Goal: Task Accomplishment & Management: Manage account settings

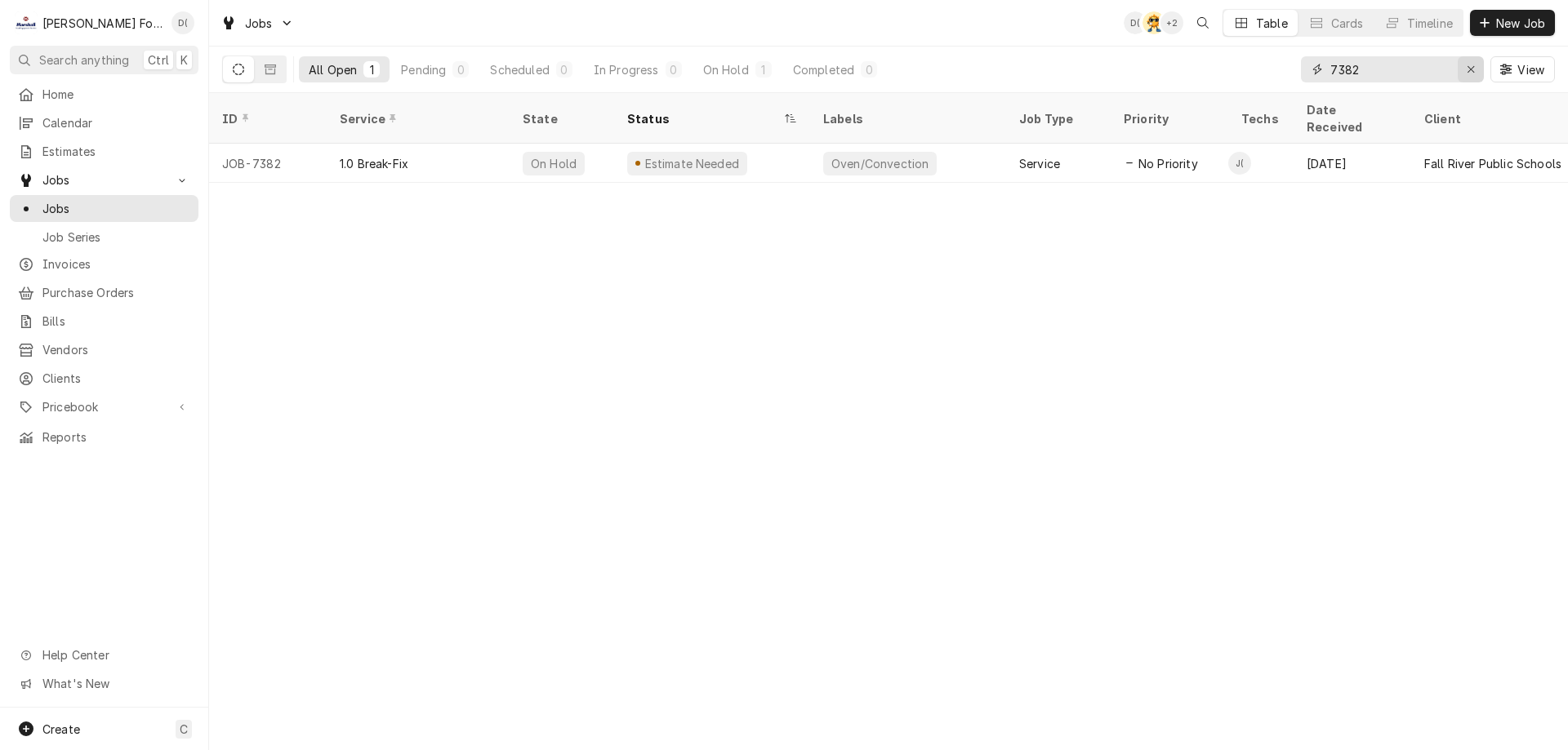
click at [1462, 69] on div "Erase input" at bounding box center [1470, 69] width 16 height 16
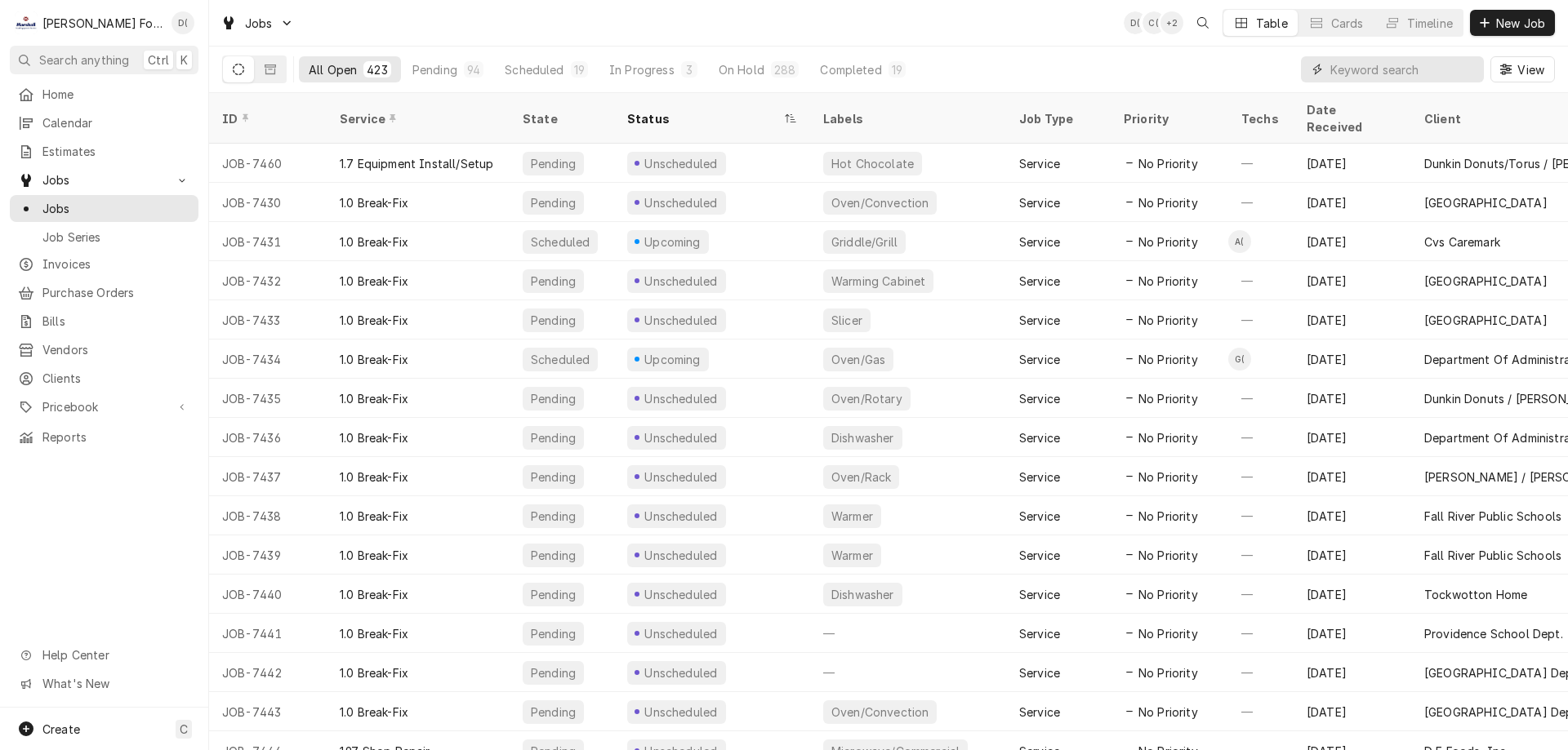
click at [1397, 73] on input "Dynamic Content Wrapper" at bounding box center [1403, 70] width 145 height 26
type input "6896"
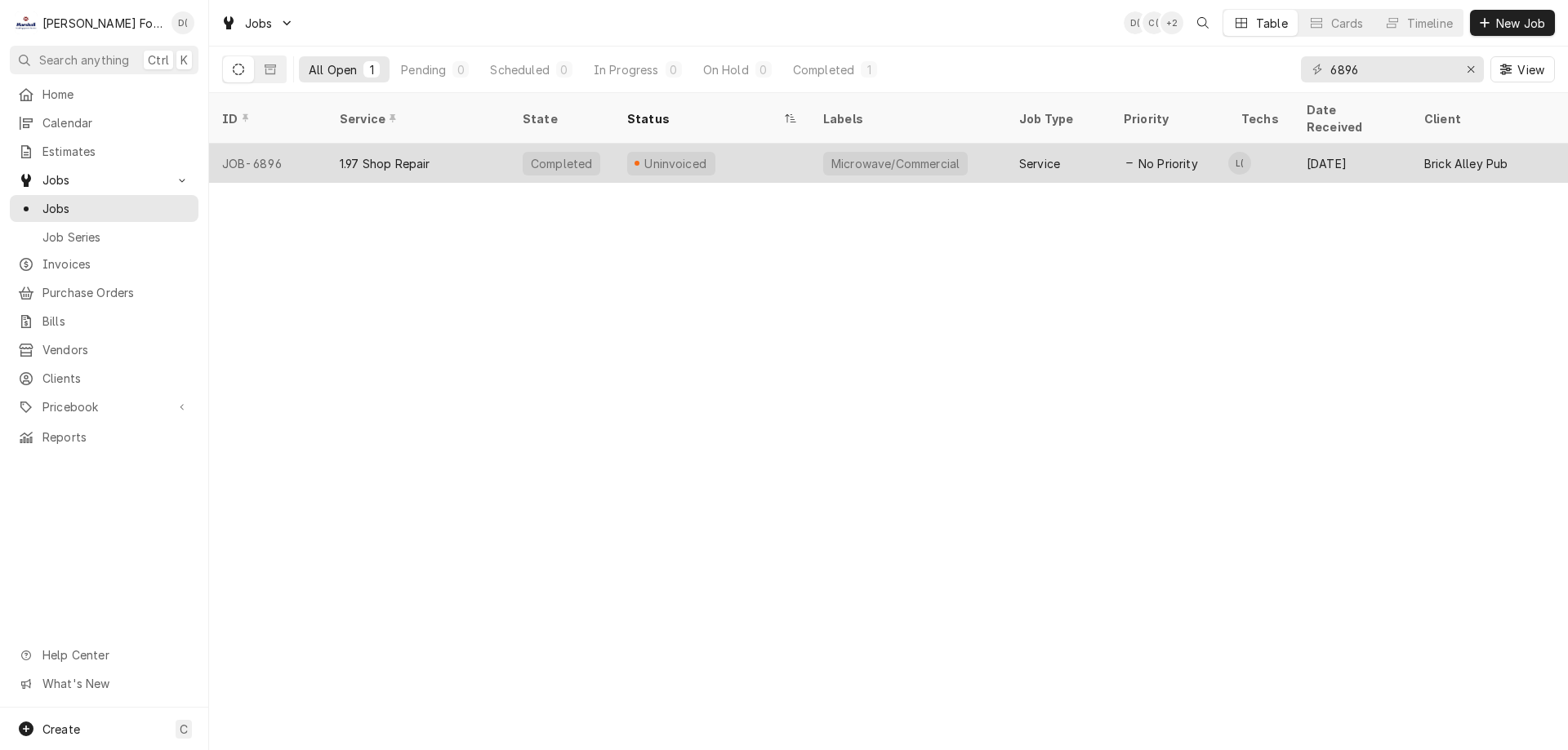
click at [473, 153] on div "1.97 Shop Repair" at bounding box center [418, 162] width 183 height 39
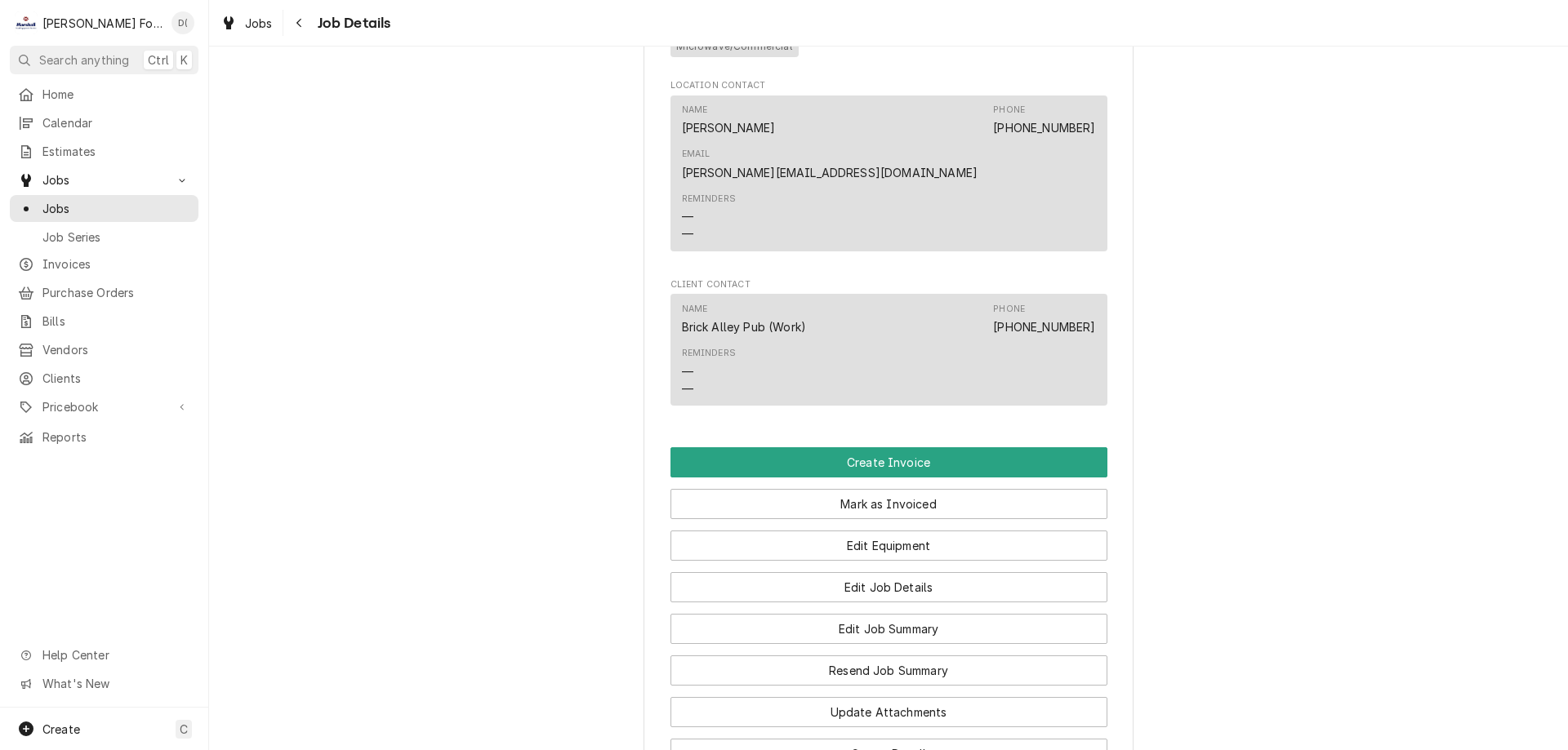
scroll to position [1306, 0]
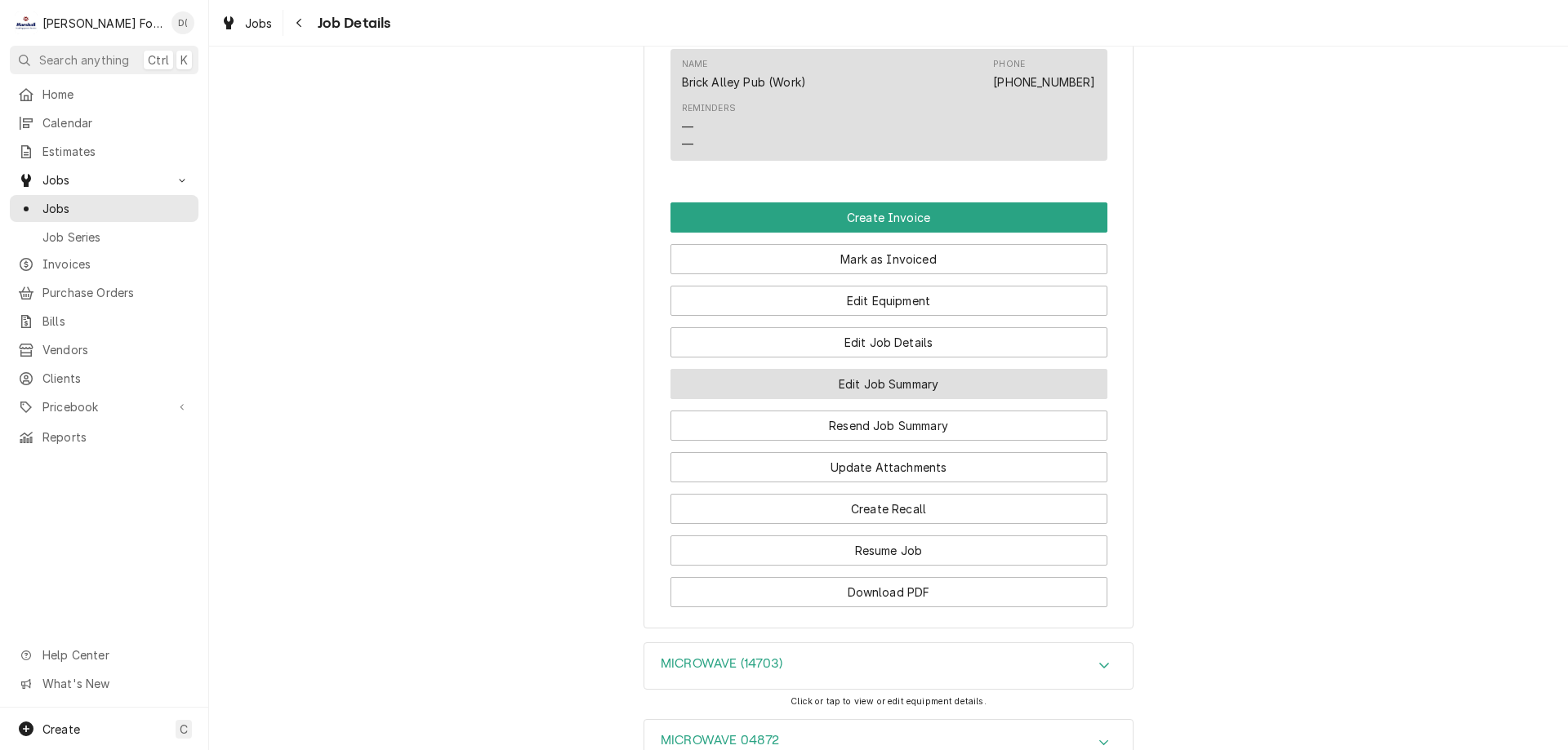
click at [835, 369] on button "Edit Job Summary" at bounding box center [889, 383] width 436 height 30
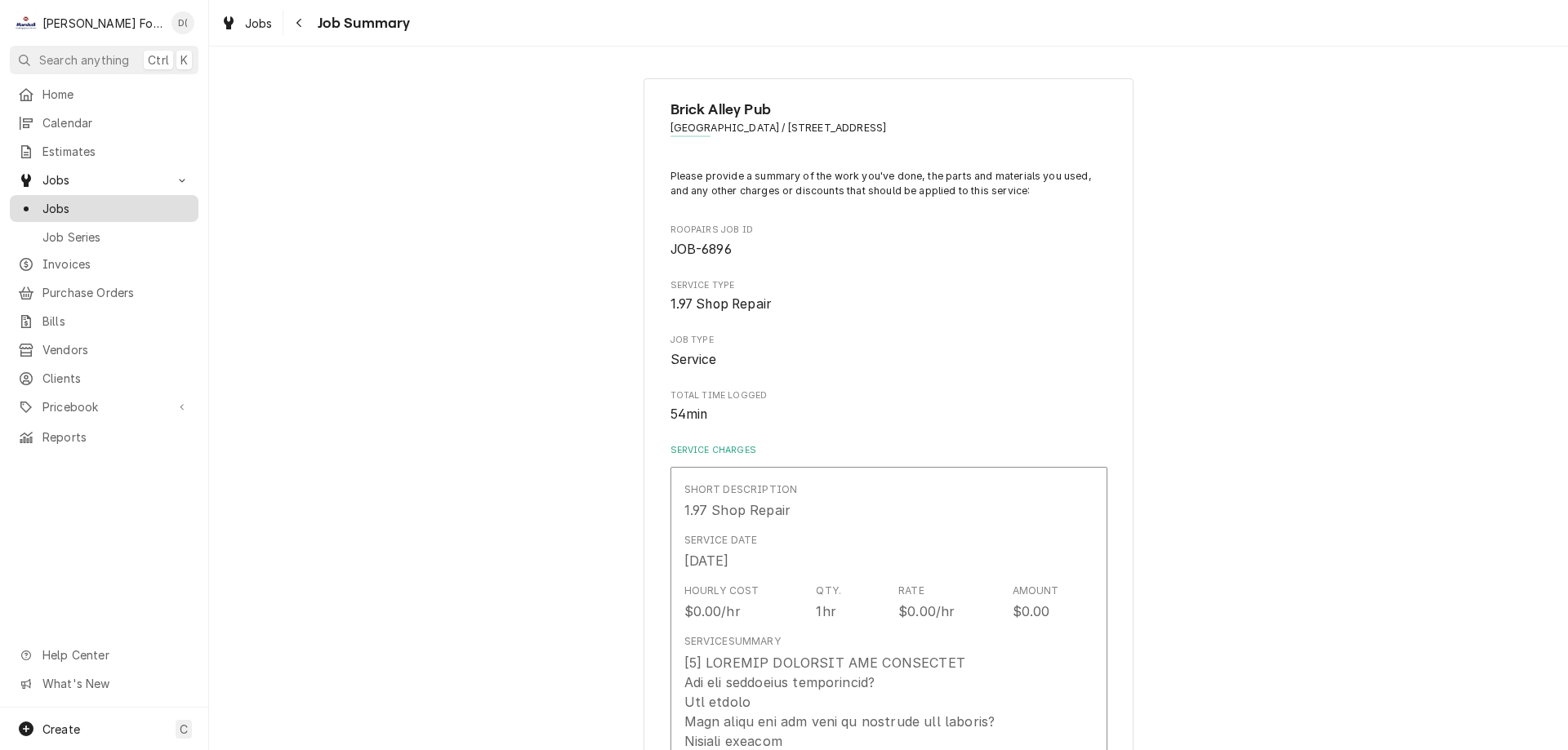
click at [103, 204] on span "Jobs" at bounding box center [117, 208] width 147 height 17
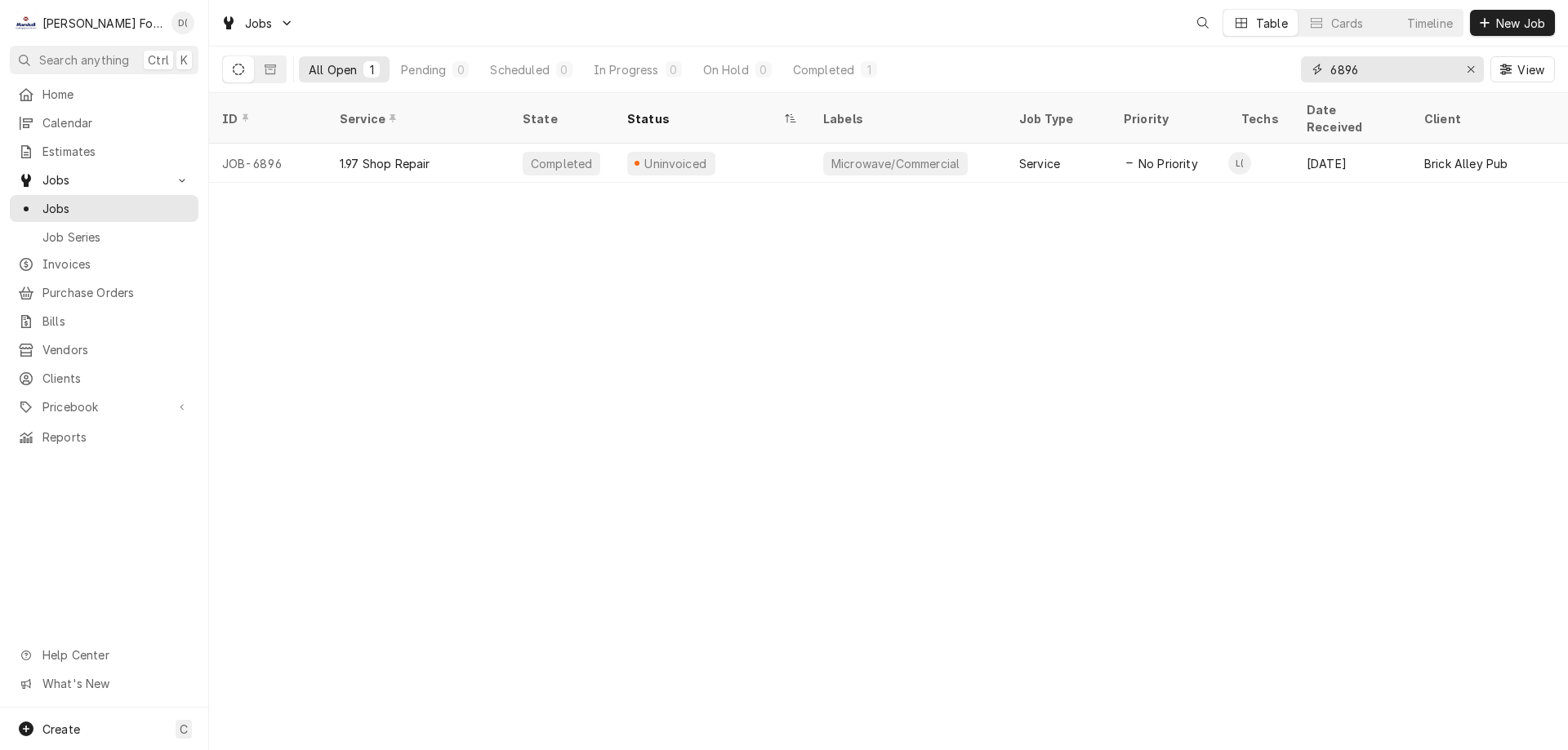
click at [1399, 67] on input "6896" at bounding box center [1391, 70] width 123 height 26
type input "6"
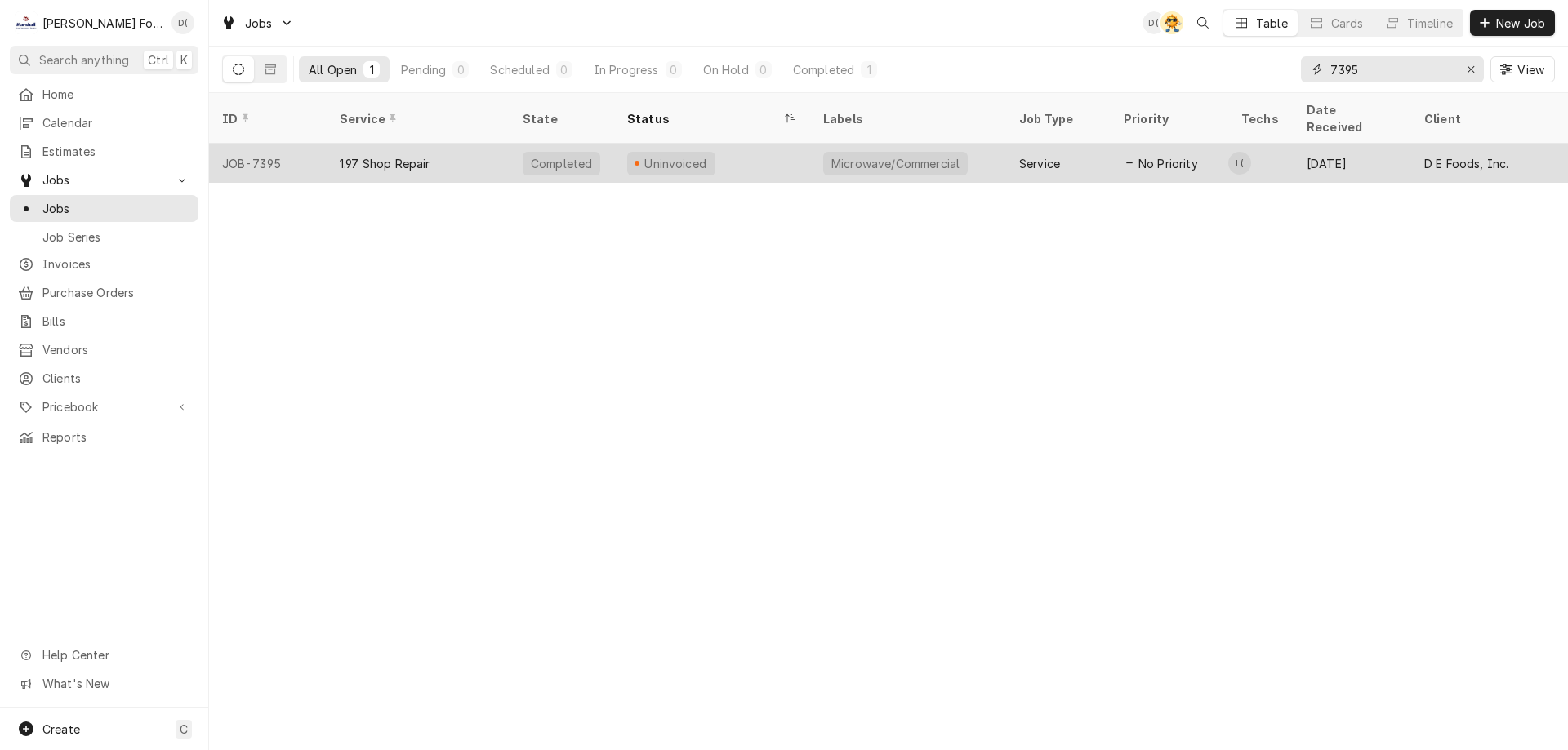
type input "7395"
click at [786, 143] on div "Uninvoiced" at bounding box center [711, 162] width 196 height 39
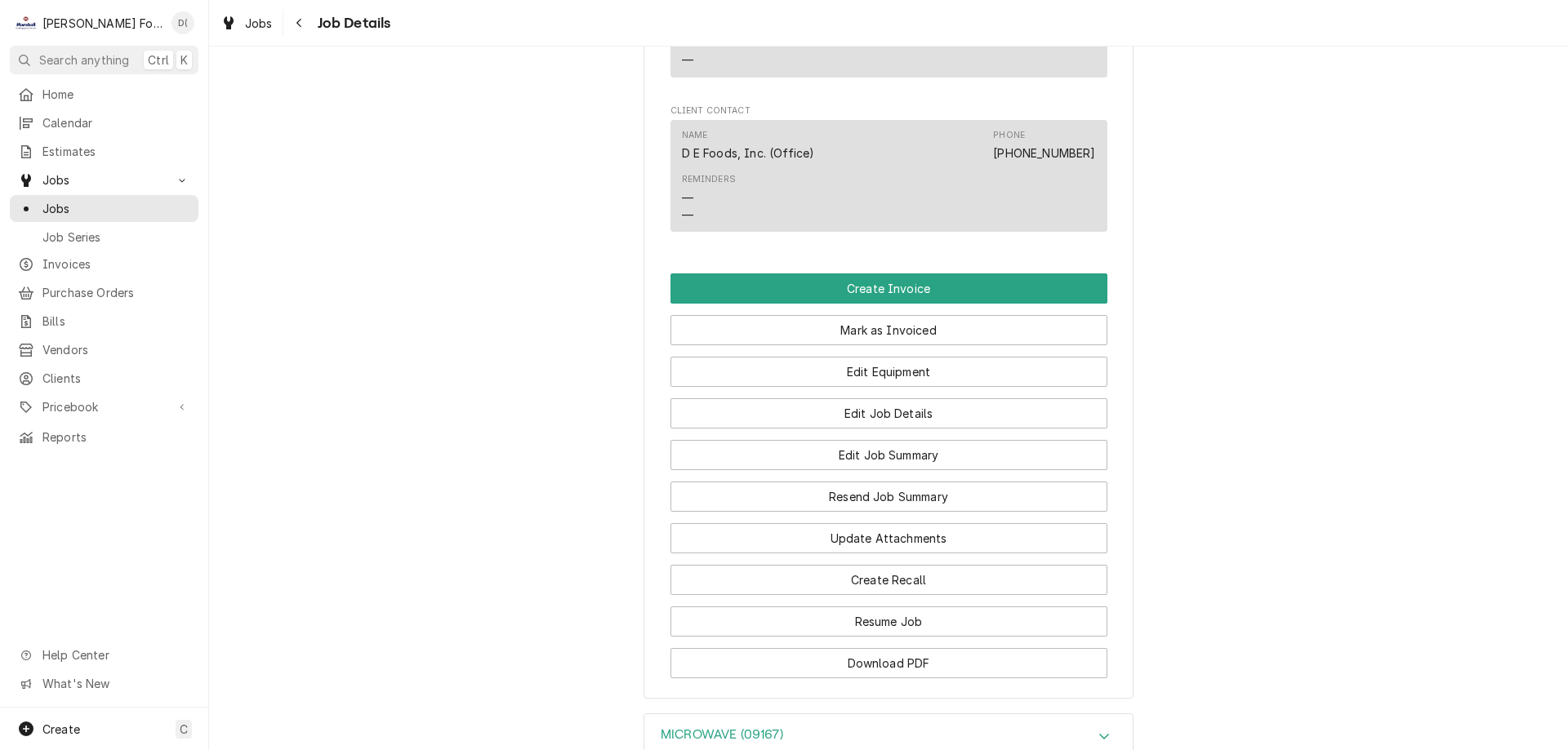
scroll to position [1306, 0]
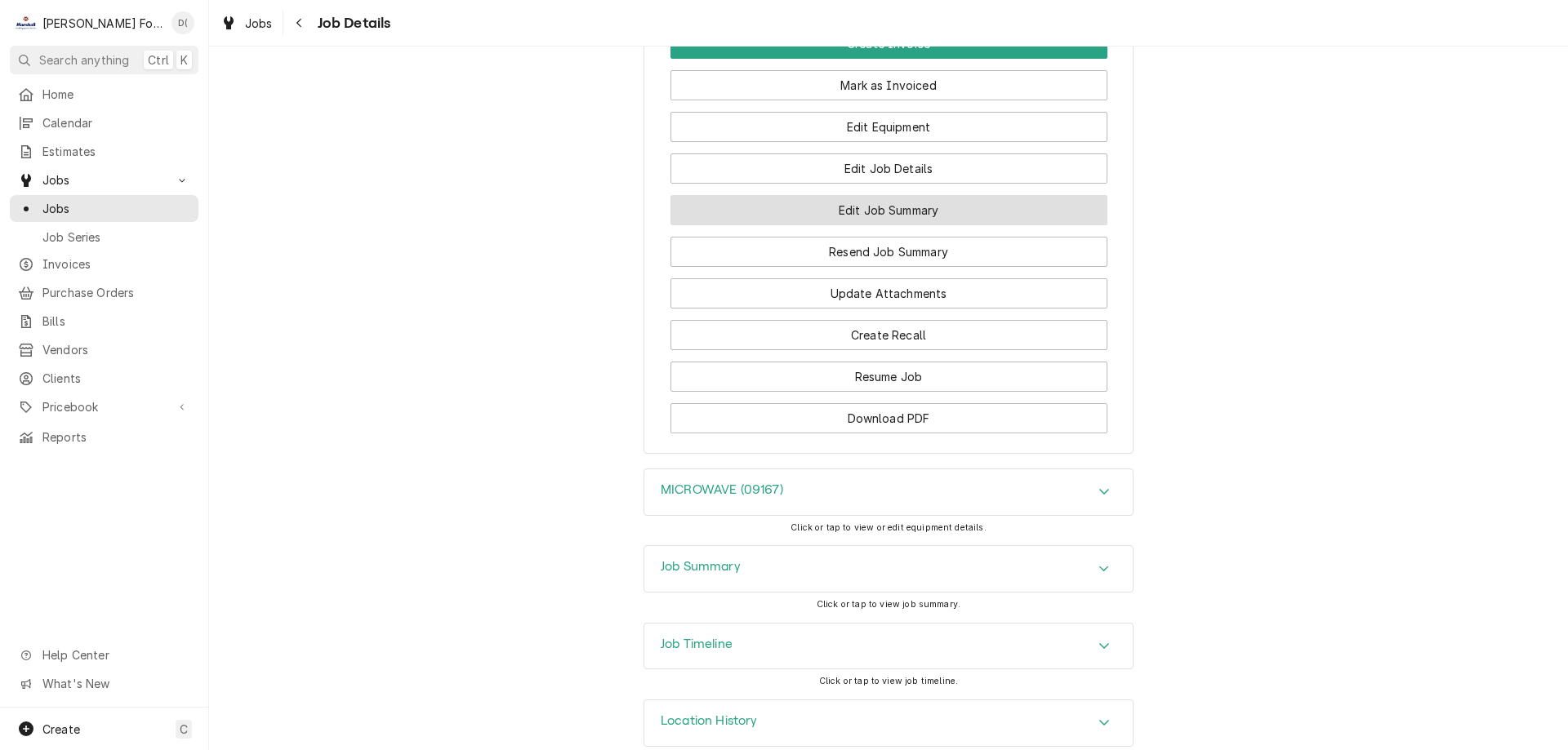
click at [859, 225] on button "Edit Job Summary" at bounding box center [889, 210] width 436 height 30
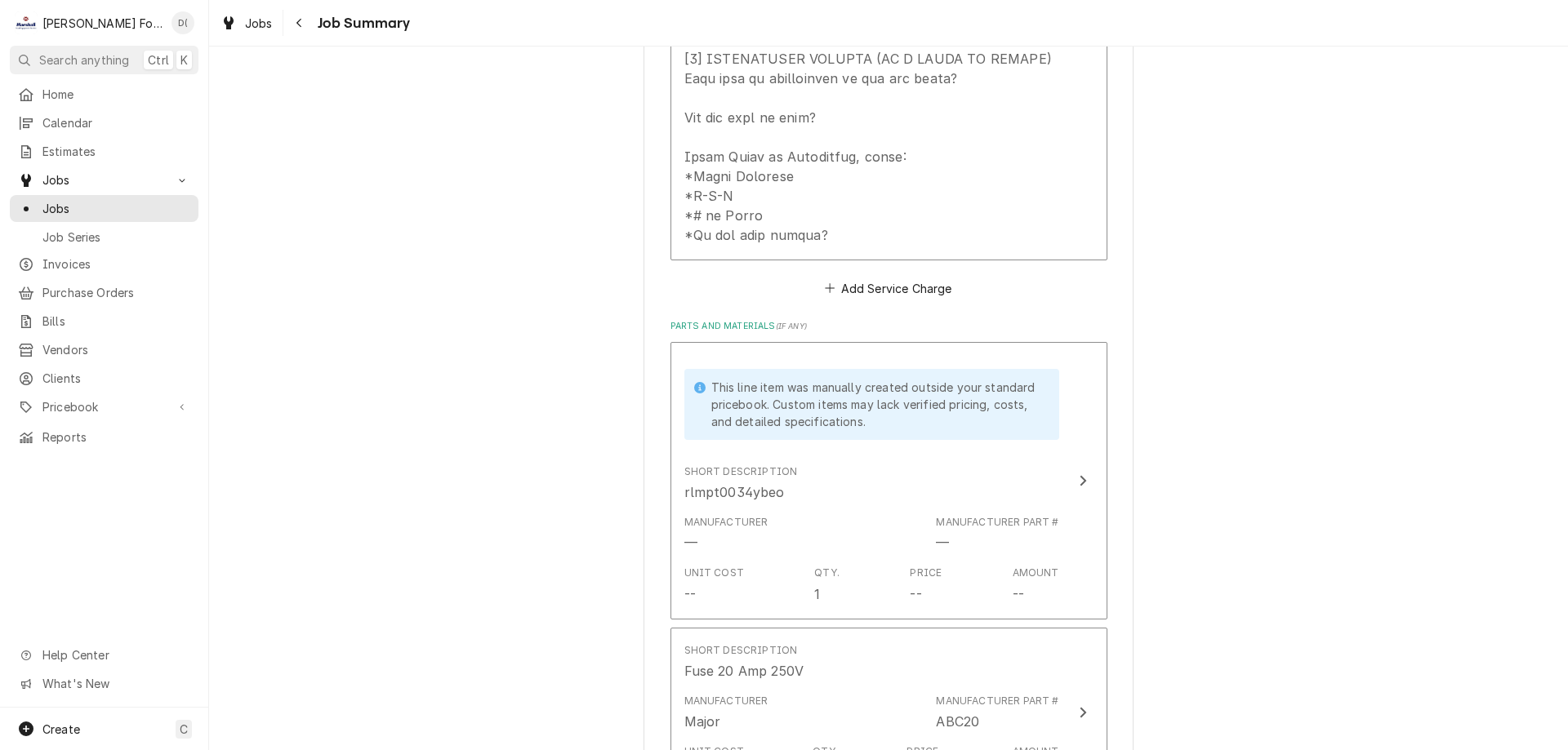
scroll to position [735, 0]
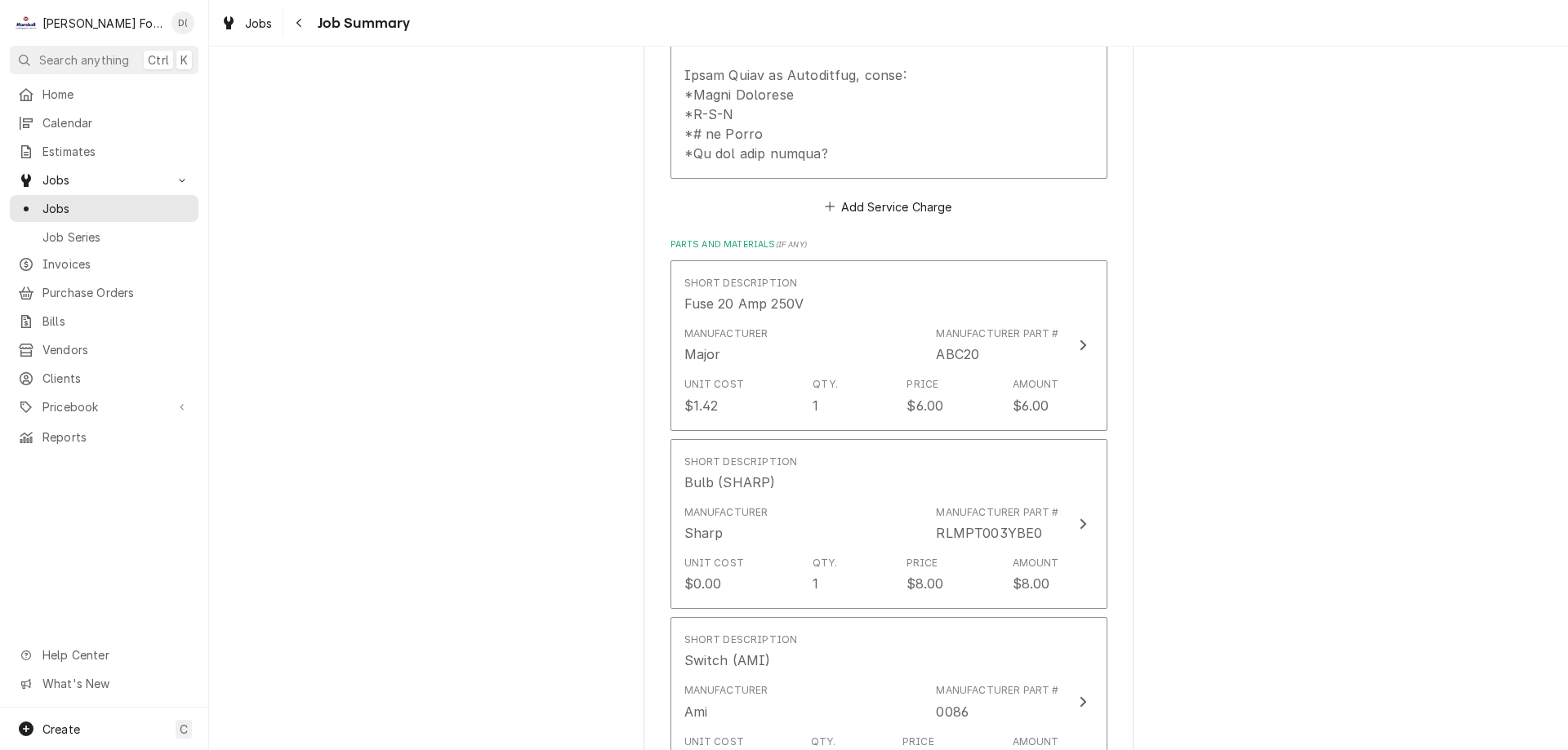
scroll to position [1061, 0]
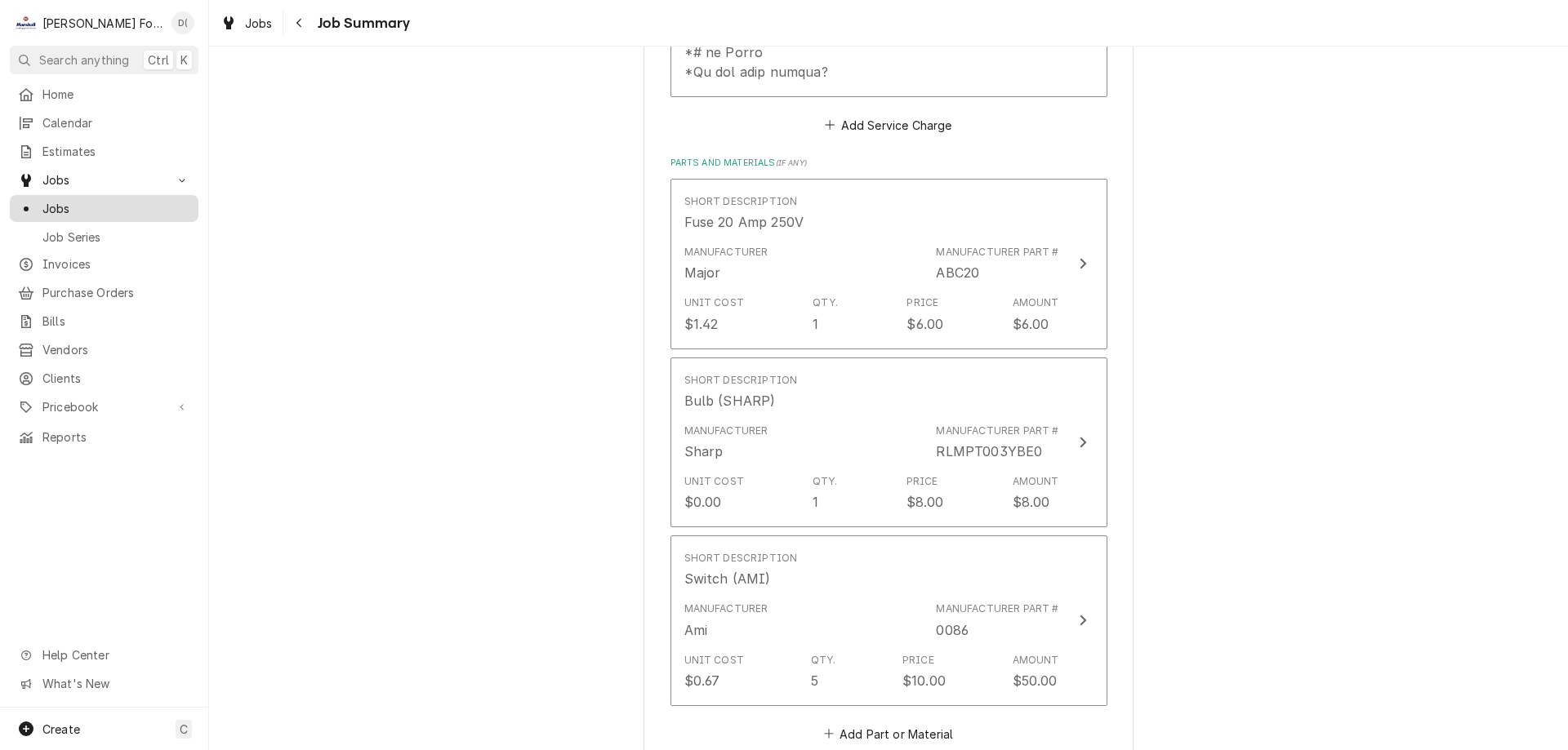
click at [104, 206] on span "Jobs" at bounding box center [117, 208] width 147 height 17
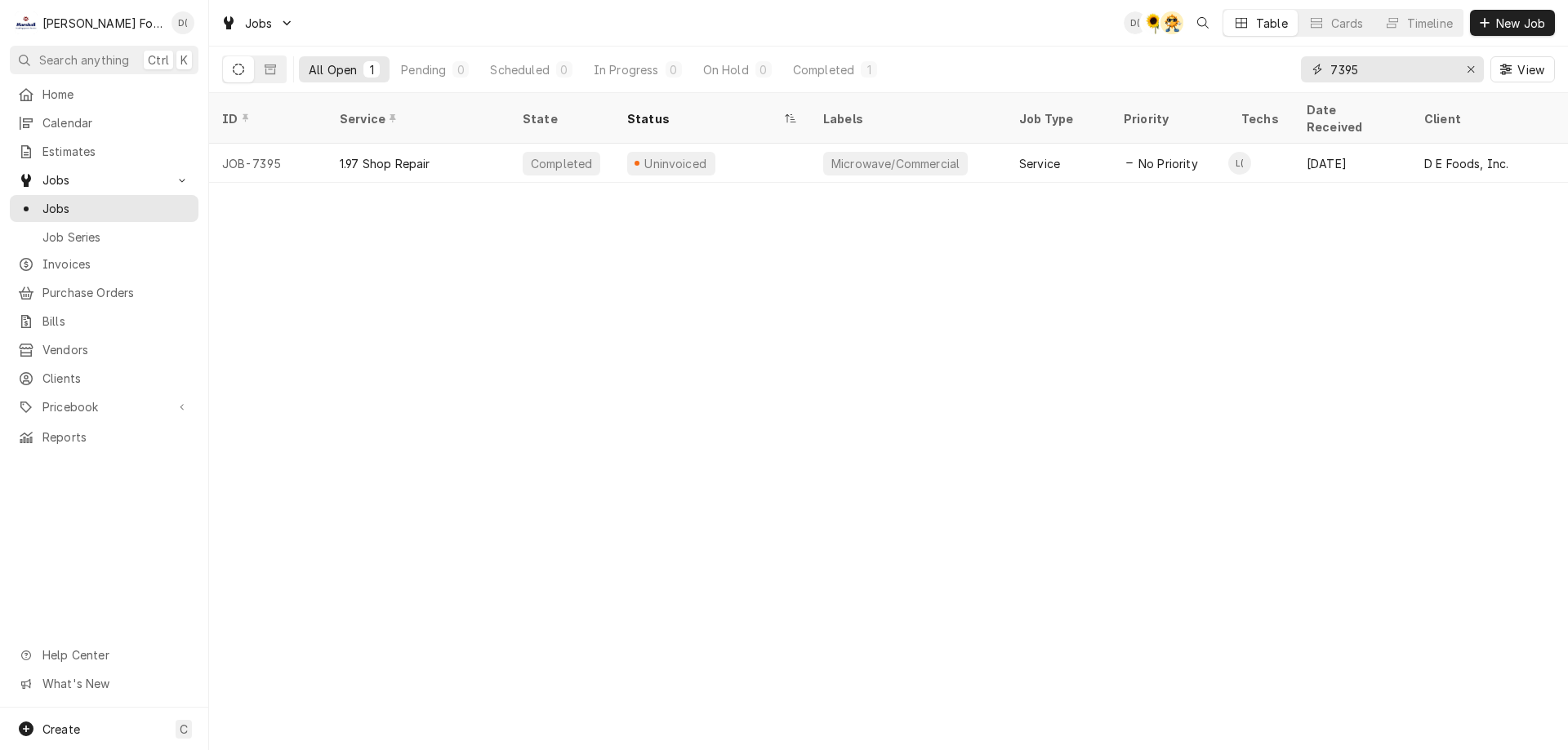
click at [1382, 73] on input "7395" at bounding box center [1391, 70] width 123 height 26
type input "7"
type input "2"
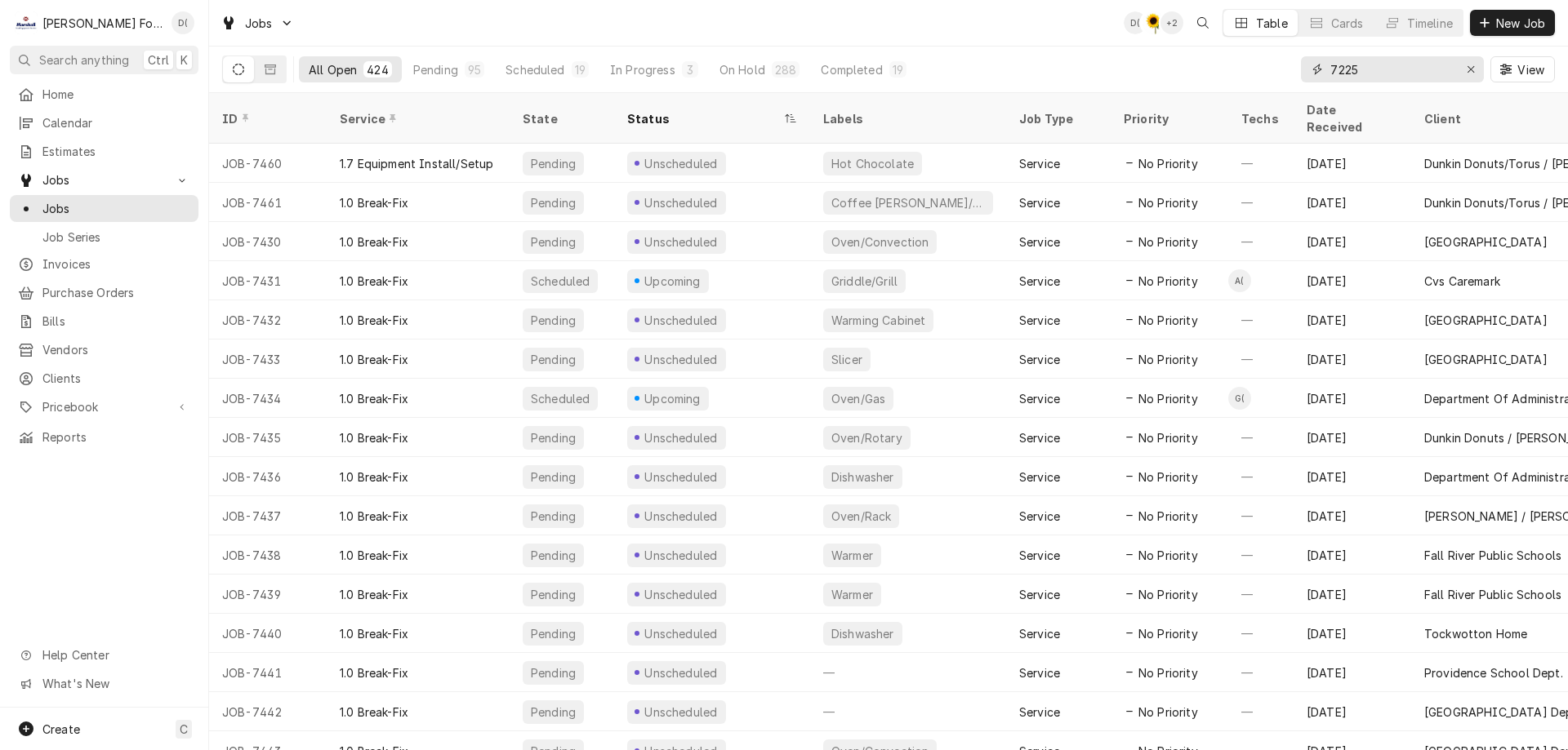
type input "7225"
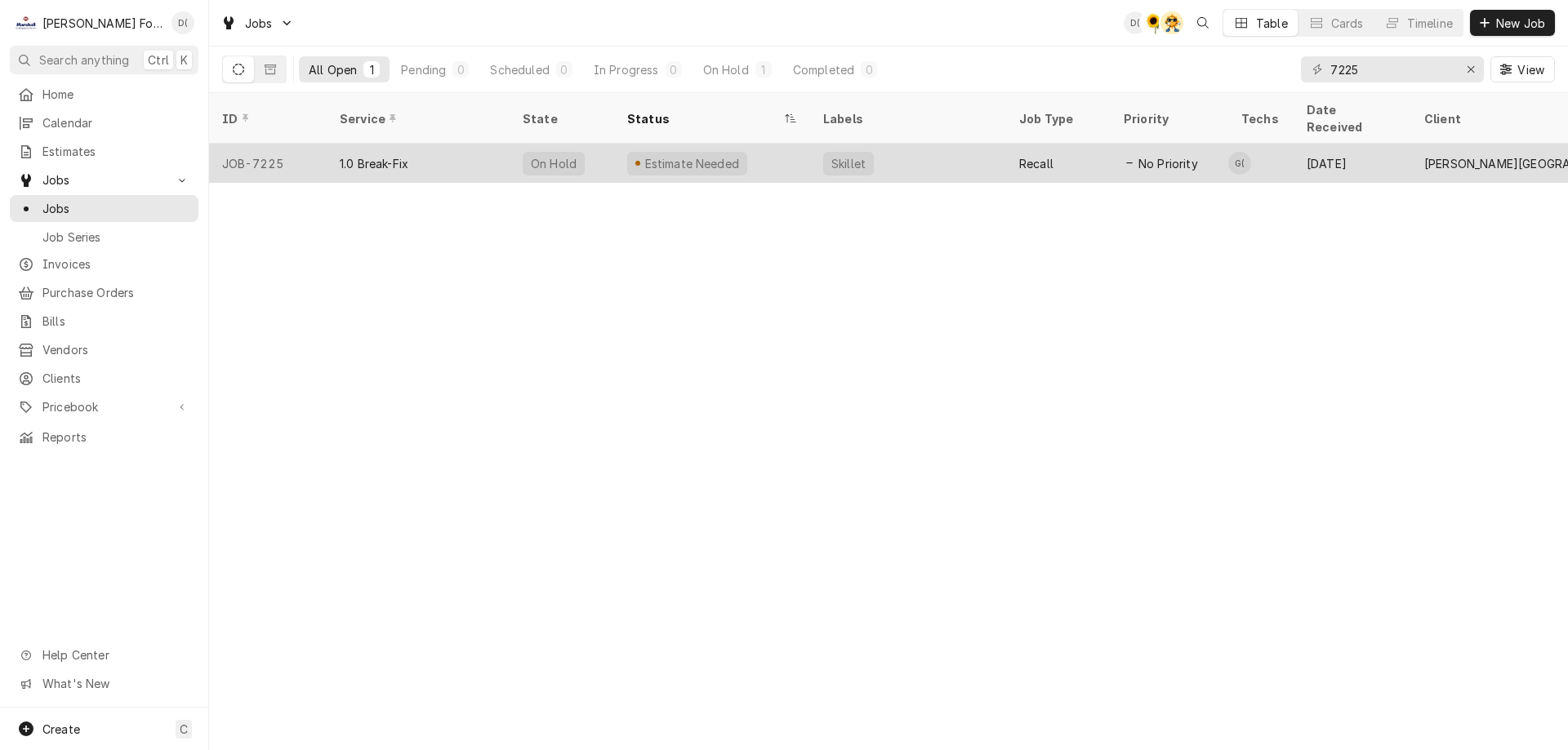
click at [446, 143] on div "1.0 Break-Fix" at bounding box center [418, 162] width 183 height 39
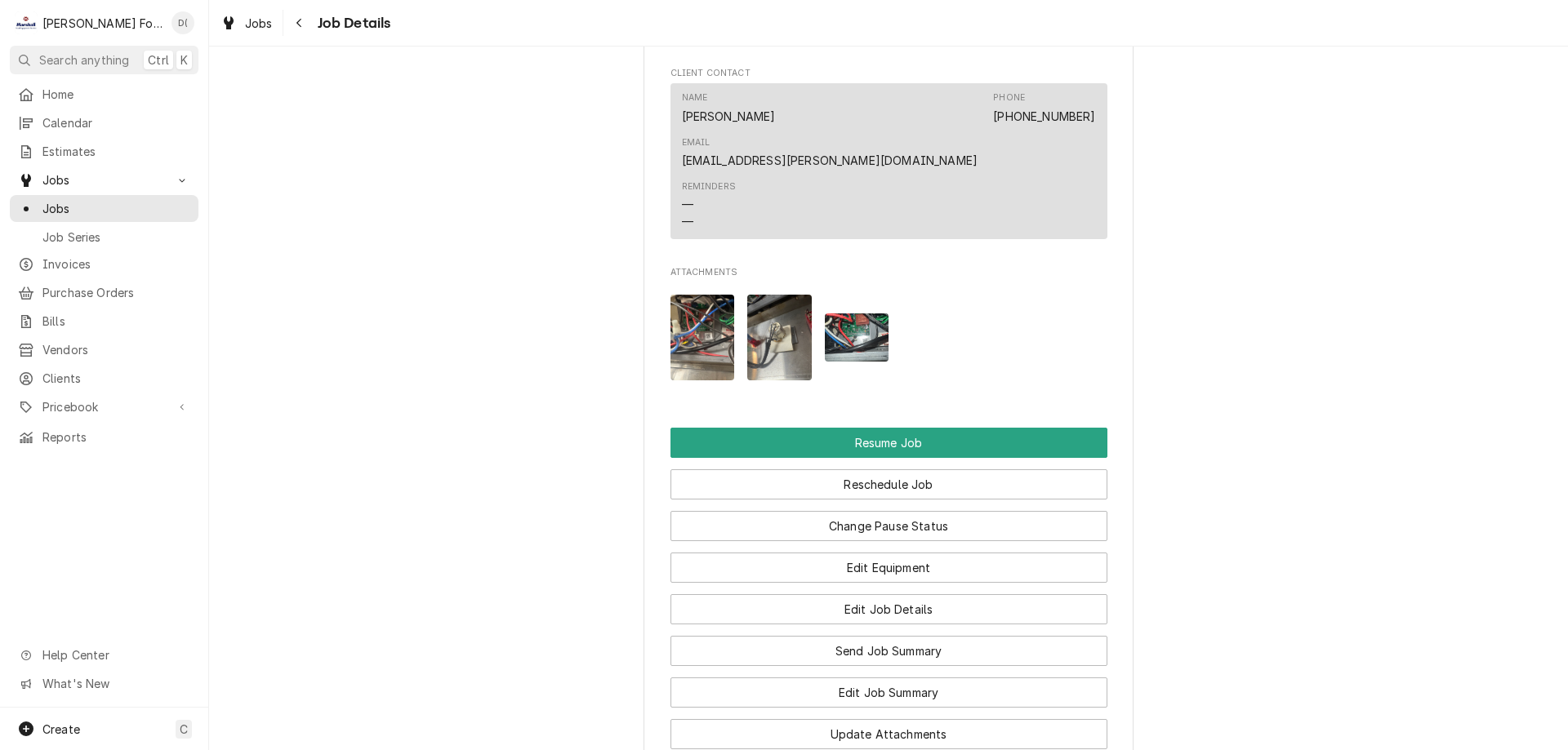
scroll to position [1877, 0]
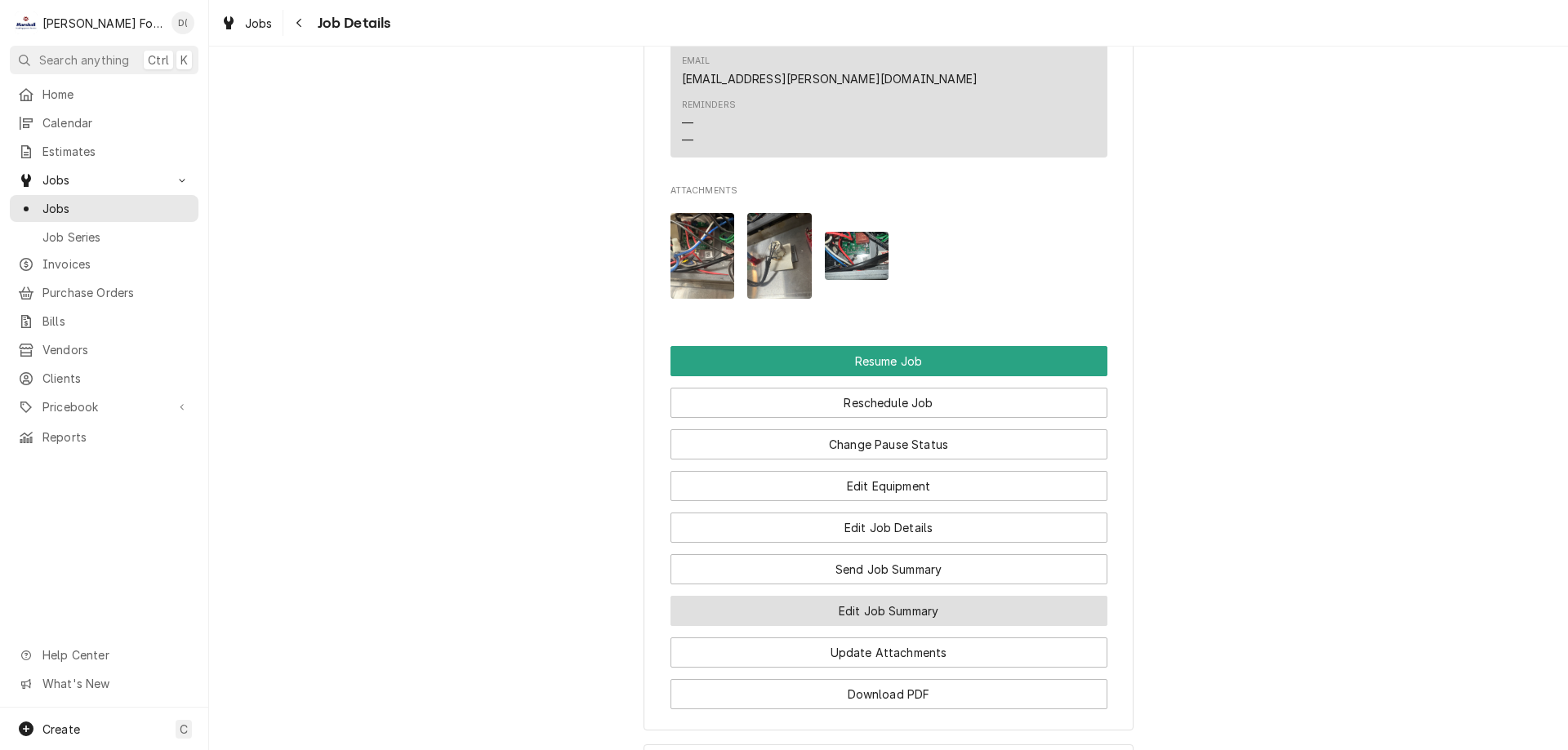
click at [887, 596] on button "Edit Job Summary" at bounding box center [889, 611] width 436 height 30
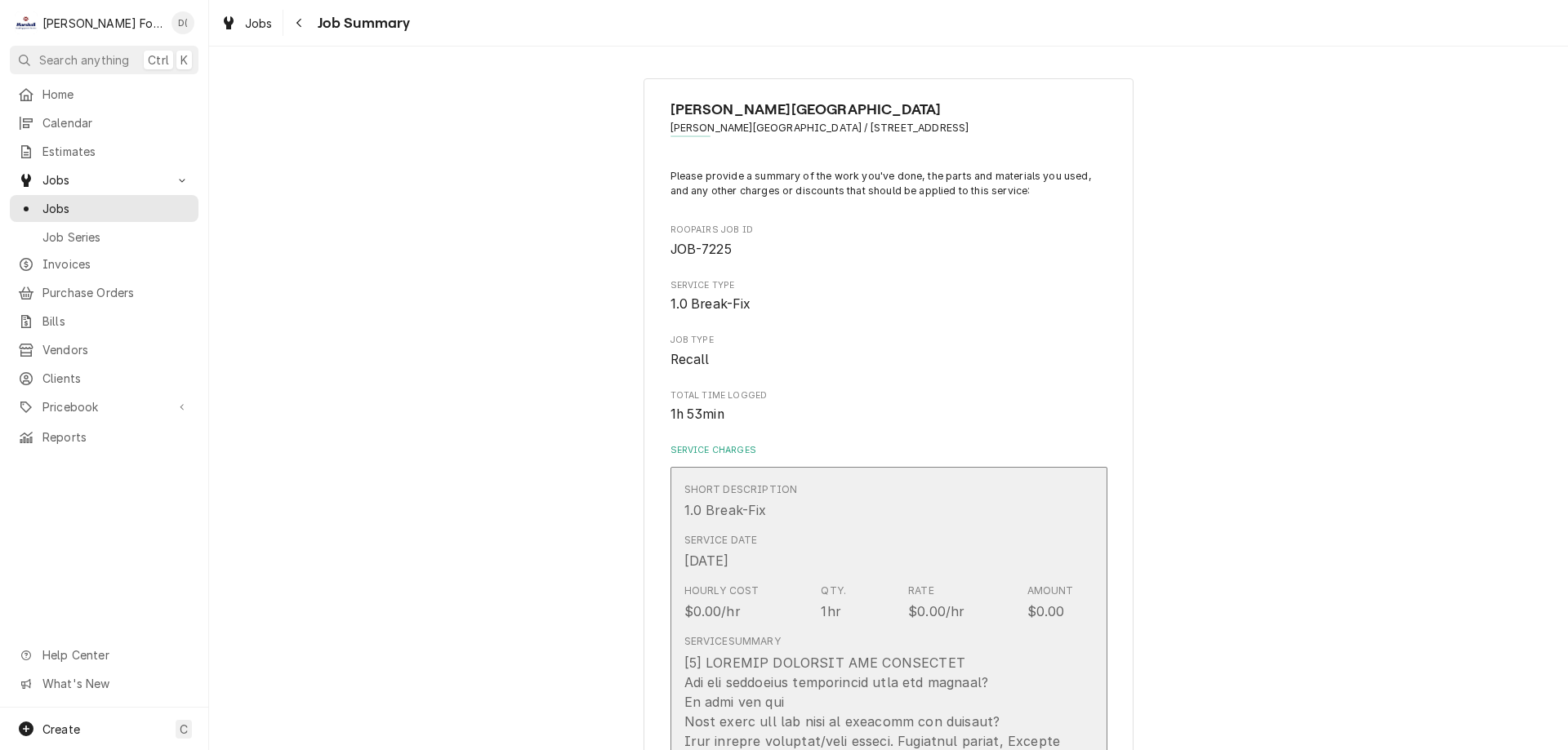
type textarea "x"
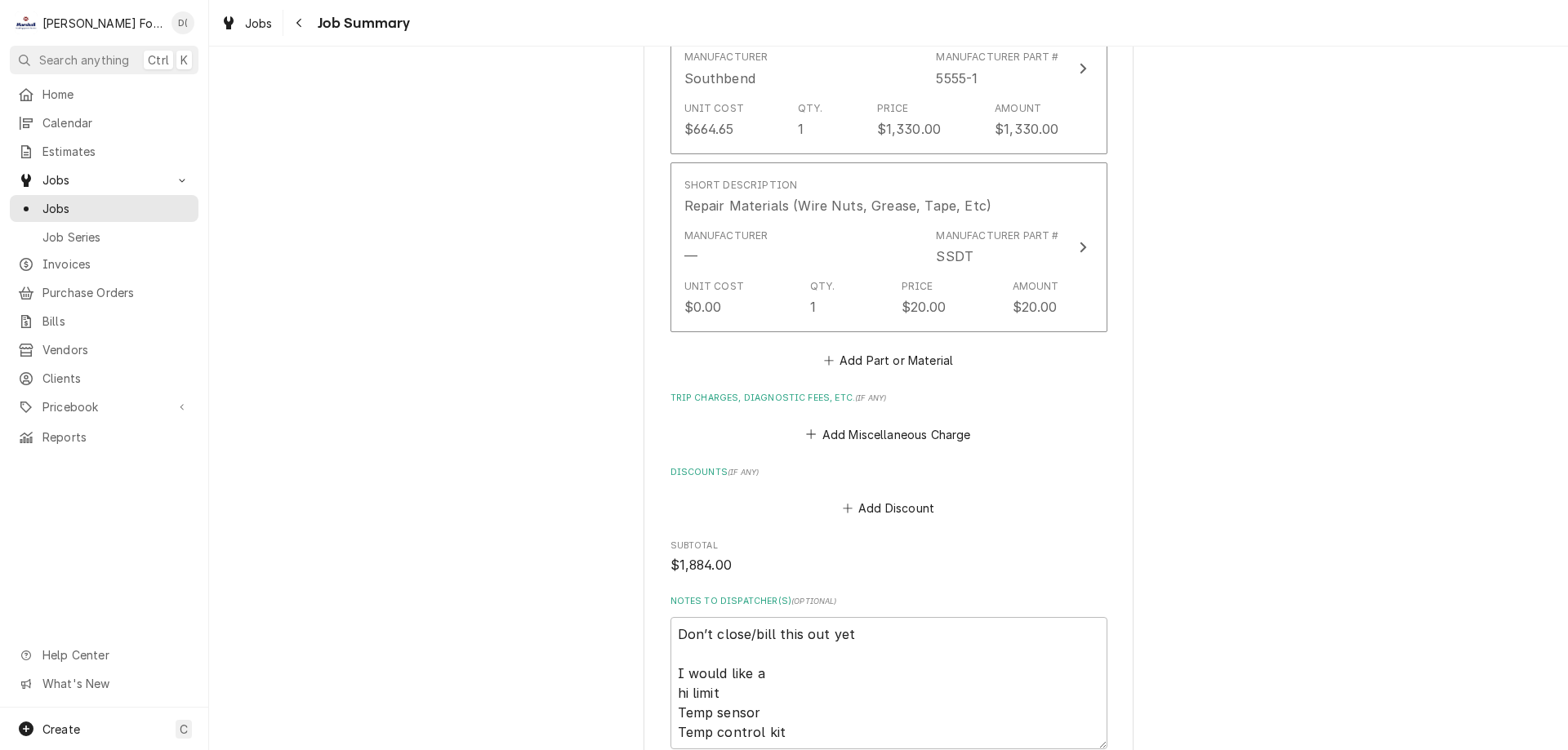
scroll to position [1796, 0]
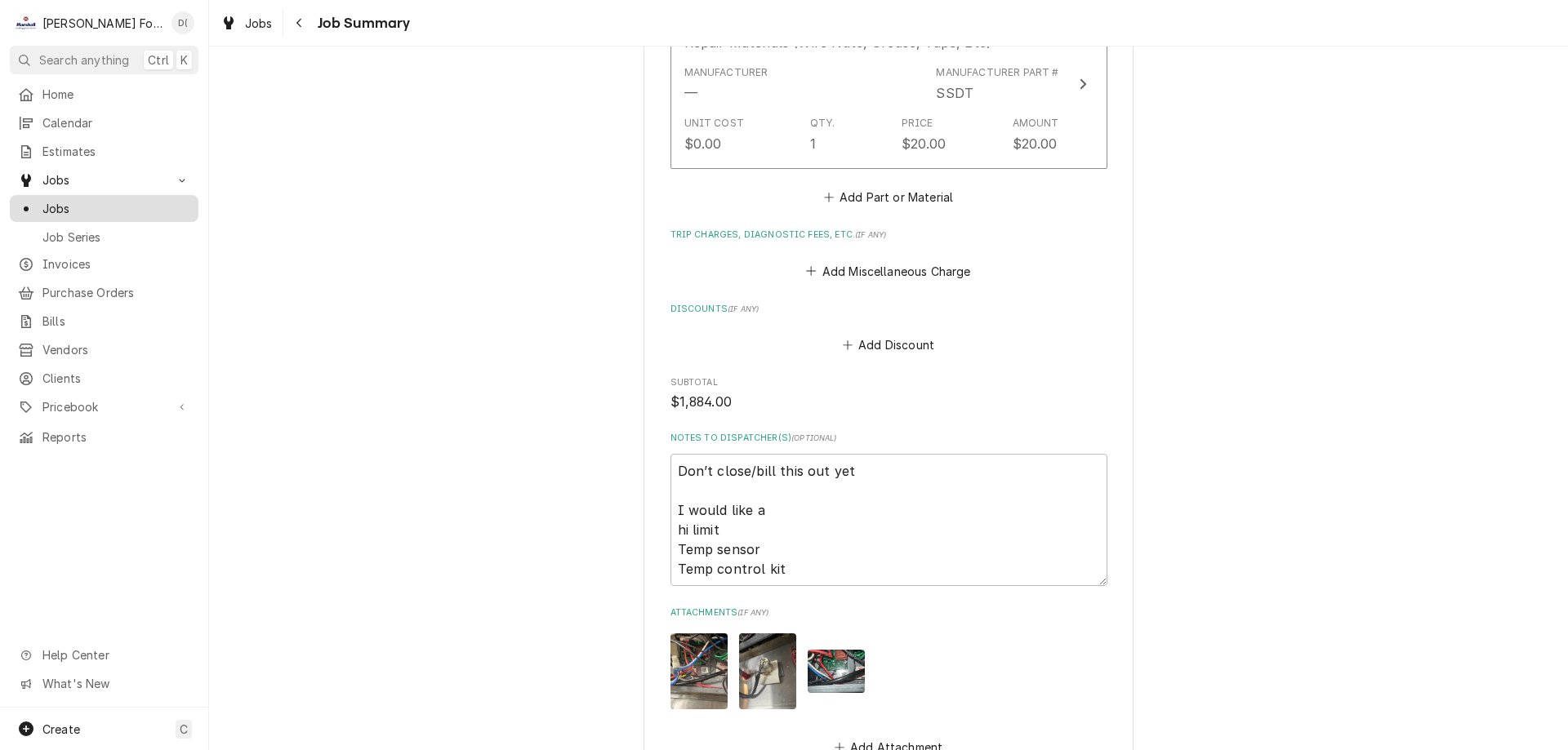
click at [116, 200] on span "Jobs" at bounding box center [117, 208] width 147 height 17
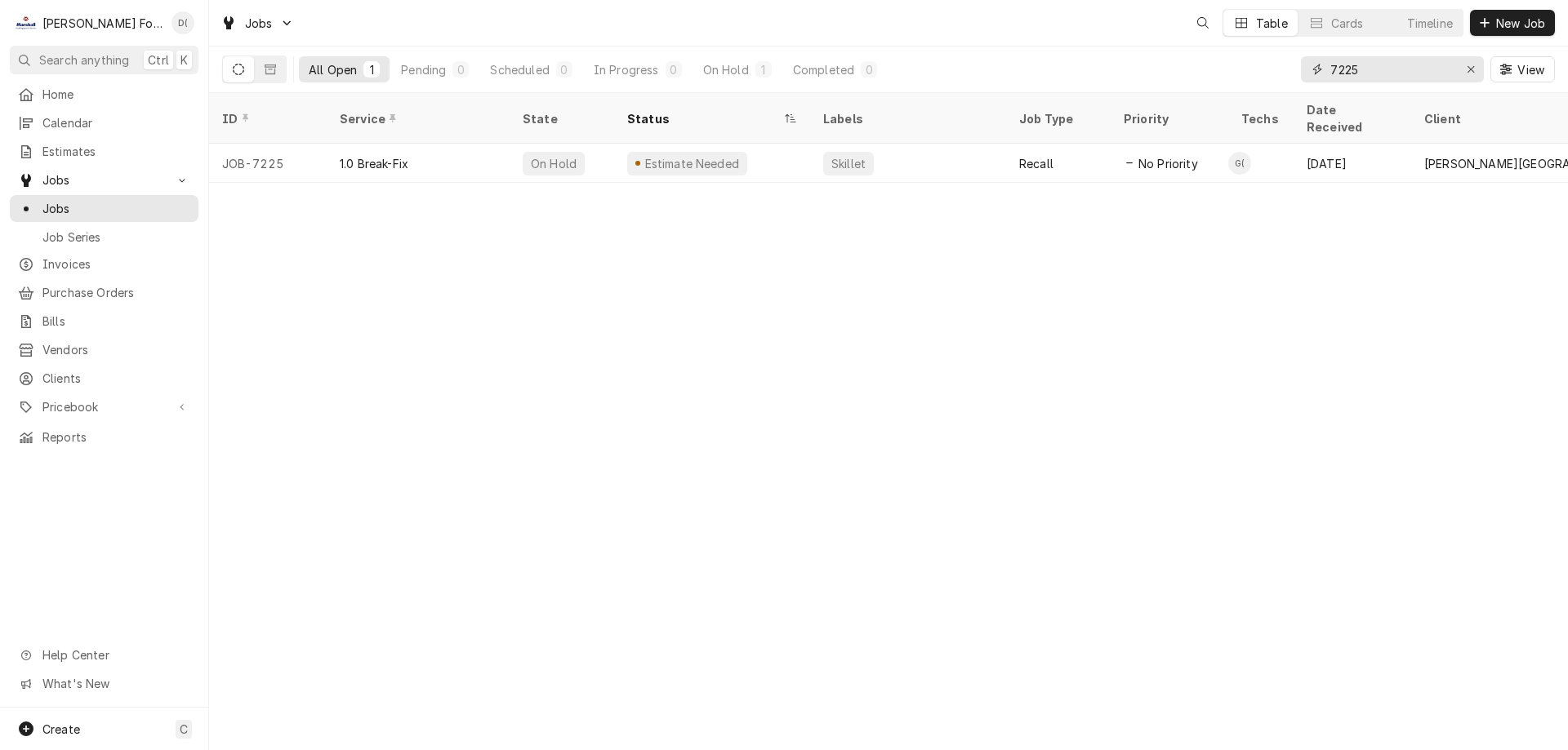
click at [1387, 65] on input "7225" at bounding box center [1391, 70] width 123 height 26
type input "7"
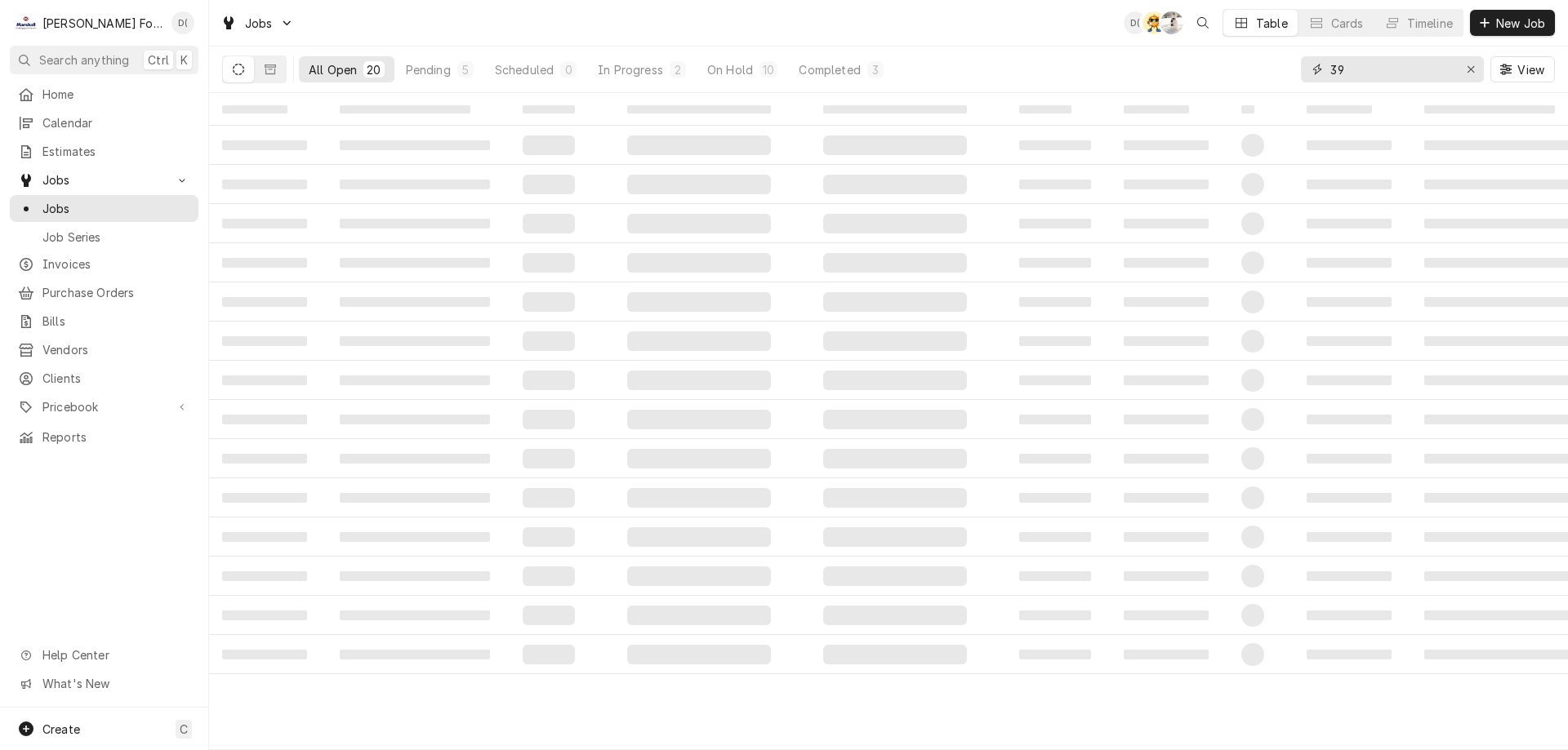
type input "3"
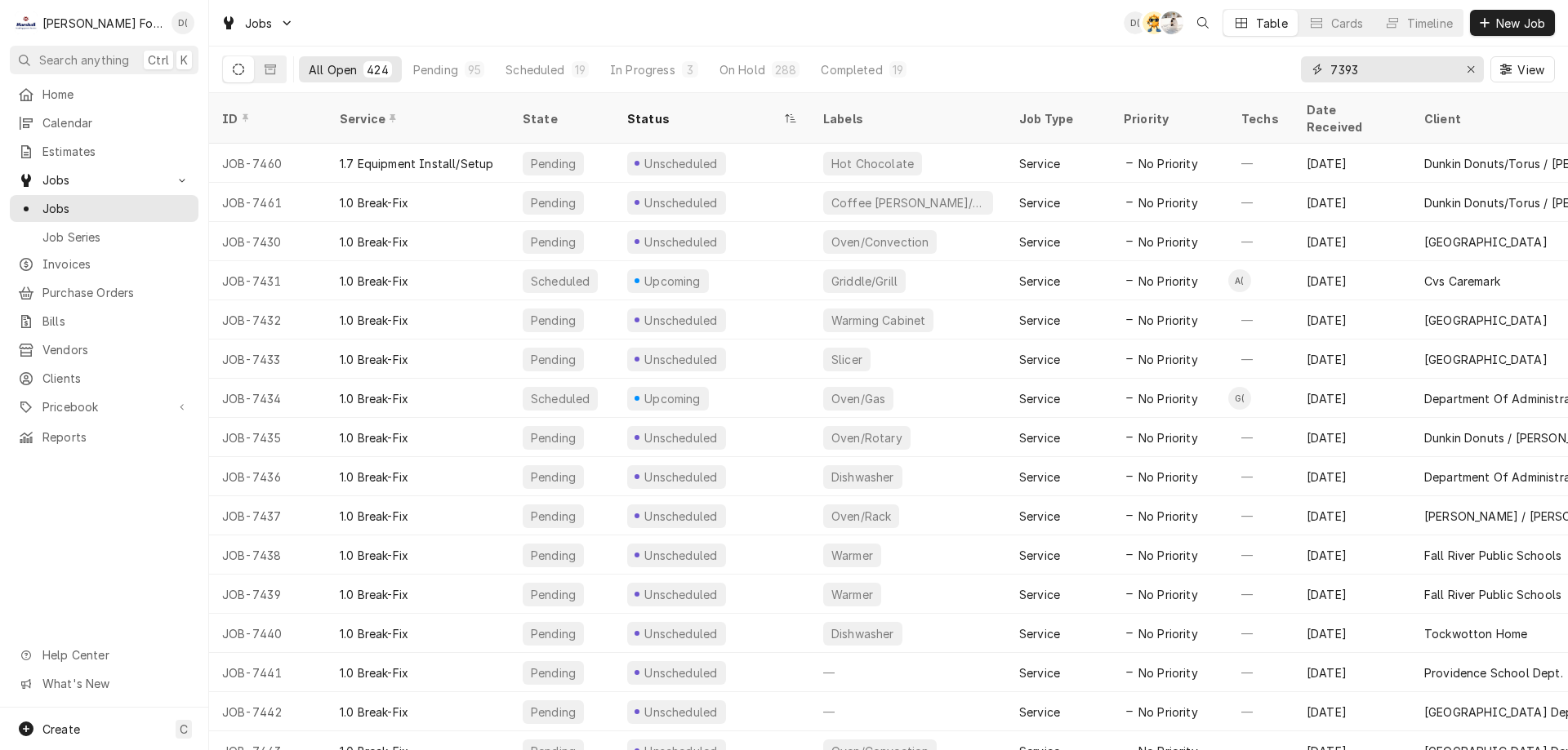
type input "7393"
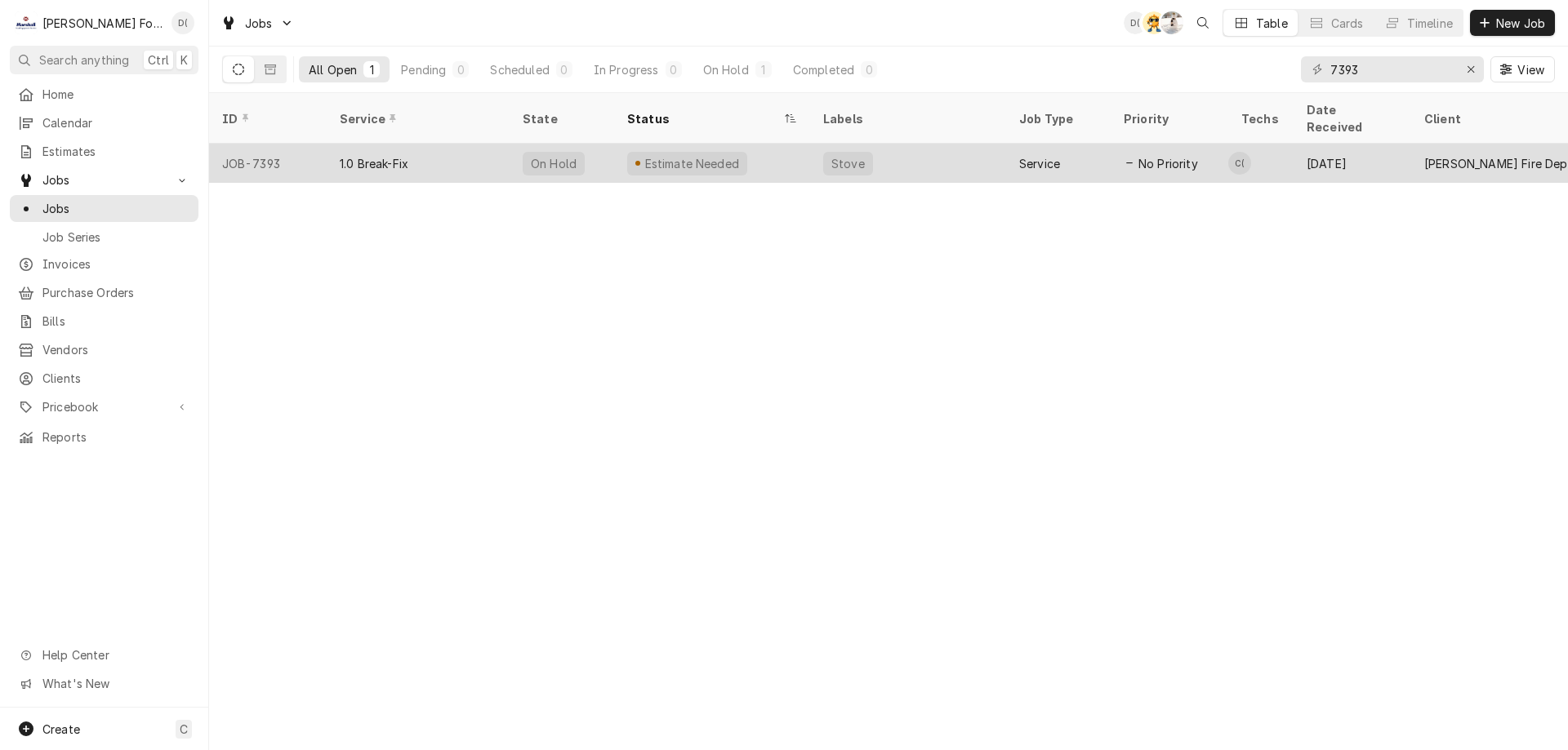
click at [771, 152] on div "Estimate Needed" at bounding box center [711, 162] width 196 height 39
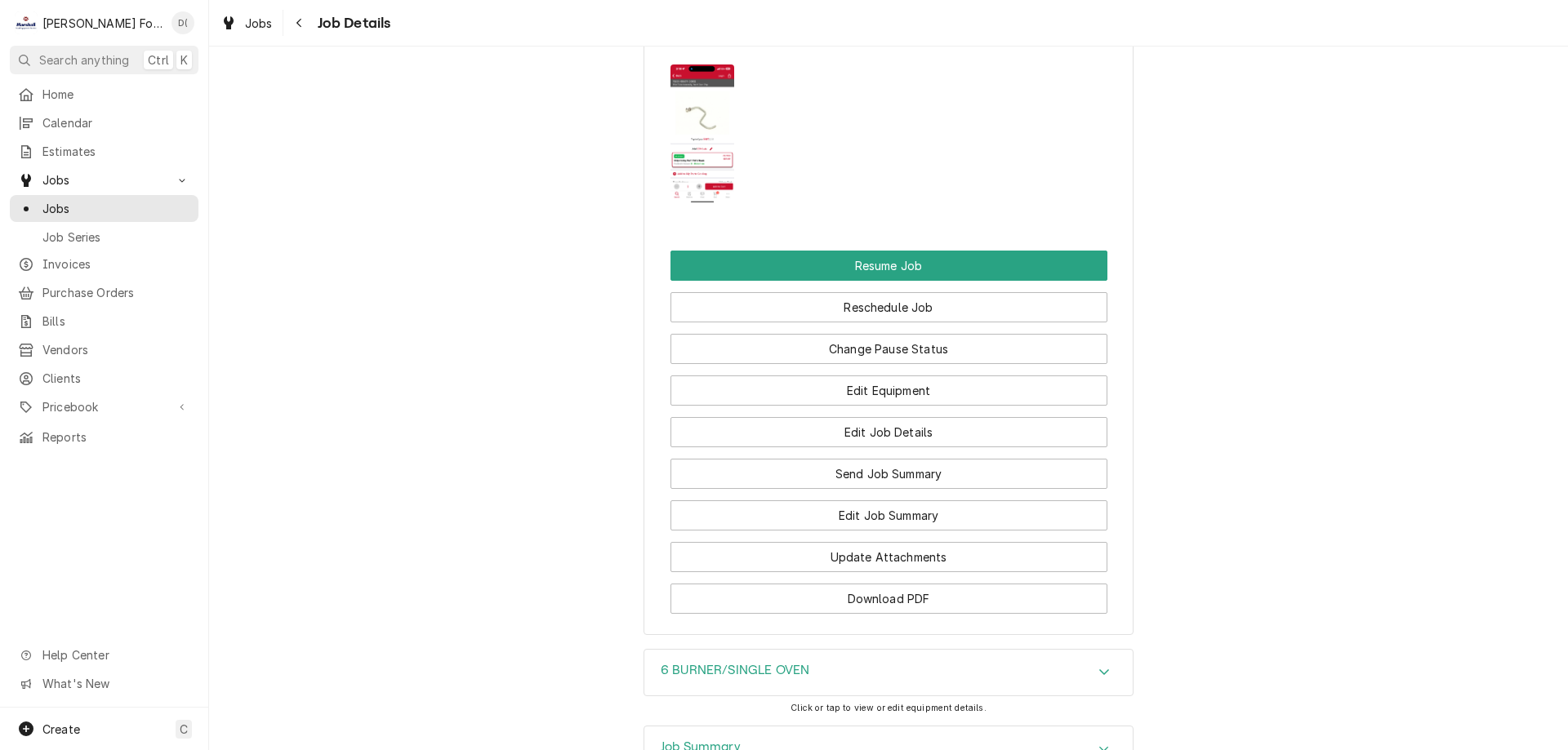
scroll to position [2041, 0]
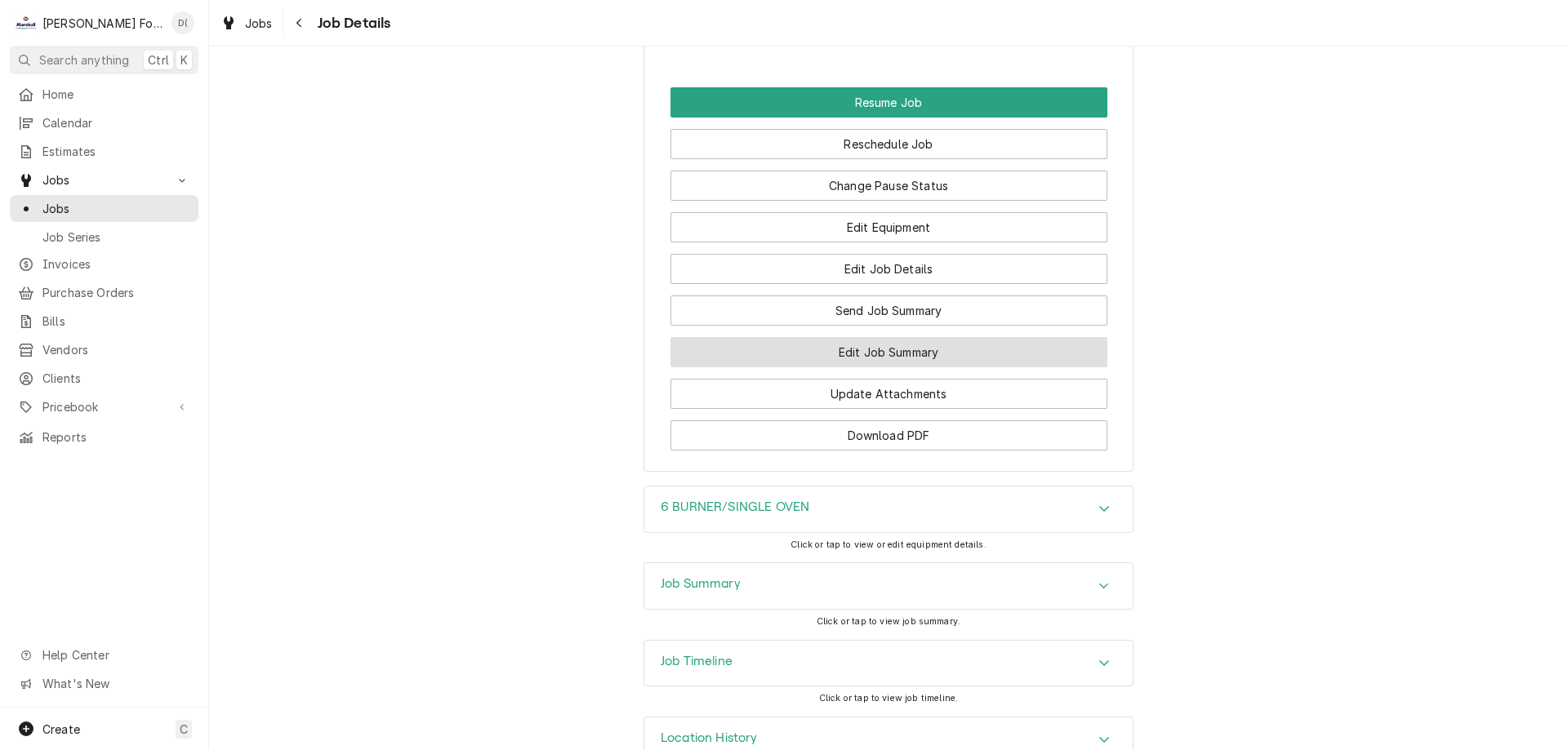
click at [854, 368] on button "Edit Job Summary" at bounding box center [889, 352] width 436 height 30
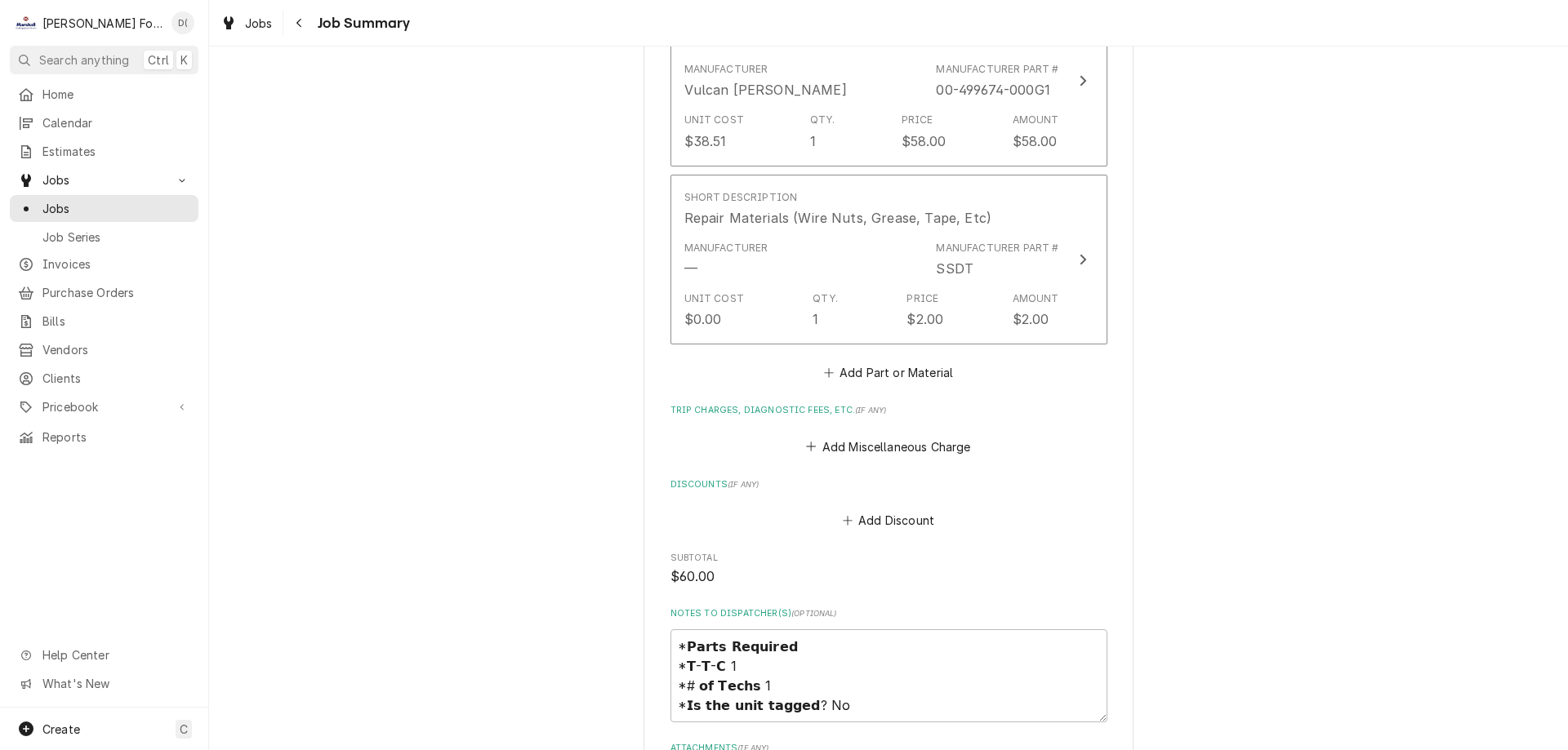
scroll to position [1306, 0]
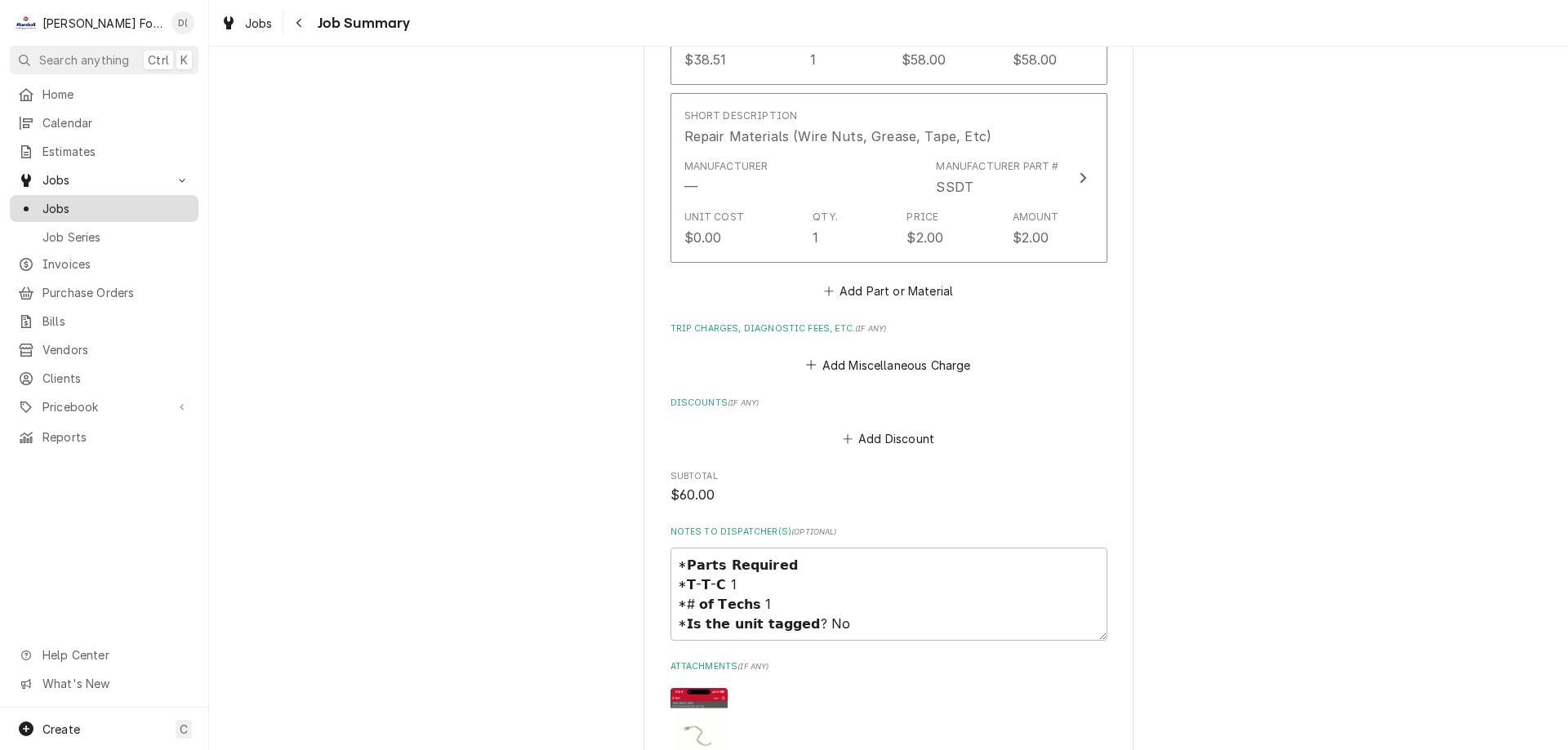
click at [81, 208] on span "Jobs" at bounding box center [117, 208] width 147 height 17
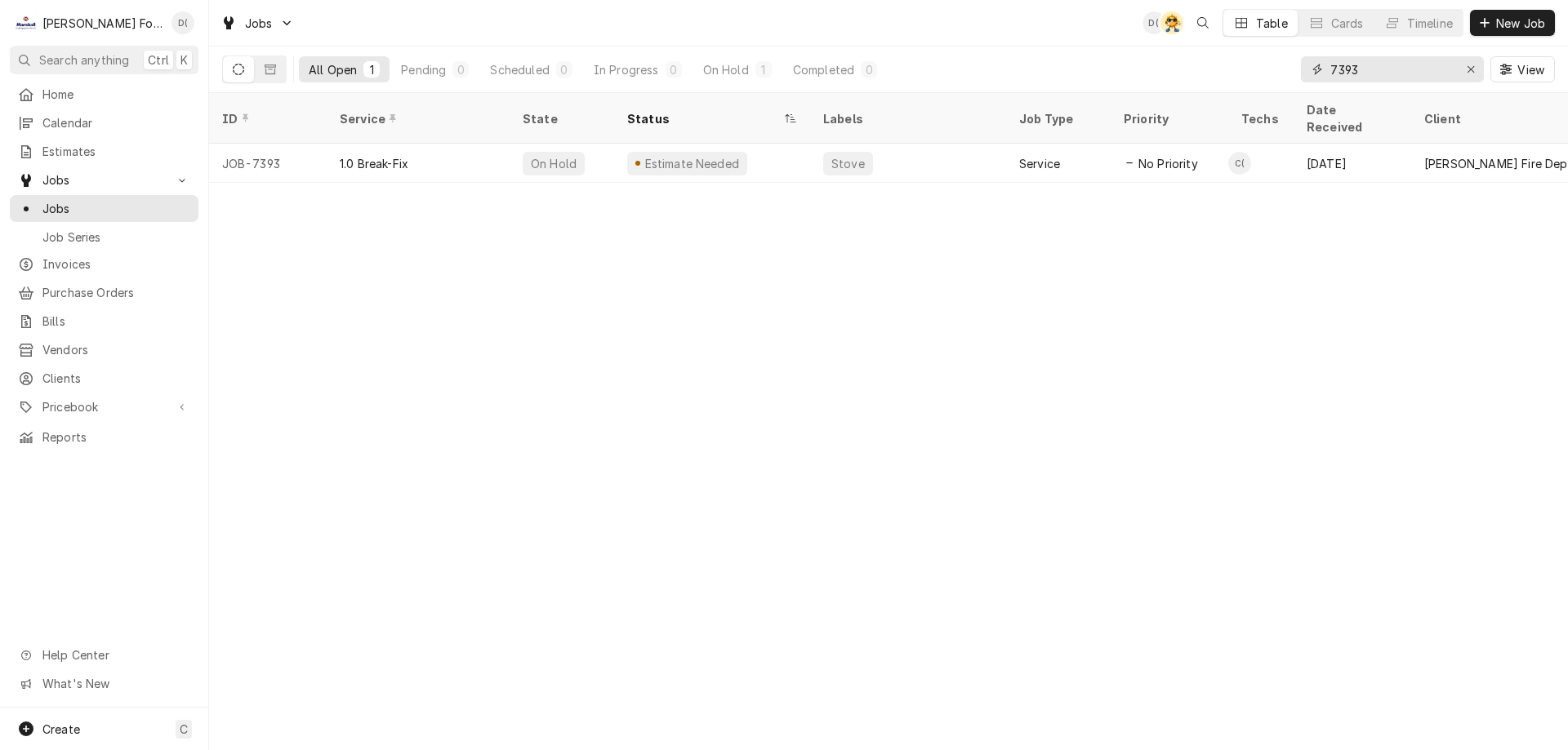
click at [1399, 75] on input "7393" at bounding box center [1391, 70] width 123 height 26
type input "7"
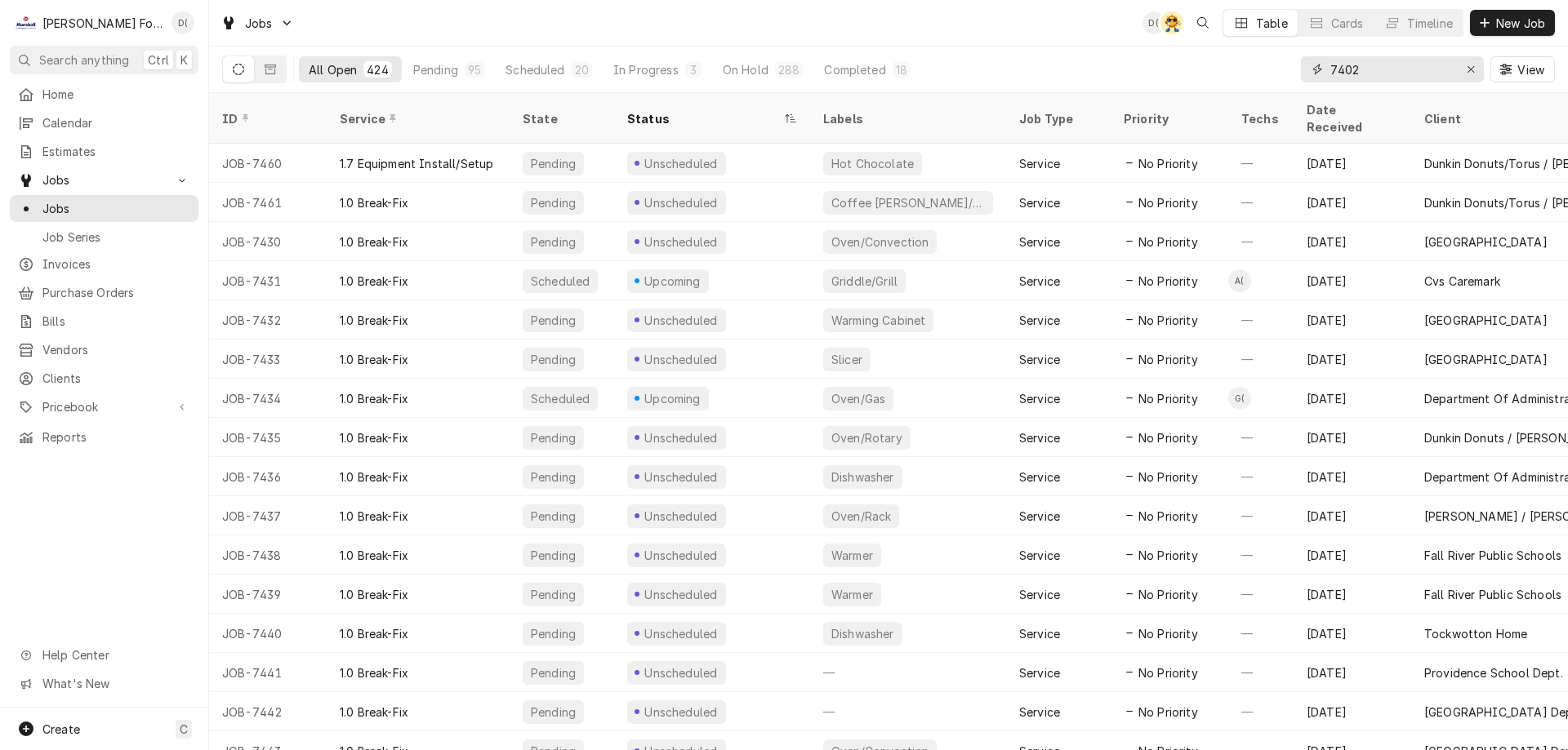
type input "7402"
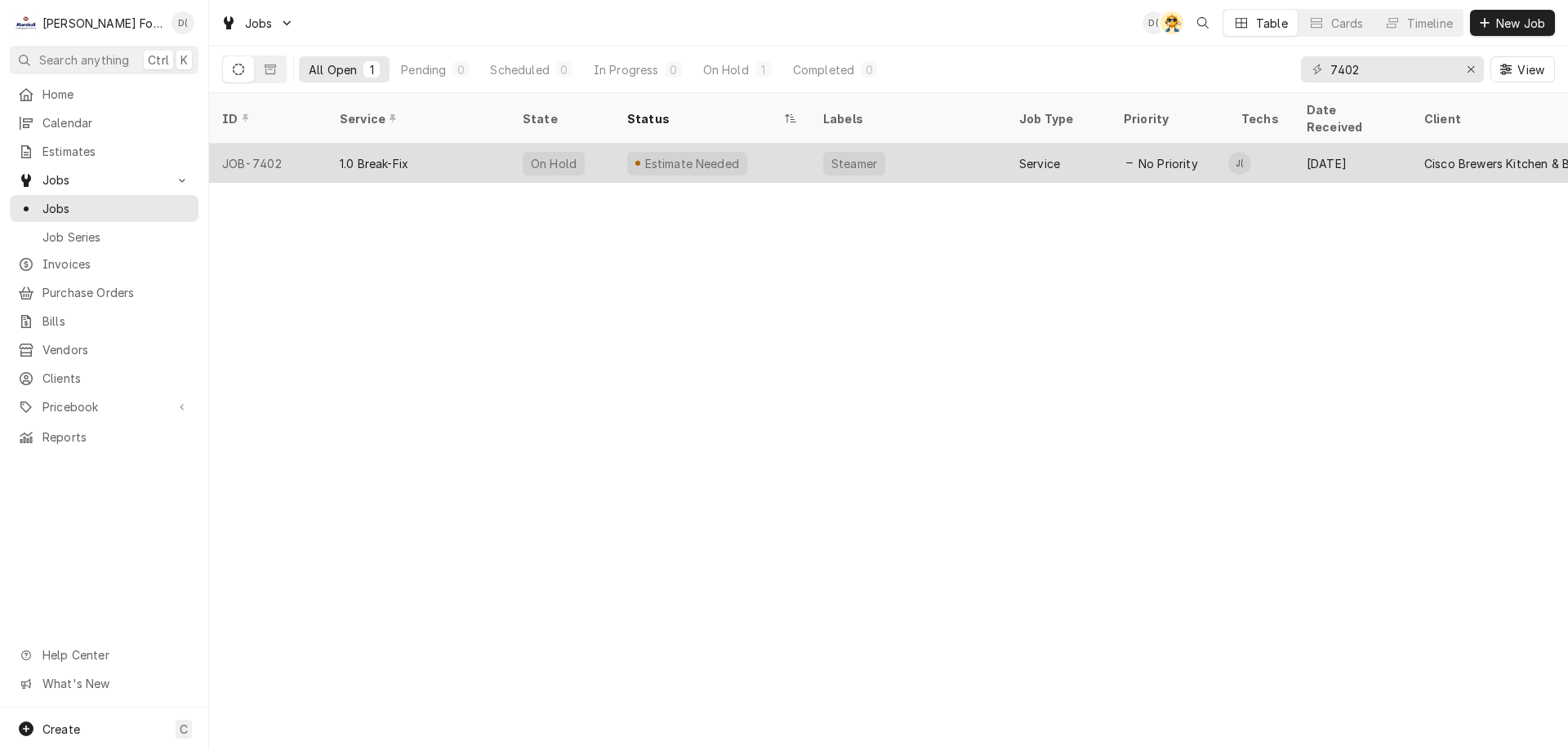
click at [783, 147] on div "Estimate Needed" at bounding box center [711, 162] width 196 height 39
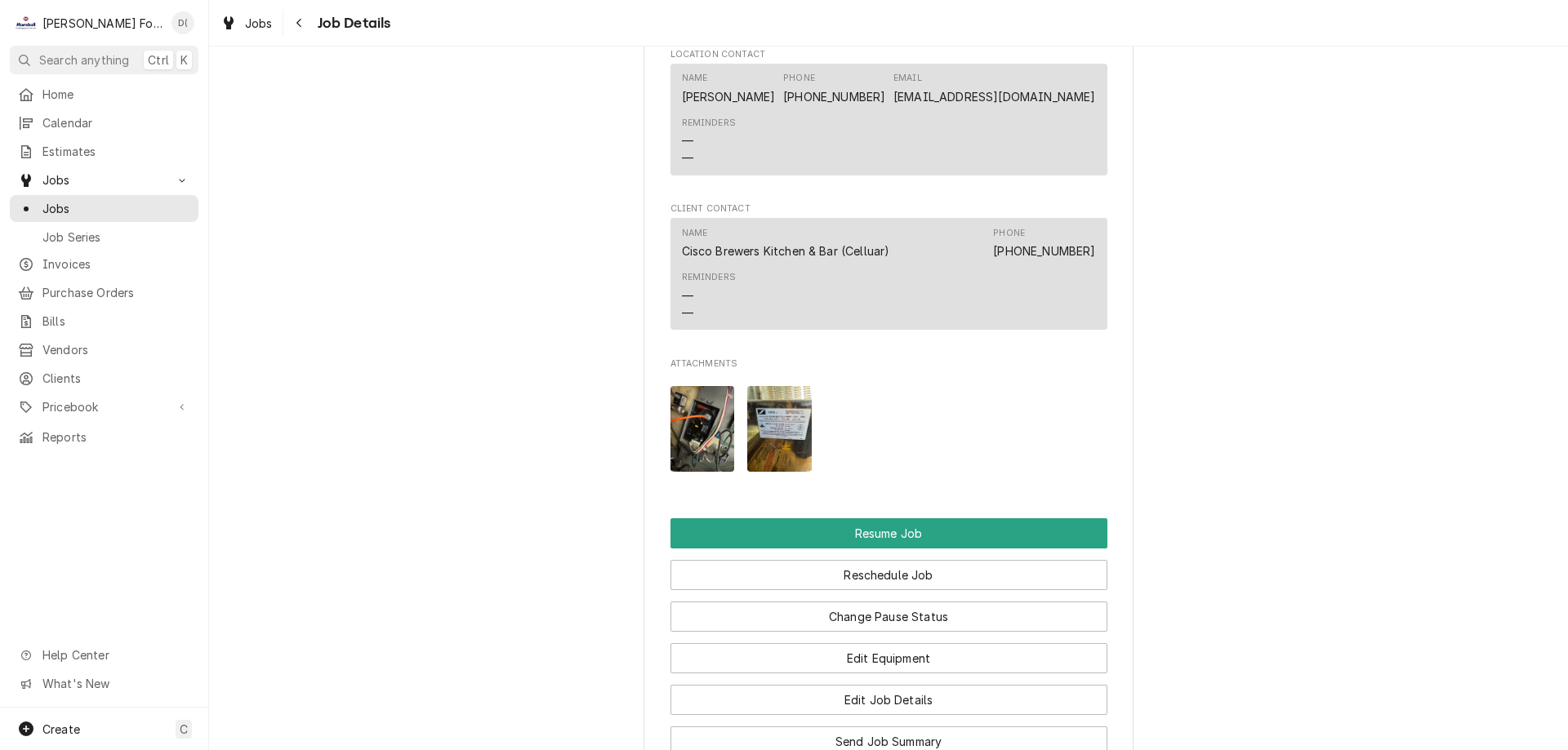
scroll to position [1796, 0]
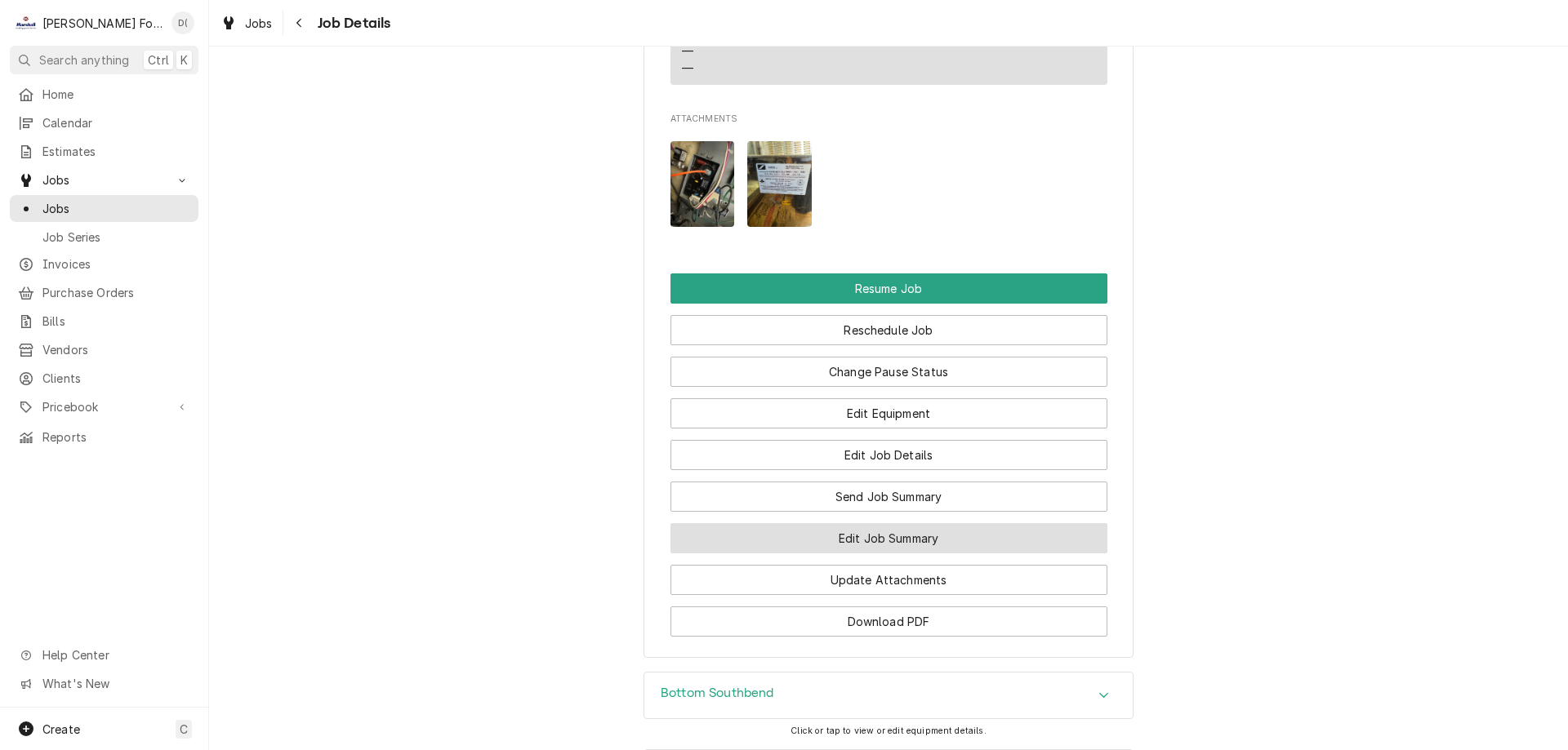
click at [857, 536] on button "Edit Job Summary" at bounding box center [889, 538] width 436 height 30
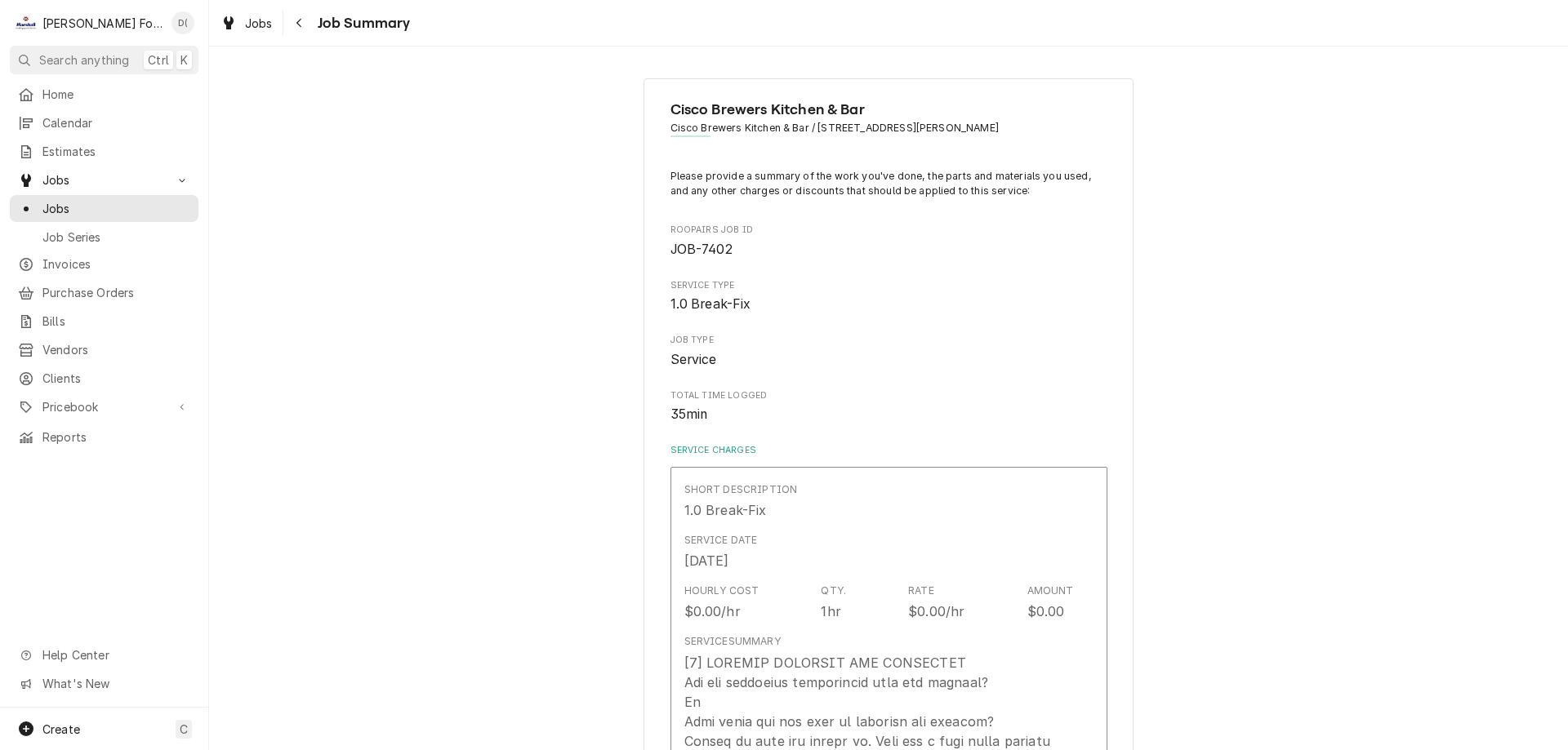
type textarea "x"
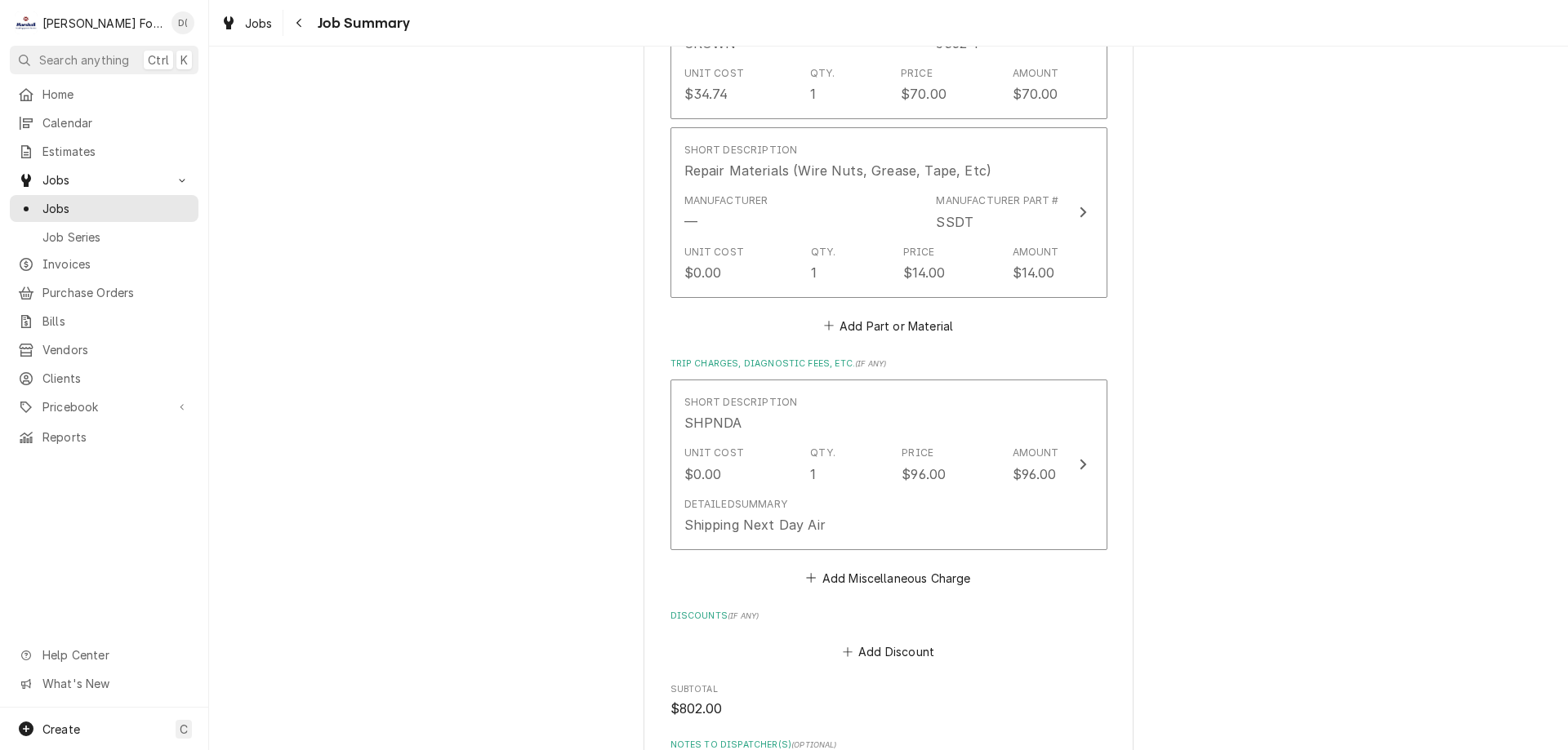
scroll to position [1714, 0]
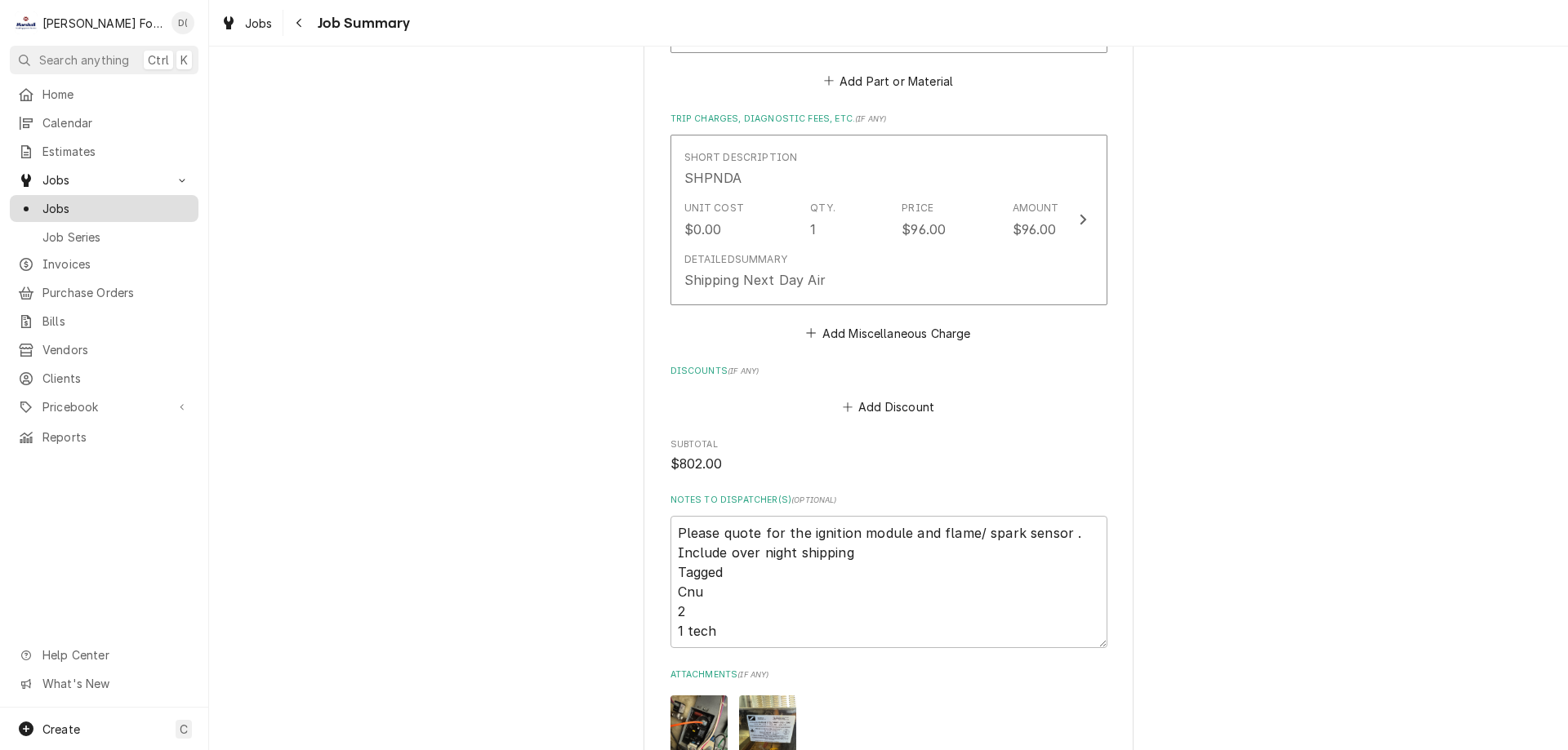
click at [75, 200] on span "Jobs" at bounding box center [117, 208] width 147 height 17
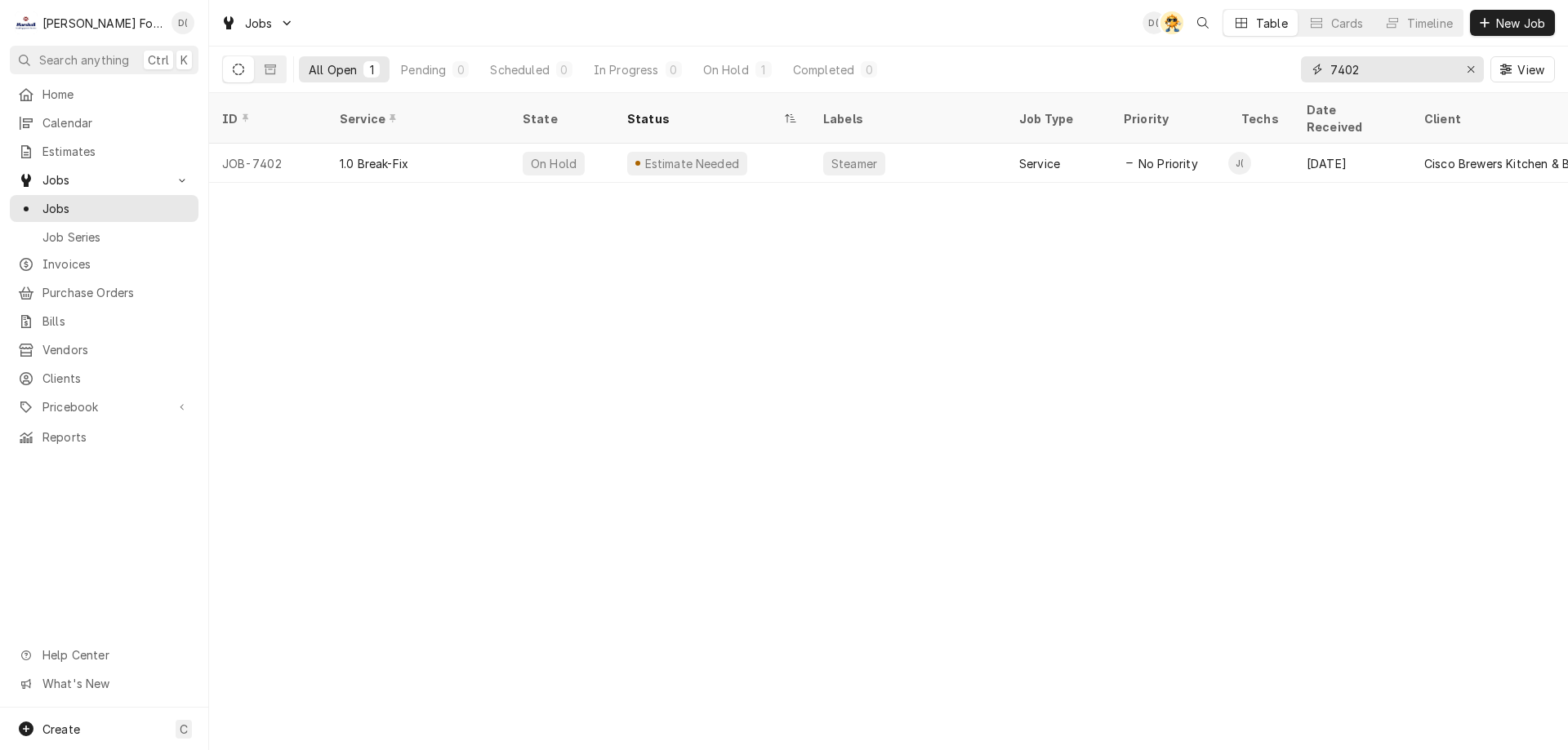
drag, startPoint x: 1370, startPoint y: 76, endPoint x: 1300, endPoint y: 83, distance: 70.3
click at [1309, 87] on div "7402 View" at bounding box center [1428, 70] width 254 height 46
type input "7"
type input "3"
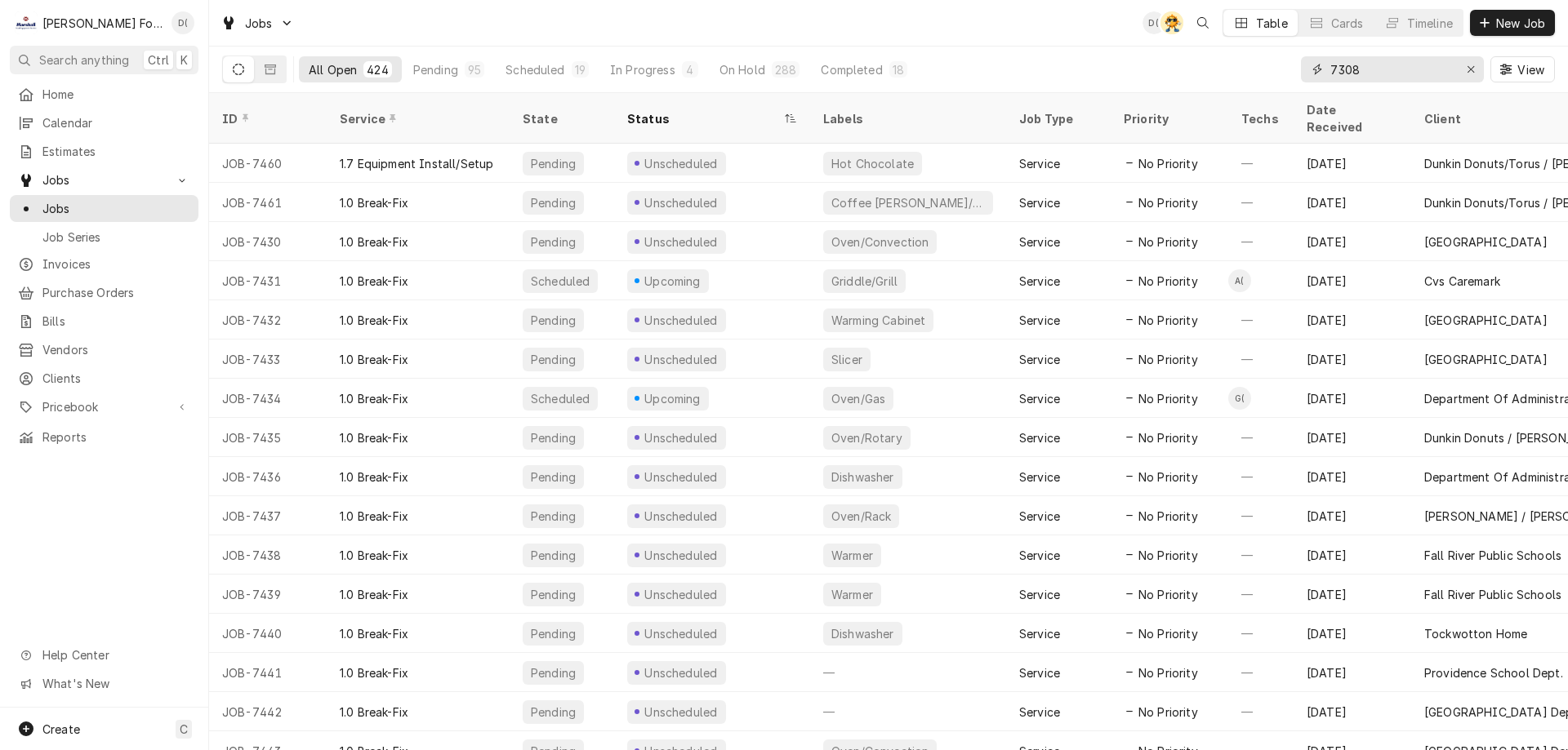
type input "7308"
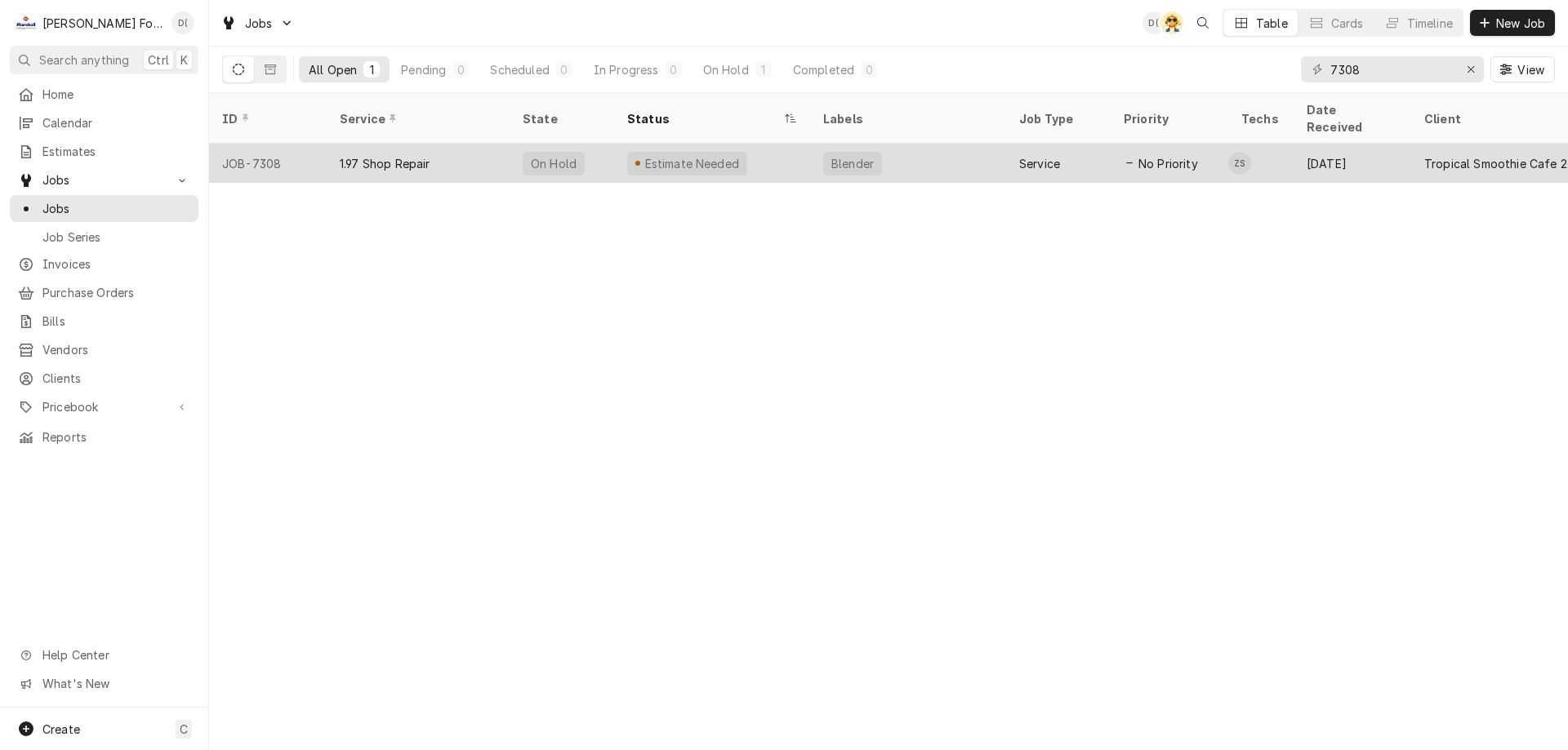
click at [468, 143] on div "1.97 Shop Repair" at bounding box center [418, 162] width 183 height 39
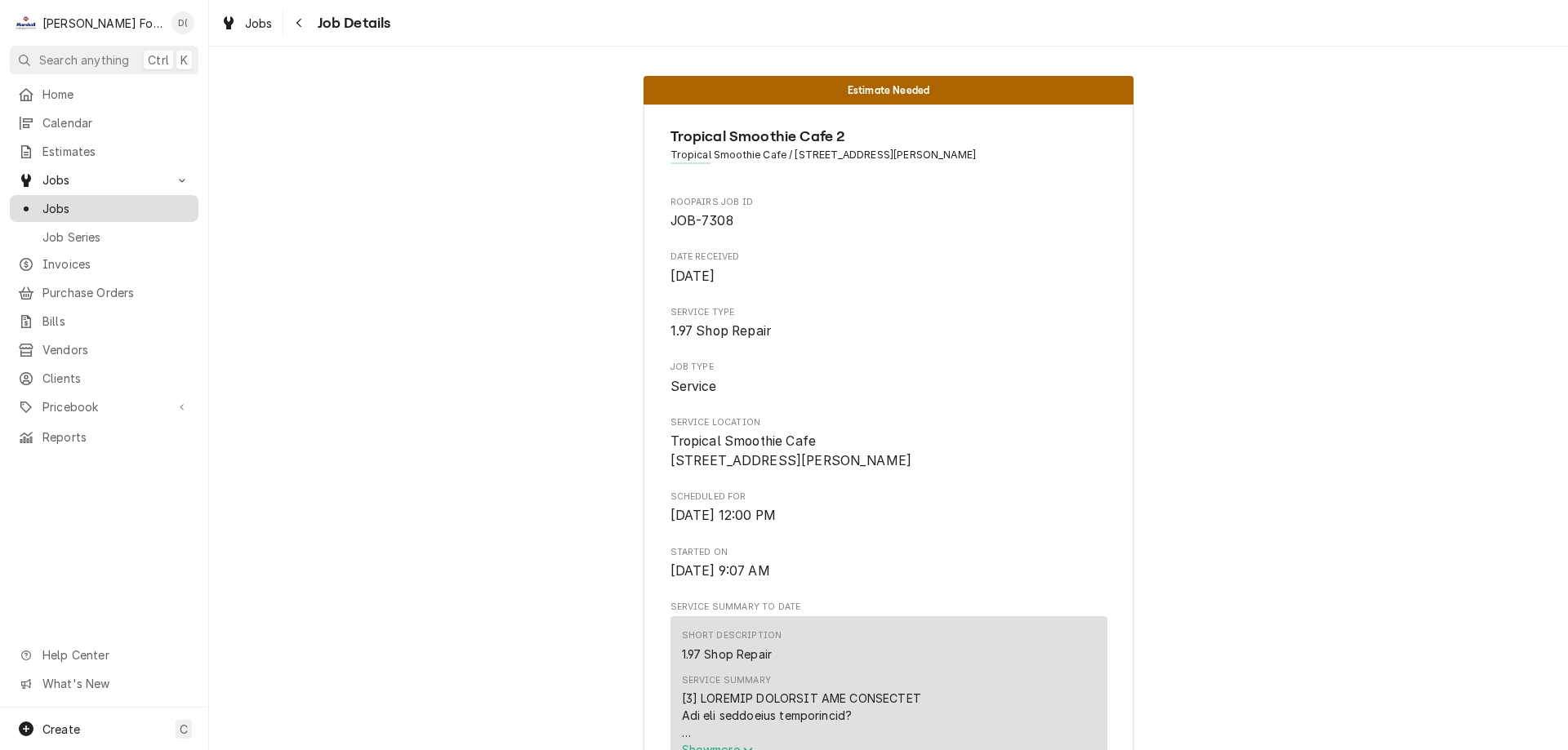
click at [130, 207] on span "Jobs" at bounding box center [117, 208] width 147 height 17
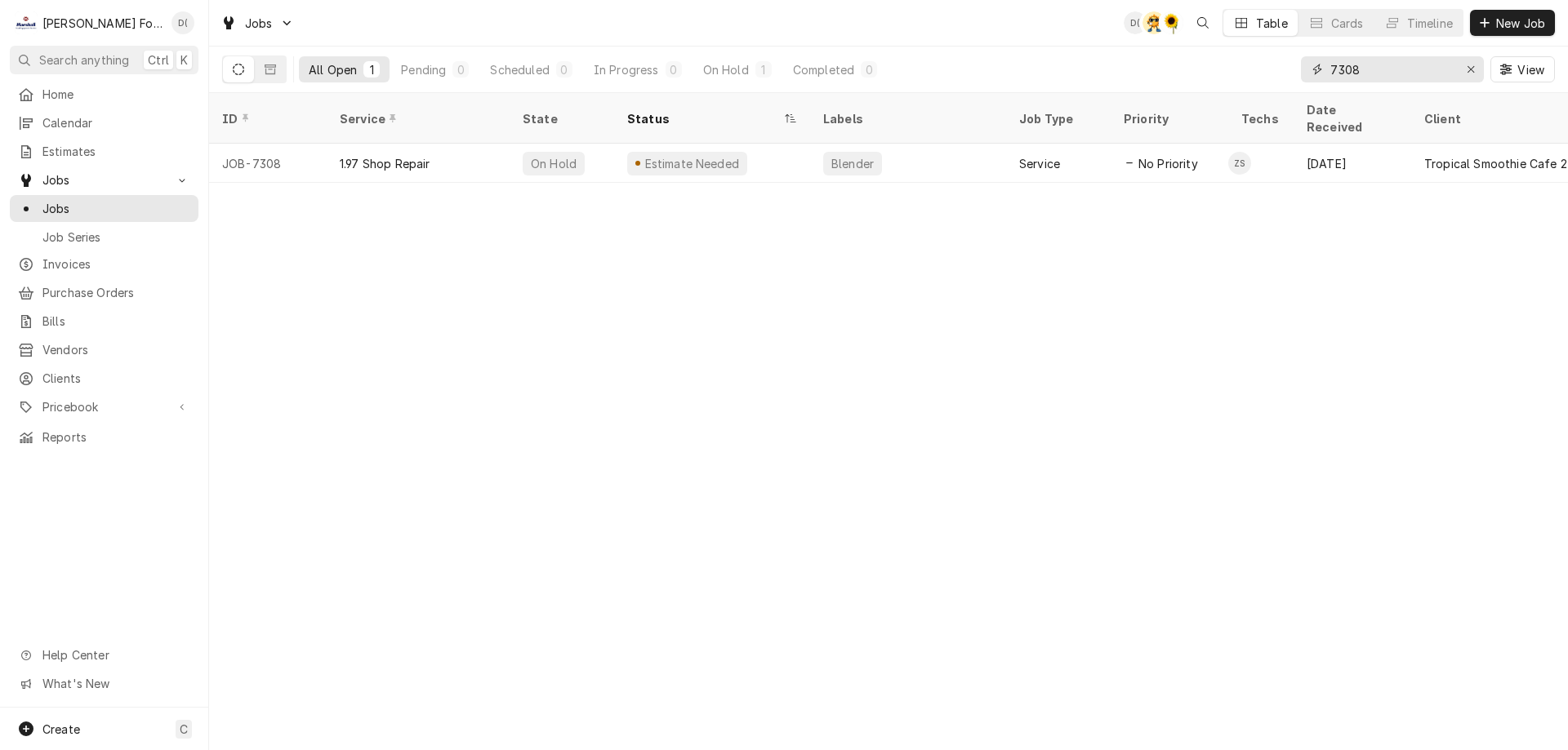
click at [1373, 73] on input "7308" at bounding box center [1391, 70] width 123 height 26
type input "7"
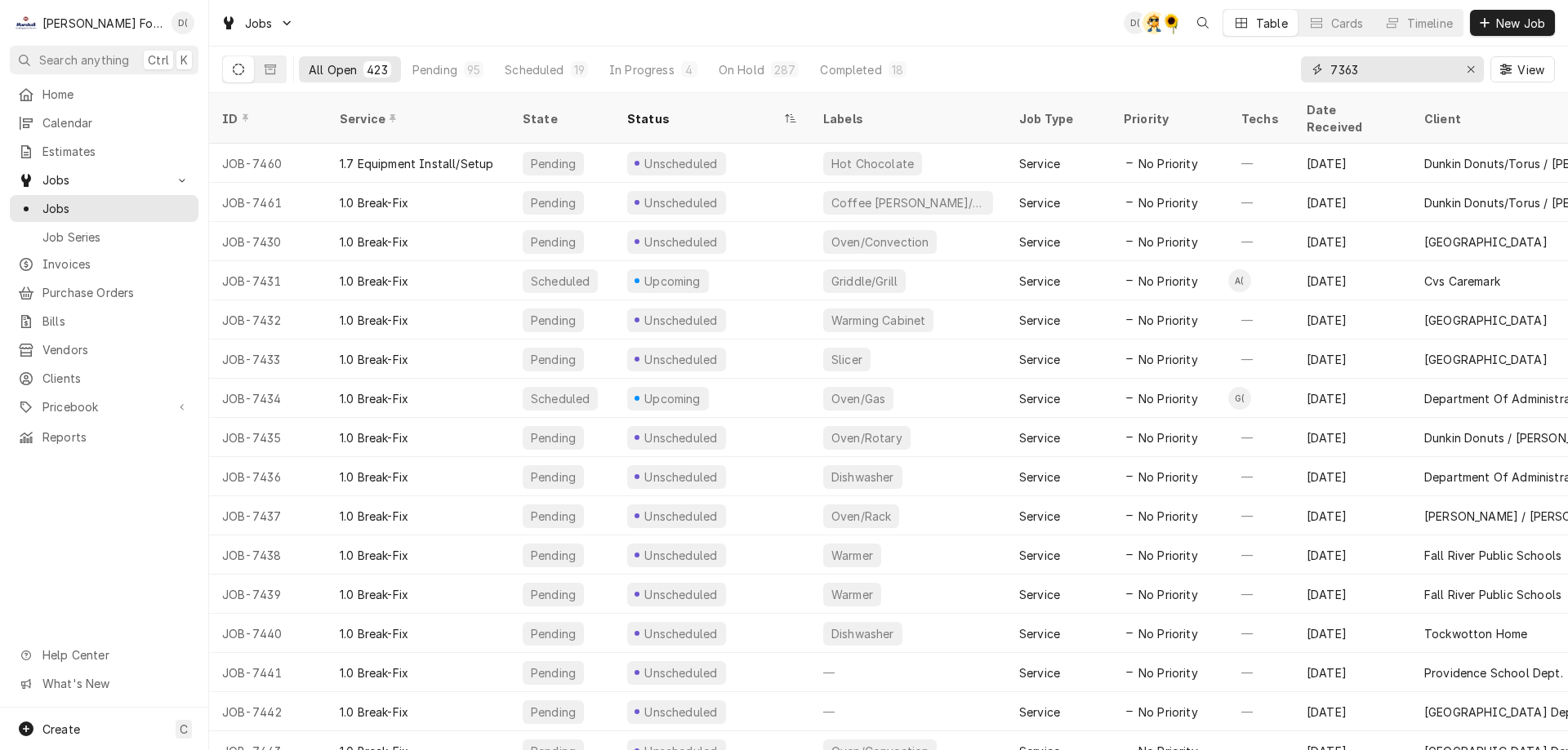
type input "7363"
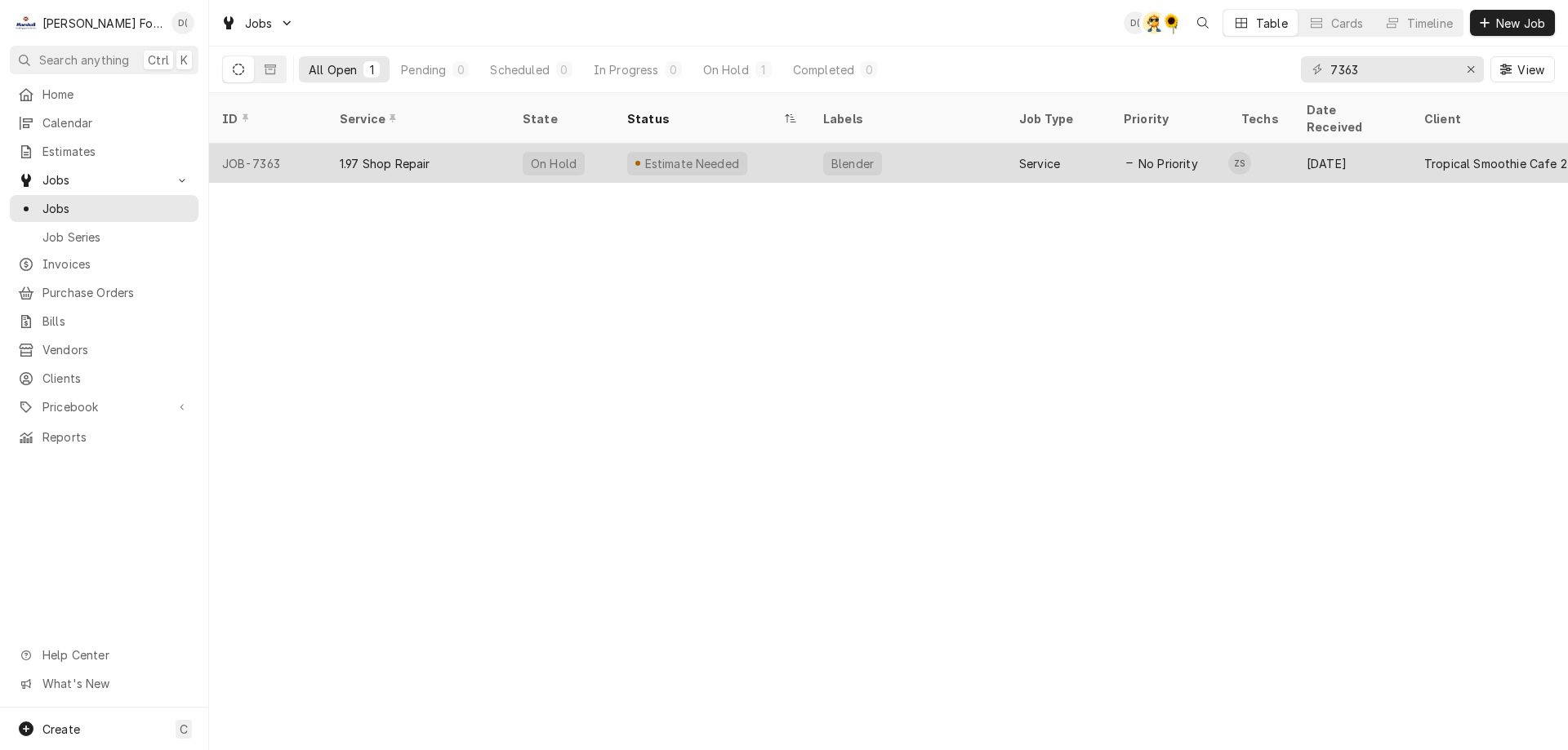
click at [785, 147] on div "Estimate Needed" at bounding box center [711, 162] width 196 height 39
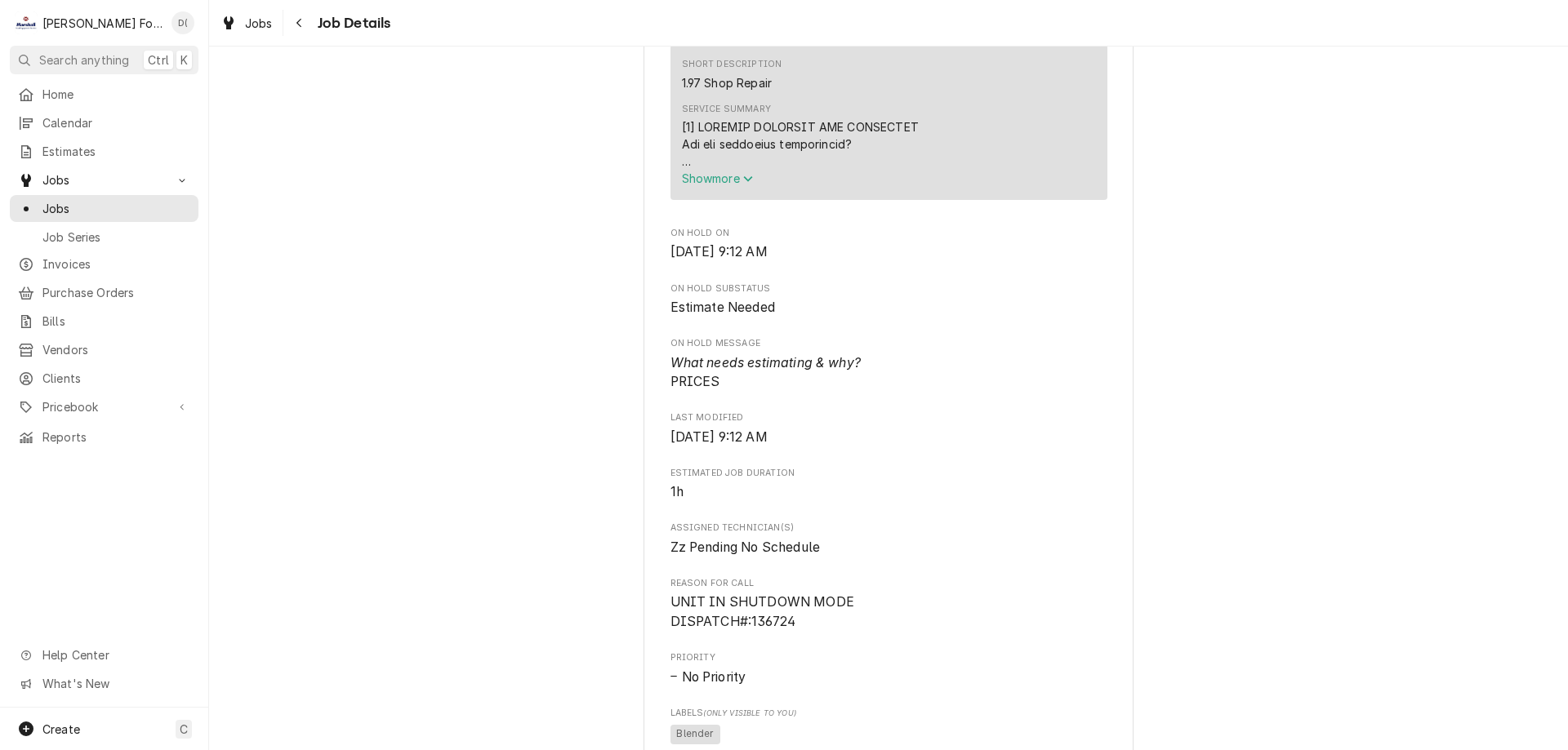
scroll to position [735, 0]
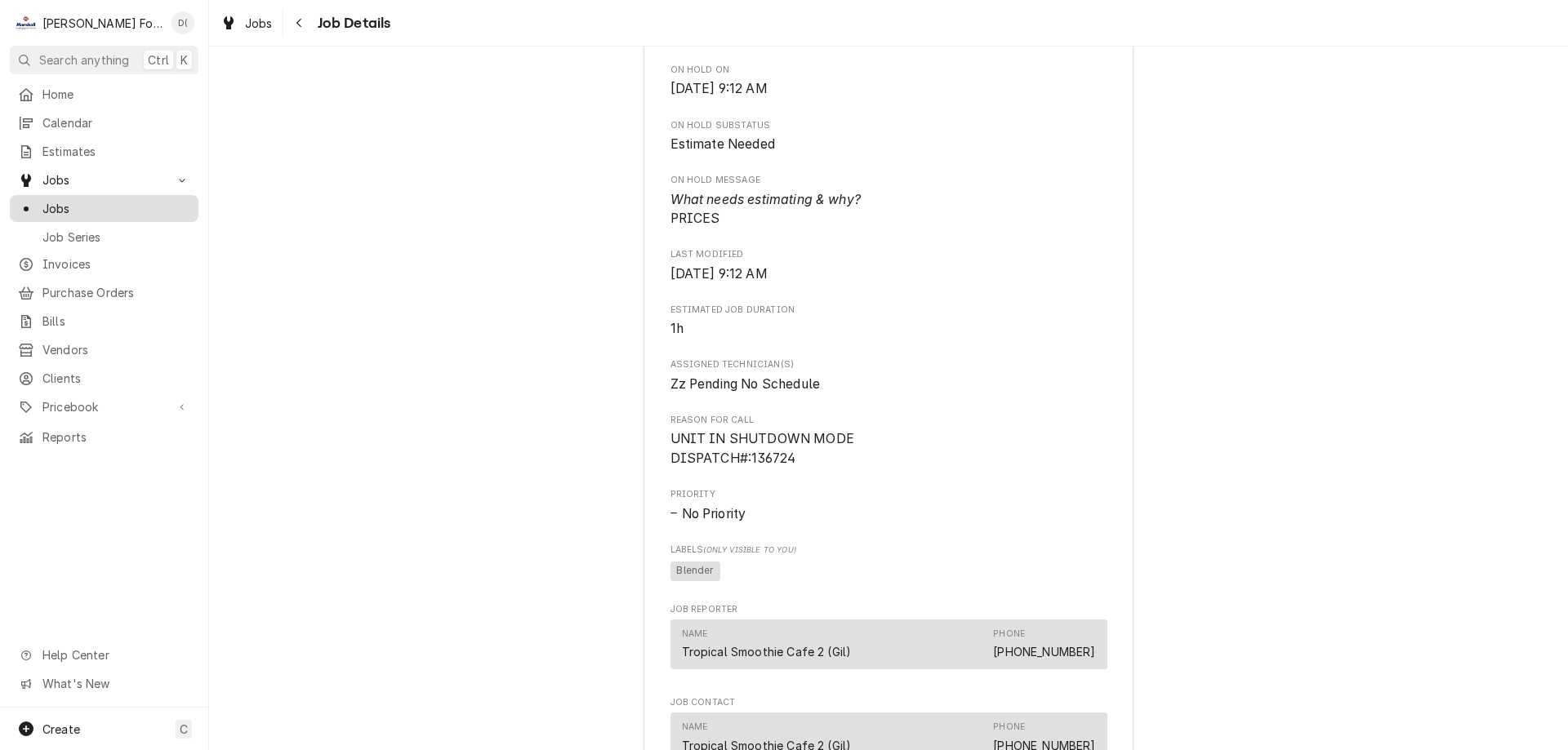
click at [110, 200] on span "Jobs" at bounding box center [117, 208] width 147 height 17
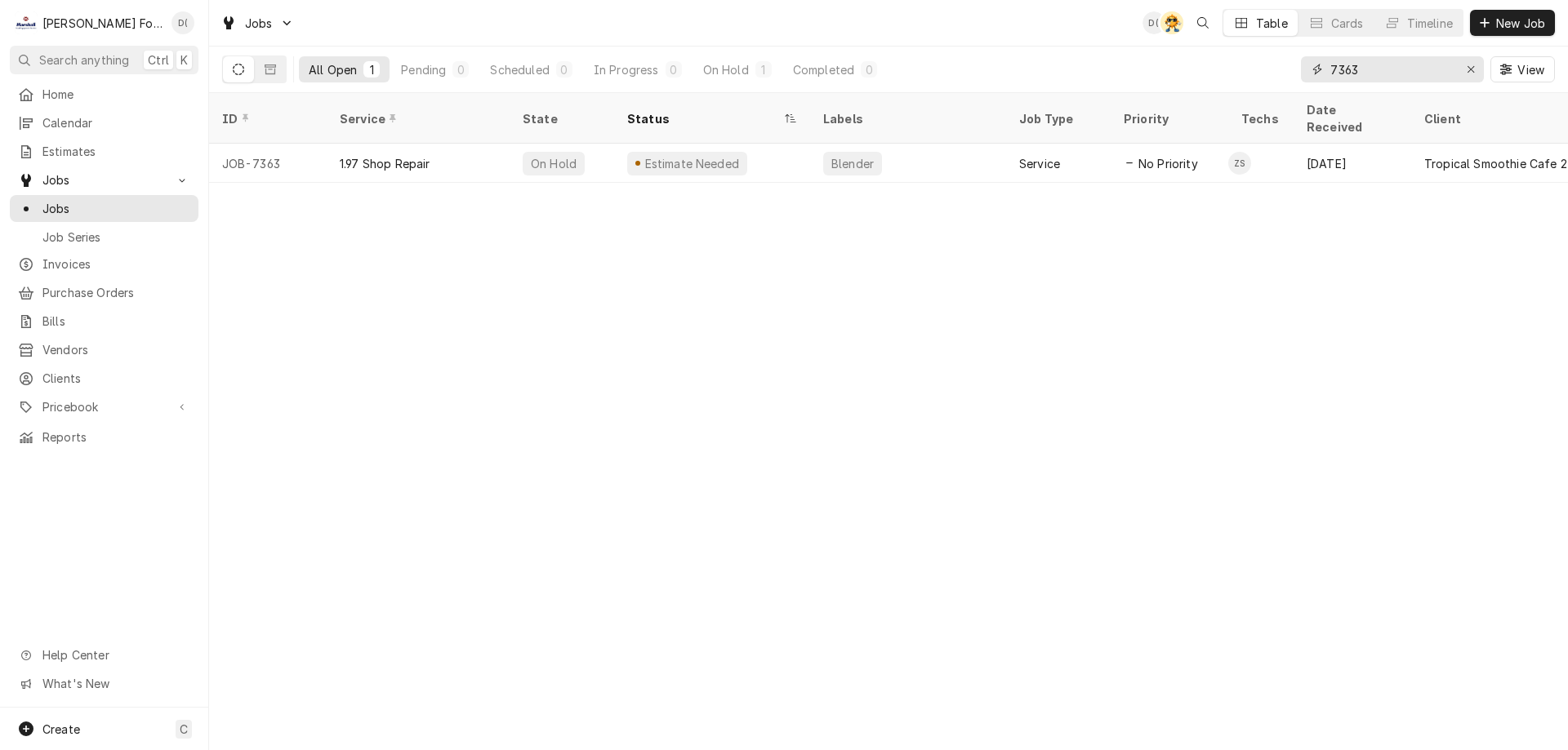
click at [1378, 69] on input "7363" at bounding box center [1391, 70] width 123 height 26
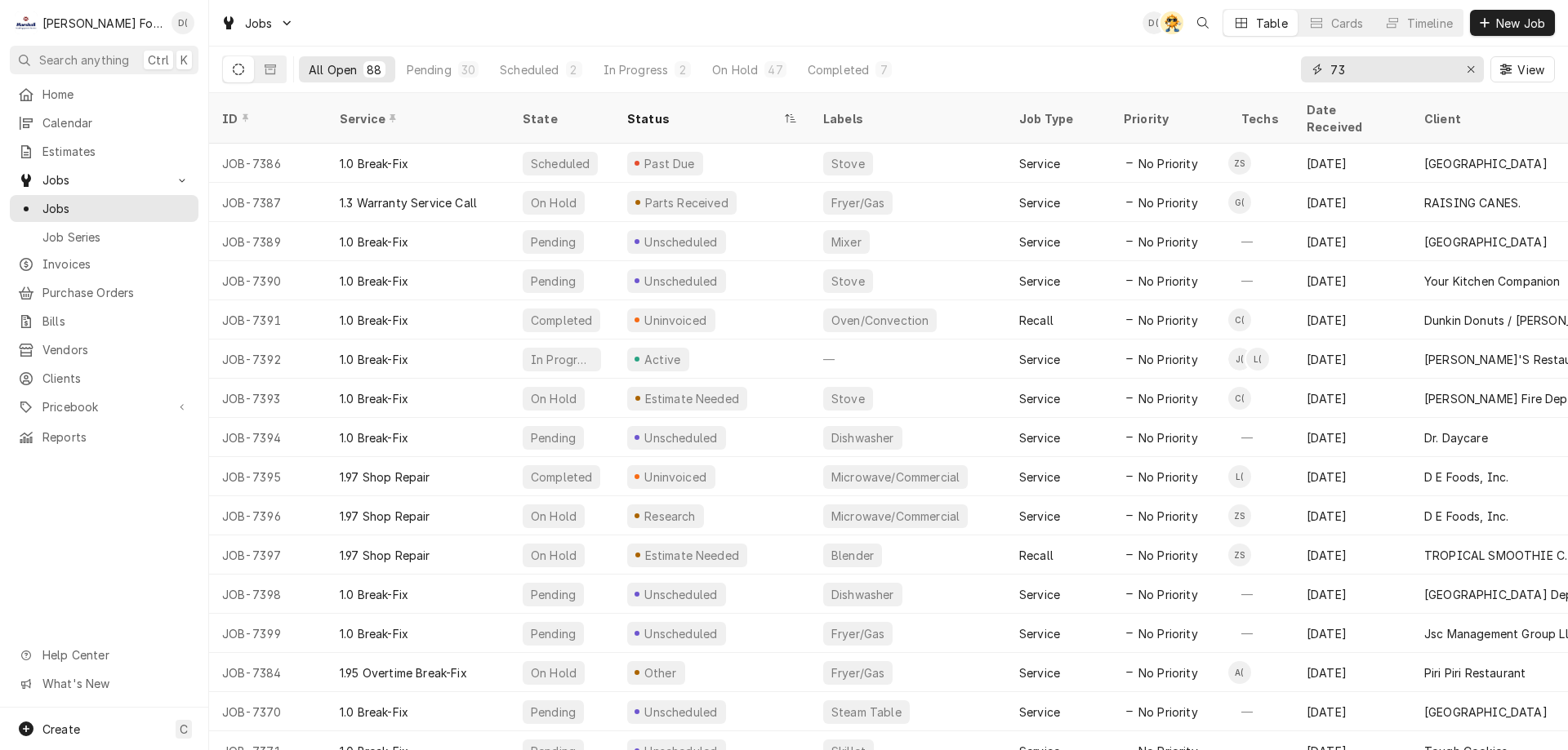
click at [1355, 67] on input "73" at bounding box center [1391, 70] width 123 height 26
type input "7380"
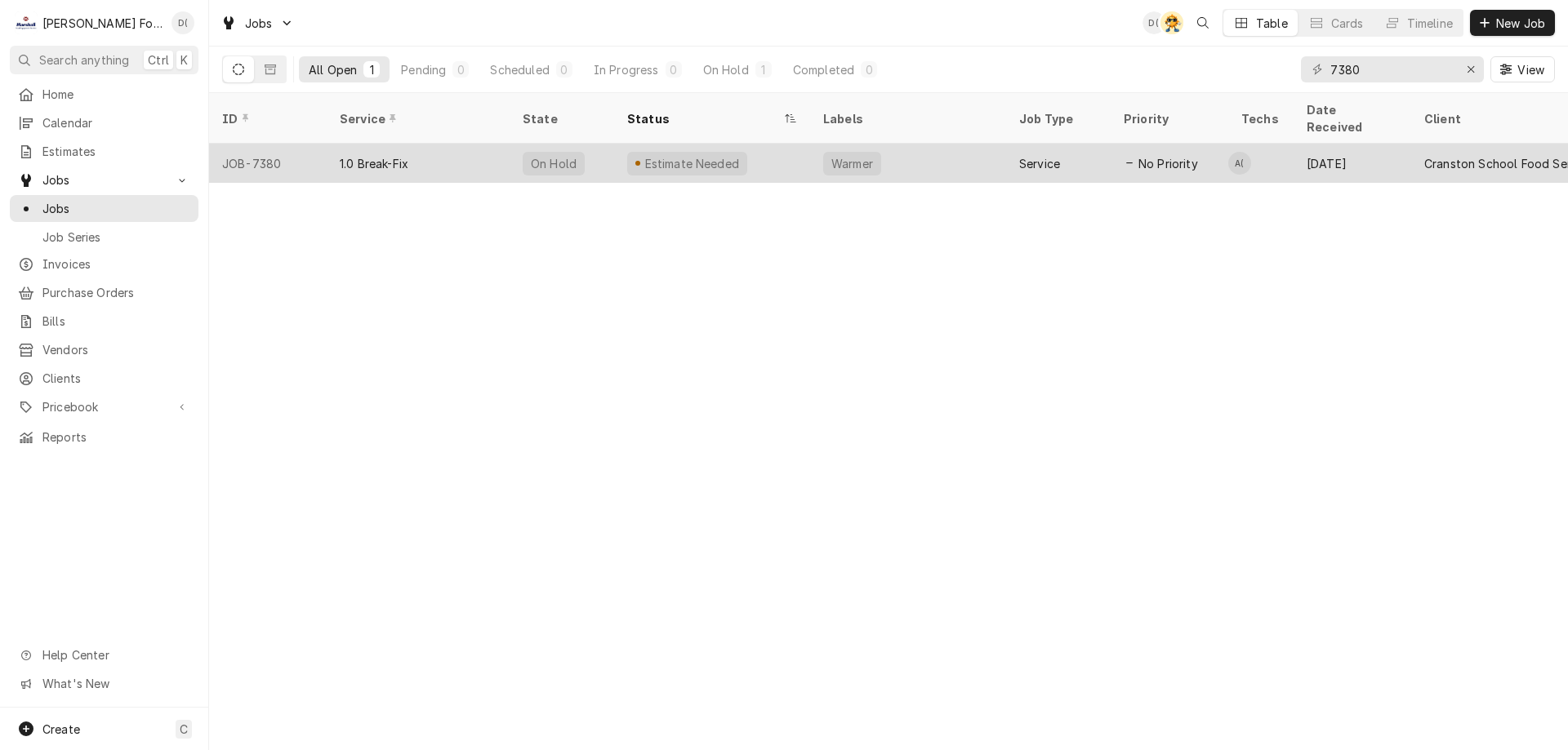
click at [794, 156] on div "Estimate Needed" at bounding box center [711, 162] width 196 height 39
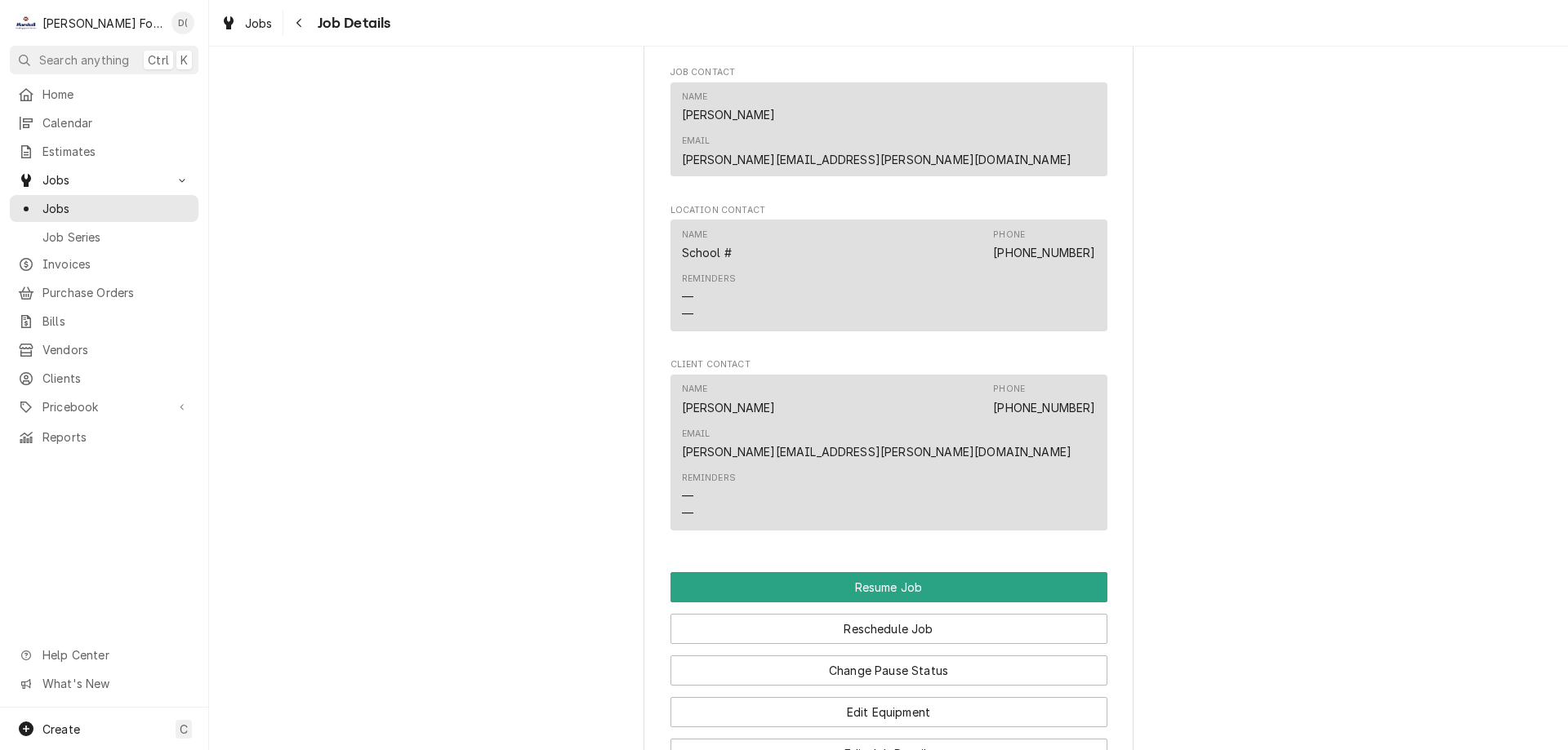
scroll to position [1632, 0]
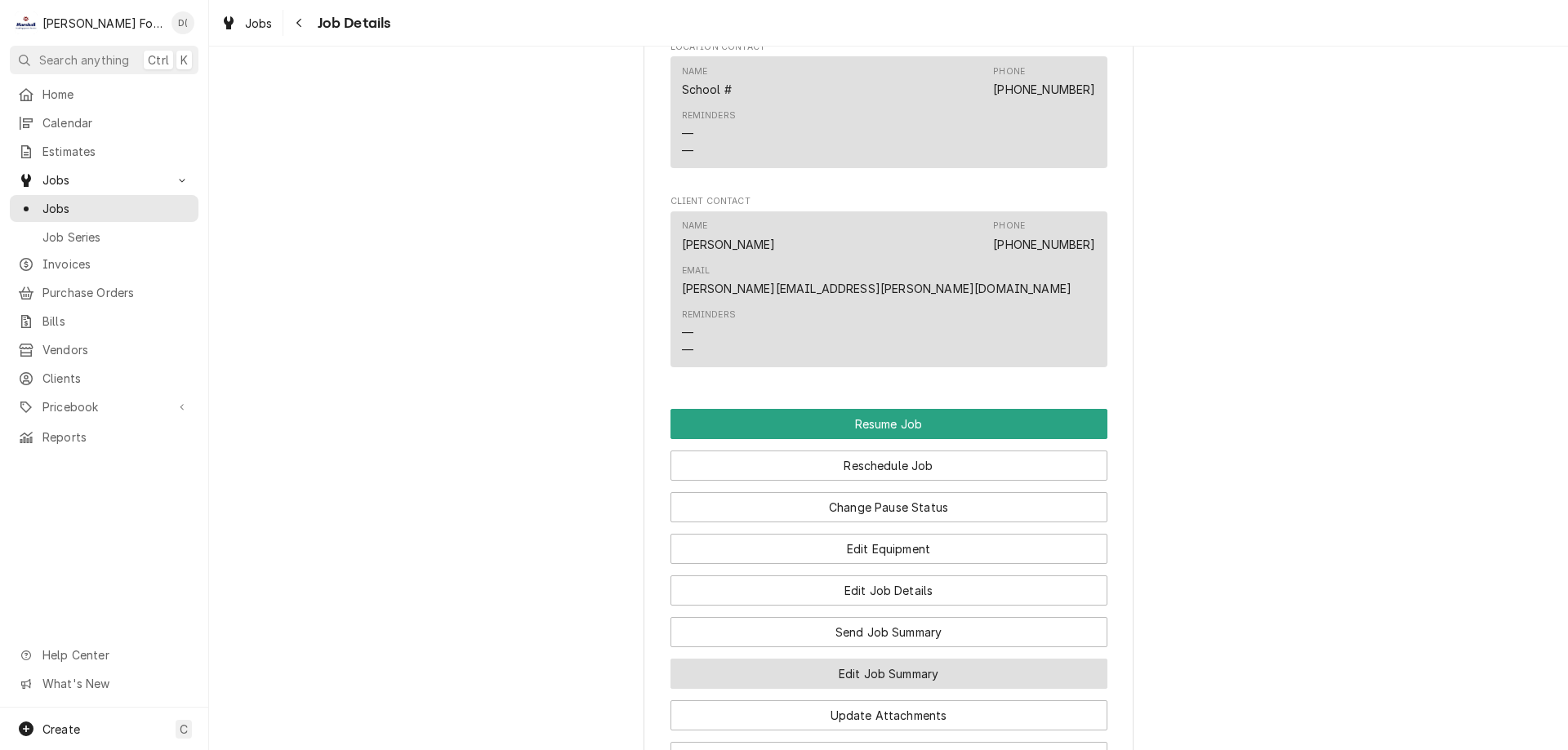
click at [860, 658] on button "Edit Job Summary" at bounding box center [889, 673] width 436 height 30
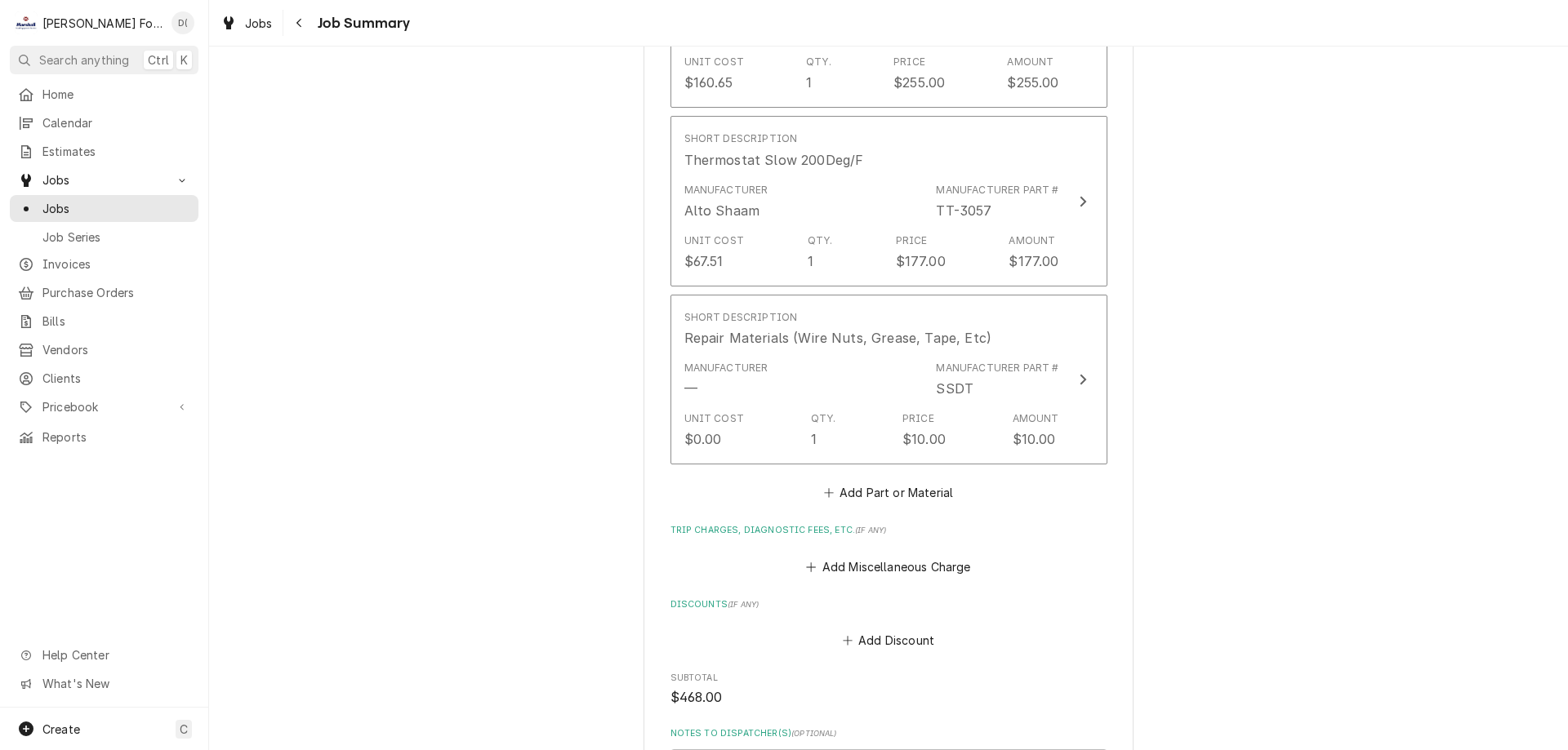
scroll to position [1796, 0]
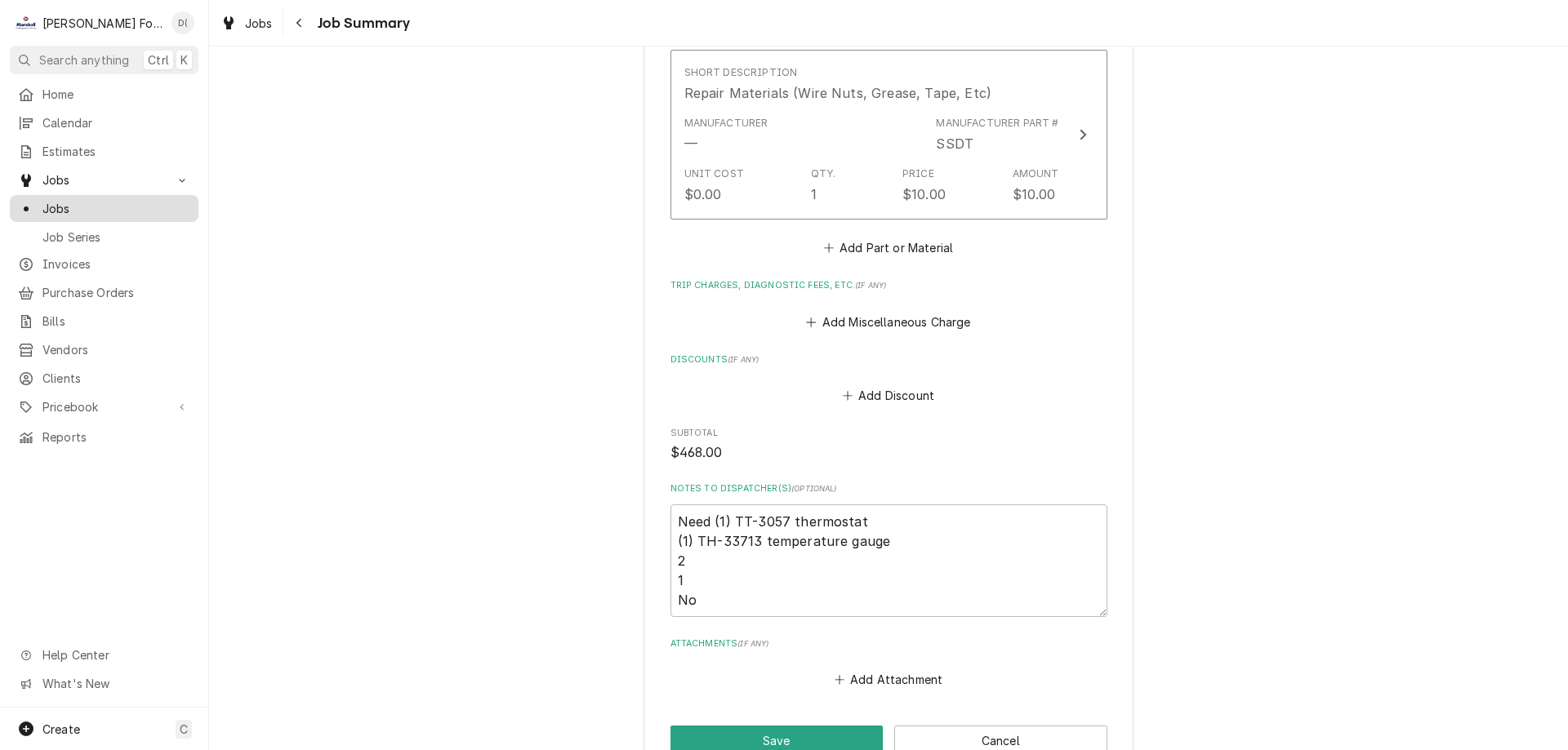
click at [109, 201] on span "Jobs" at bounding box center [117, 208] width 147 height 17
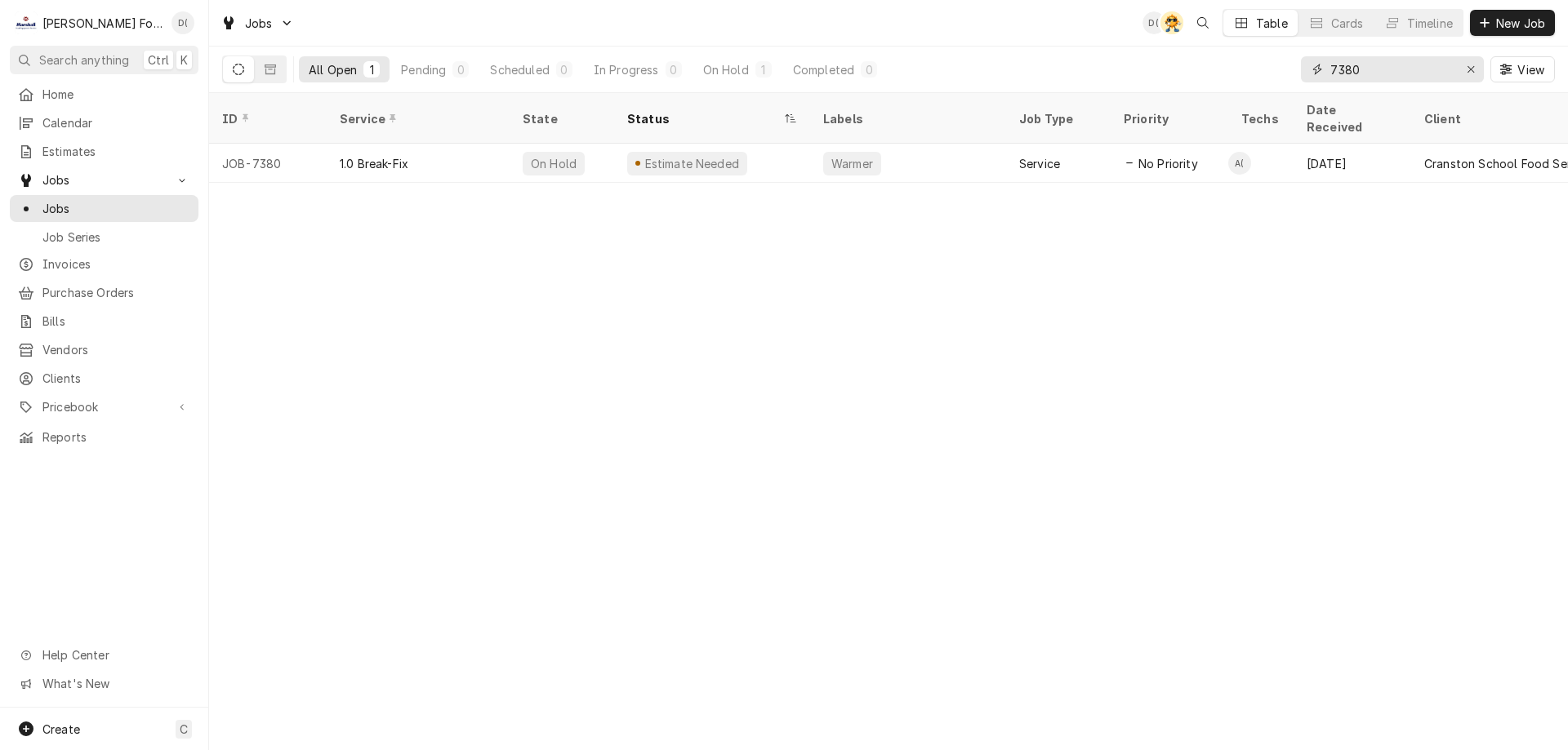
click at [1371, 78] on input "7380" at bounding box center [1391, 70] width 123 height 26
type input "7"
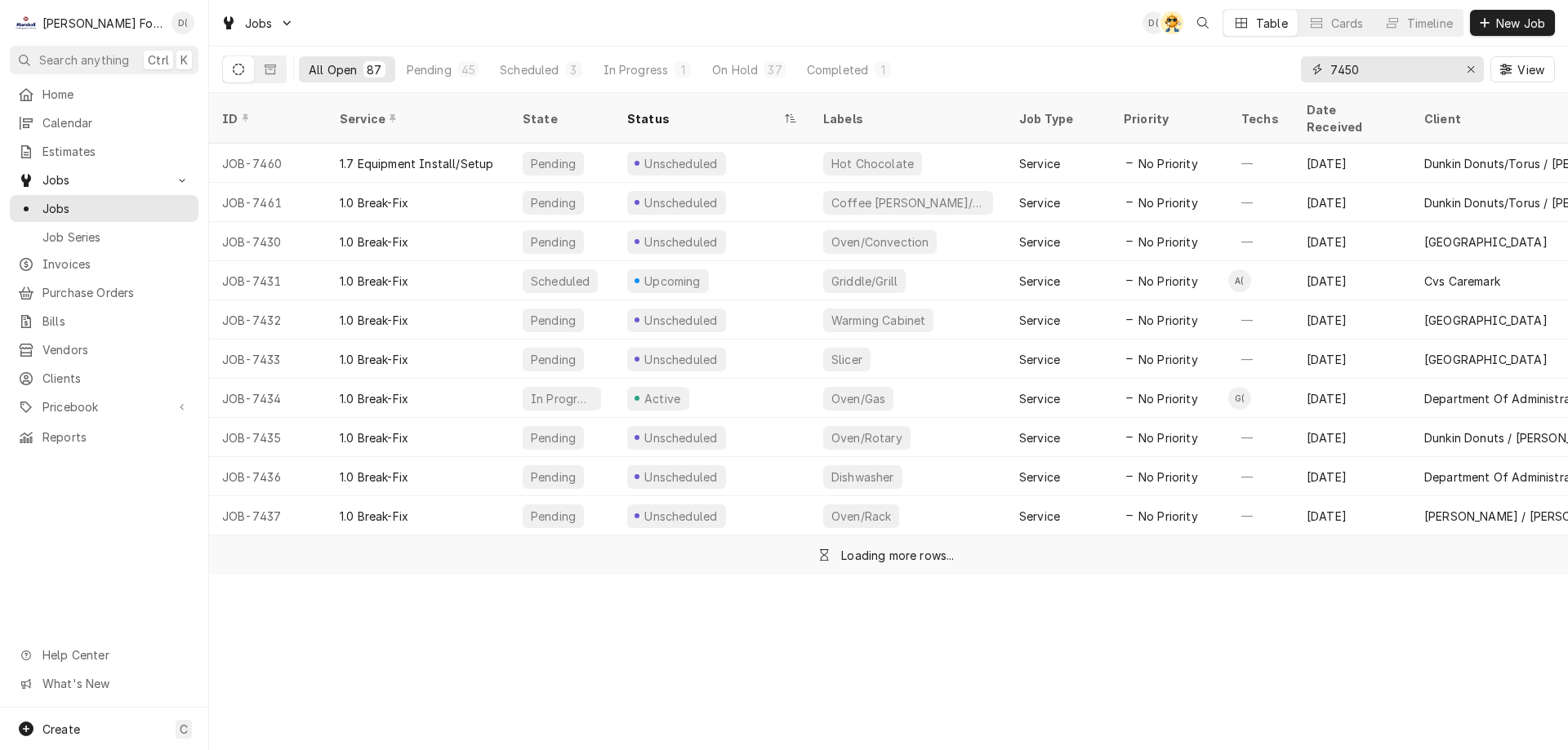
type input "7450"
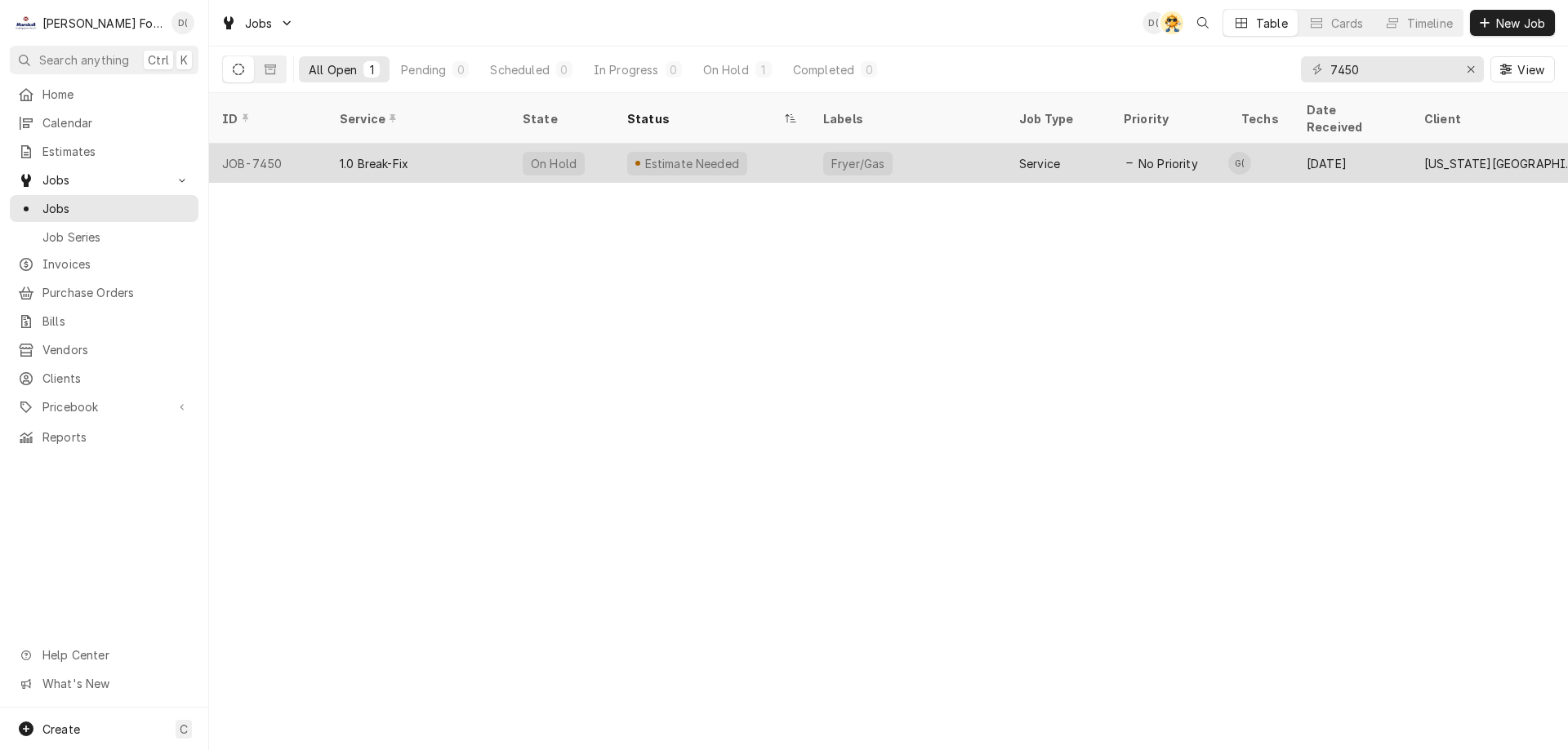
click at [789, 144] on div "Estimate Needed" at bounding box center [711, 162] width 196 height 39
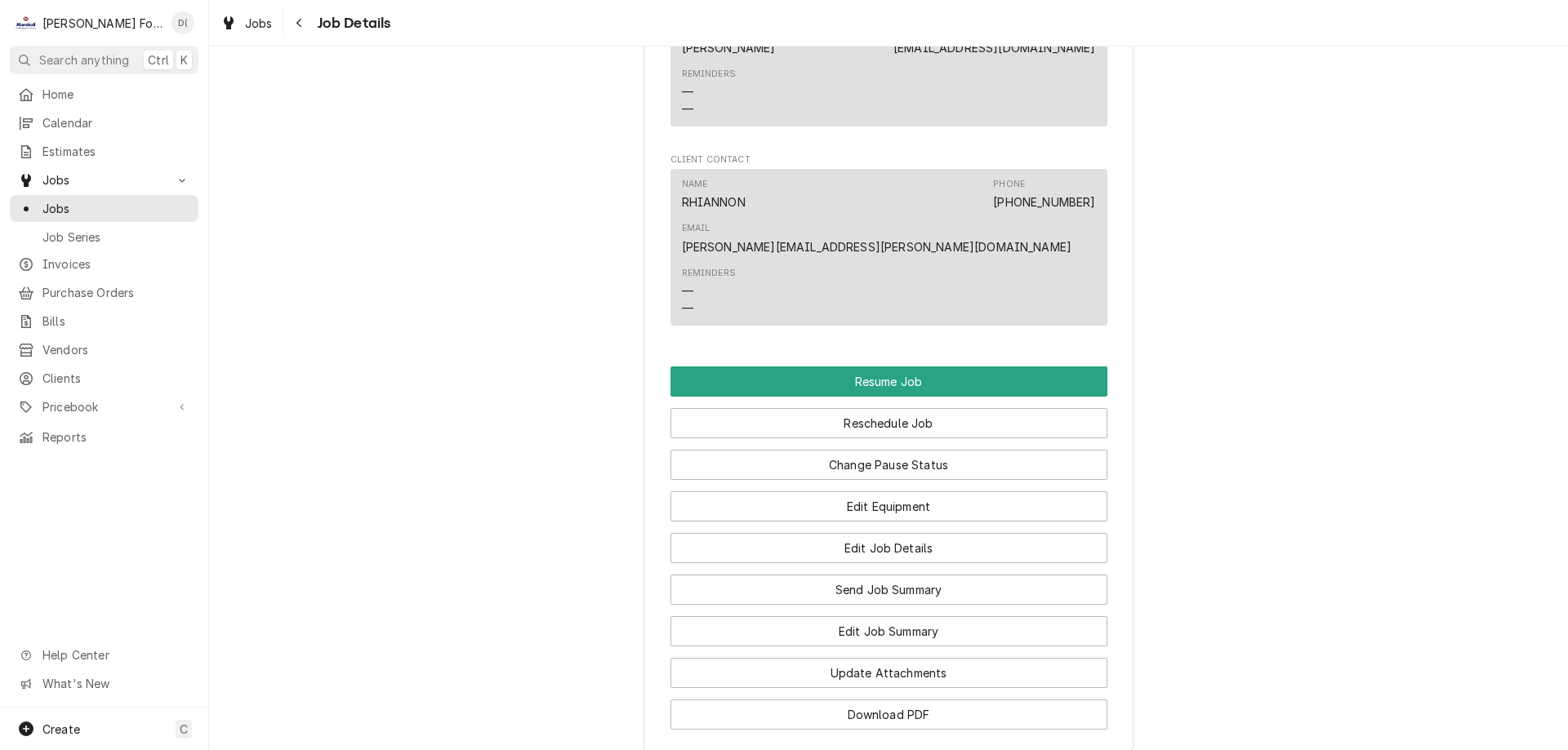
scroll to position [1714, 0]
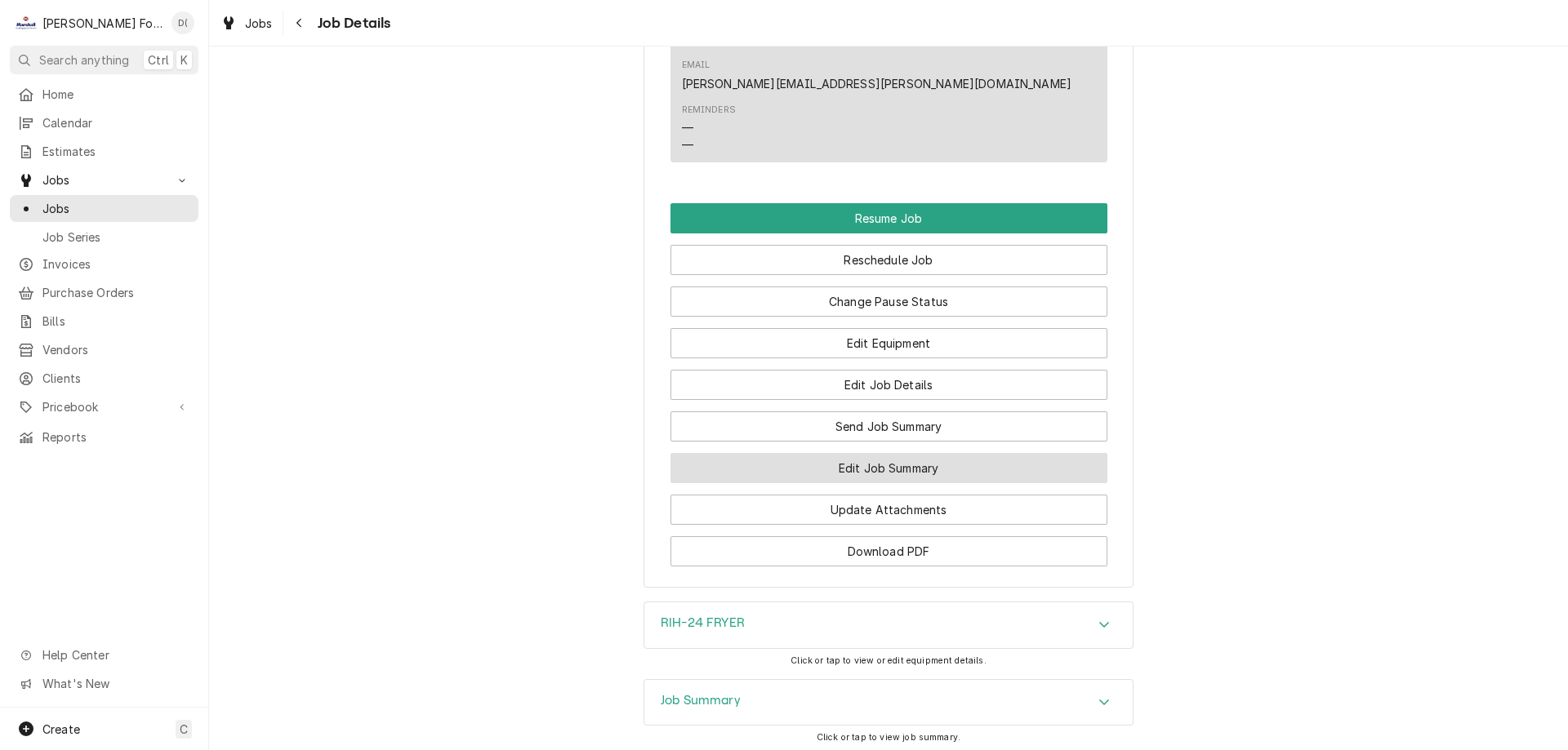
click at [898, 453] on button "Edit Job Summary" at bounding box center [889, 468] width 436 height 30
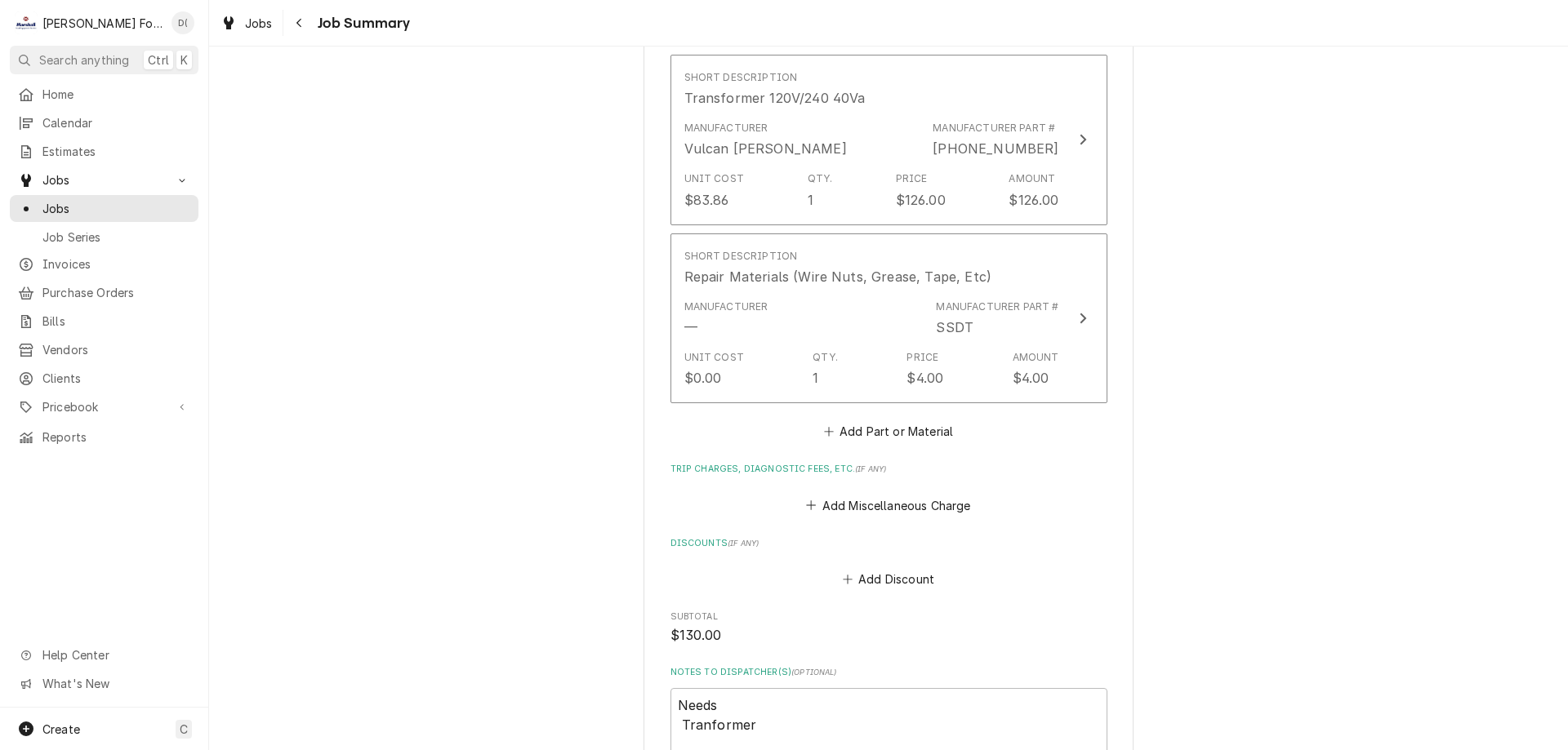
scroll to position [1387, 0]
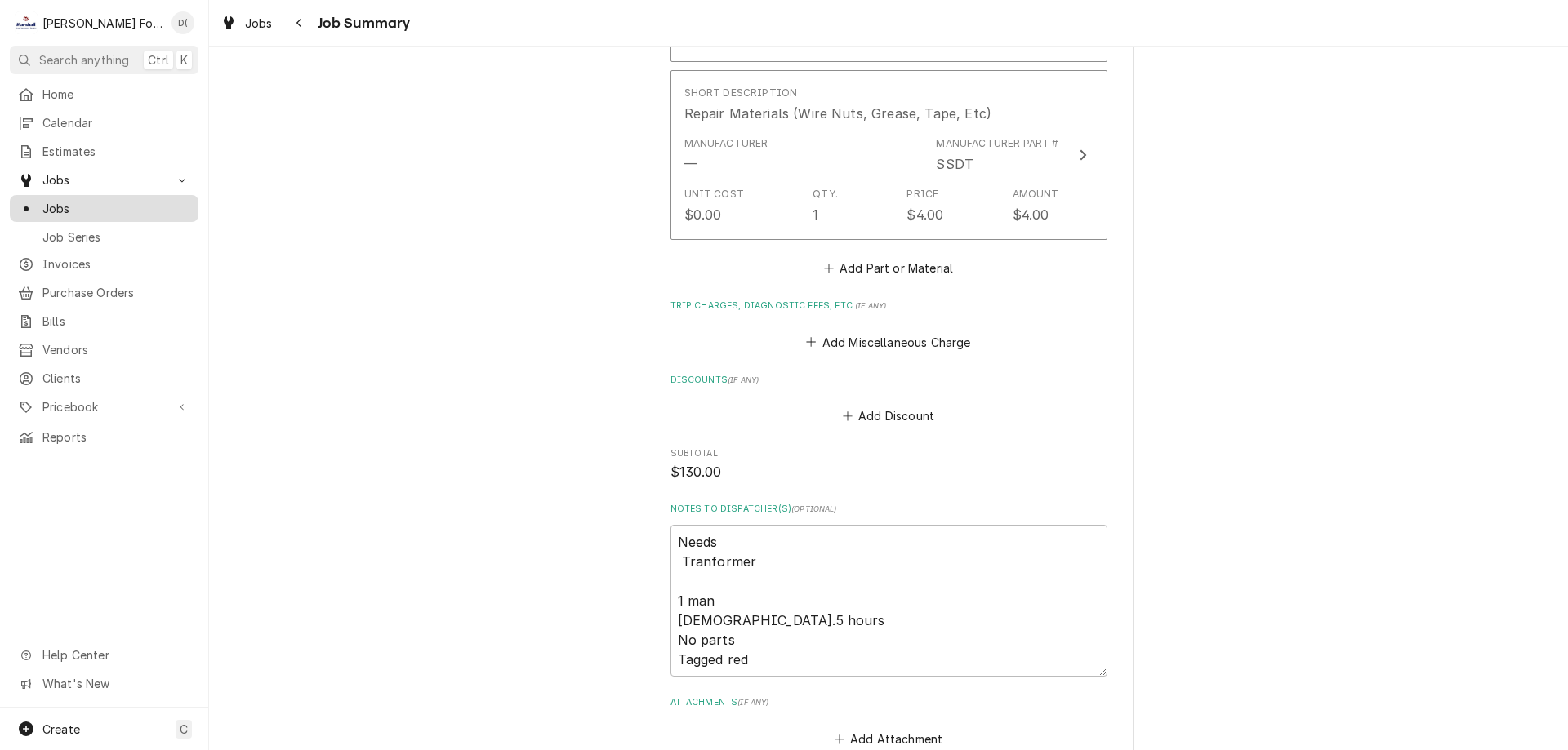
click at [106, 202] on span "Jobs" at bounding box center [117, 208] width 147 height 17
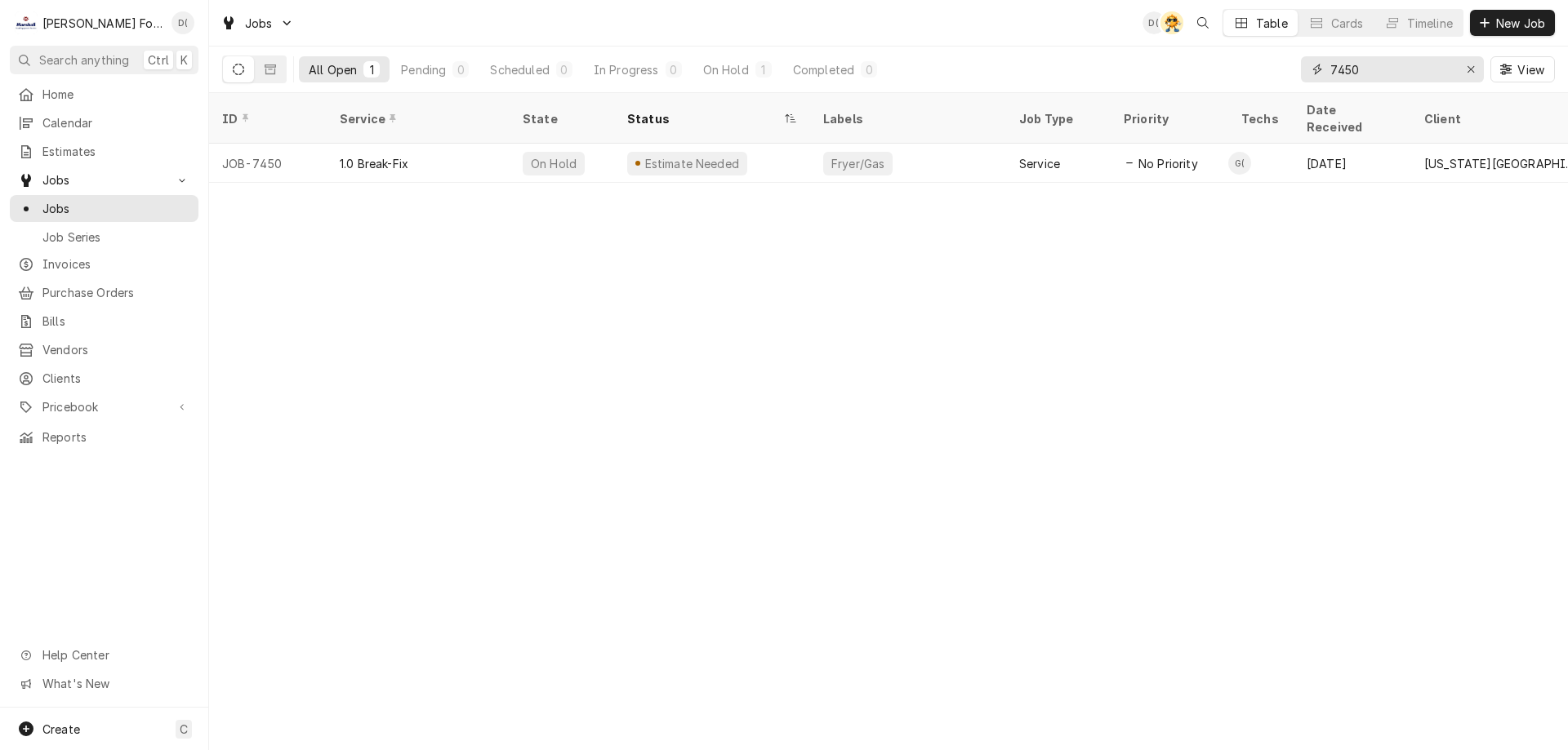
click at [1382, 72] on input "7450" at bounding box center [1391, 70] width 123 height 26
type input "7"
type input "3"
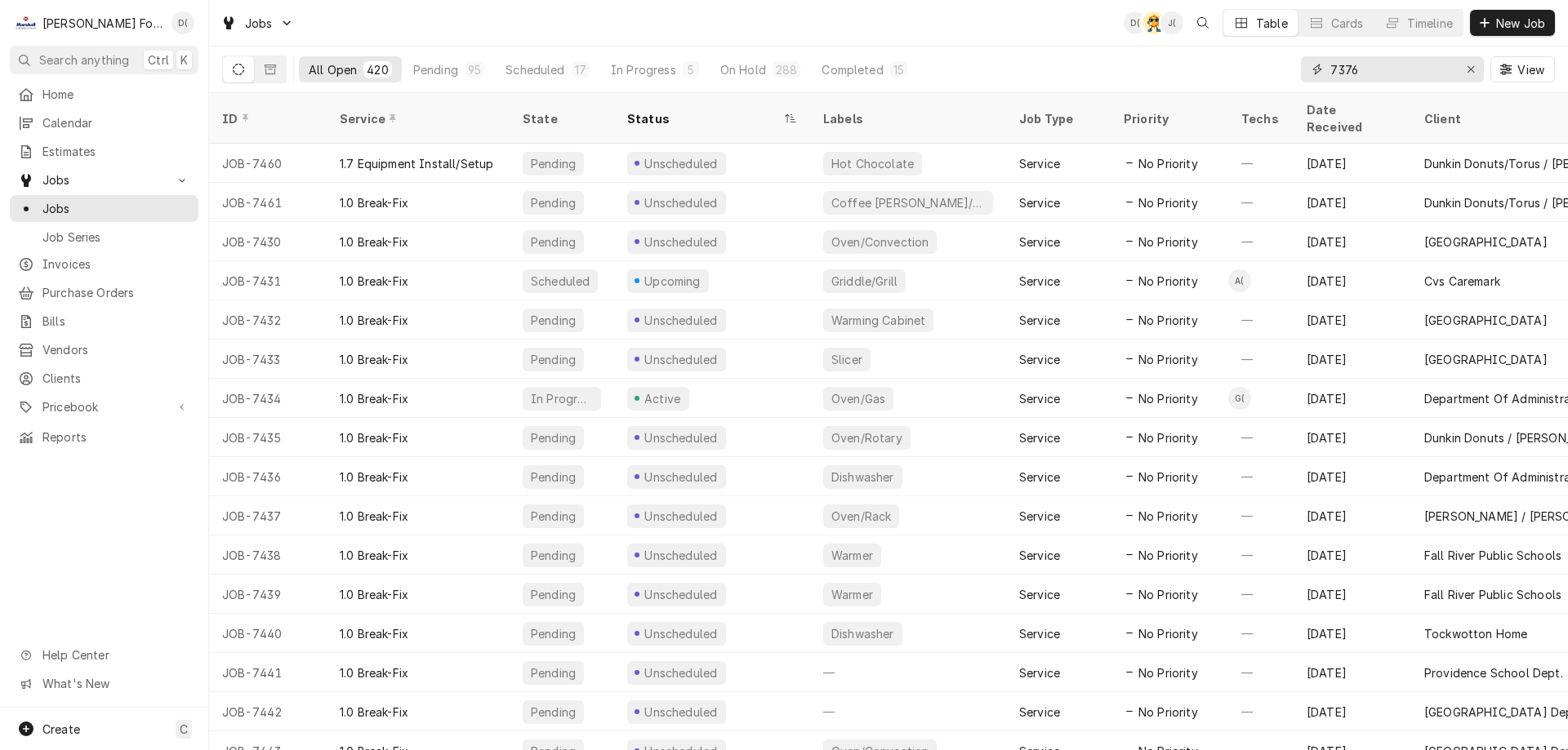
type input "7376"
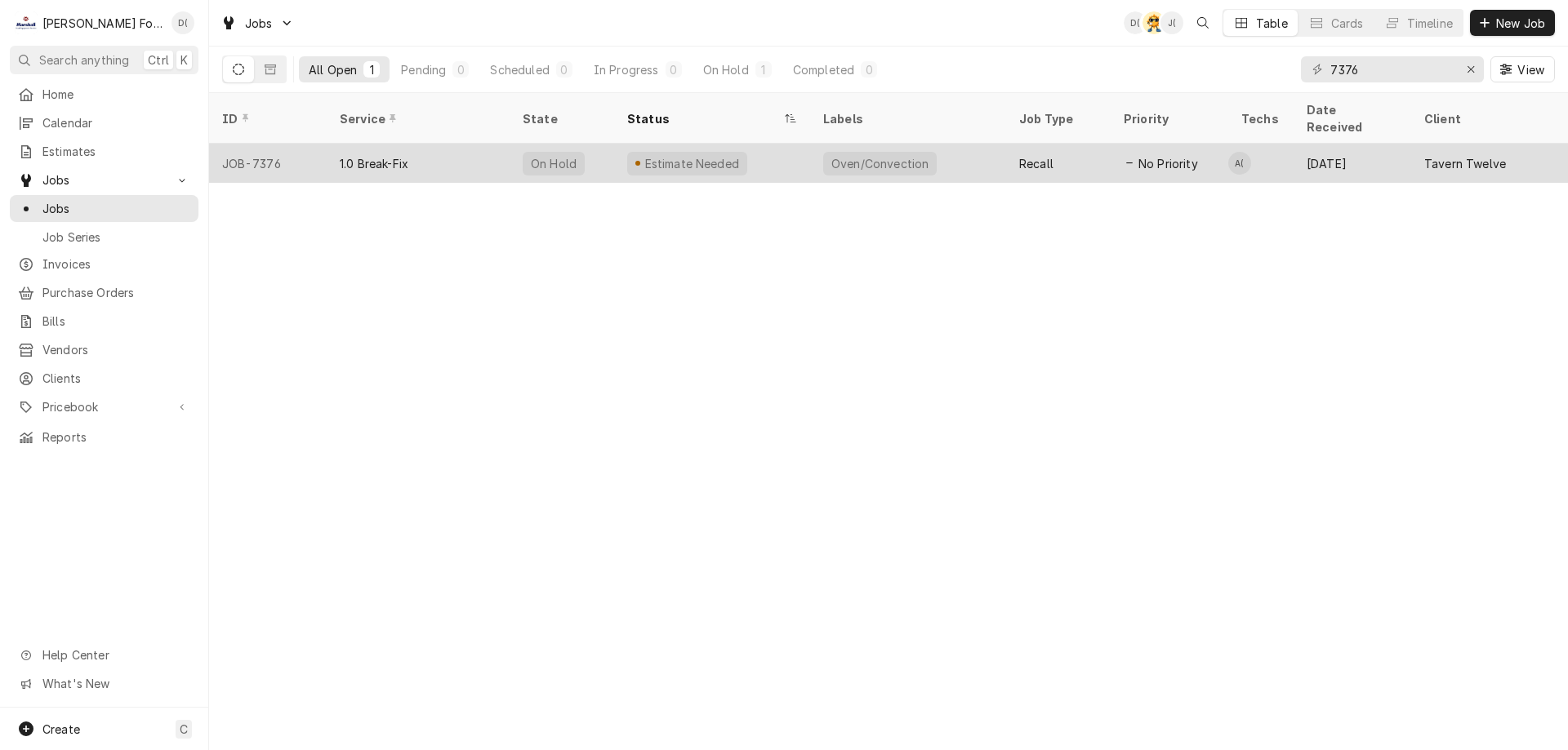
click at [771, 159] on div "Estimate Needed" at bounding box center [711, 162] width 196 height 39
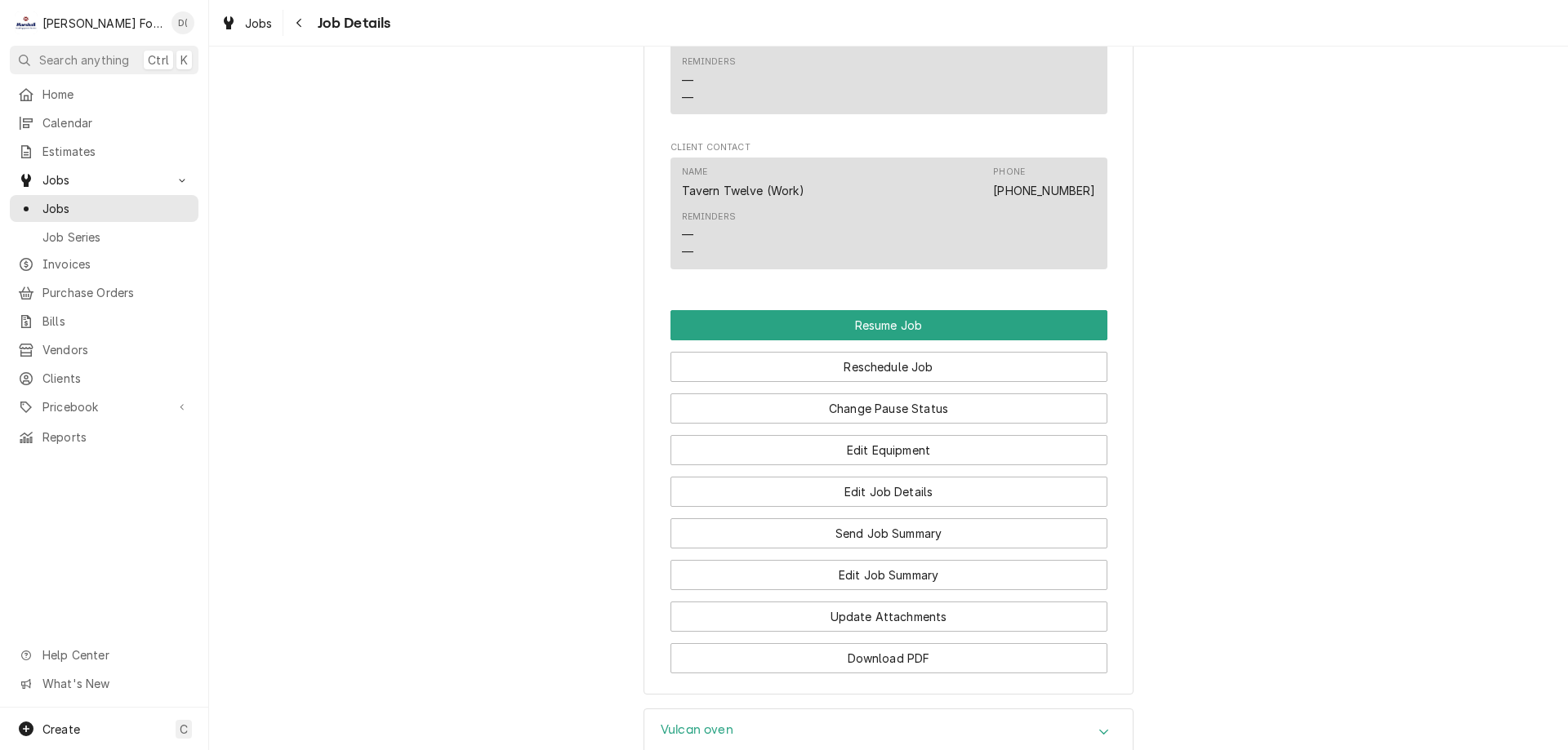
scroll to position [2041, 0]
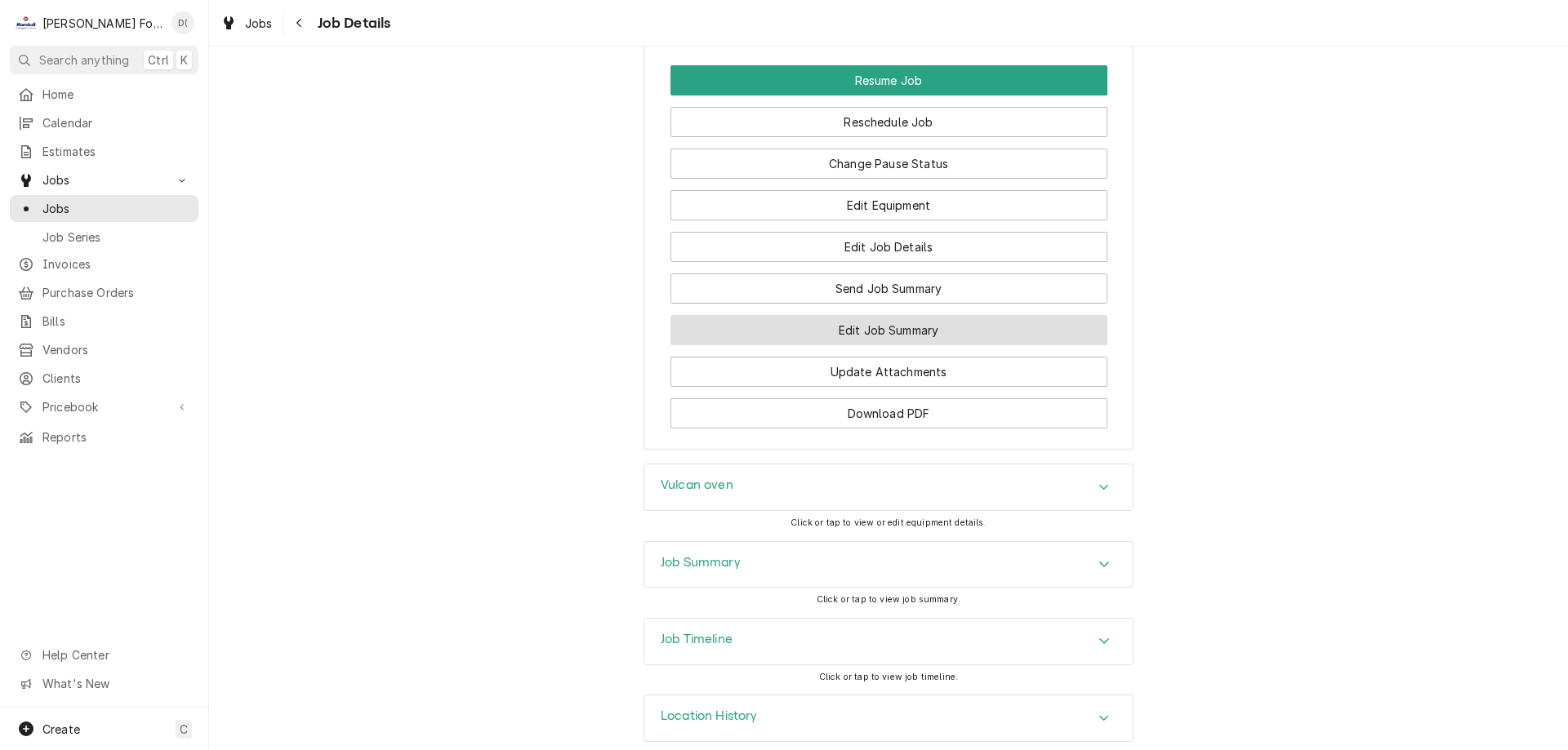
click at [828, 346] on button "Edit Job Summary" at bounding box center [889, 330] width 436 height 30
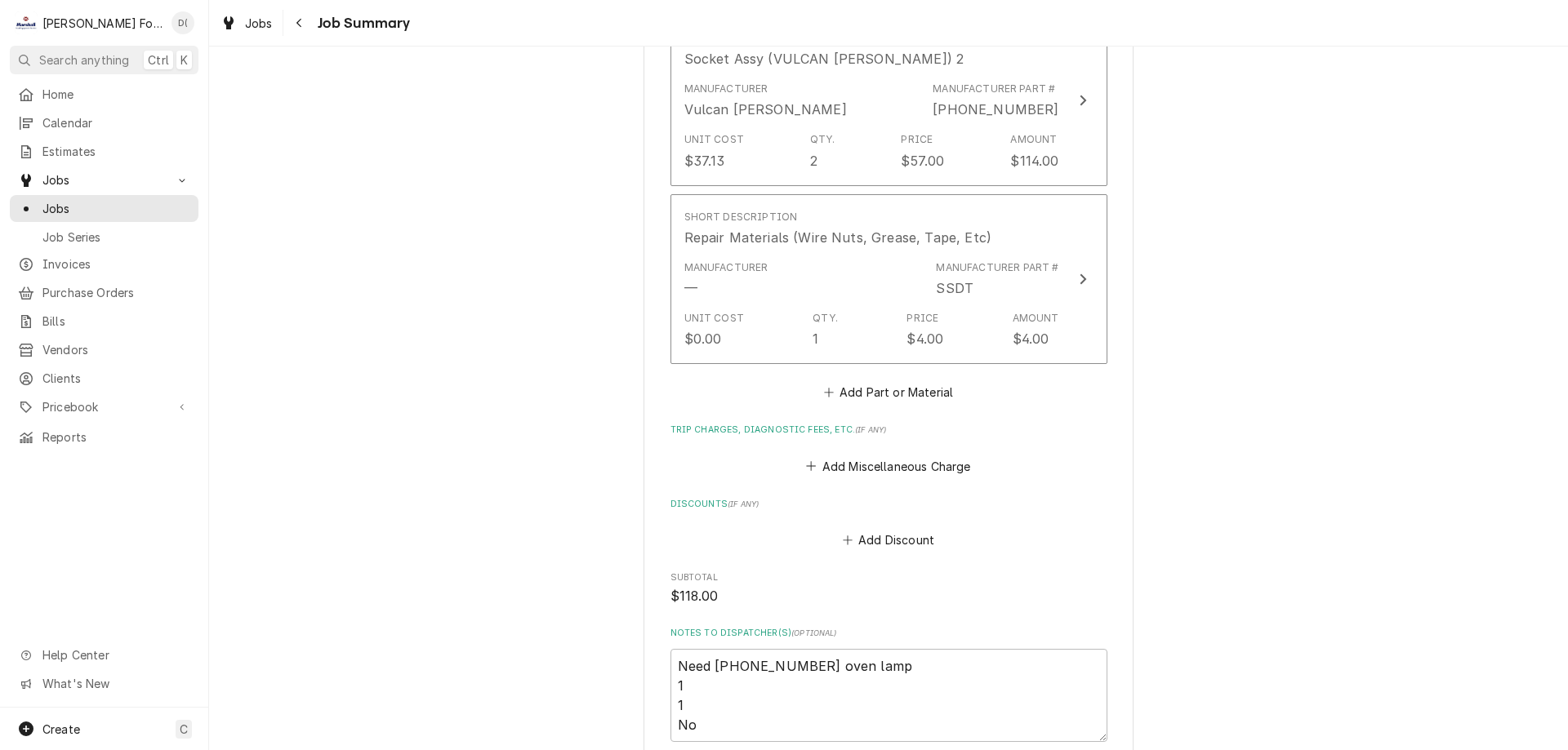
scroll to position [1387, 0]
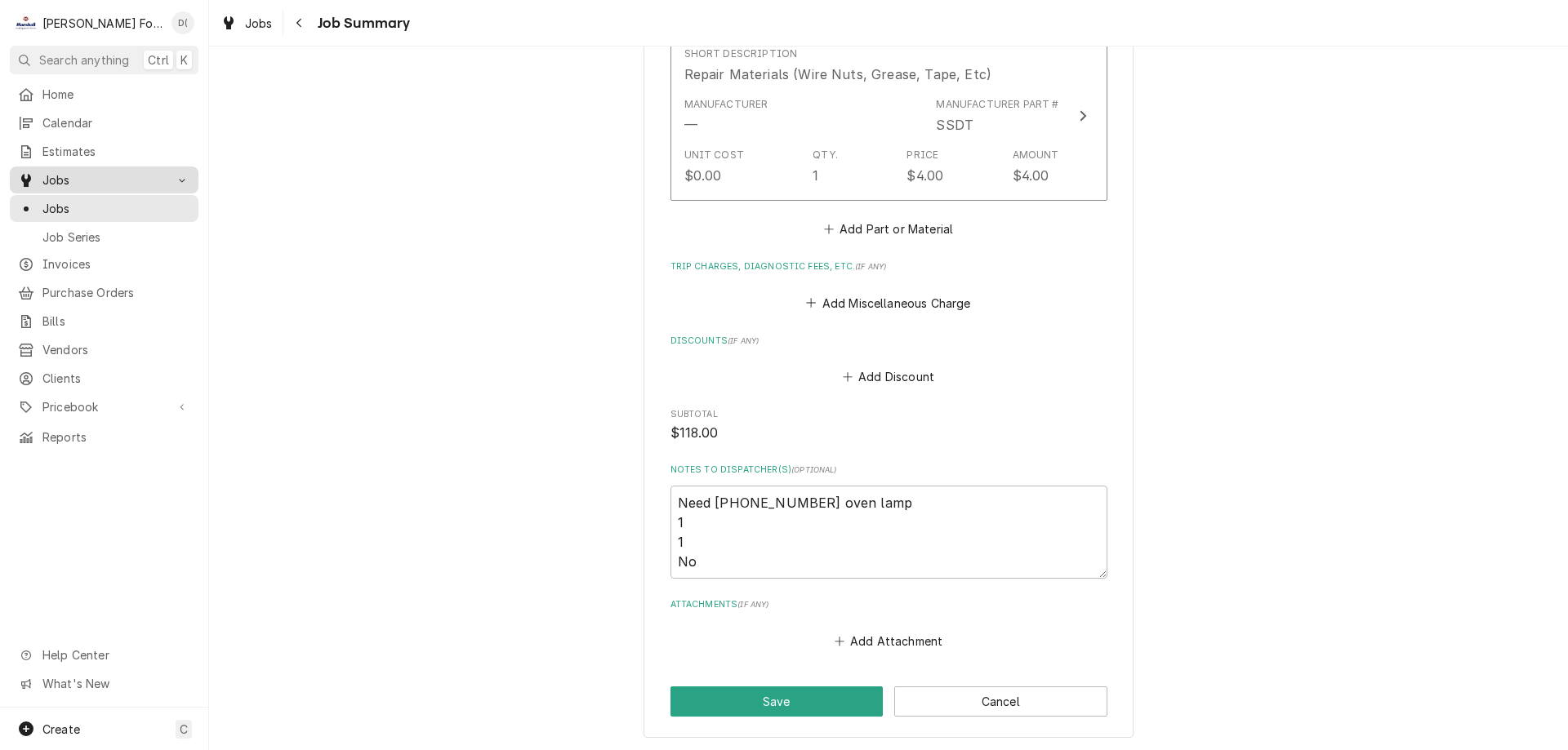
click at [106, 172] on span "Jobs" at bounding box center [105, 179] width 124 height 17
click at [156, 171] on span "Jobs" at bounding box center [105, 179] width 124 height 17
click at [106, 200] on span "Jobs" at bounding box center [117, 208] width 147 height 17
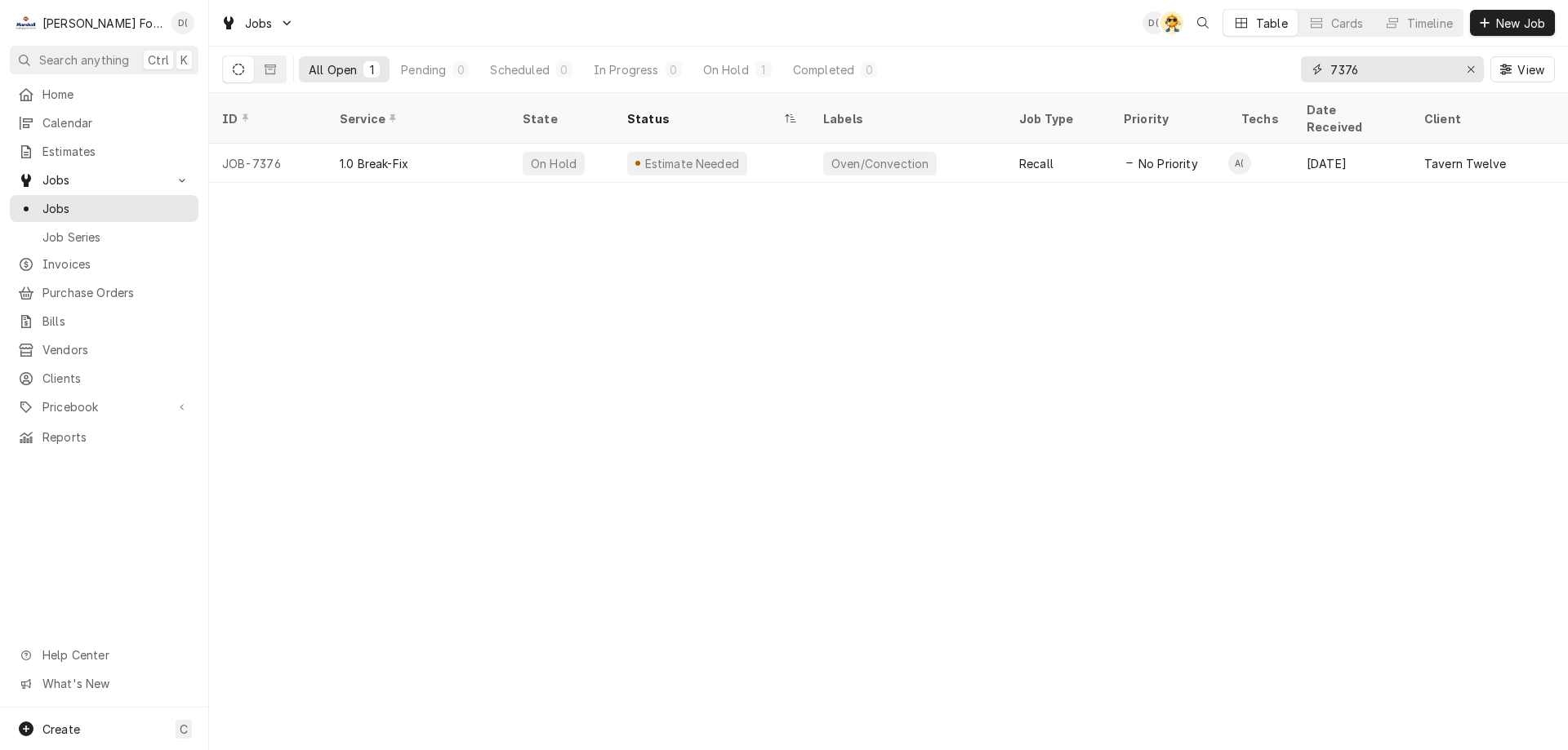
click at [1465, 64] on div "Erase input" at bounding box center [1470, 69] width 16 height 16
click at [1429, 73] on input "Dynamic Content Wrapper" at bounding box center [1407, 70] width 153 height 26
type input "tavern twelve"
click at [279, 68] on button "Dynamic Content Wrapper" at bounding box center [270, 70] width 31 height 26
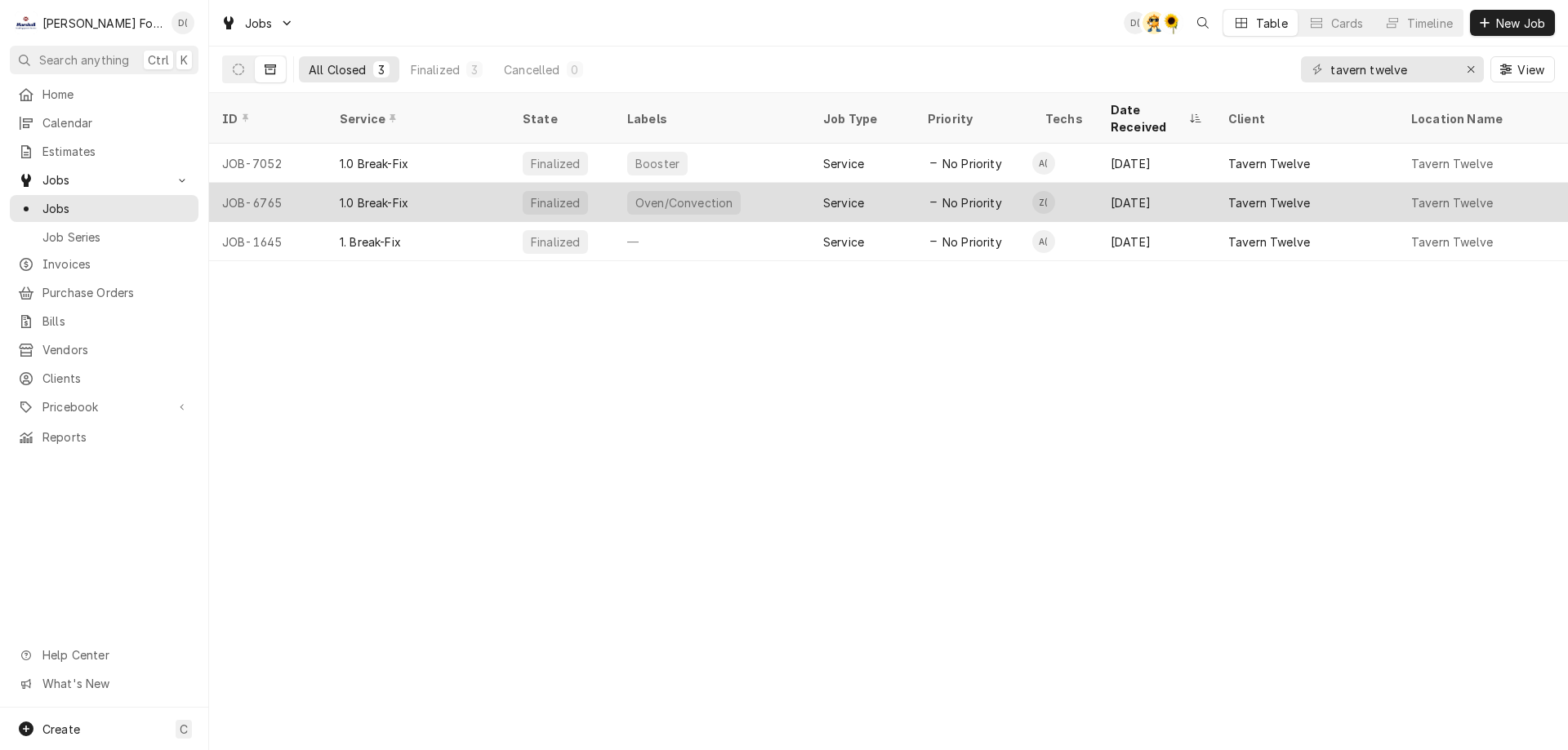
click at [485, 183] on div "1.0 Break-Fix" at bounding box center [418, 202] width 183 height 39
click at [474, 183] on div "1.0 Break-Fix" at bounding box center [418, 202] width 183 height 39
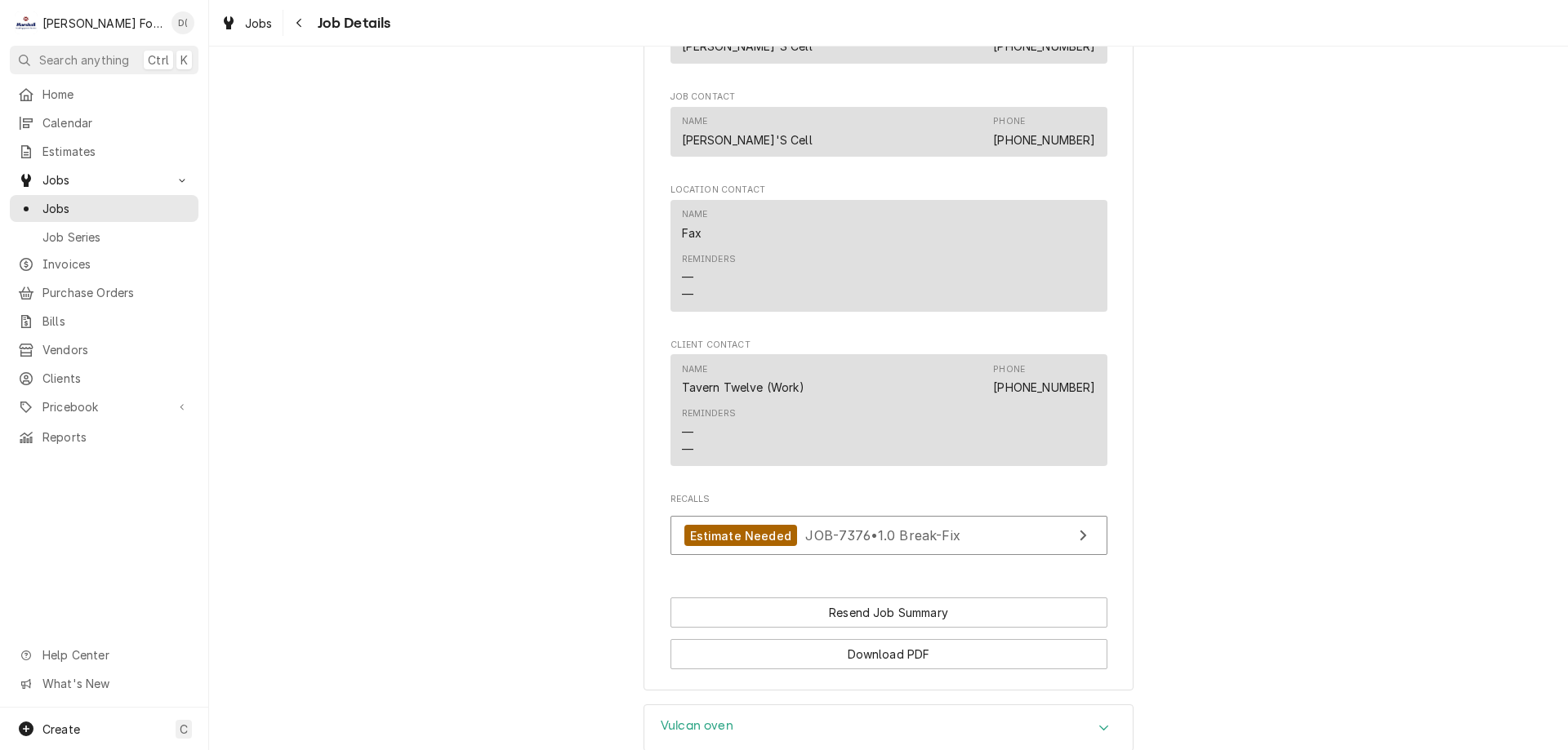
scroll to position [1444, 0]
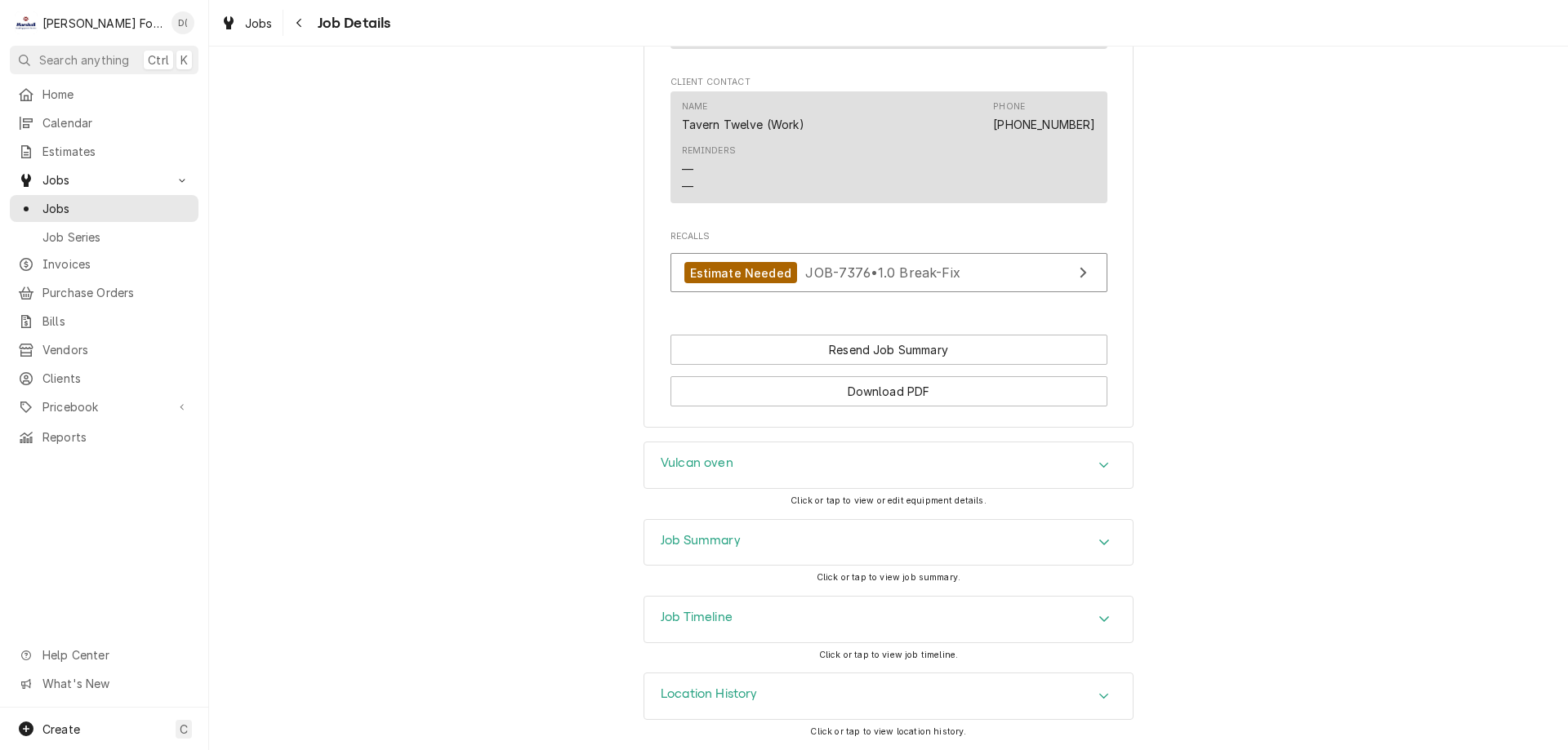
click at [747, 546] on div "Job Summary" at bounding box center [889, 543] width 488 height 46
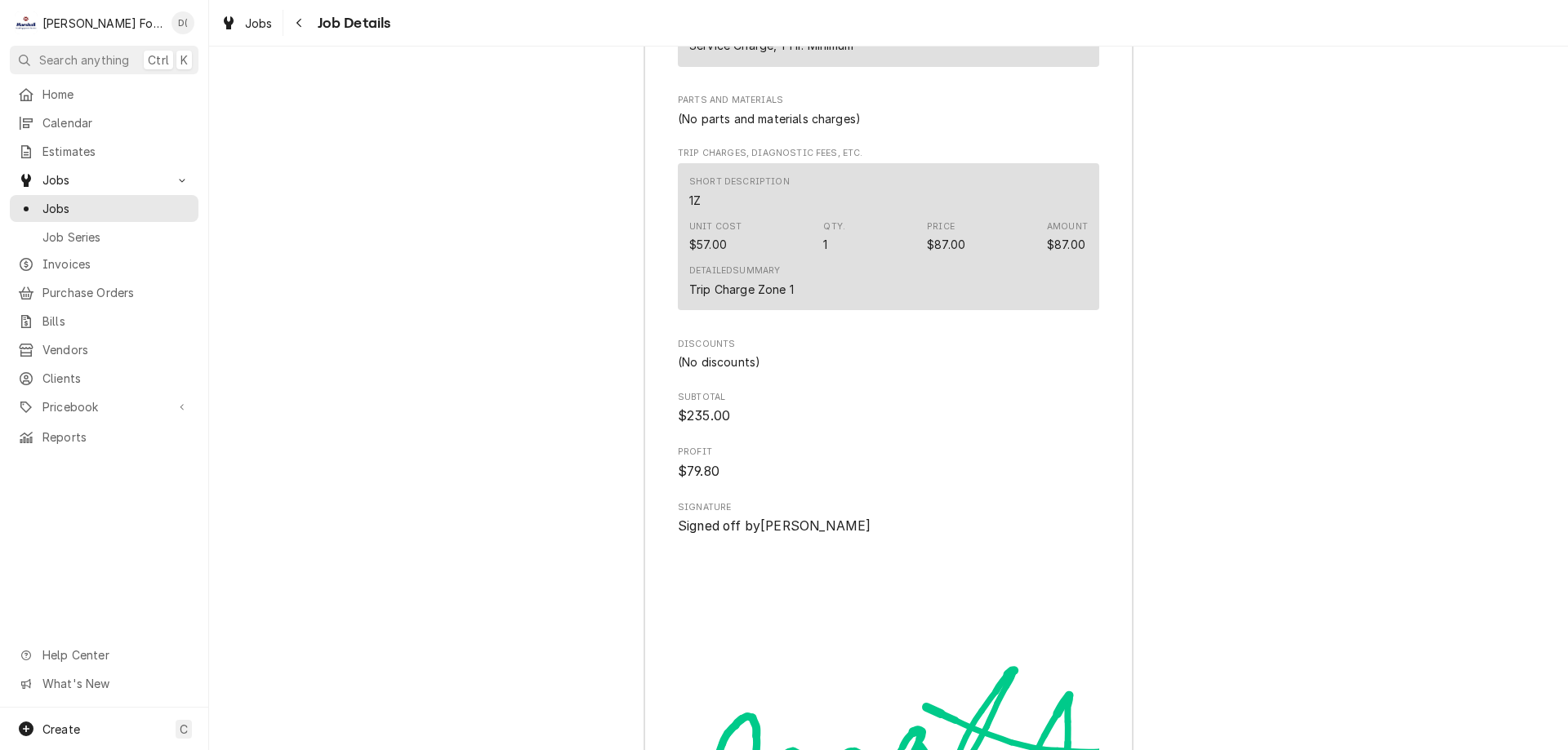
scroll to position [3158, 0]
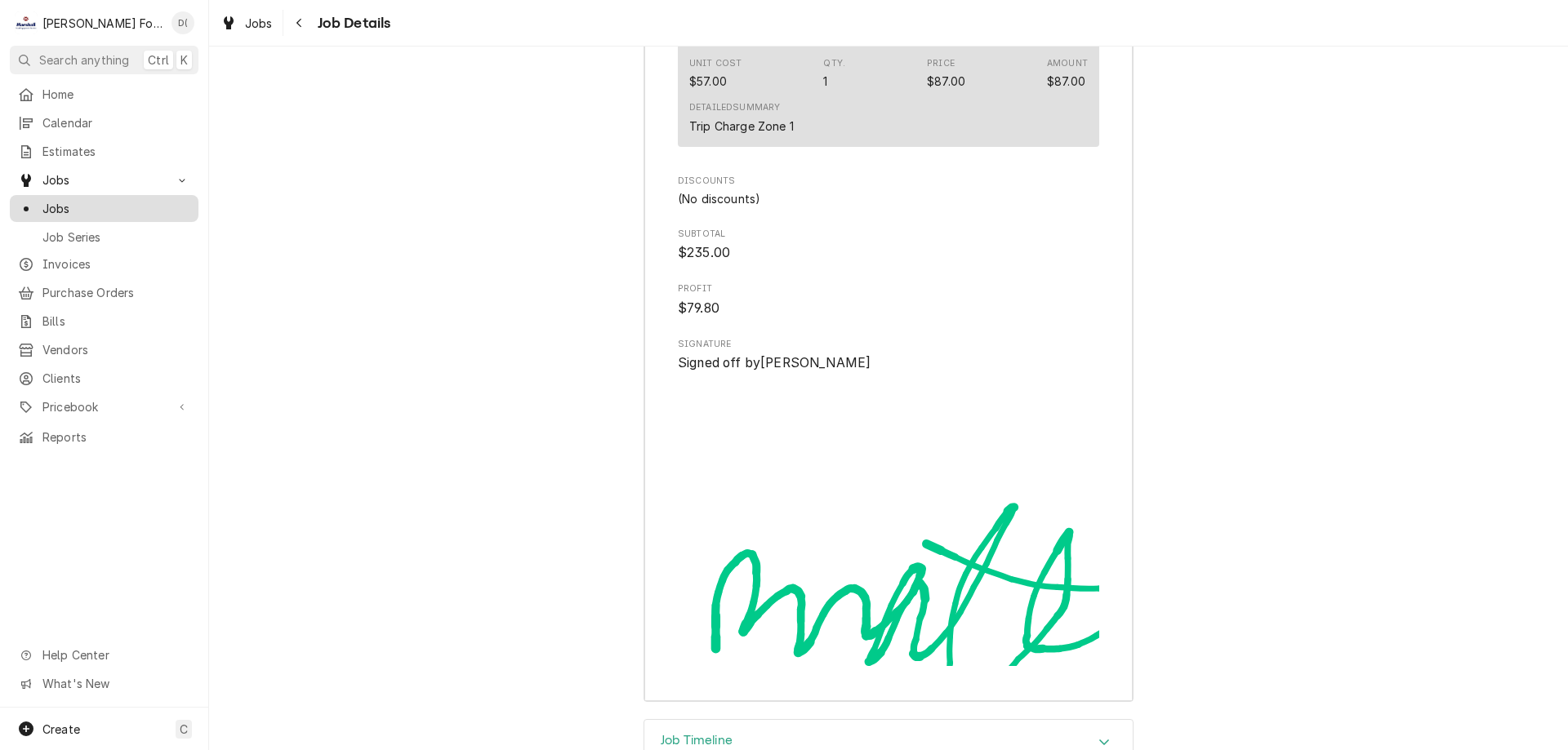
click at [95, 208] on span "Jobs" at bounding box center [117, 208] width 147 height 17
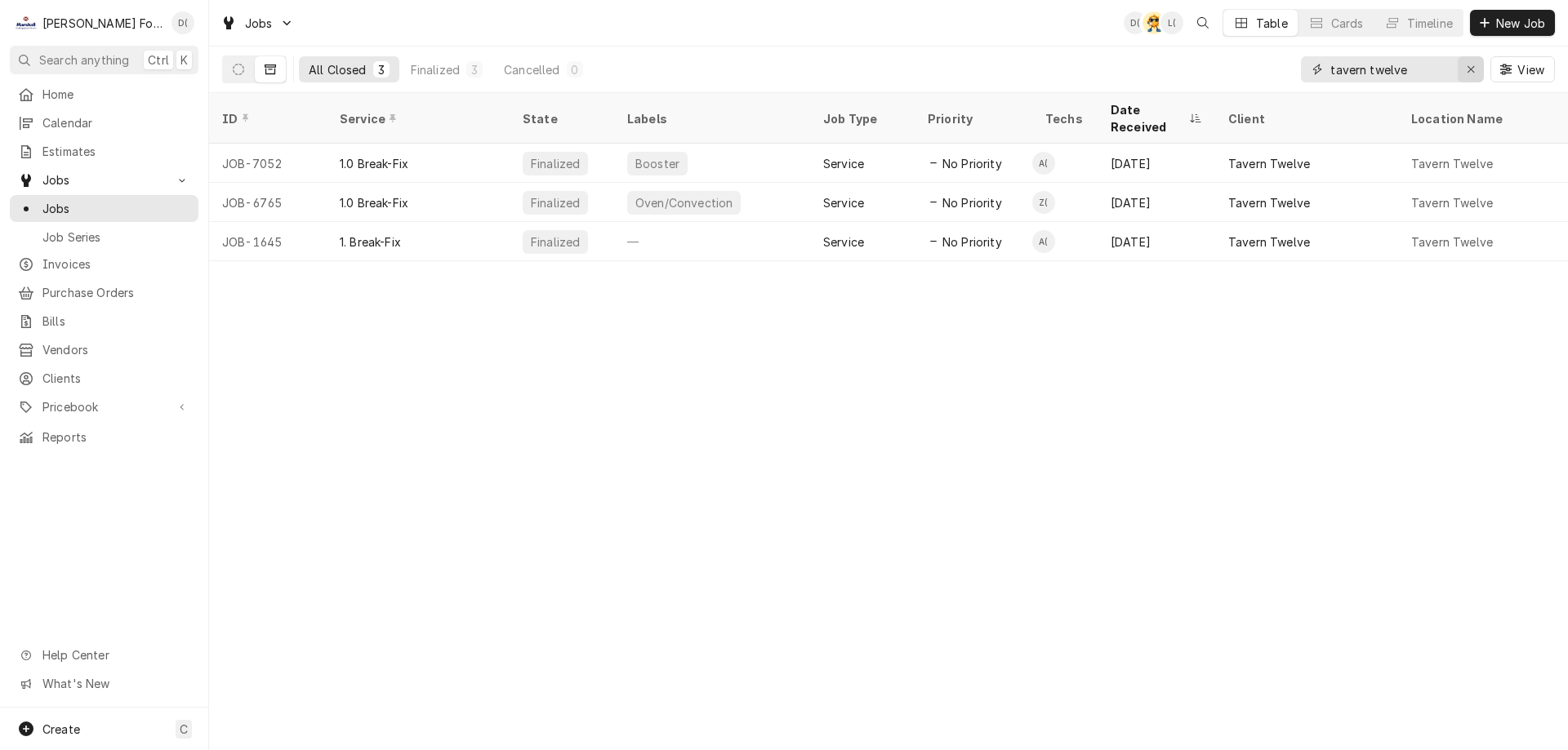
click at [1472, 71] on icon "Erase input" at bounding box center [1470, 69] width 9 height 11
click at [1437, 69] on input "Dynamic Content Wrapper" at bounding box center [1407, 70] width 153 height 26
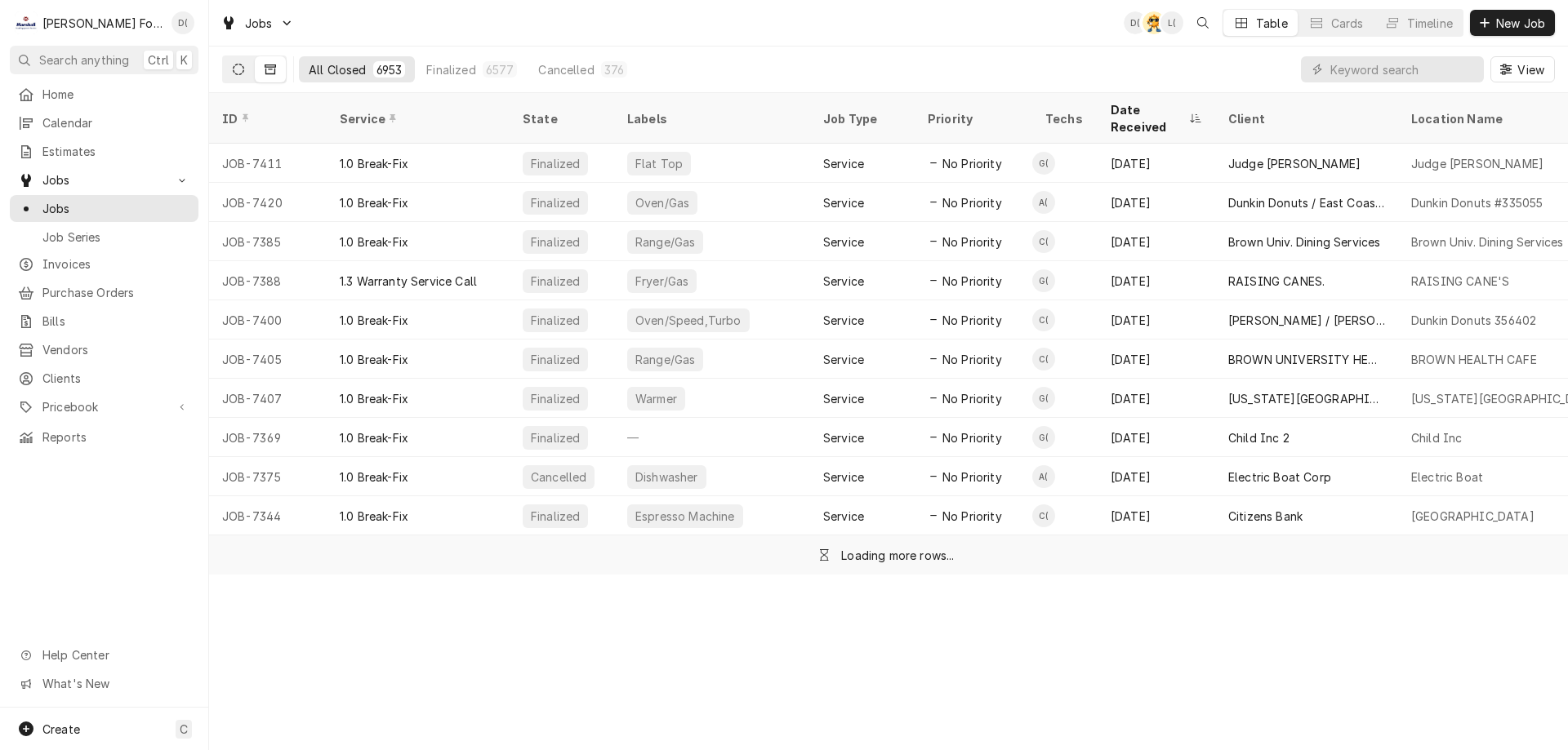
click at [238, 75] on icon "Dynamic Content Wrapper" at bounding box center [238, 69] width 11 height 11
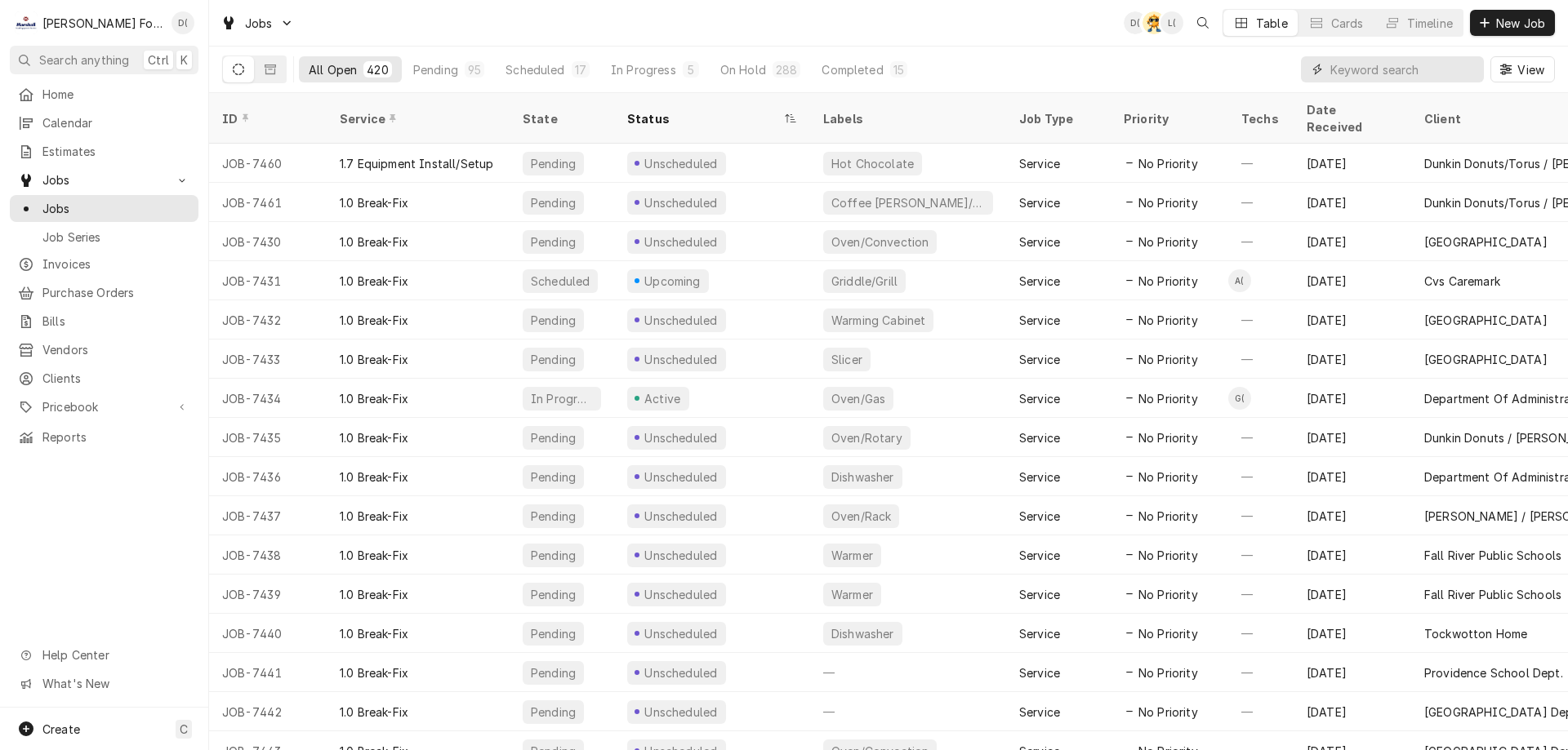
click at [1387, 74] on input "Dynamic Content Wrapper" at bounding box center [1403, 70] width 145 height 26
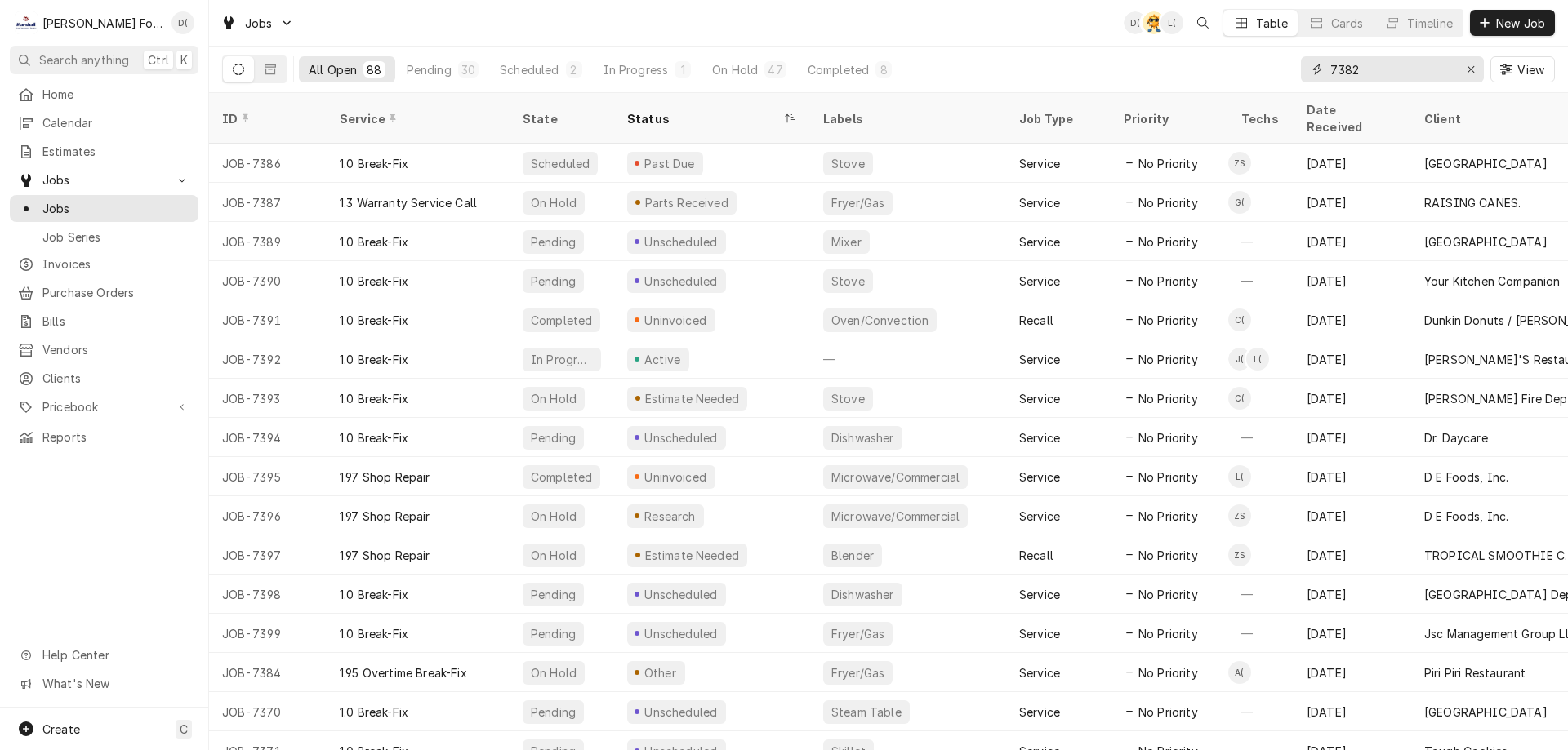
type input "7382"
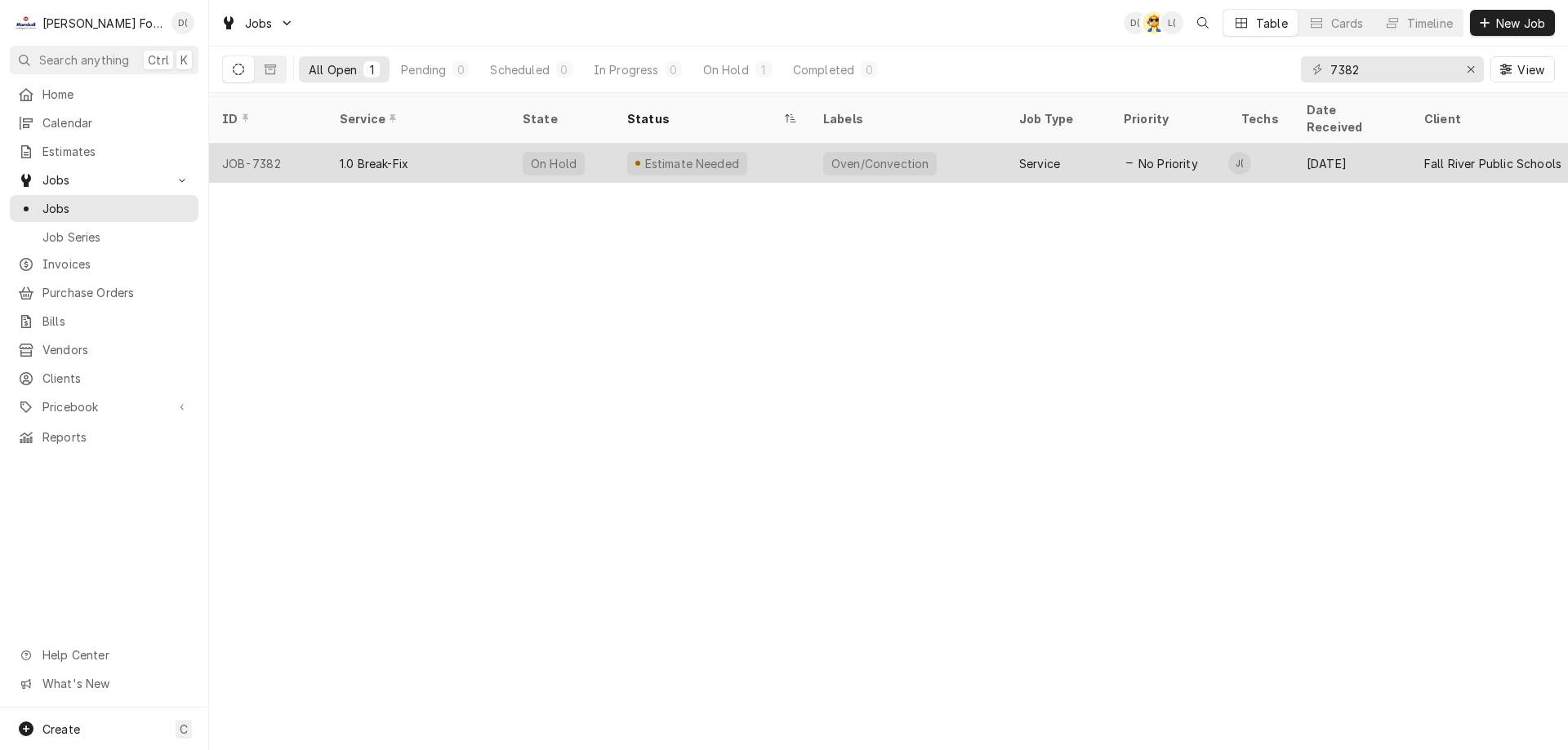
click at [454, 150] on div "1.0 Break-Fix" at bounding box center [418, 162] width 183 height 39
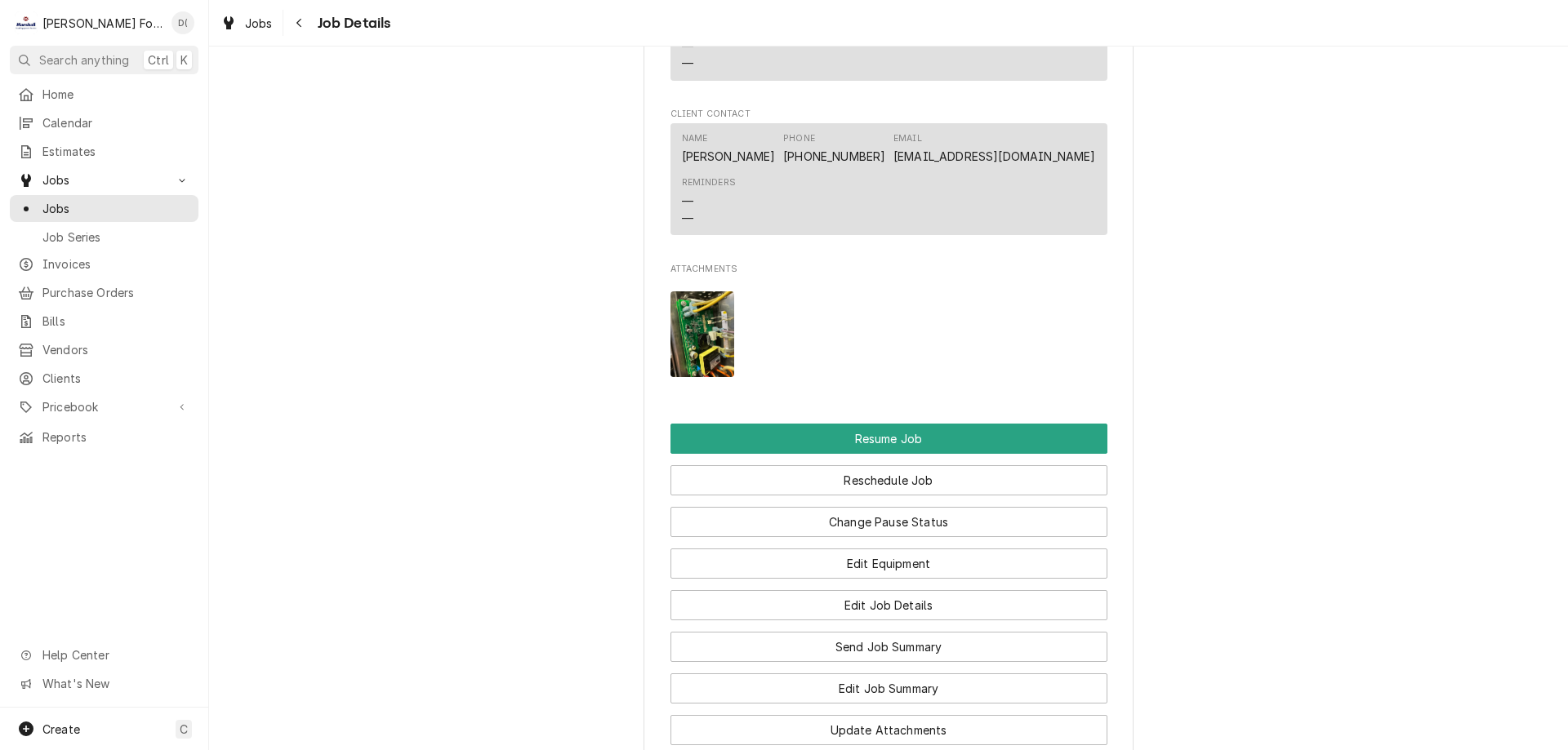
scroll to position [2123, 0]
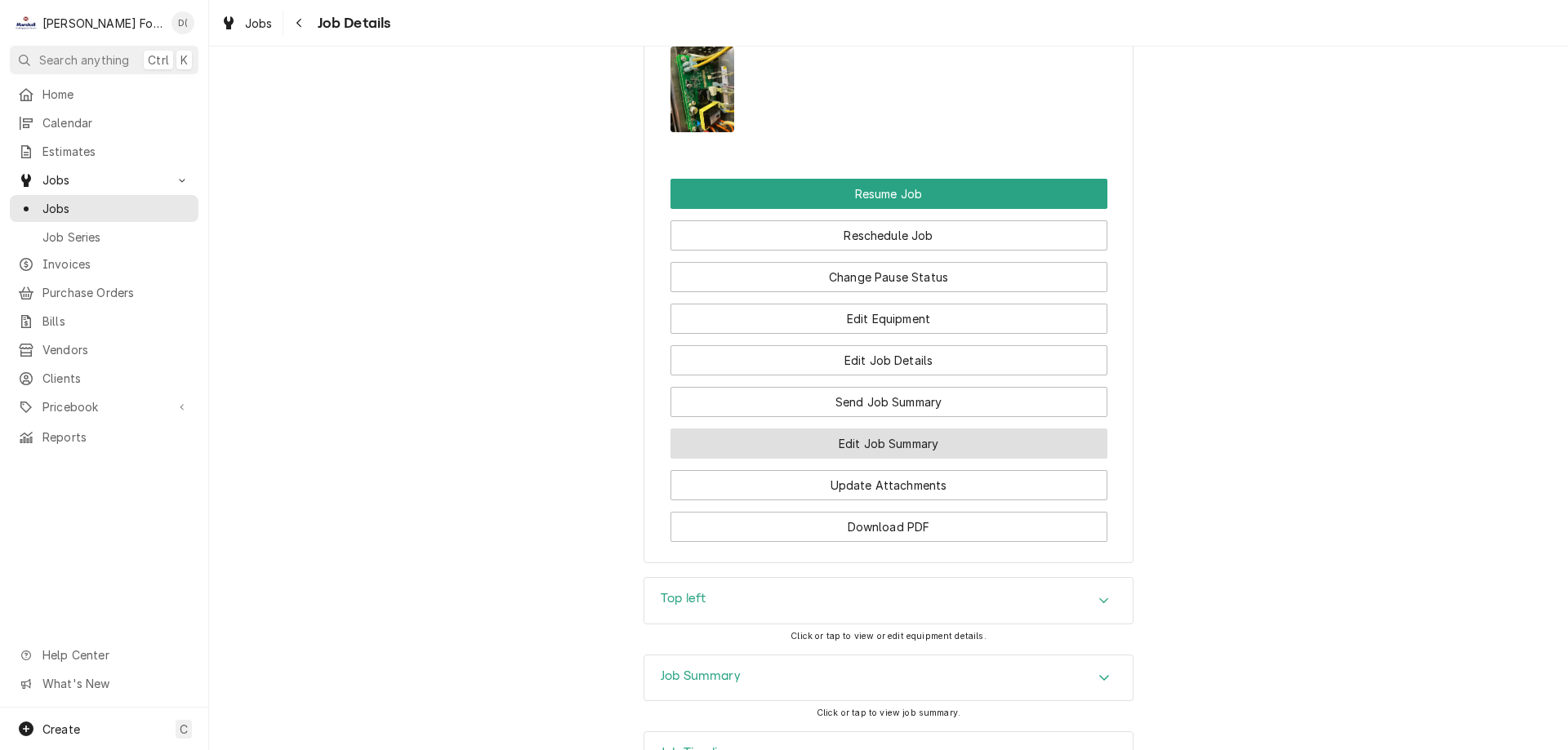
click at [876, 428] on button "Edit Job Summary" at bounding box center [889, 443] width 436 height 30
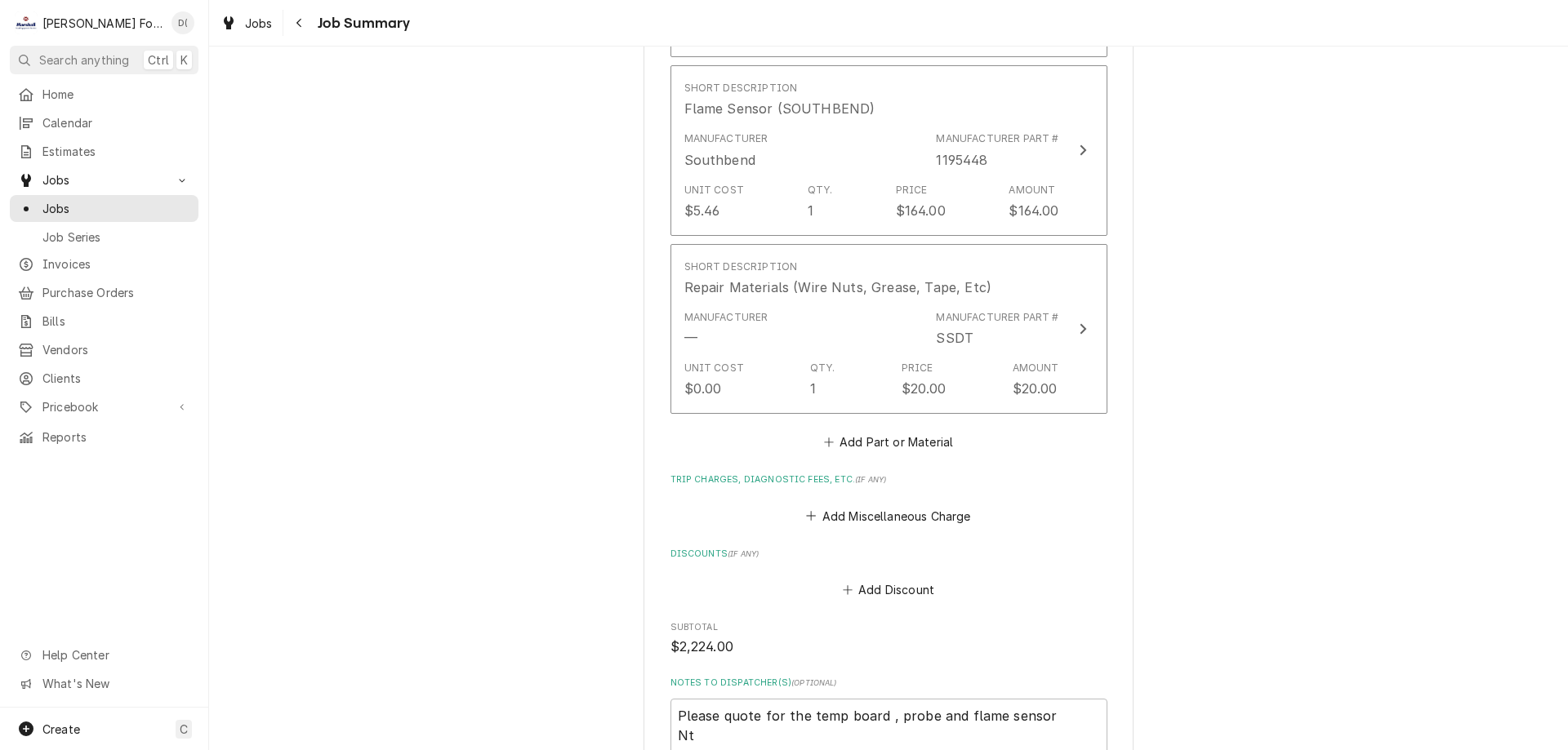
scroll to position [1714, 0]
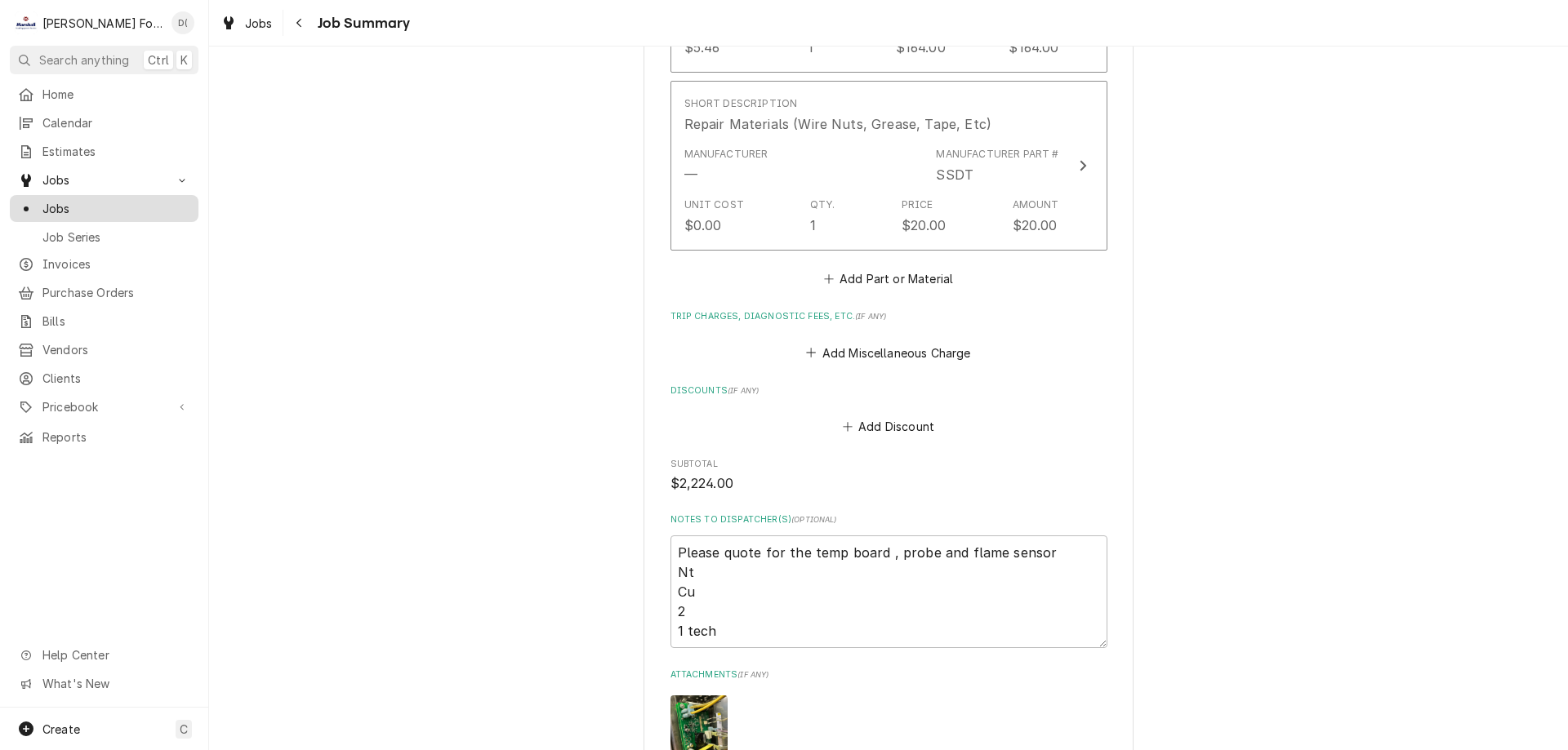
click at [91, 207] on span "Jobs" at bounding box center [117, 208] width 147 height 17
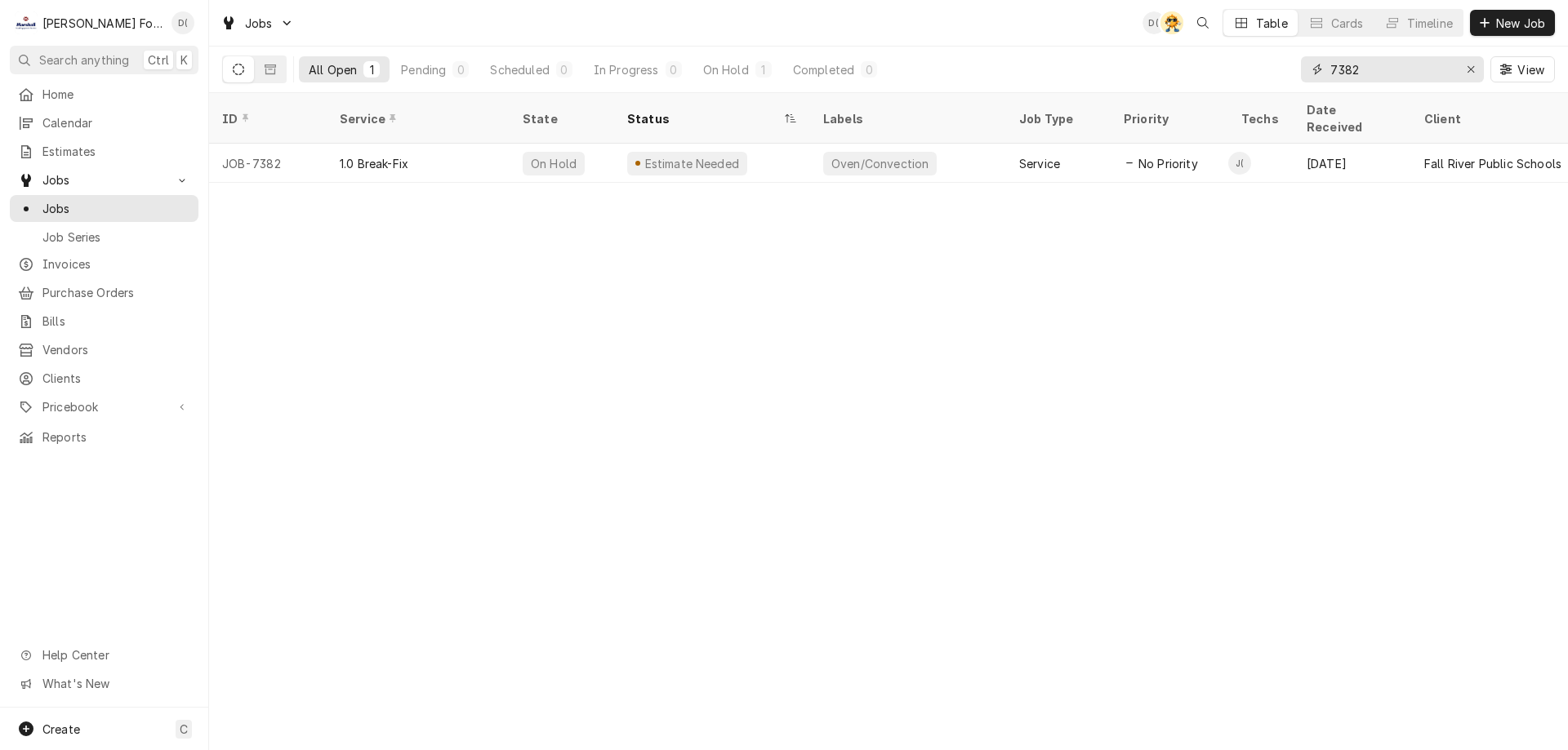
click at [1385, 75] on input "7382" at bounding box center [1391, 70] width 123 height 26
type input "7"
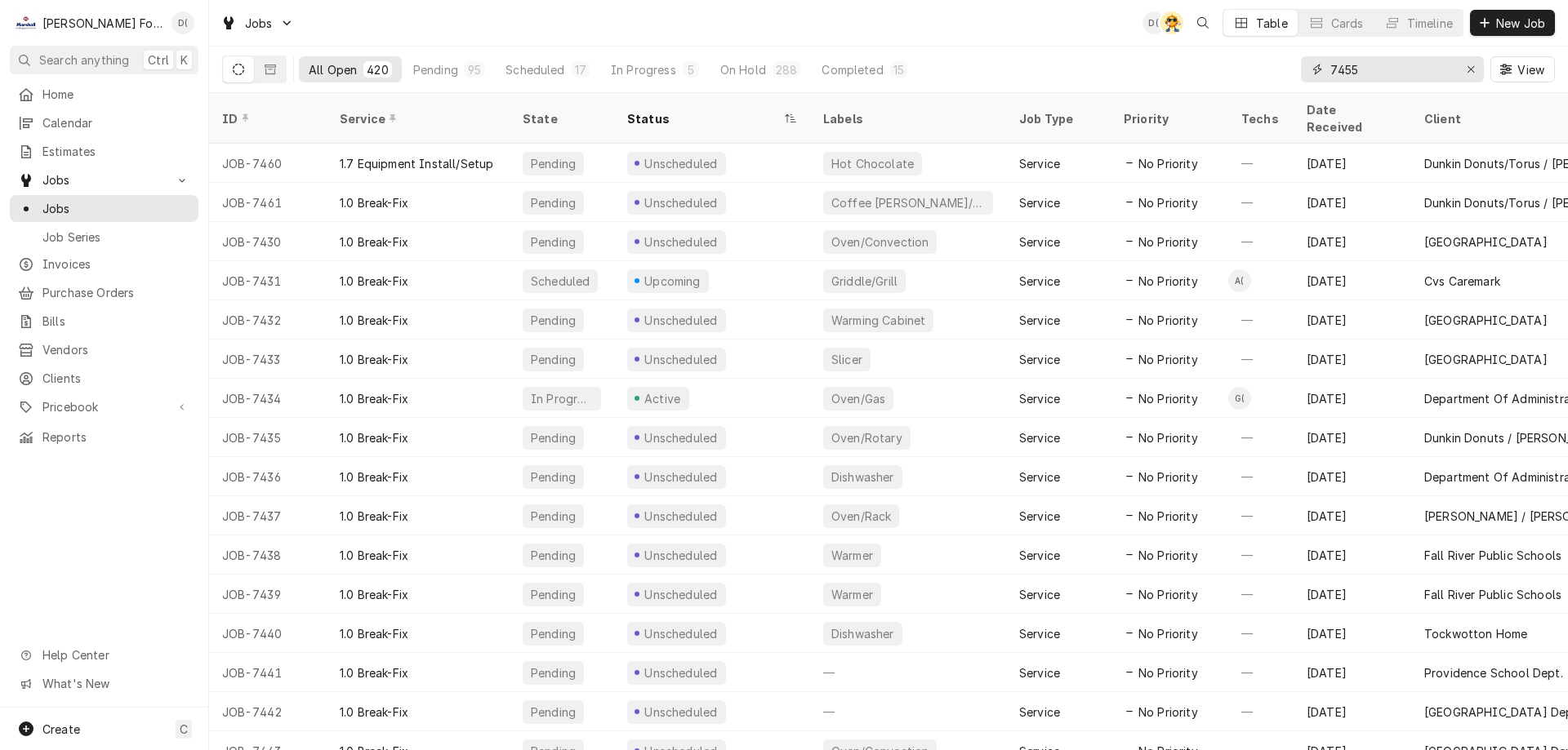
type input "7455"
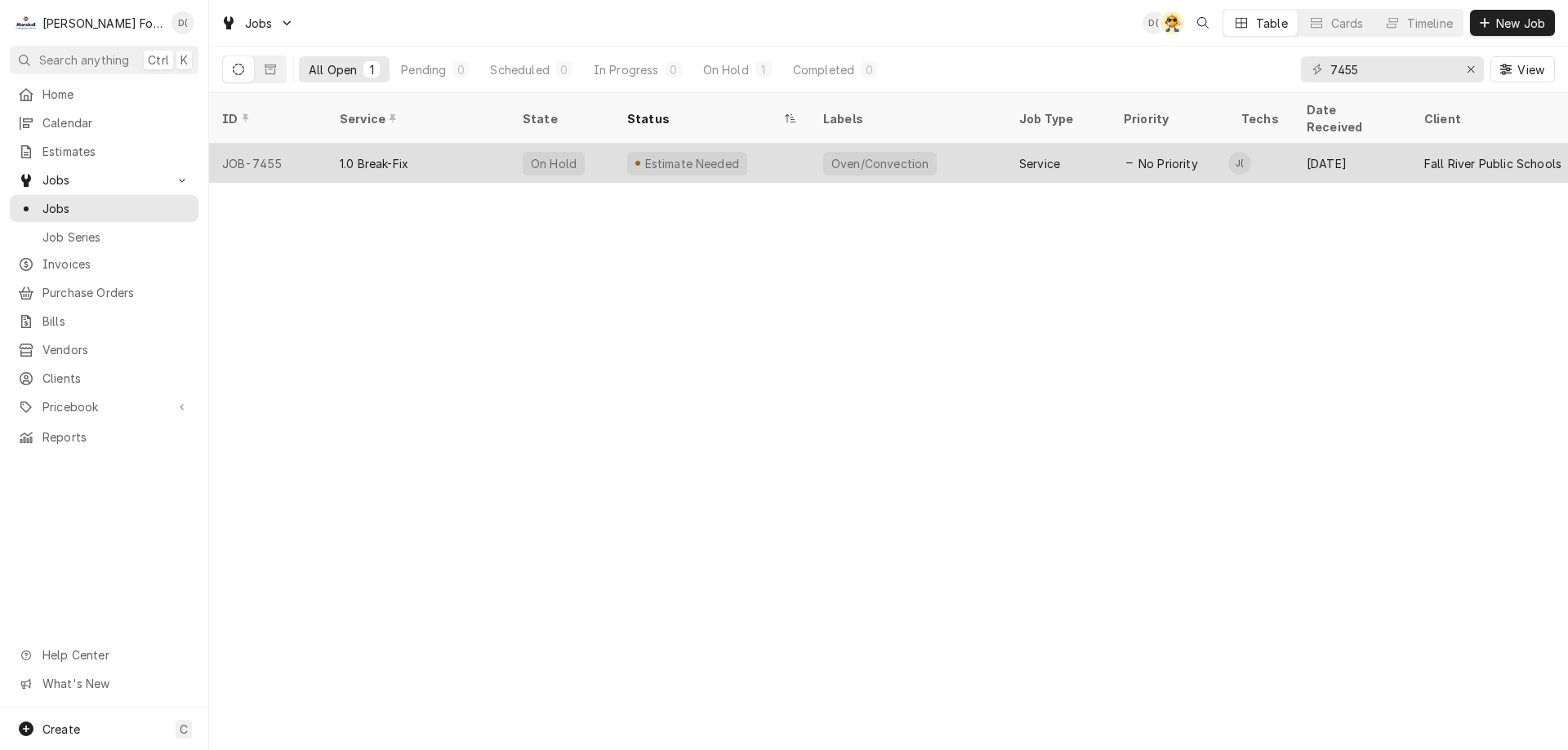
click at [749, 147] on div "Estimate Needed" at bounding box center [711, 162] width 196 height 39
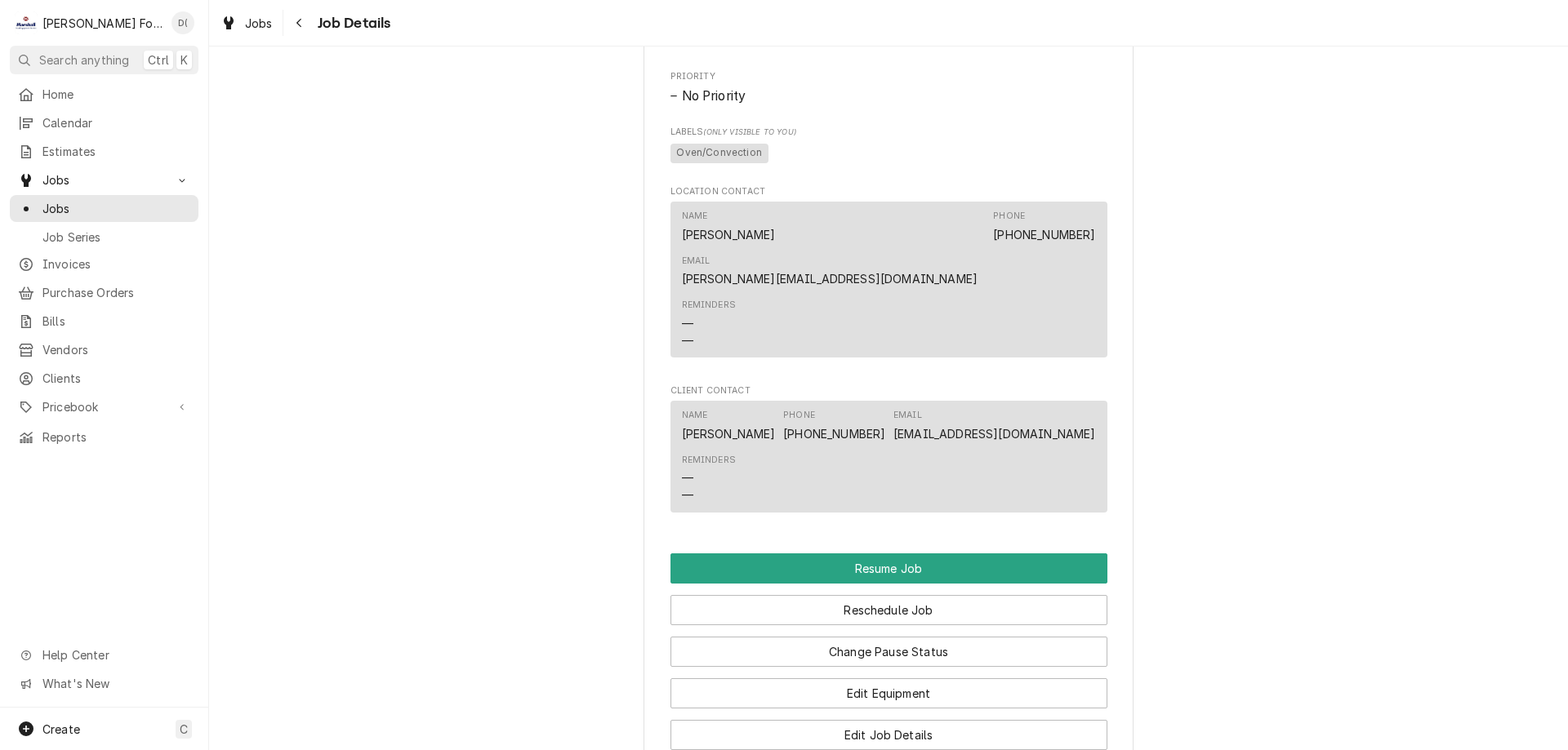
scroll to position [1632, 0]
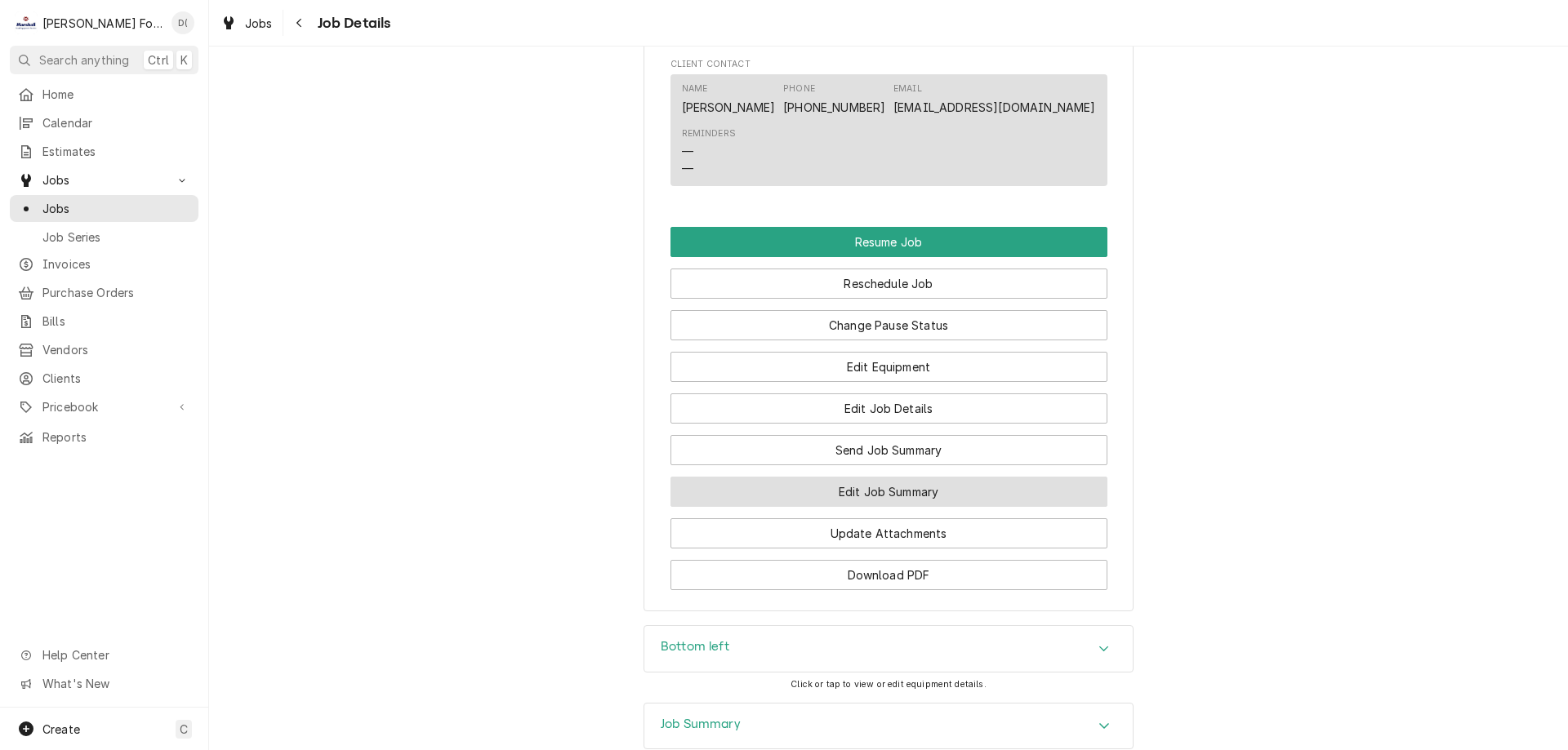
click at [900, 477] on button "Edit Job Summary" at bounding box center [889, 492] width 436 height 30
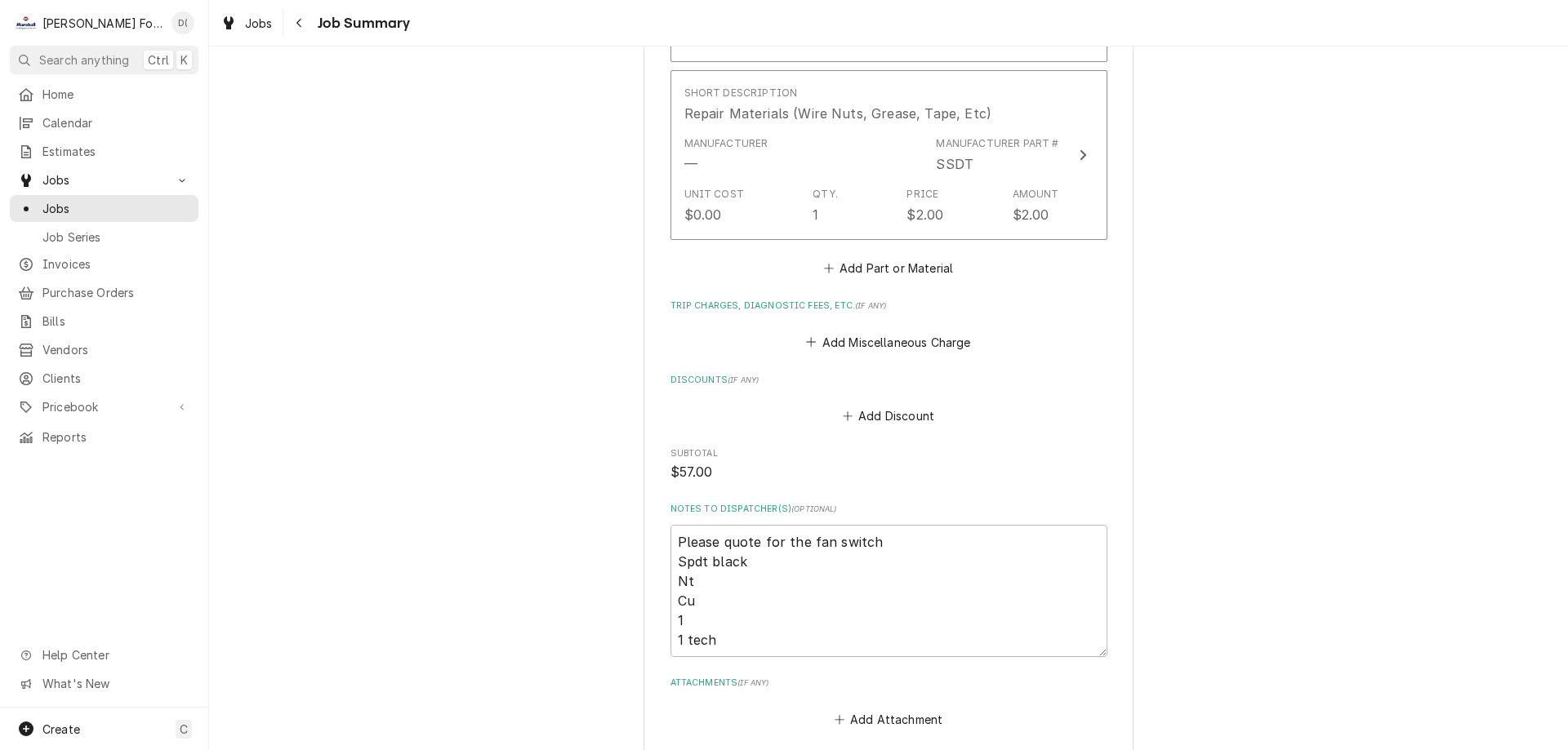
scroll to position [1583, 0]
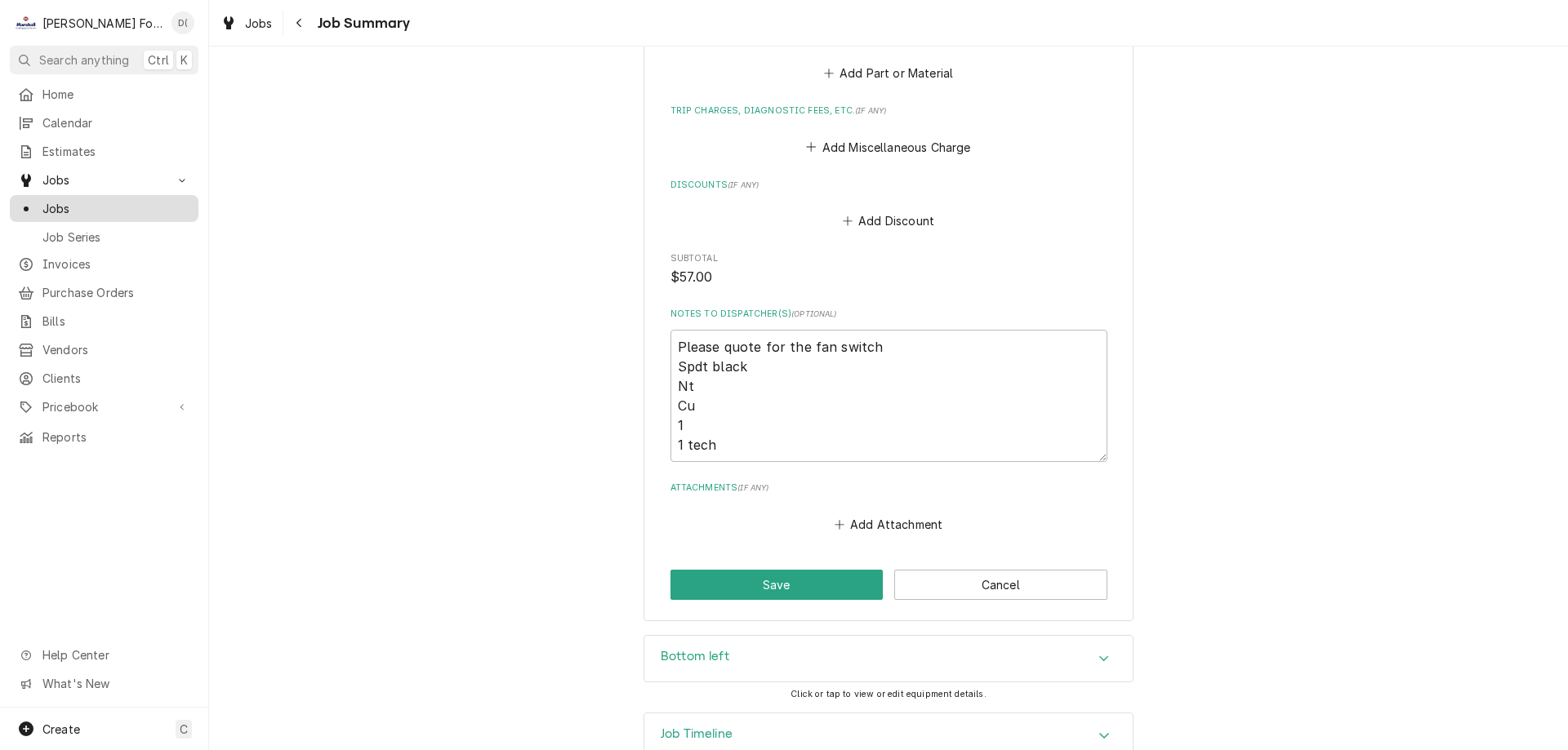
click at [116, 214] on link "Jobs" at bounding box center [104, 208] width 188 height 27
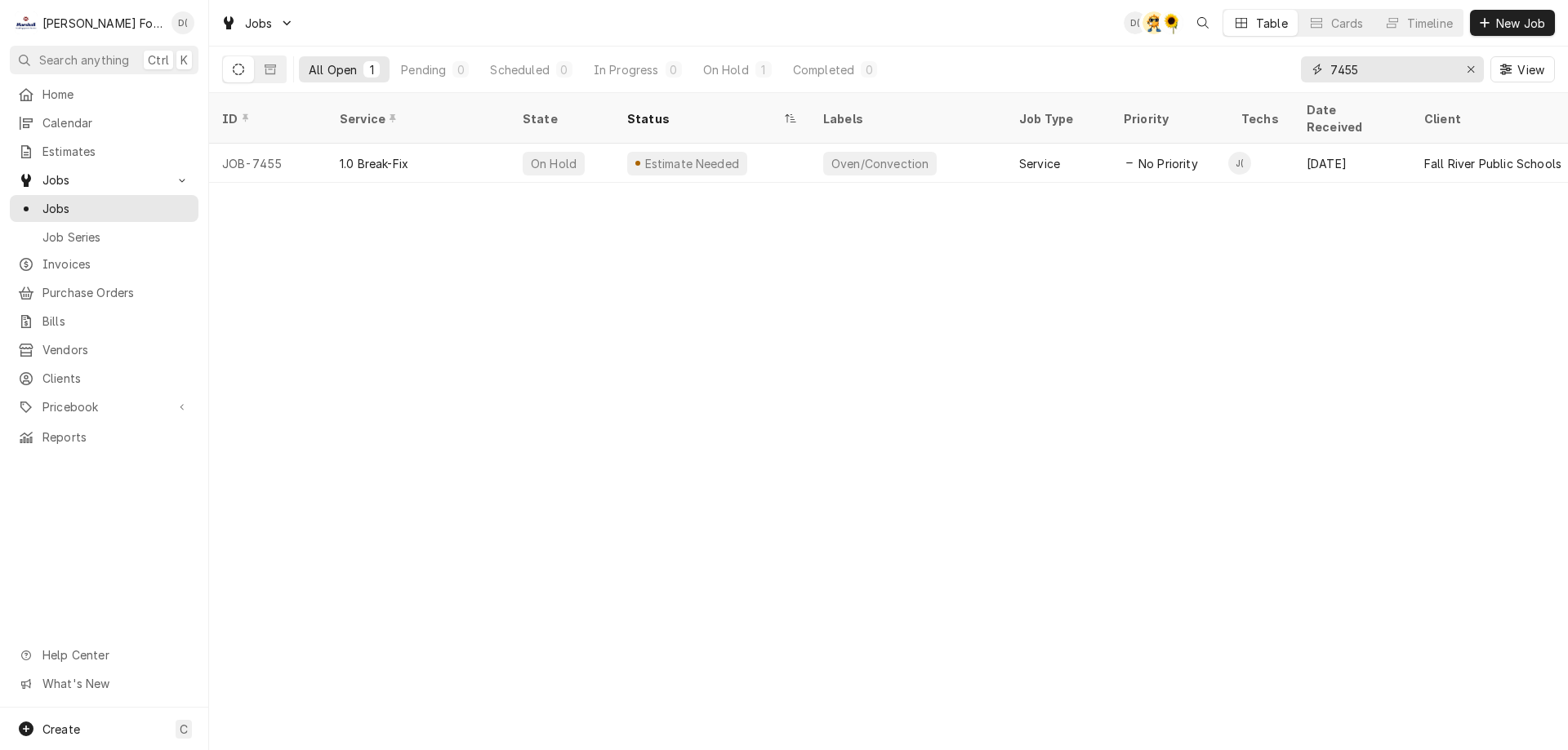
click at [1369, 65] on input "7455" at bounding box center [1391, 70] width 123 height 26
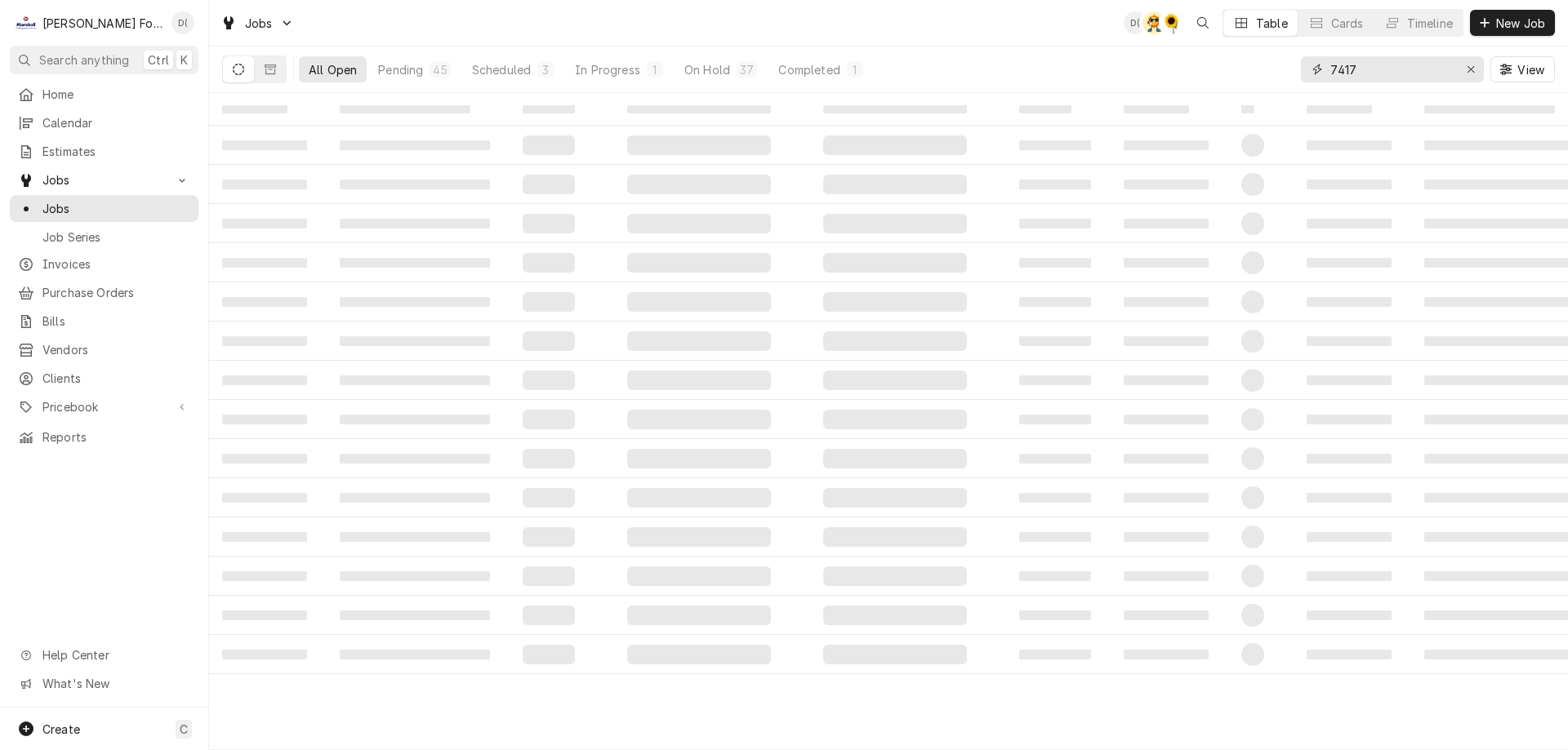
type input "7417"
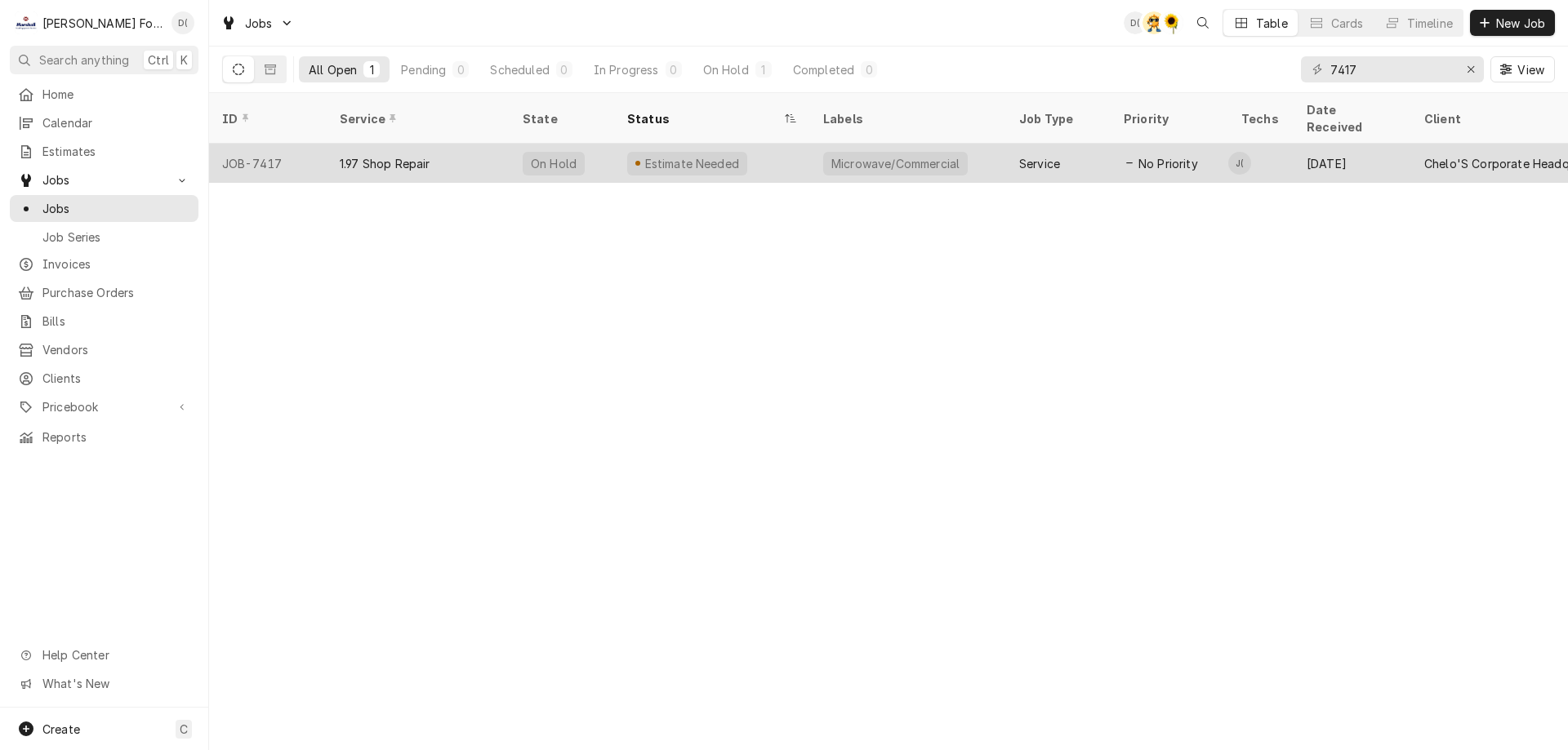
click at [500, 147] on div "1.97 Shop Repair" at bounding box center [418, 162] width 183 height 39
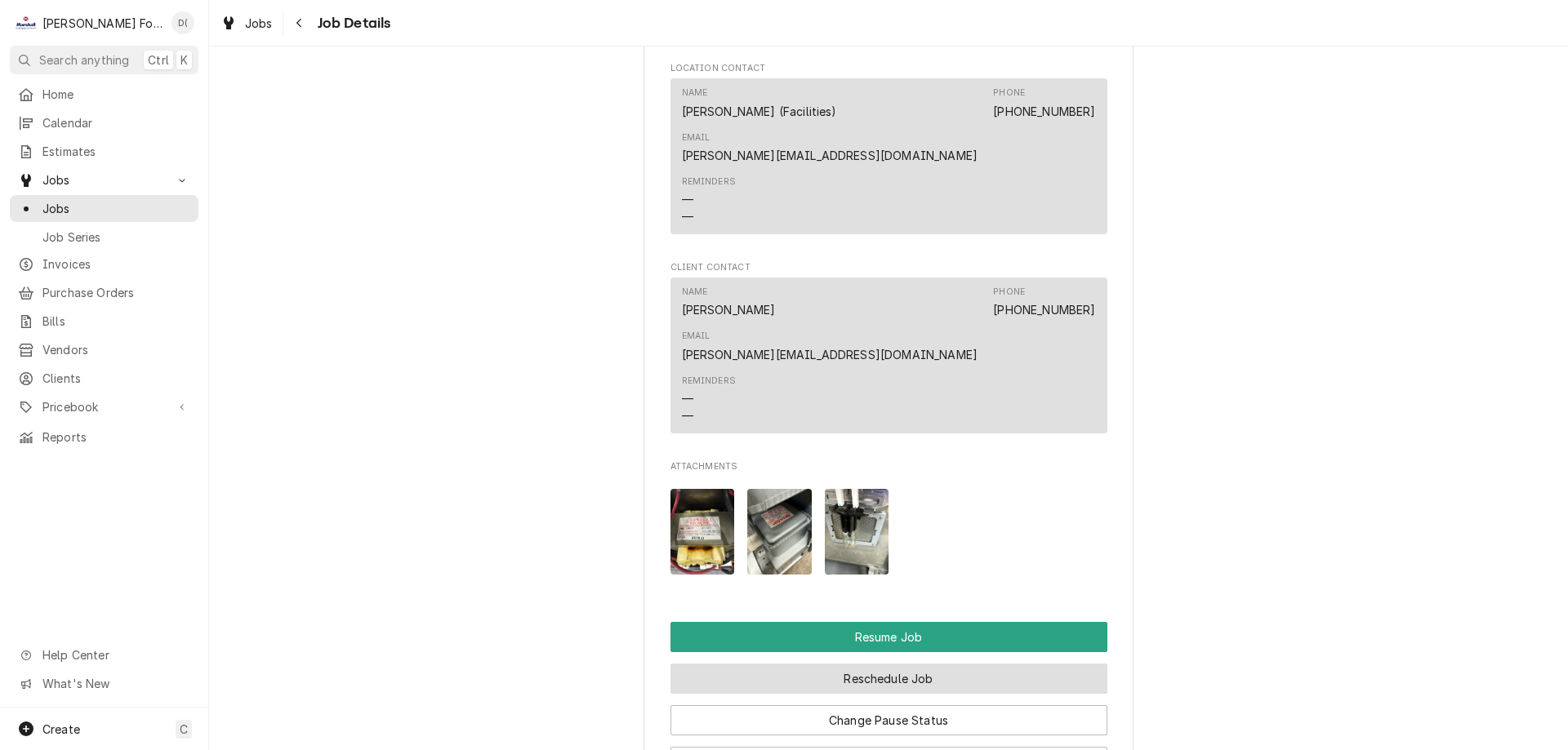
scroll to position [1714, 0]
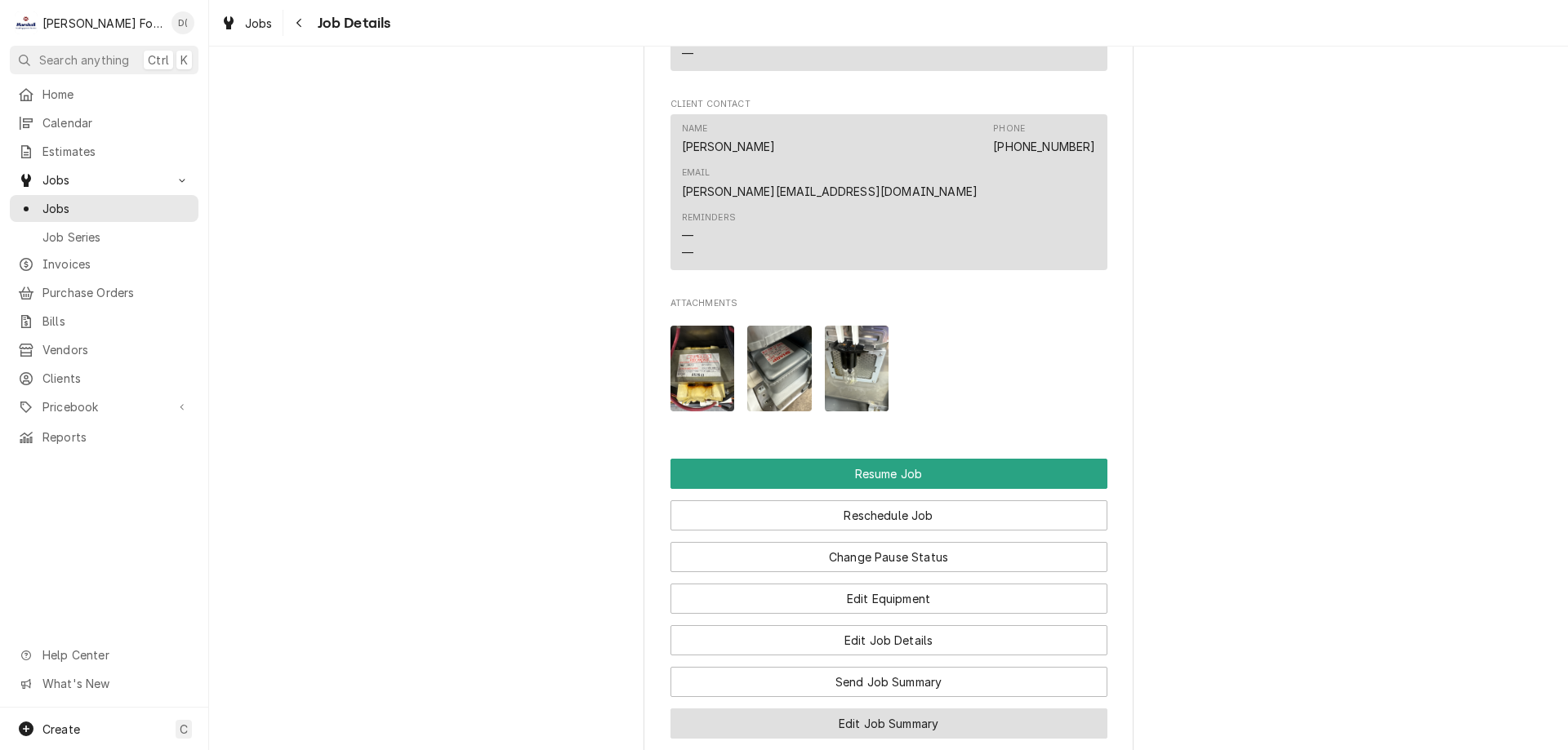
click at [910, 708] on button "Edit Job Summary" at bounding box center [889, 723] width 436 height 30
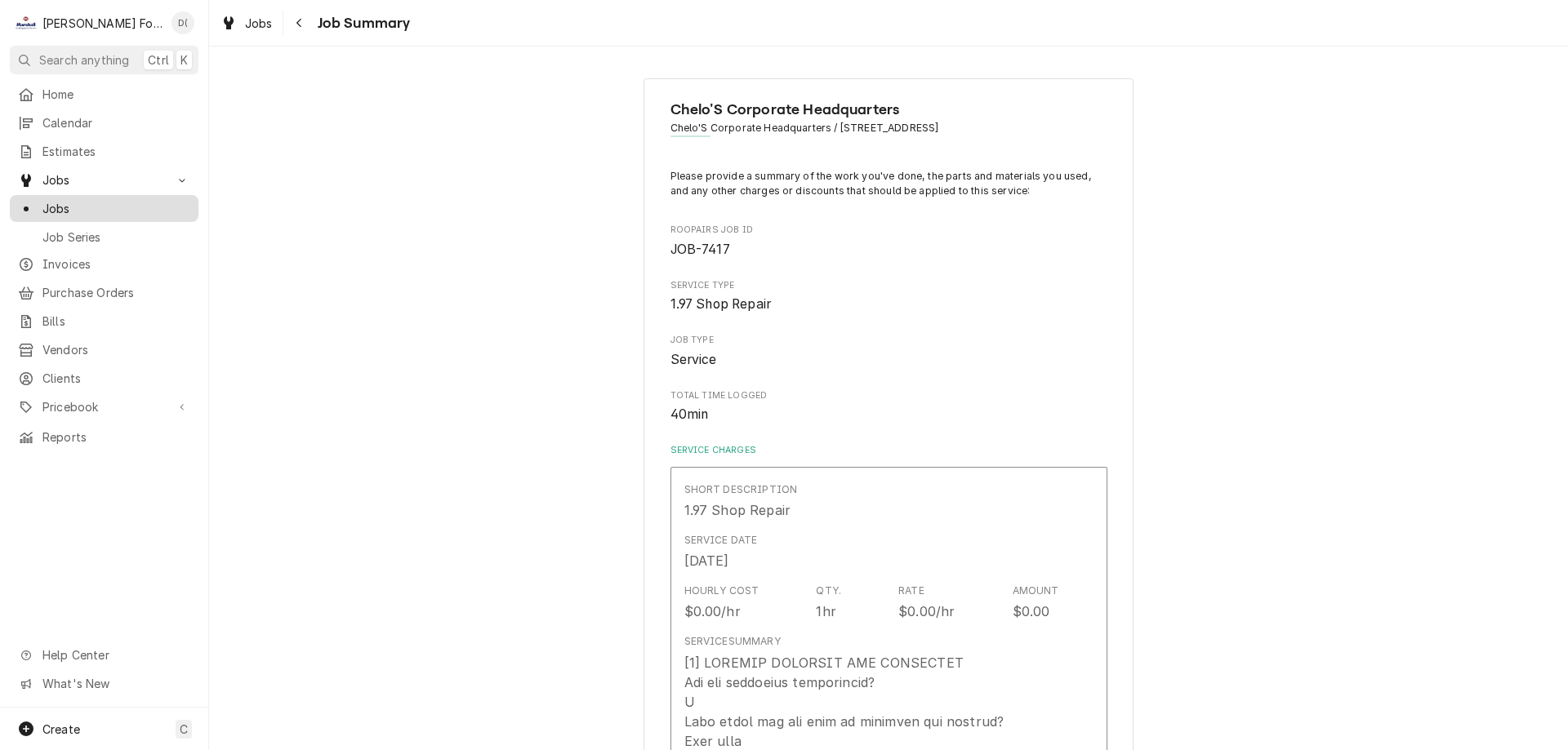
click at [111, 200] on span "Jobs" at bounding box center [117, 208] width 147 height 17
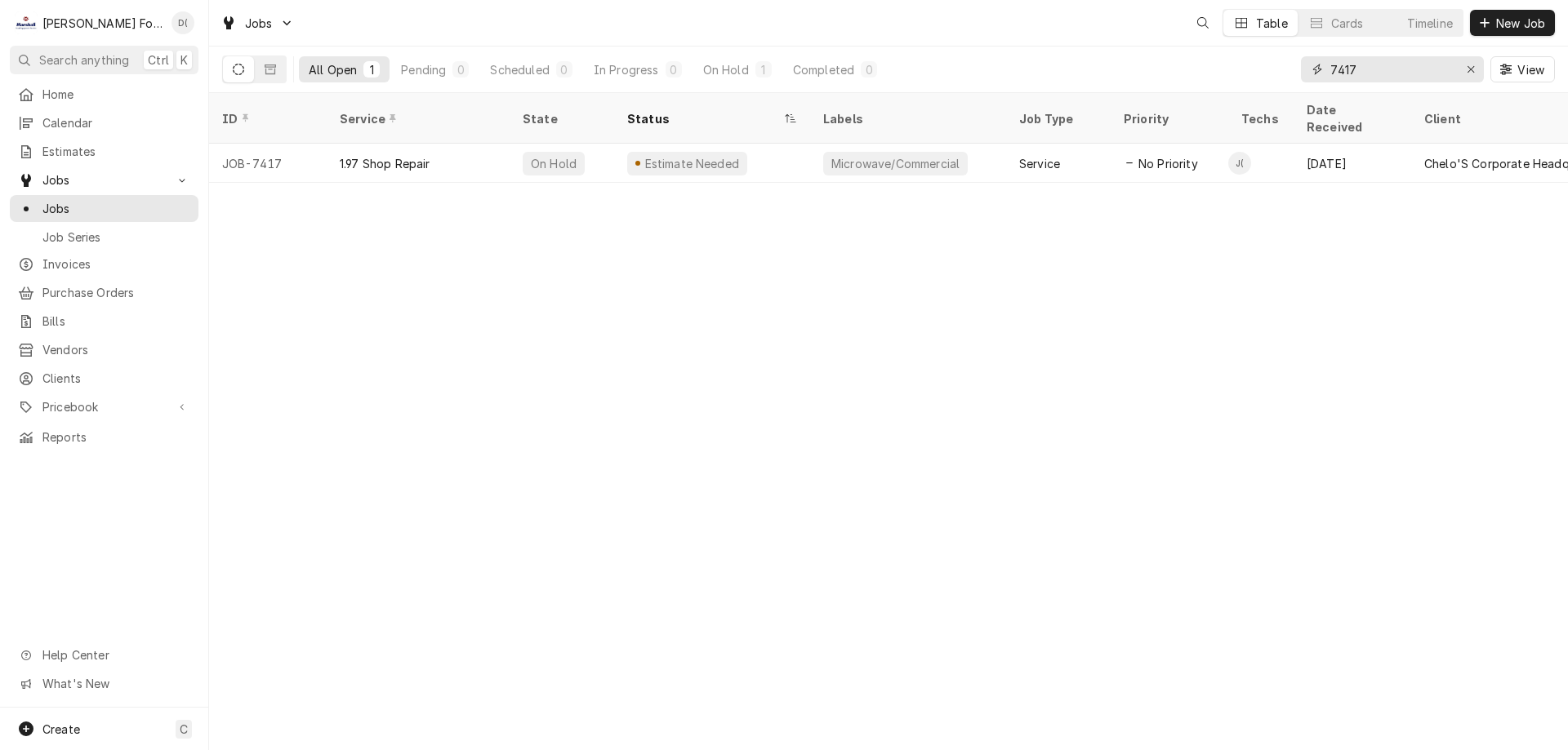
click at [1378, 70] on input "7417" at bounding box center [1391, 70] width 123 height 26
type input "7"
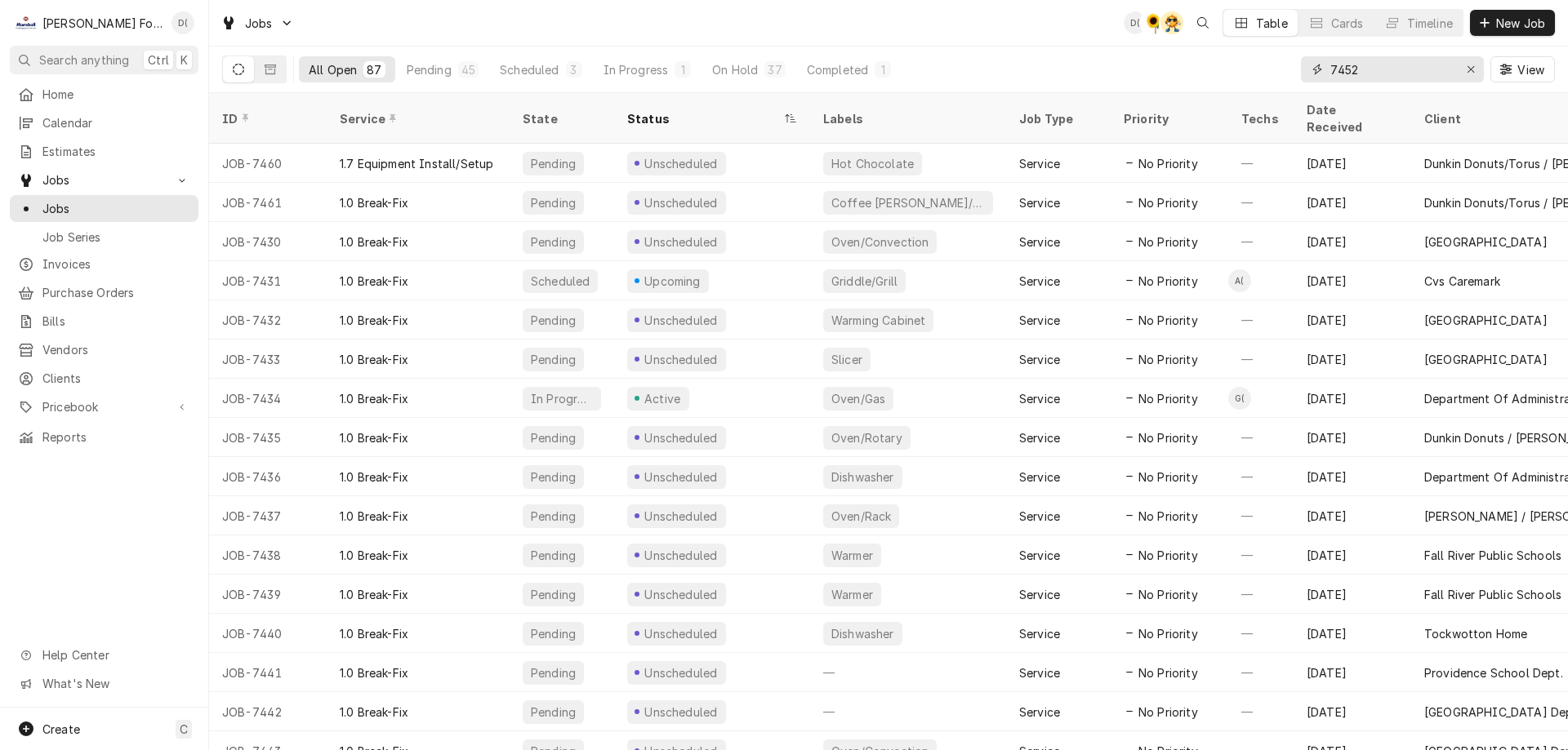
type input "7452"
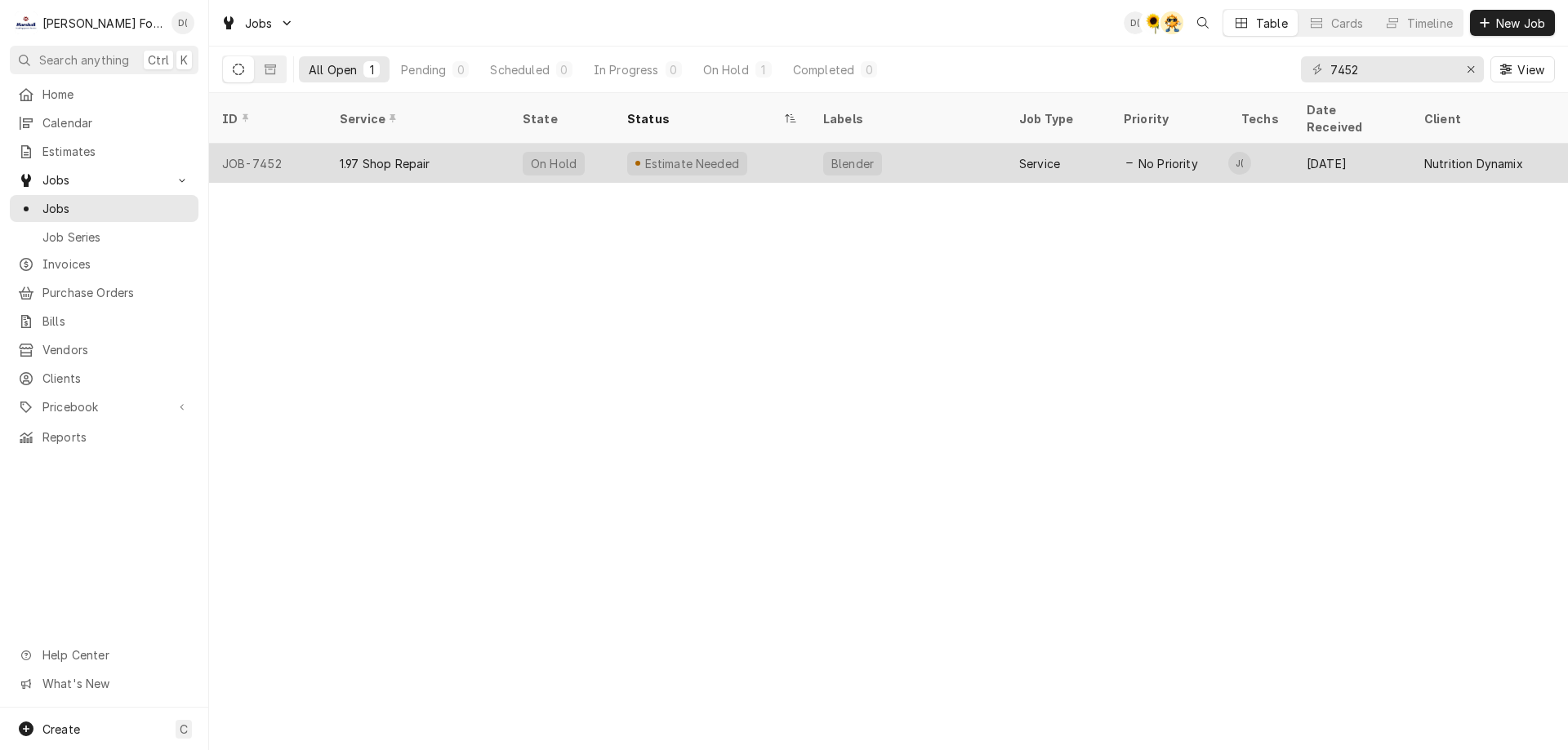
click at [772, 147] on div "Estimate Needed" at bounding box center [711, 162] width 196 height 39
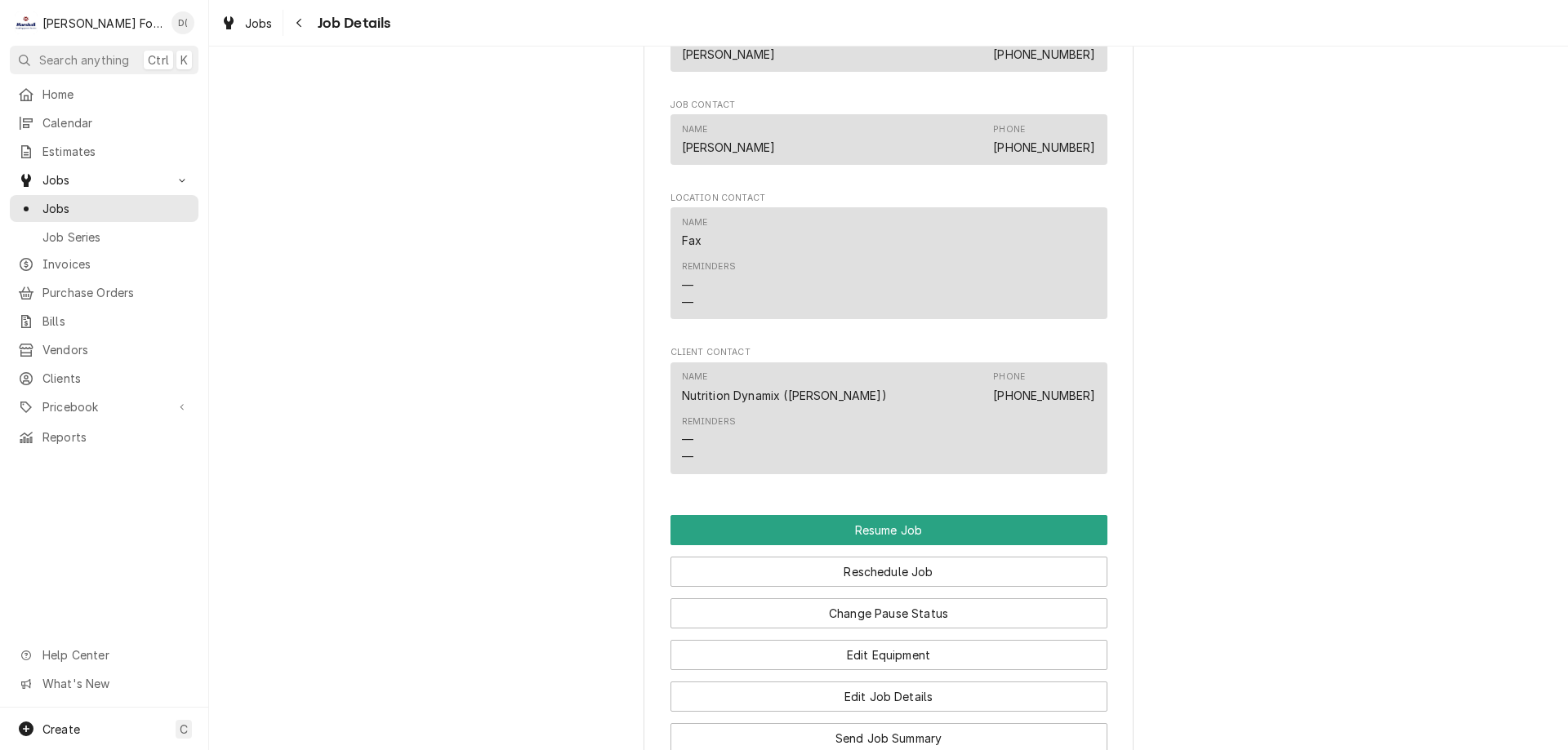
scroll to position [1632, 0]
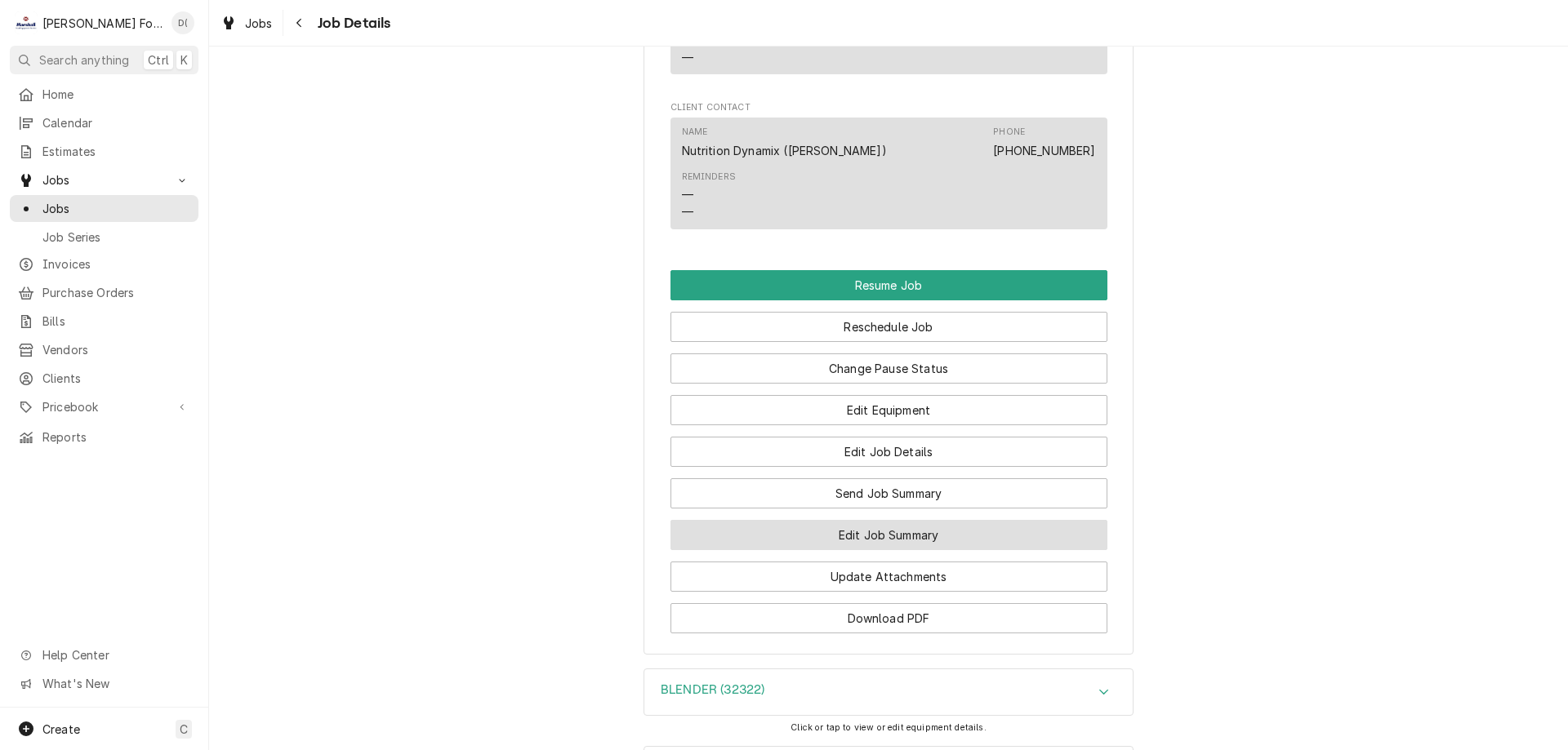
click at [826, 550] on button "Edit Job Summary" at bounding box center [889, 535] width 436 height 30
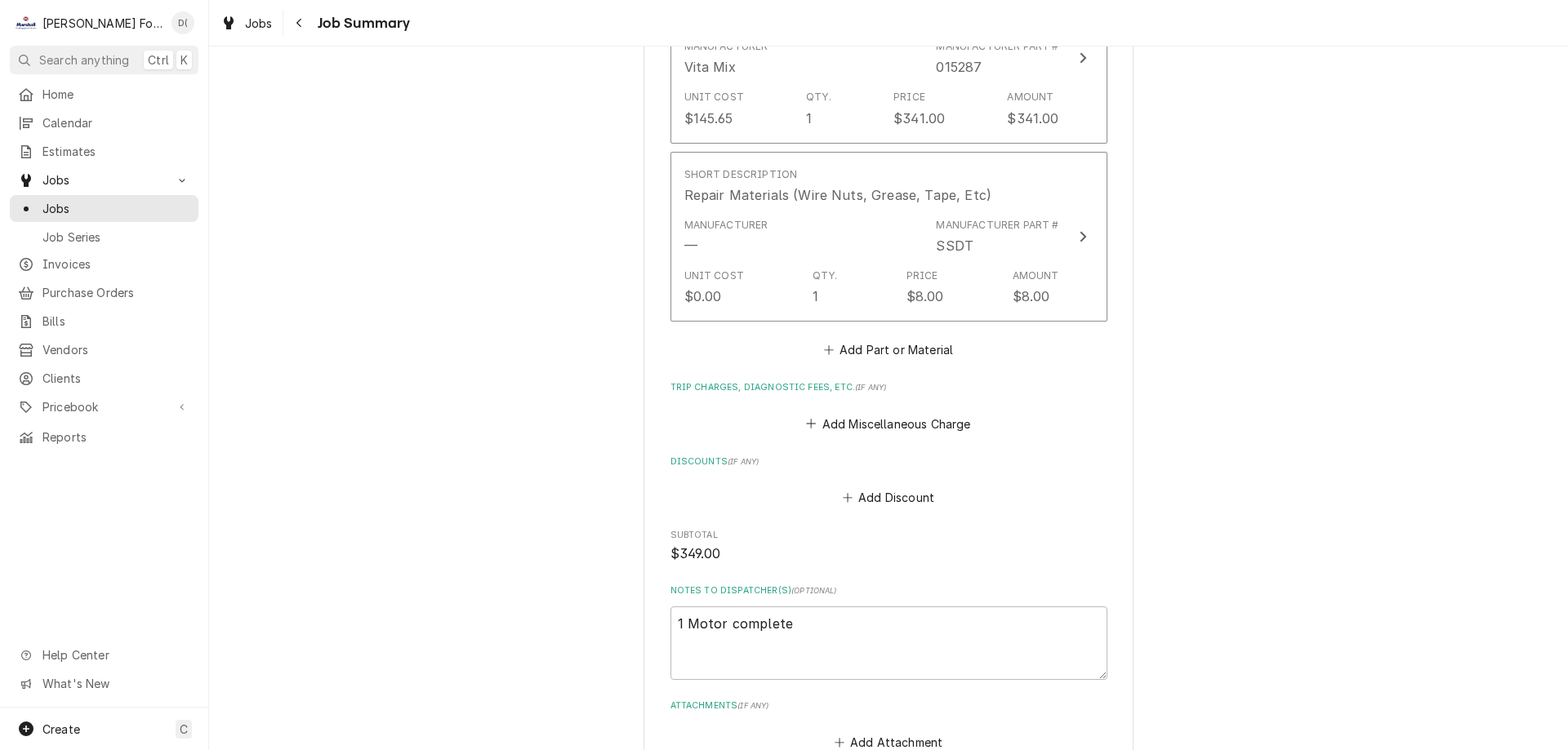
scroll to position [1469, 0]
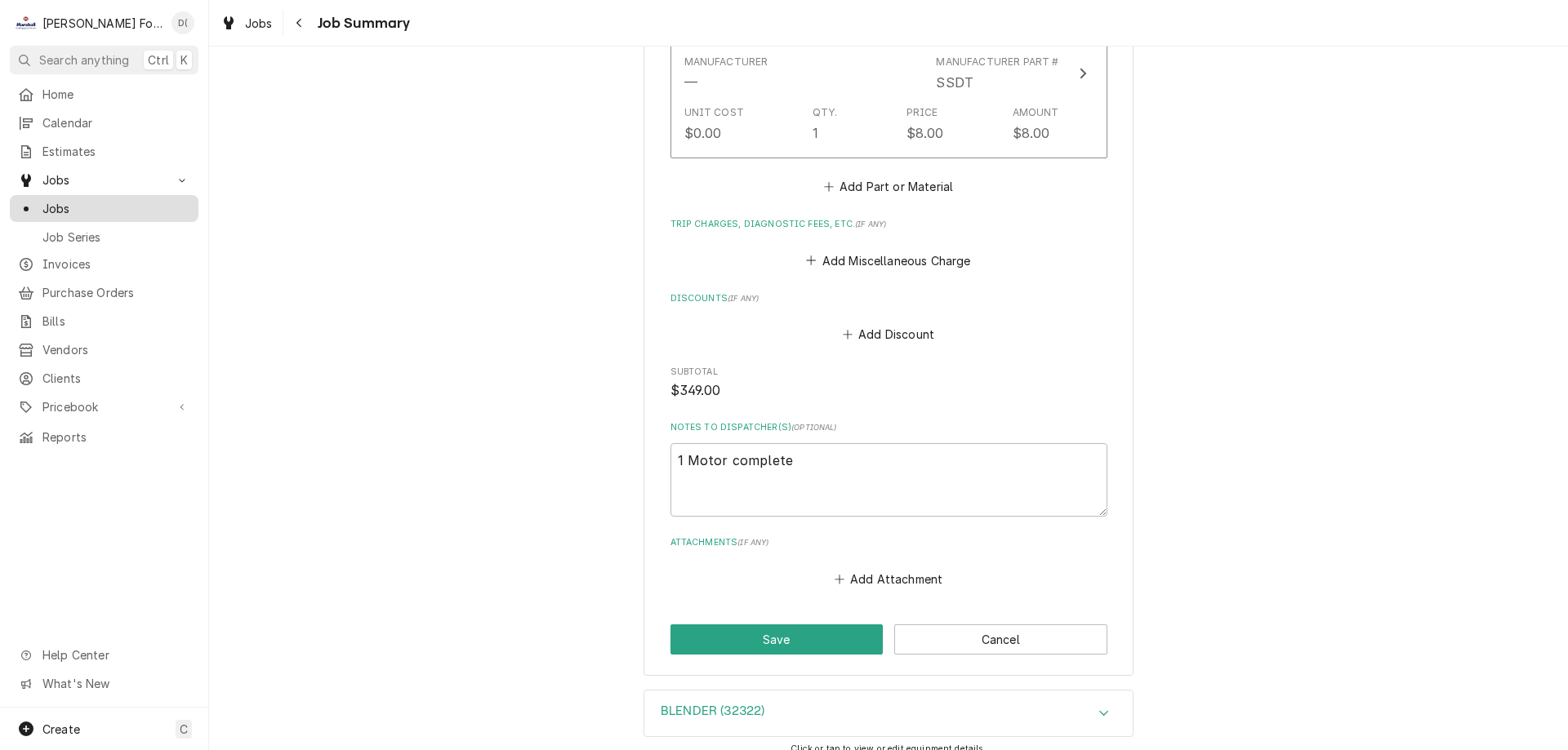
click at [101, 200] on span "Jobs" at bounding box center [117, 208] width 147 height 17
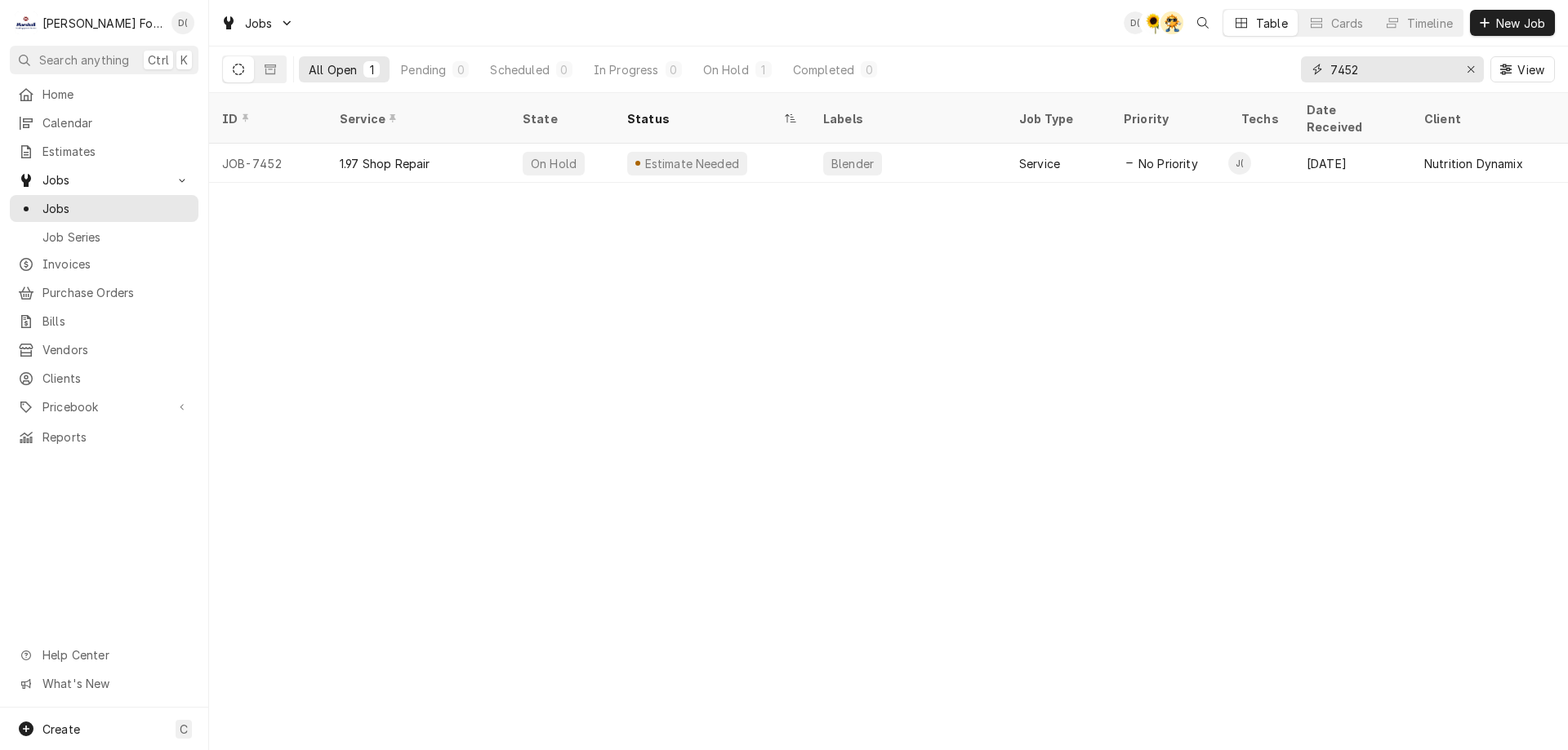
click at [1411, 66] on input "7452" at bounding box center [1391, 70] width 123 height 26
type input "7"
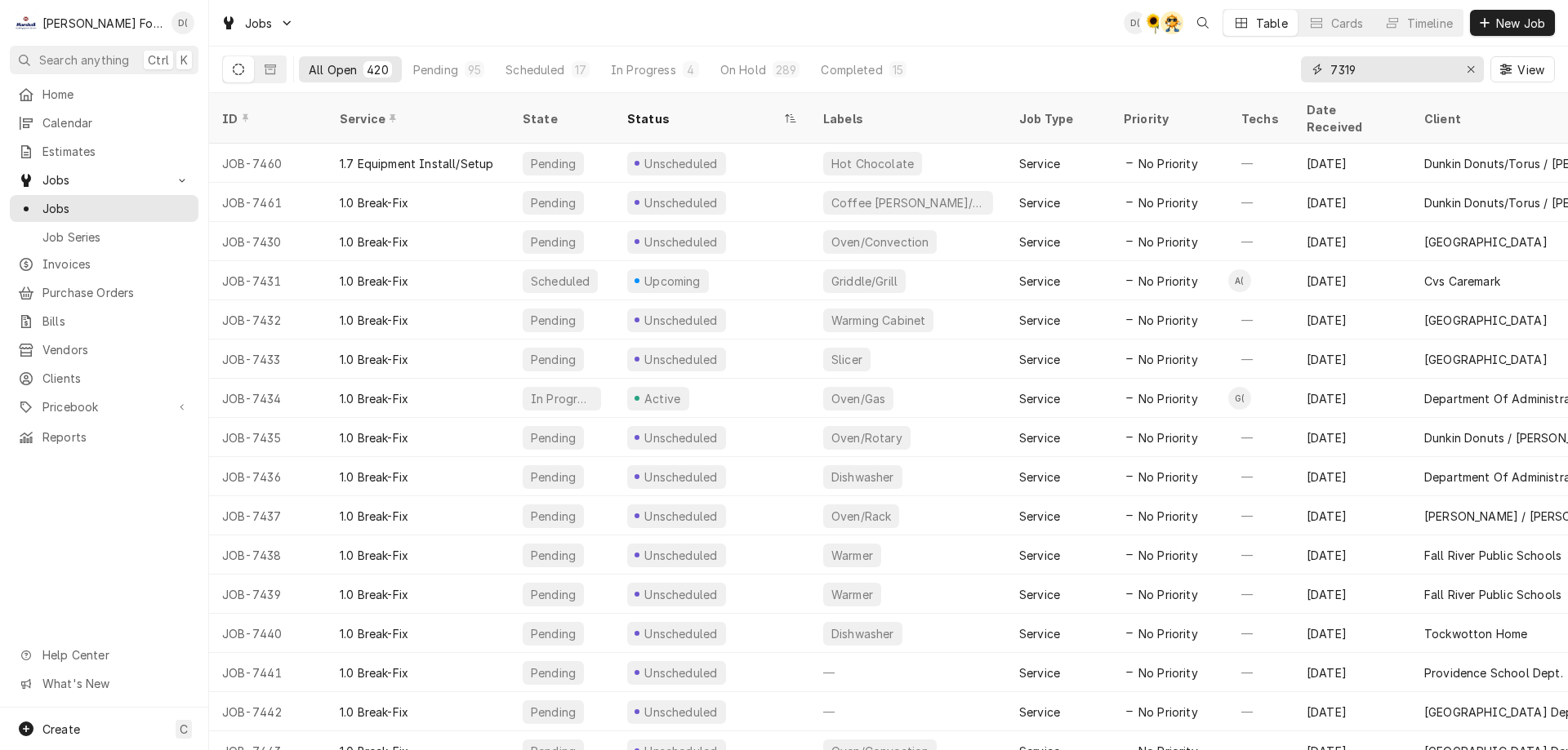
type input "7319"
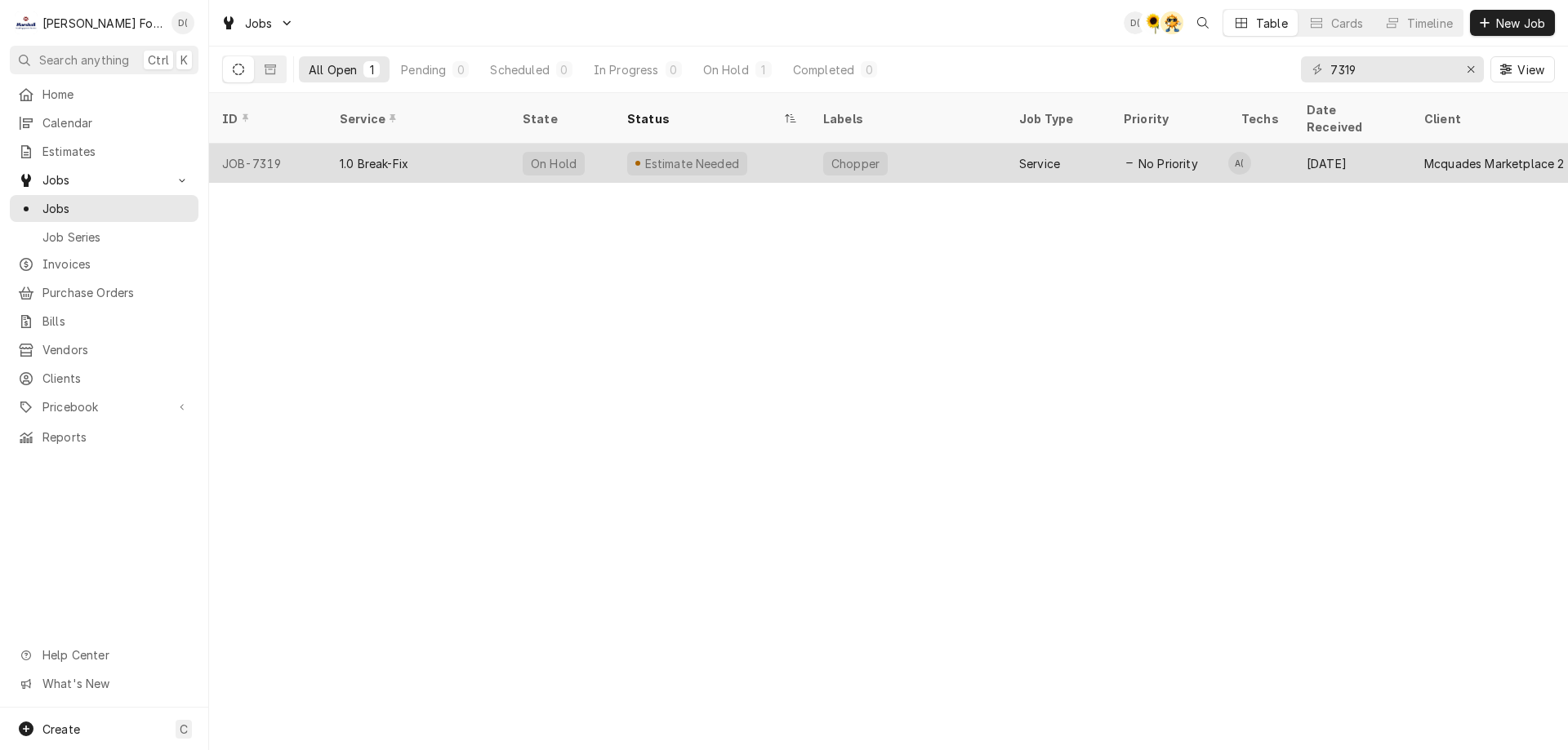
click at [914, 143] on div "Chopper" at bounding box center [908, 162] width 196 height 39
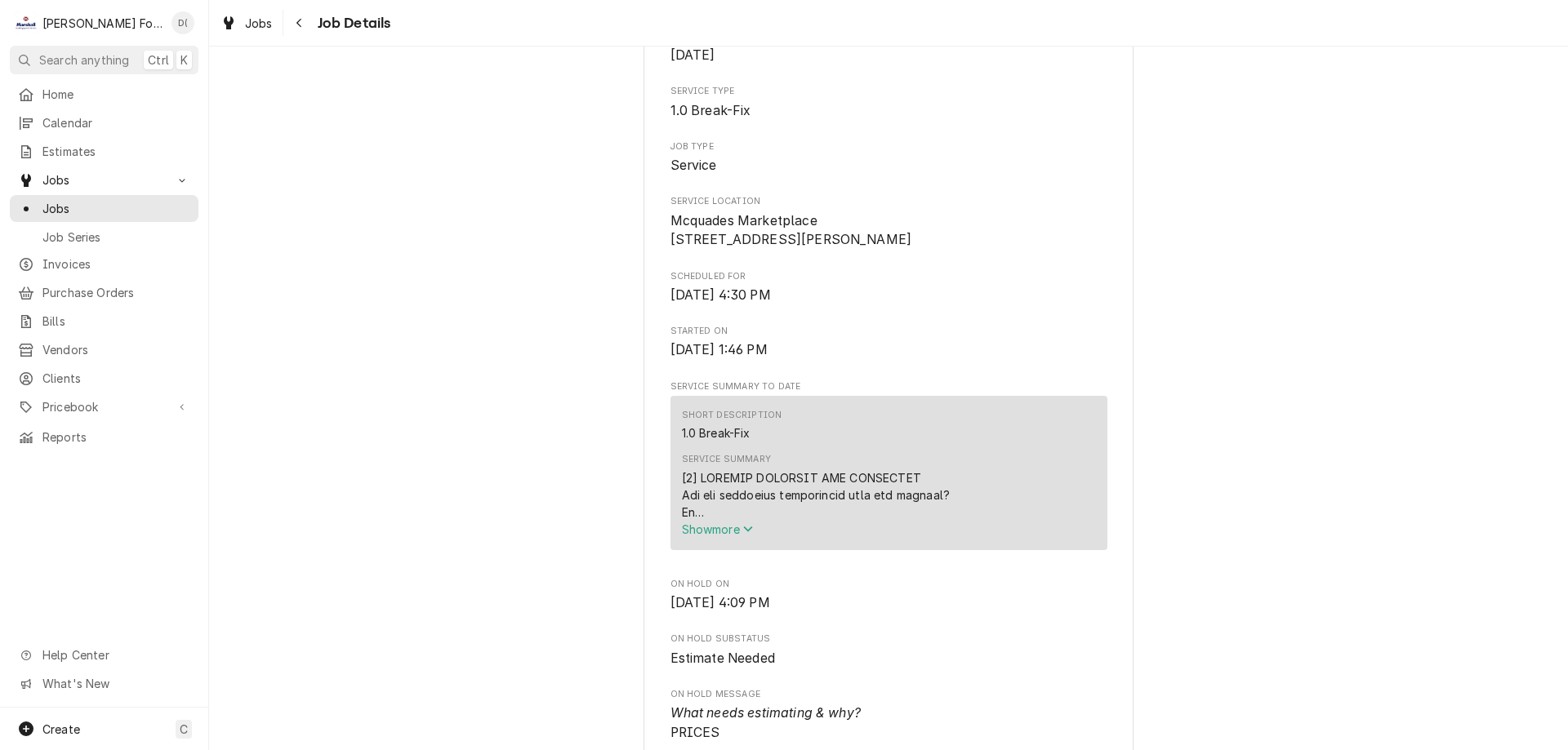
scroll to position [327, 0]
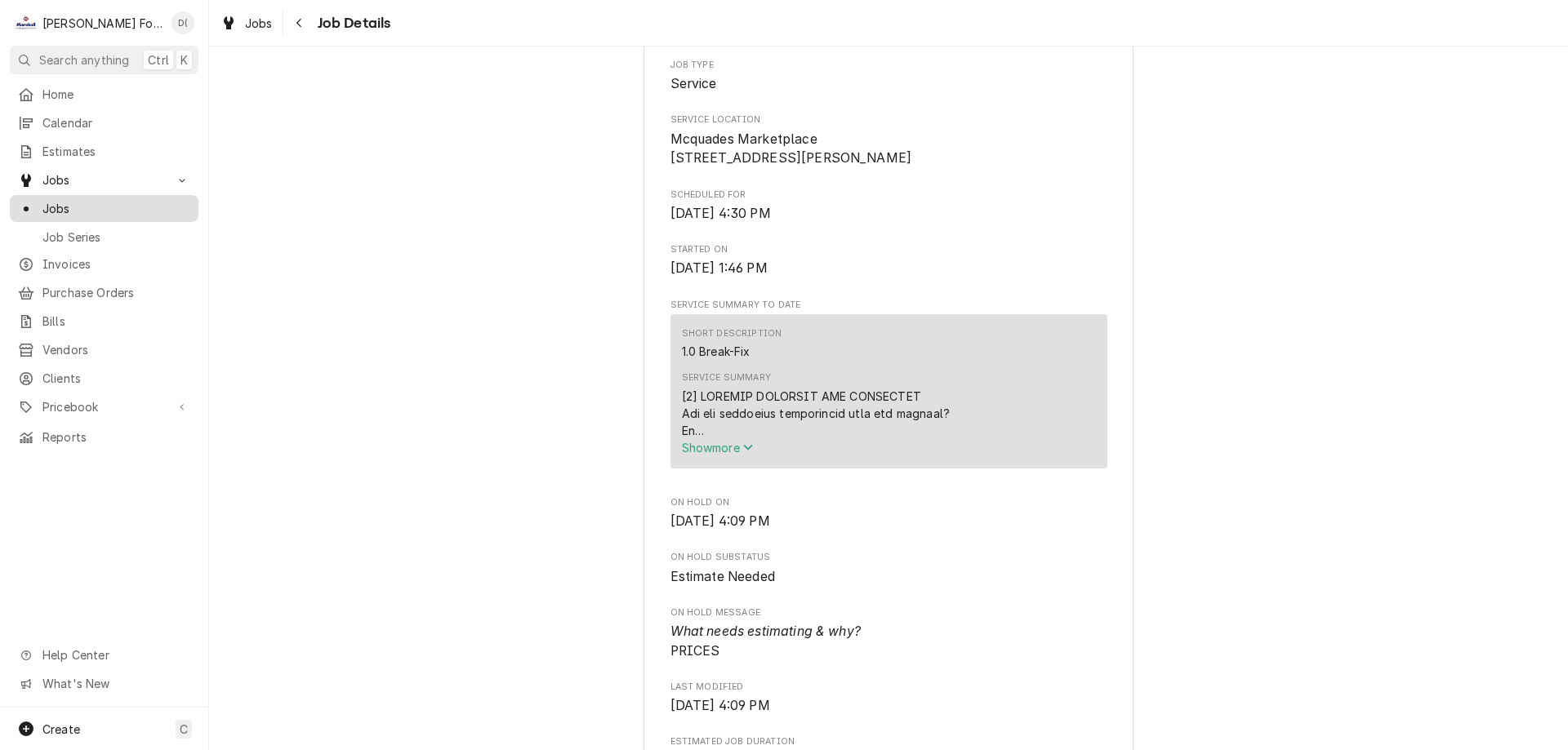
click at [116, 200] on span "Jobs" at bounding box center [117, 208] width 147 height 17
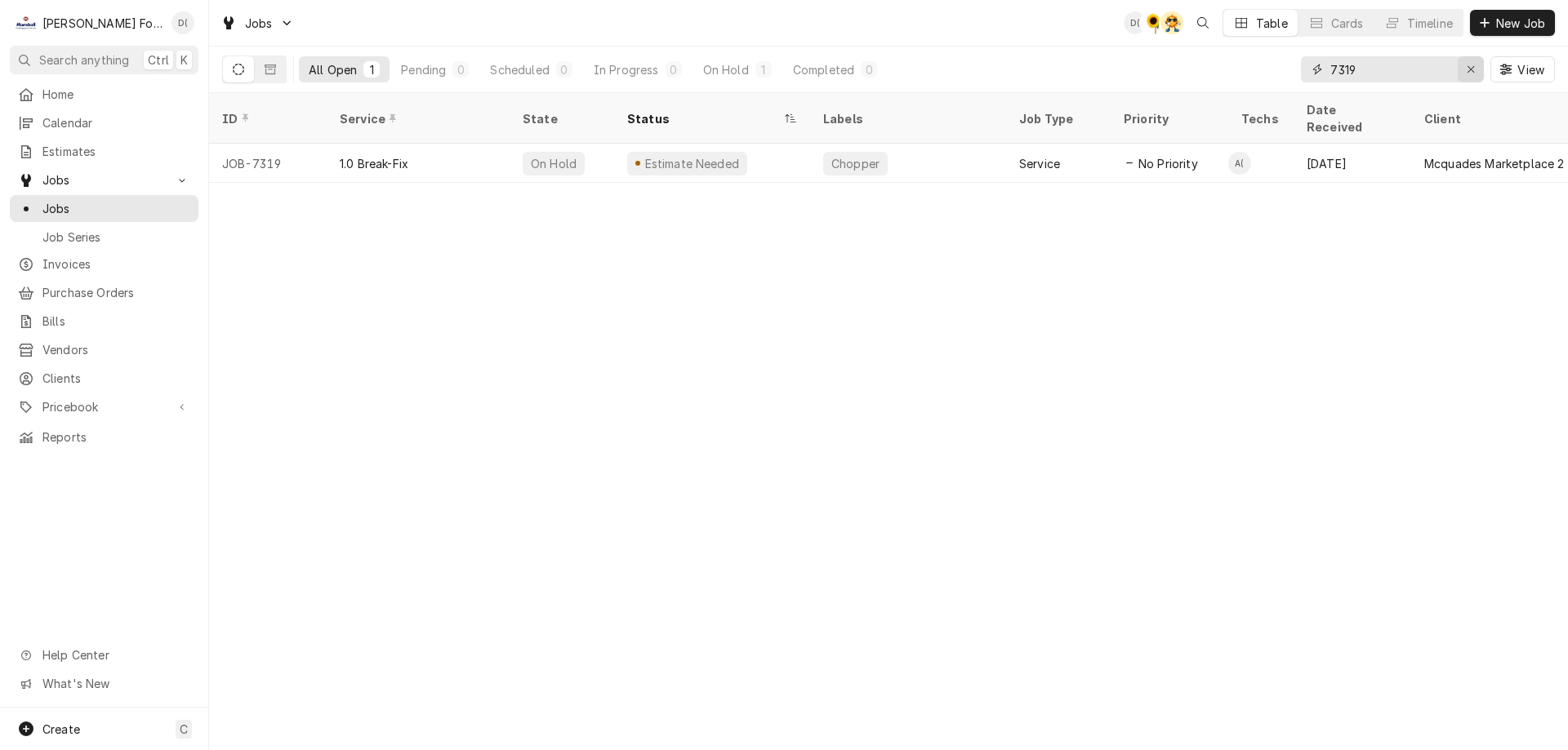
click at [1468, 63] on div "Erase input" at bounding box center [1470, 69] width 16 height 16
click at [1444, 66] on input "Dynamic Content Wrapper" at bounding box center [1407, 70] width 153 height 26
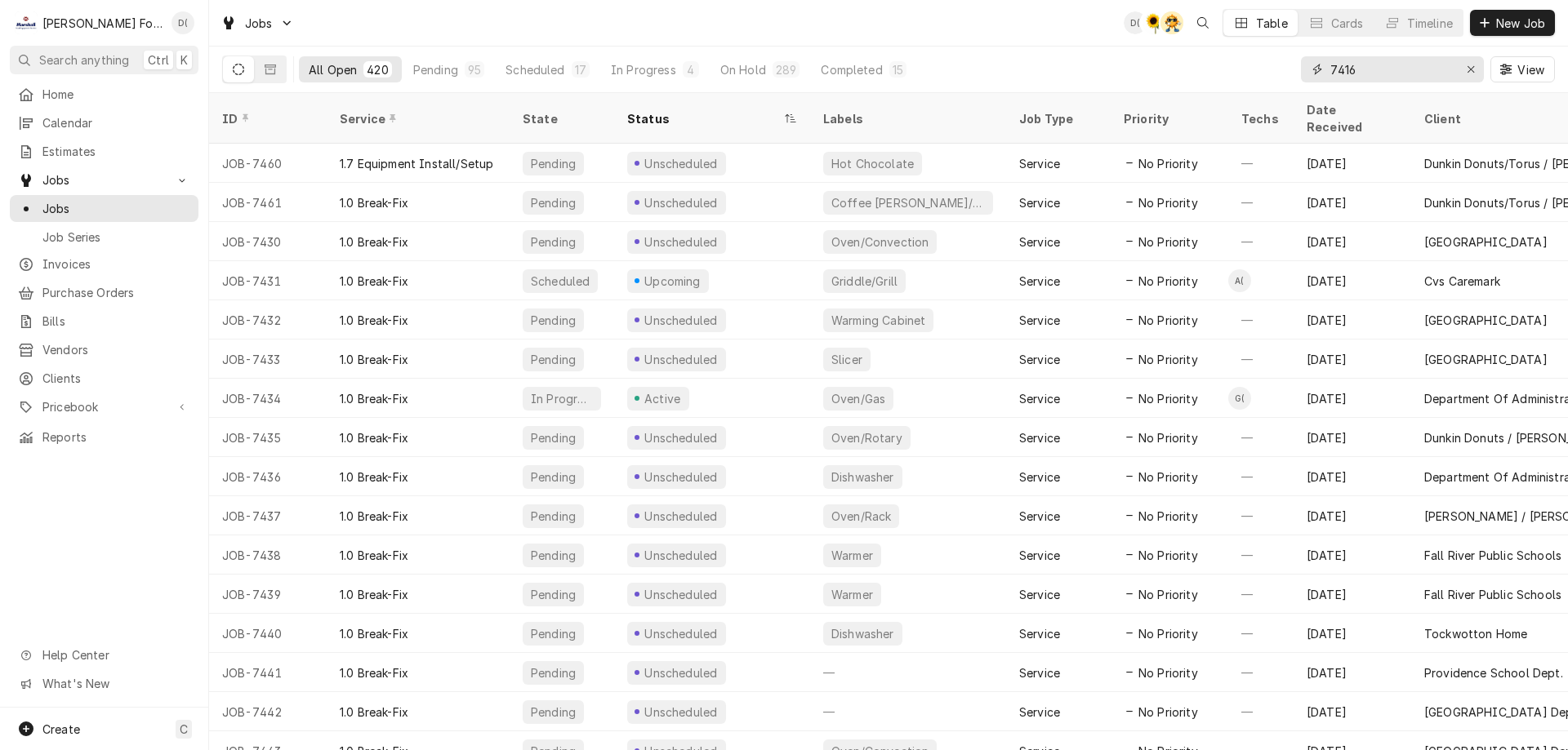
type input "7416"
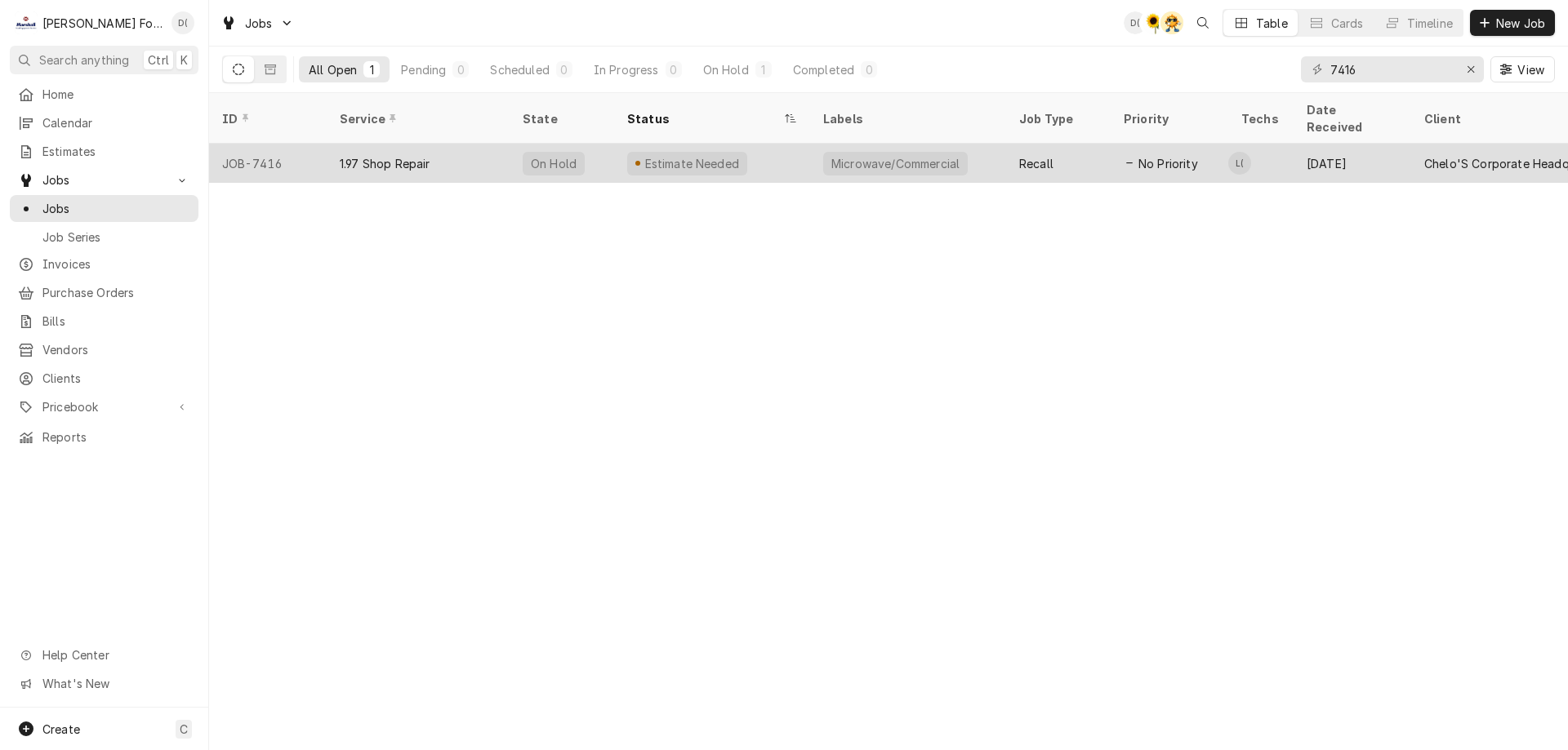
click at [799, 143] on div "Estimate Needed" at bounding box center [711, 162] width 196 height 39
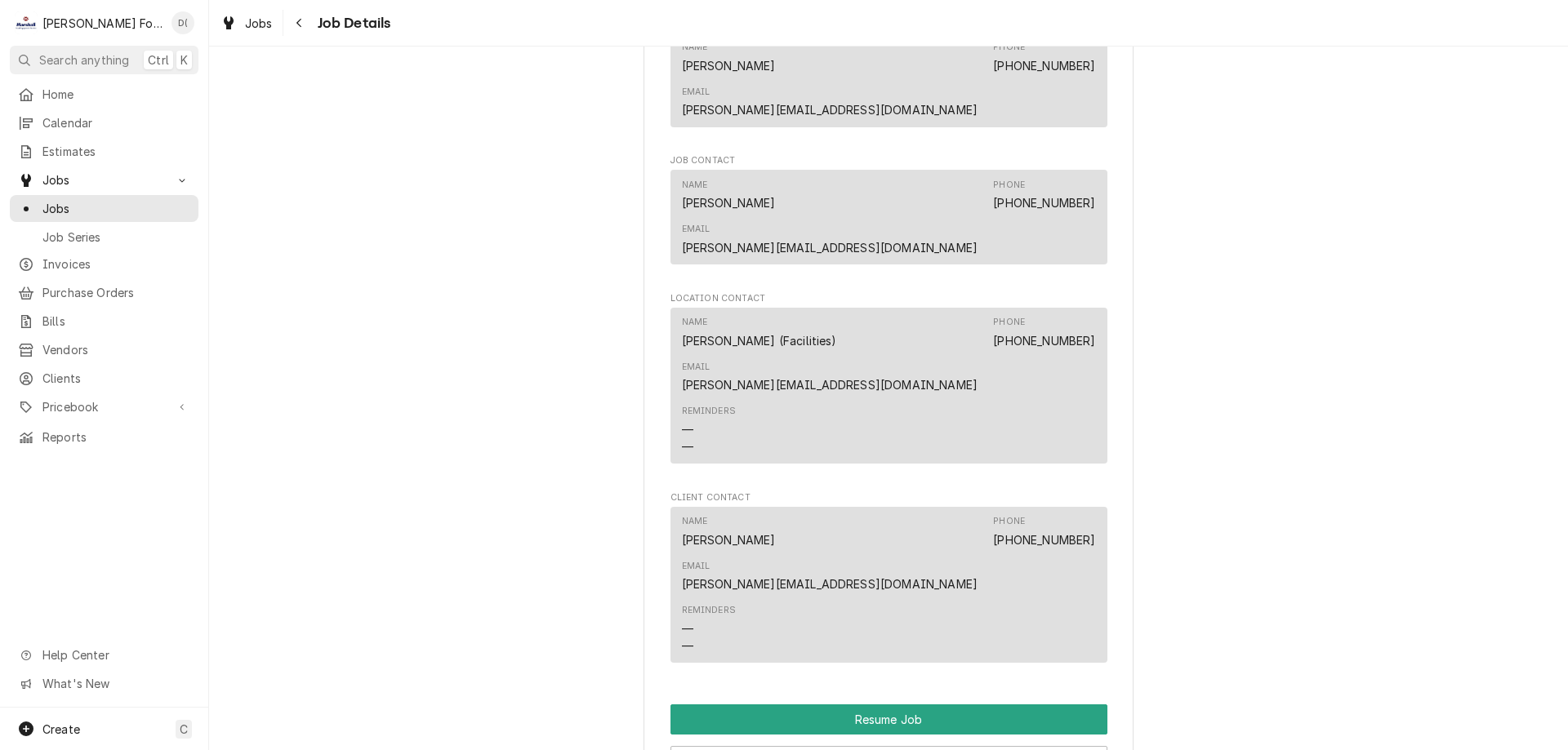
scroll to position [1714, 0]
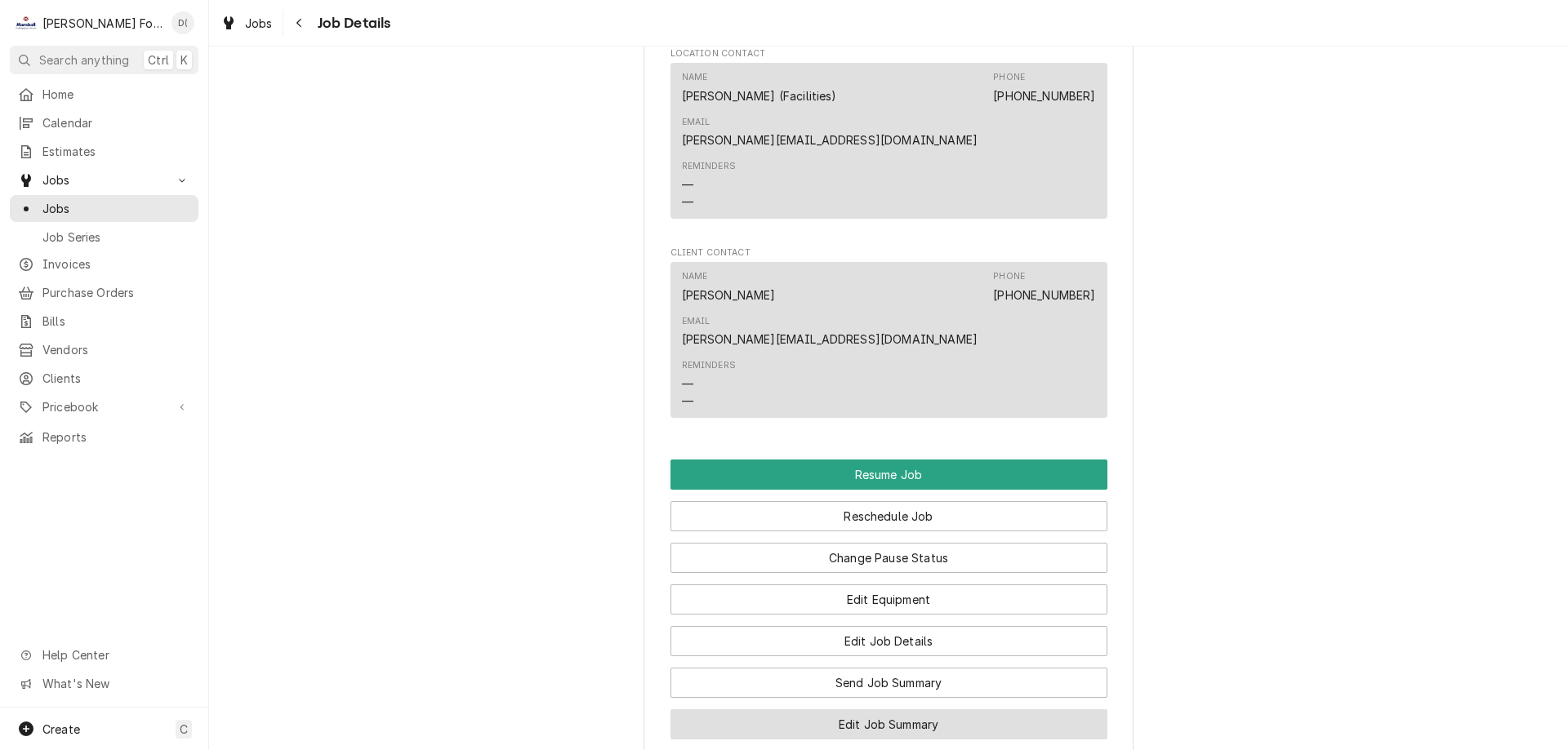
click at [858, 709] on button "Edit Job Summary" at bounding box center [889, 724] width 436 height 30
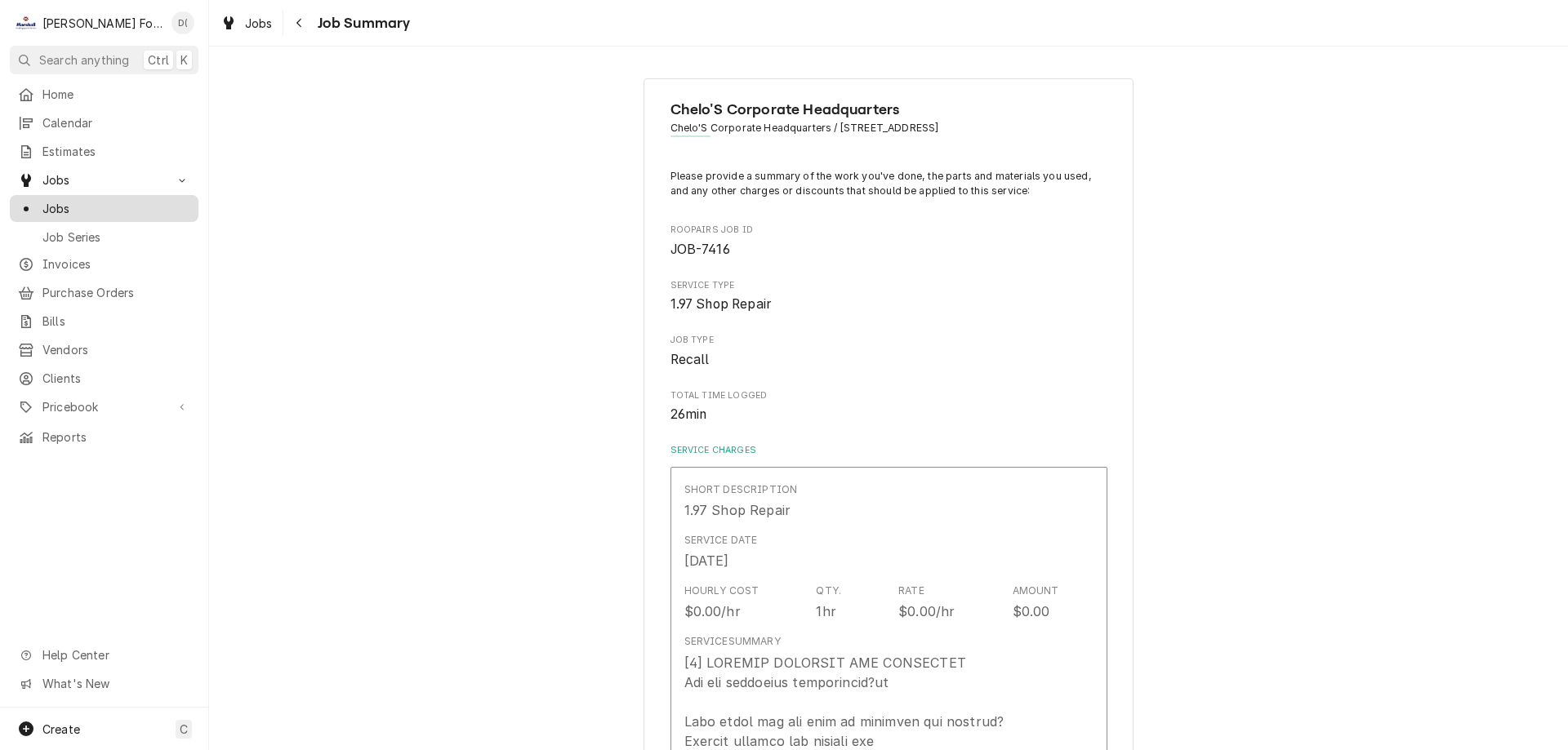
click at [91, 209] on span "Jobs" at bounding box center [117, 208] width 147 height 17
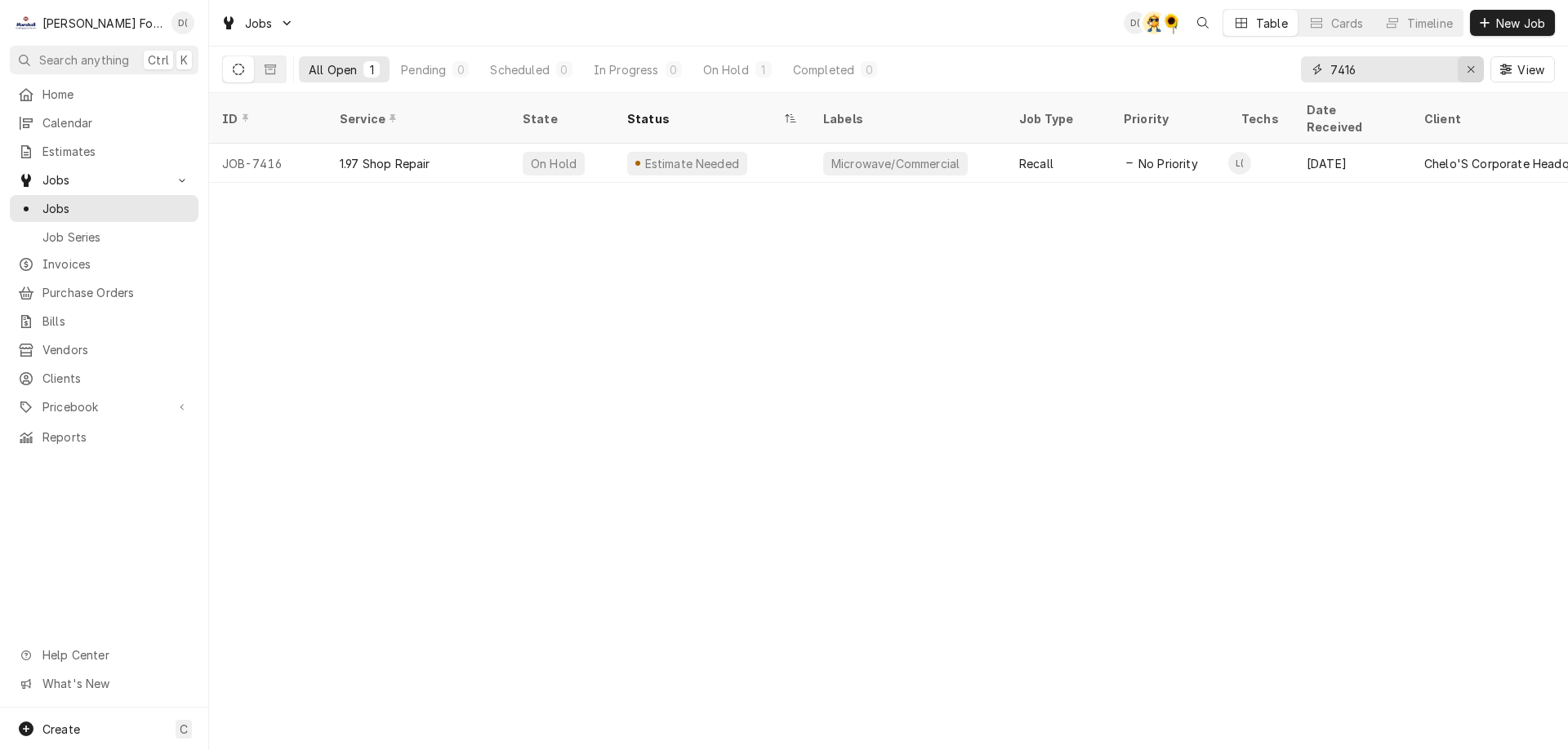
drag, startPoint x: 1470, startPoint y: 65, endPoint x: 1439, endPoint y: 72, distance: 31.8
click at [1469, 65] on icon "Erase input" at bounding box center [1470, 69] width 9 height 11
click at [1439, 72] on input "Dynamic Content Wrapper" at bounding box center [1407, 70] width 153 height 26
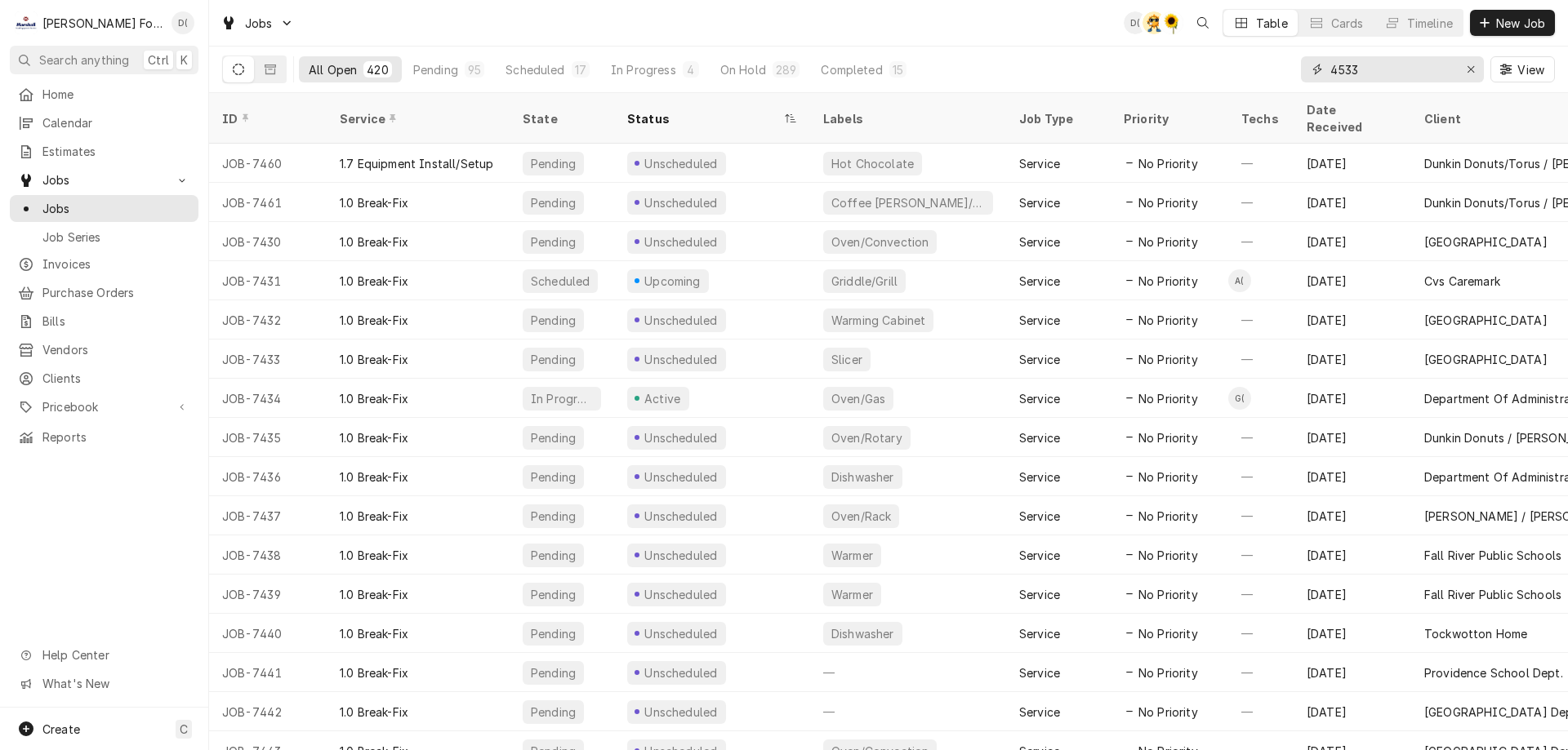
type input "4533"
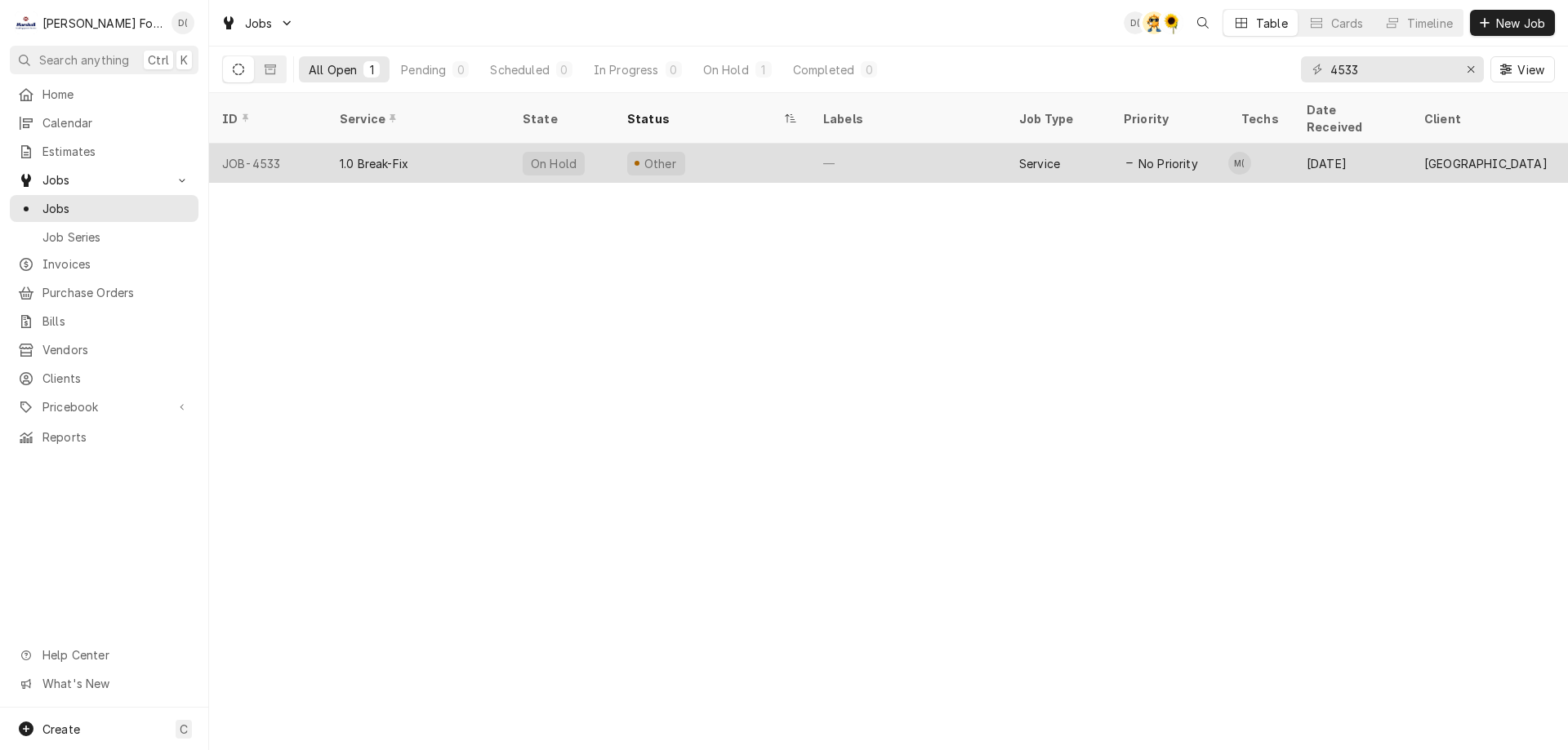
click at [743, 162] on tr "JOB-4533 1.0 Break-Fix On Hold Other — Service No Priority M( Mar 17 Providence…" at bounding box center [1531, 162] width 2645 height 39
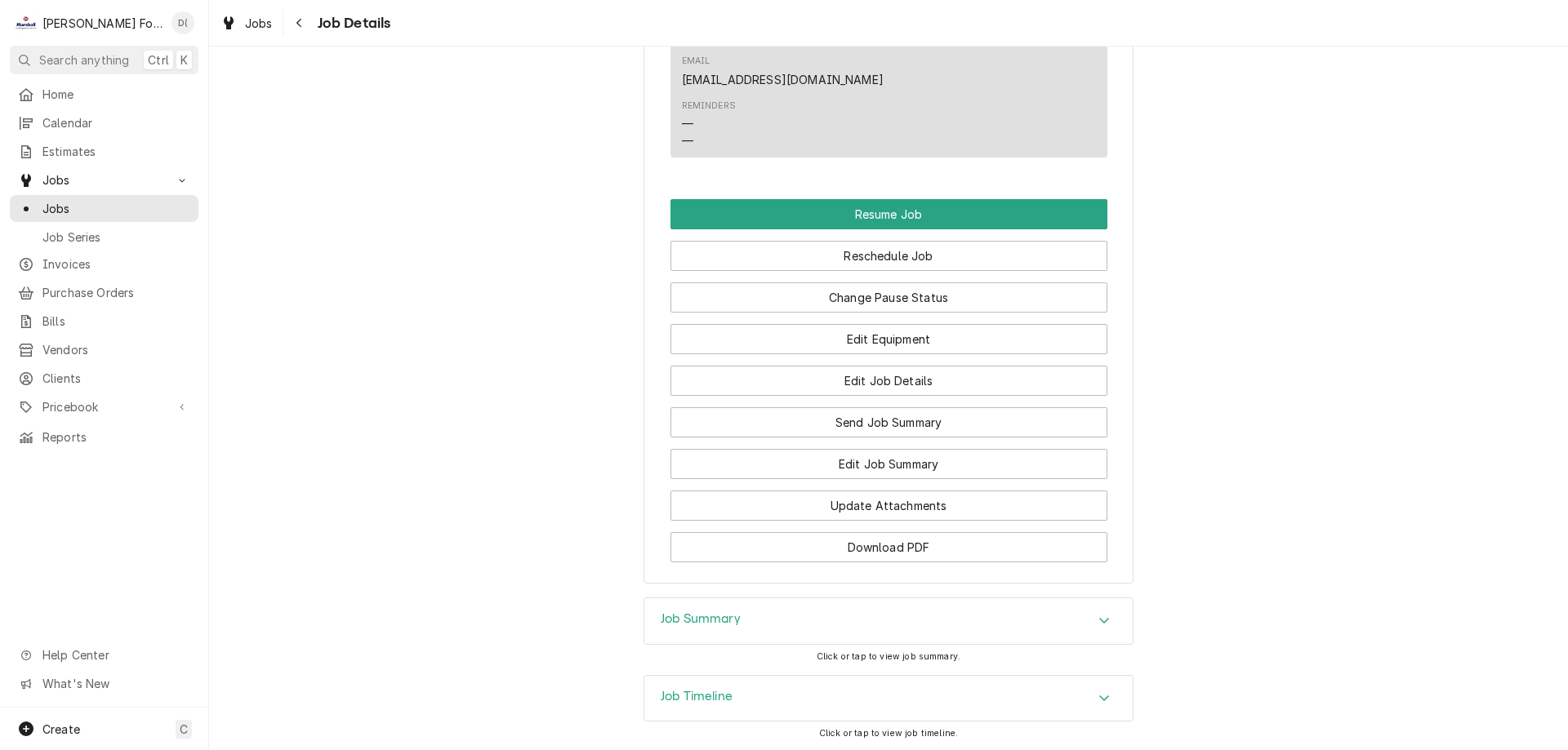
scroll to position [1734, 0]
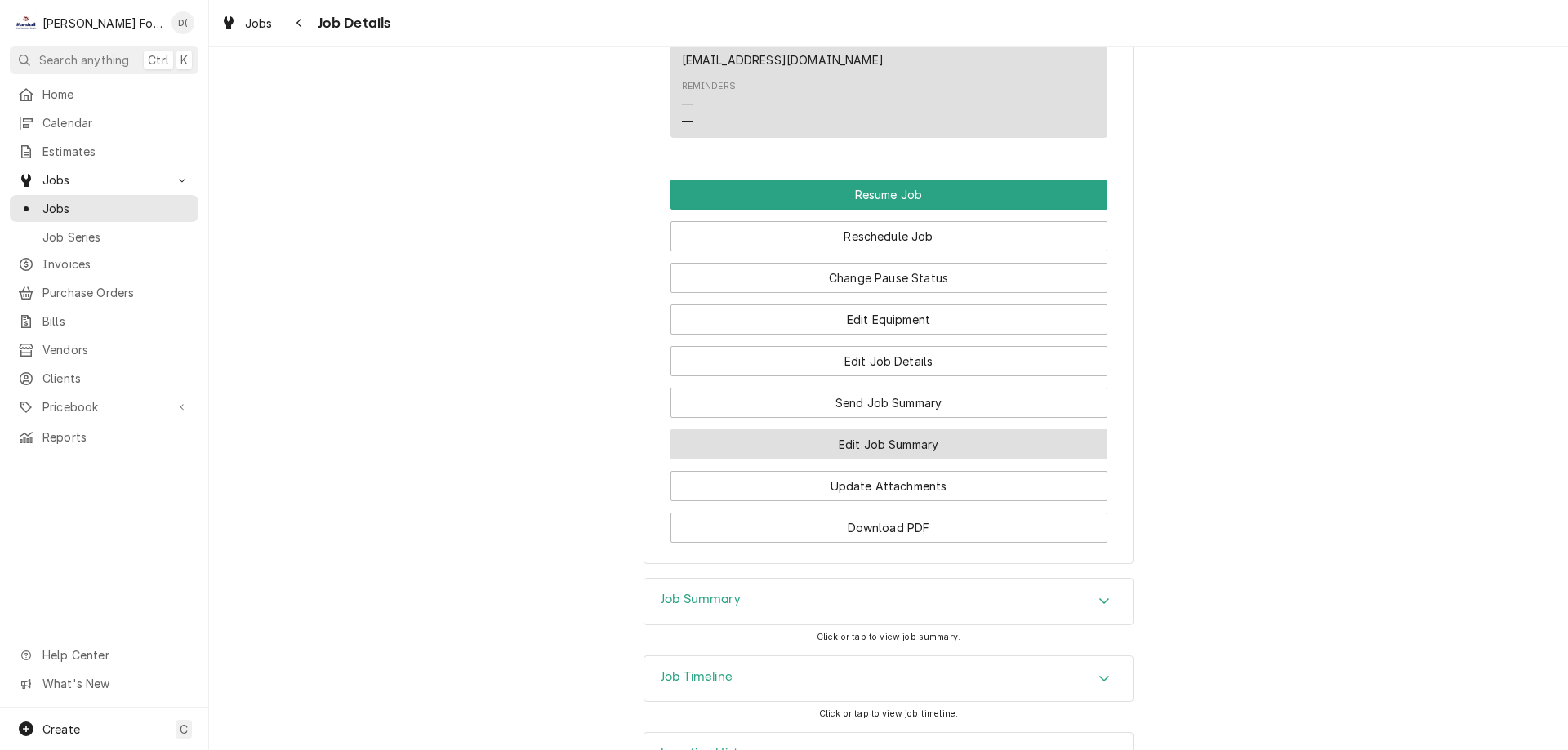
click at [867, 429] on button "Edit Job Summary" at bounding box center [889, 444] width 436 height 30
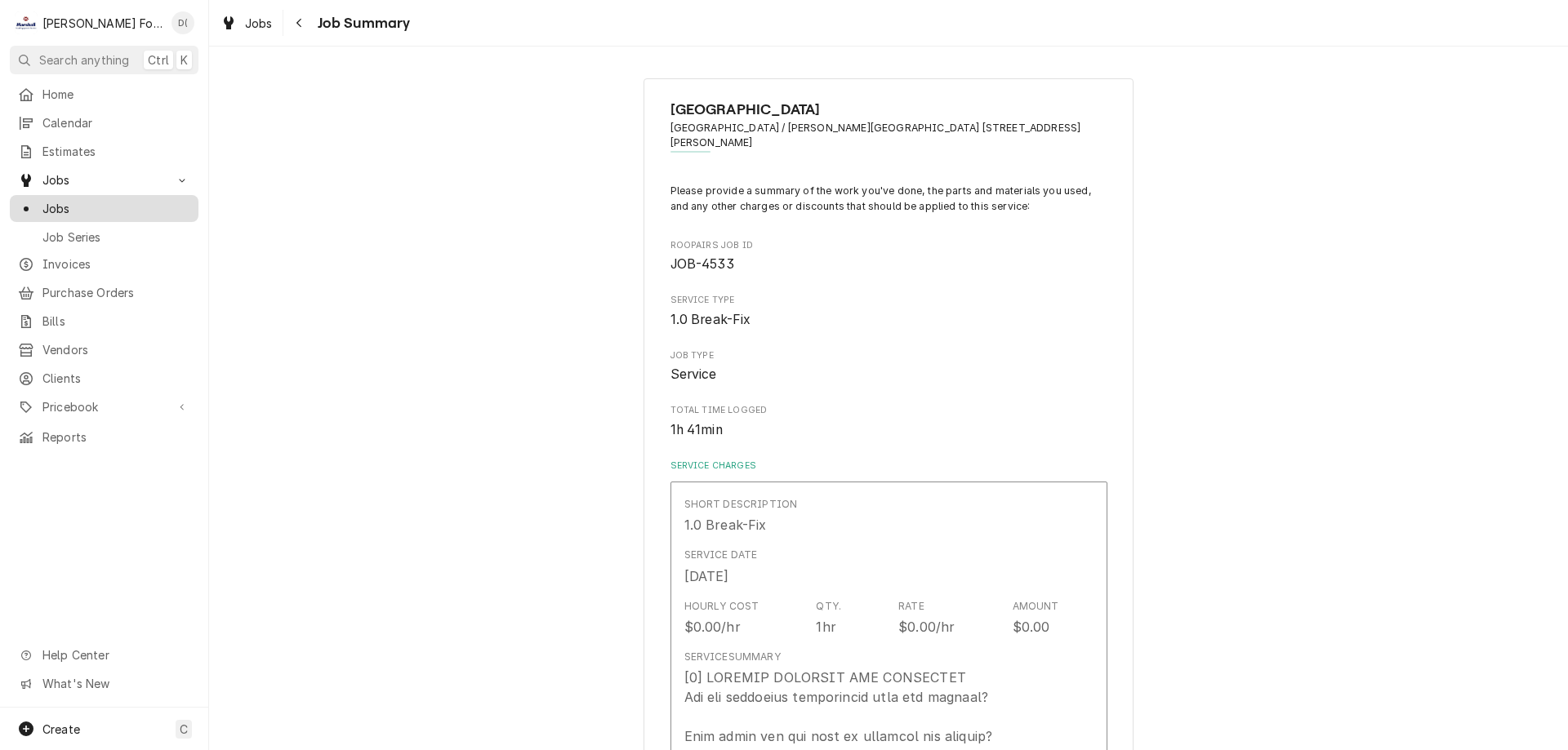
click at [129, 210] on span "Jobs" at bounding box center [117, 208] width 147 height 17
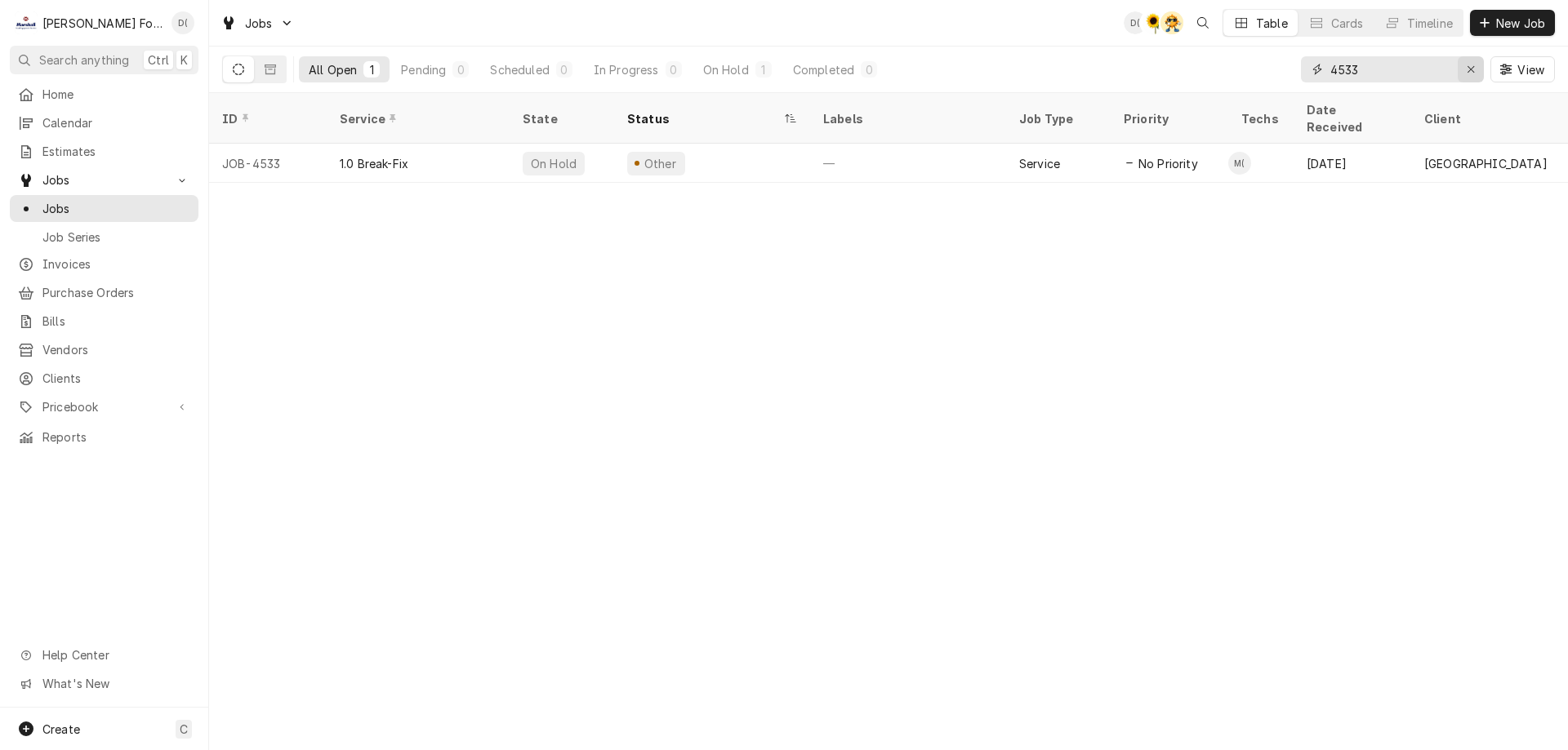
click at [1459, 70] on button "Erase input" at bounding box center [1470, 70] width 26 height 26
click at [1441, 71] on input "Dynamic Content Wrapper" at bounding box center [1407, 70] width 153 height 26
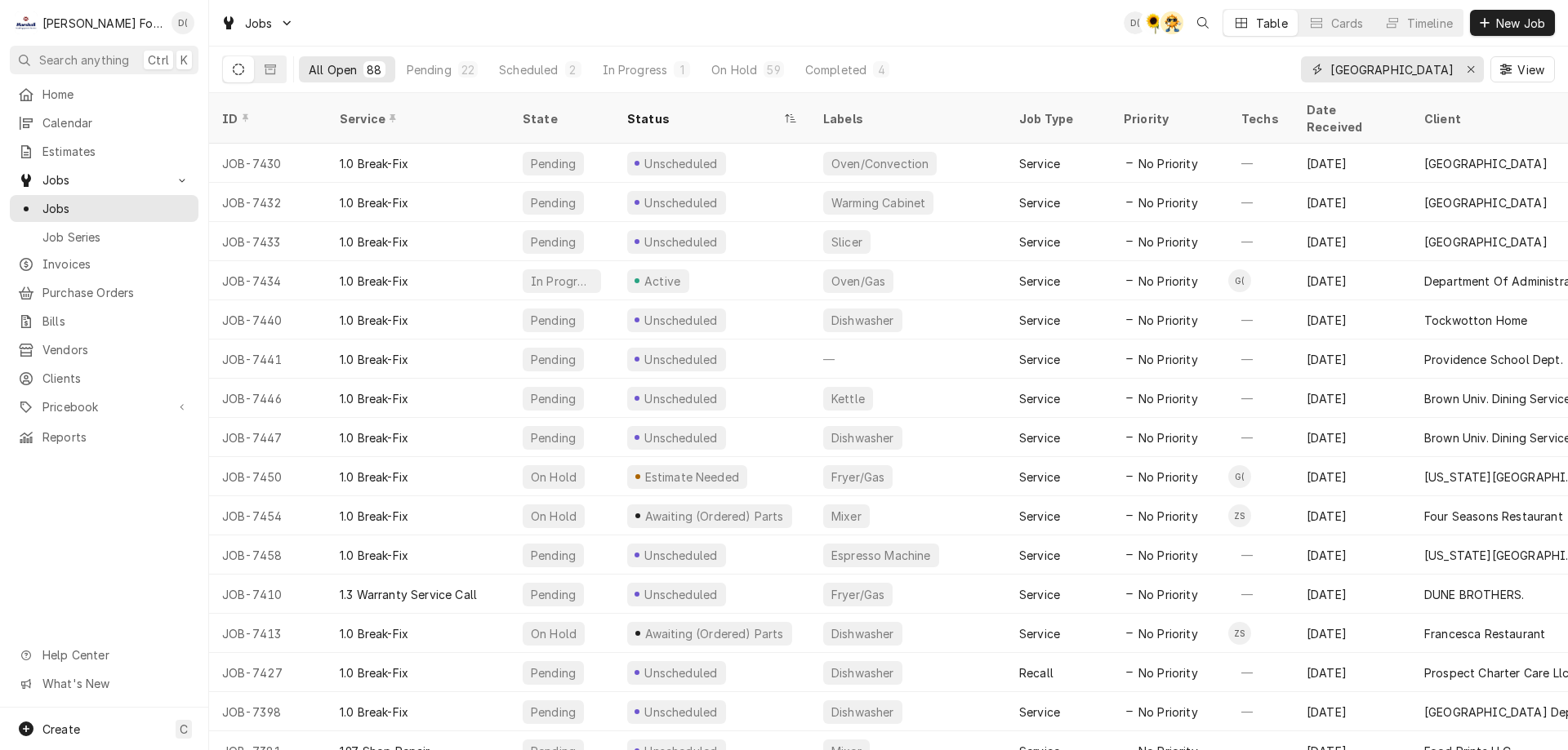
type input "providence college"
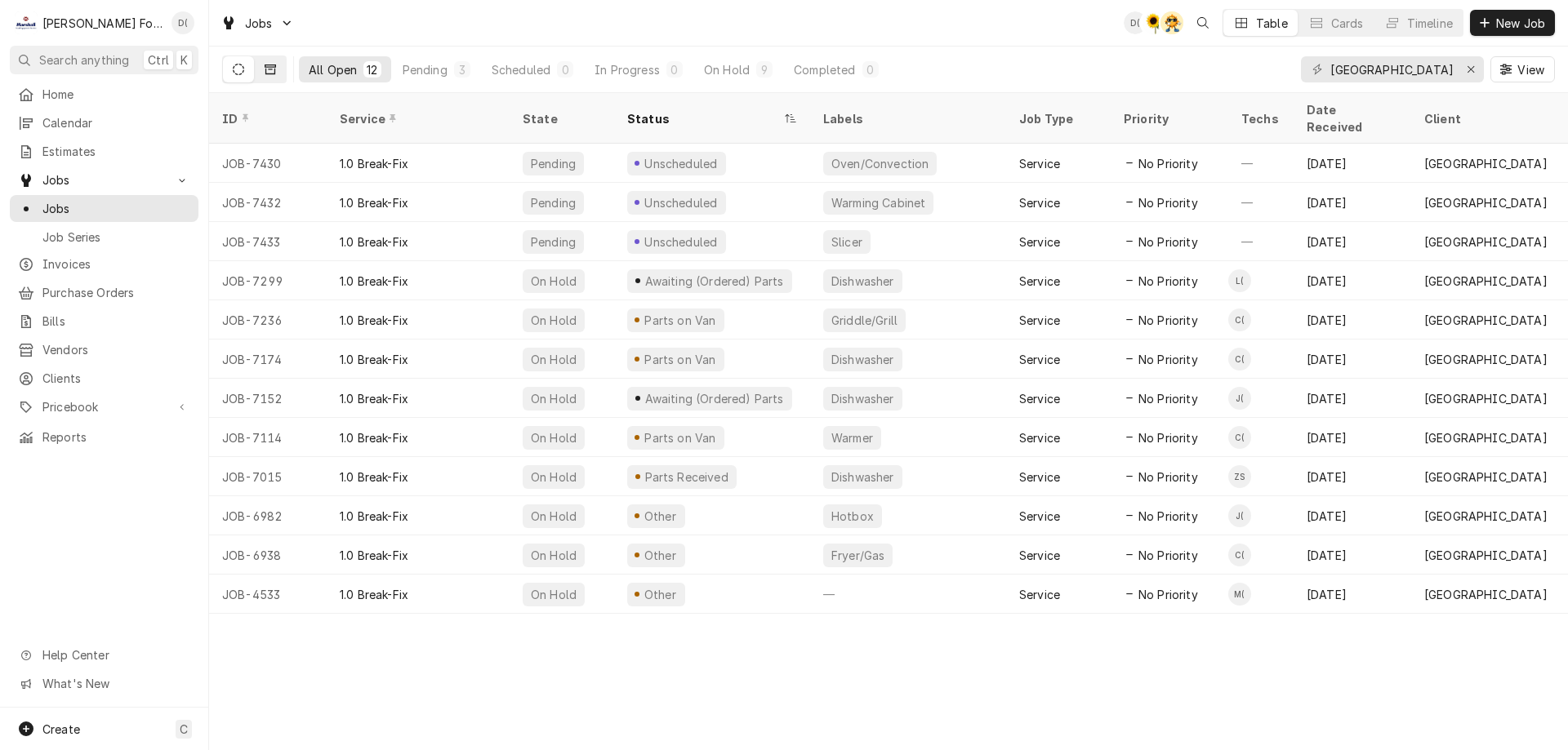
click at [271, 71] on icon "Dynamic Content Wrapper" at bounding box center [270, 69] width 11 height 11
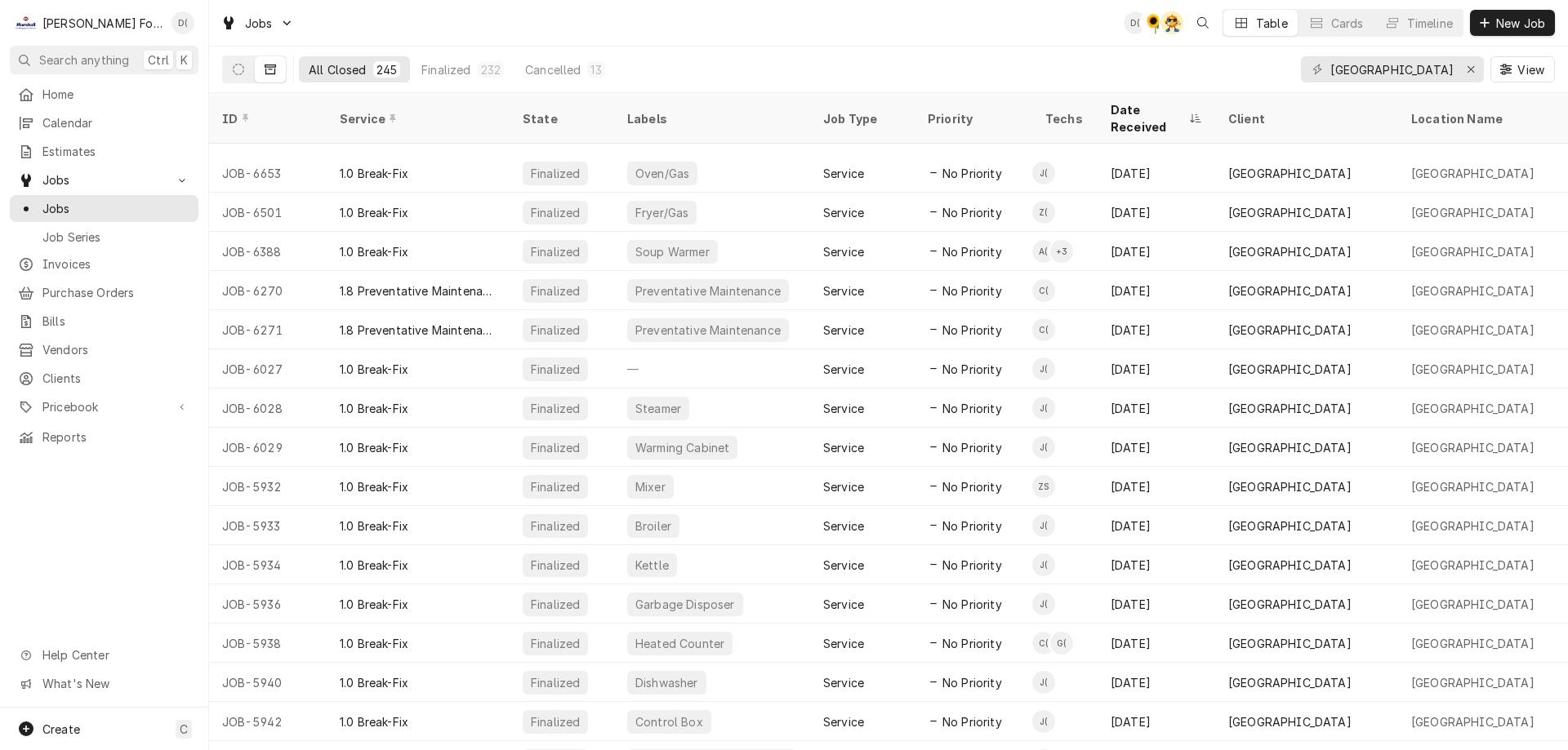
scroll to position [699, 0]
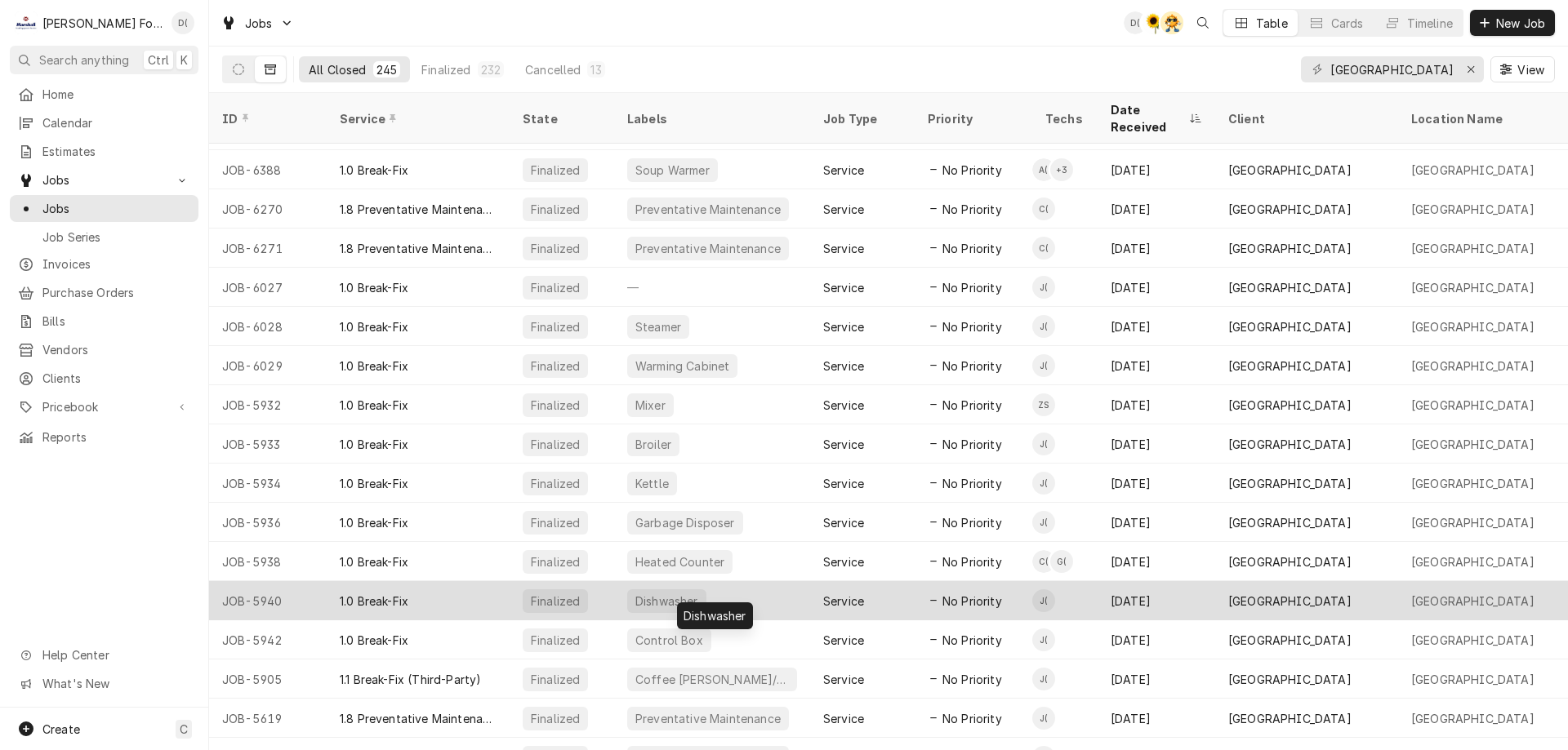
click at [748, 584] on div "Dishwasher" at bounding box center [711, 601] width 196 height 39
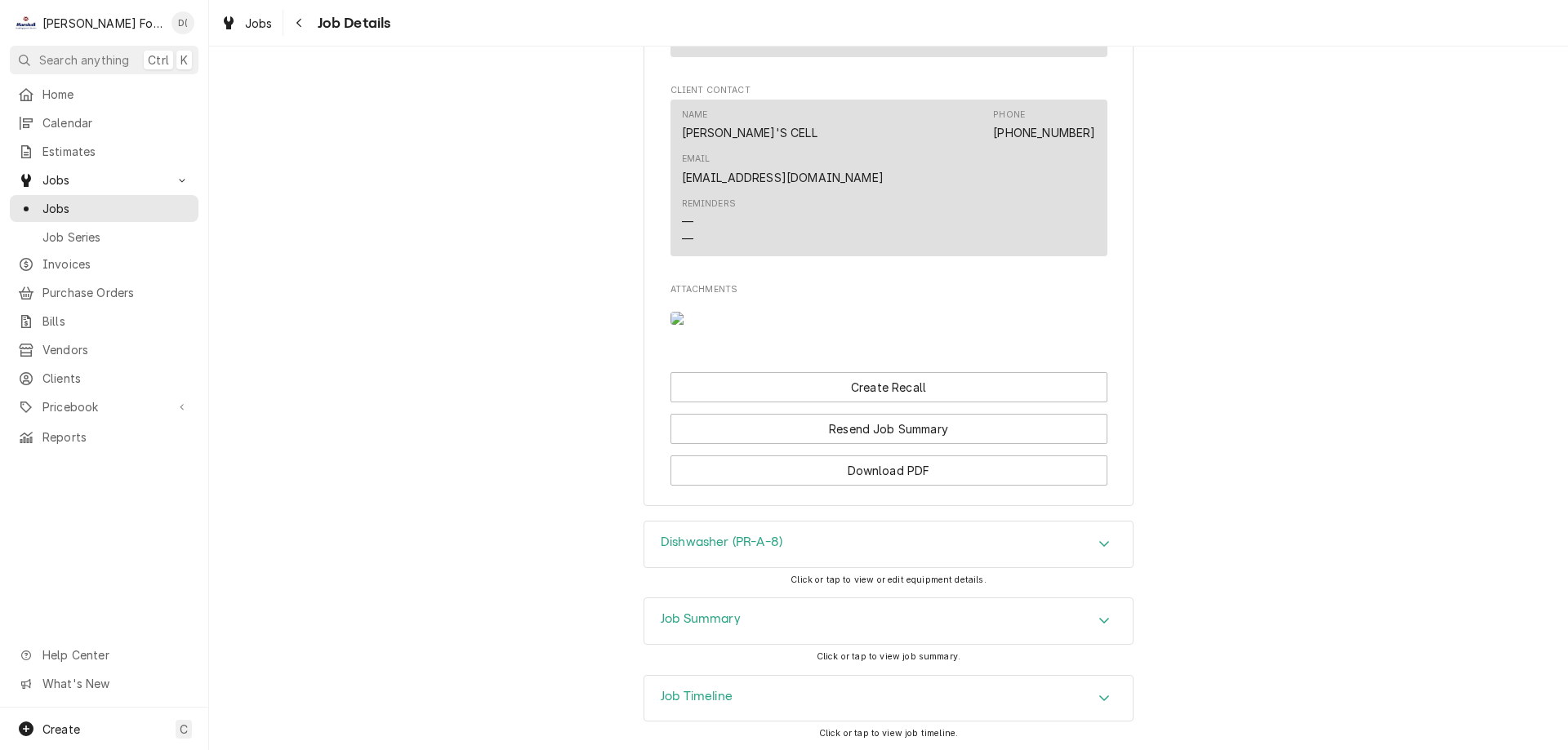
scroll to position [1615, 0]
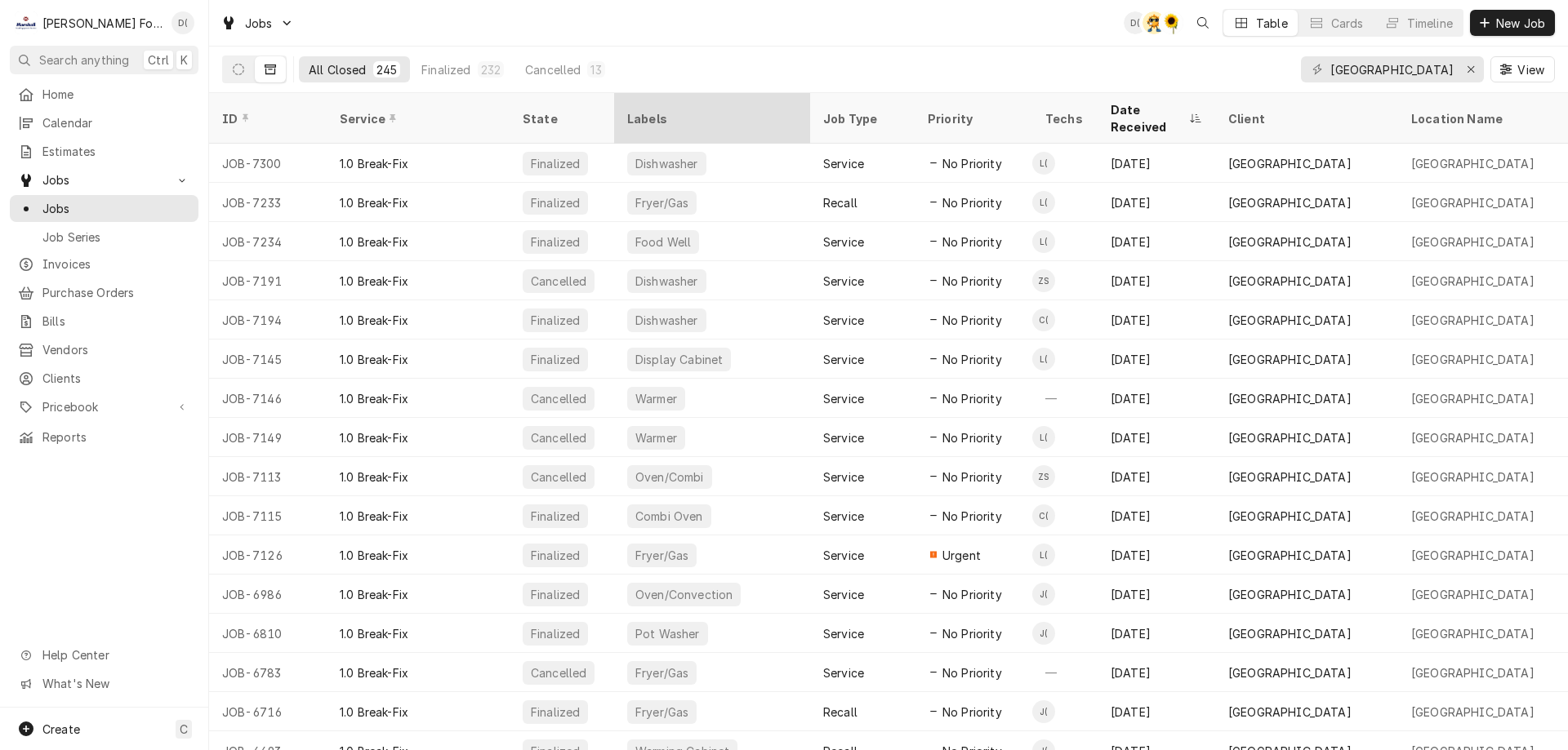
click at [657, 111] on div "Labels" at bounding box center [711, 119] width 169 height 17
click at [675, 111] on div "Labels" at bounding box center [711, 119] width 169 height 17
click at [691, 115] on div "Labels" at bounding box center [711, 119] width 169 height 17
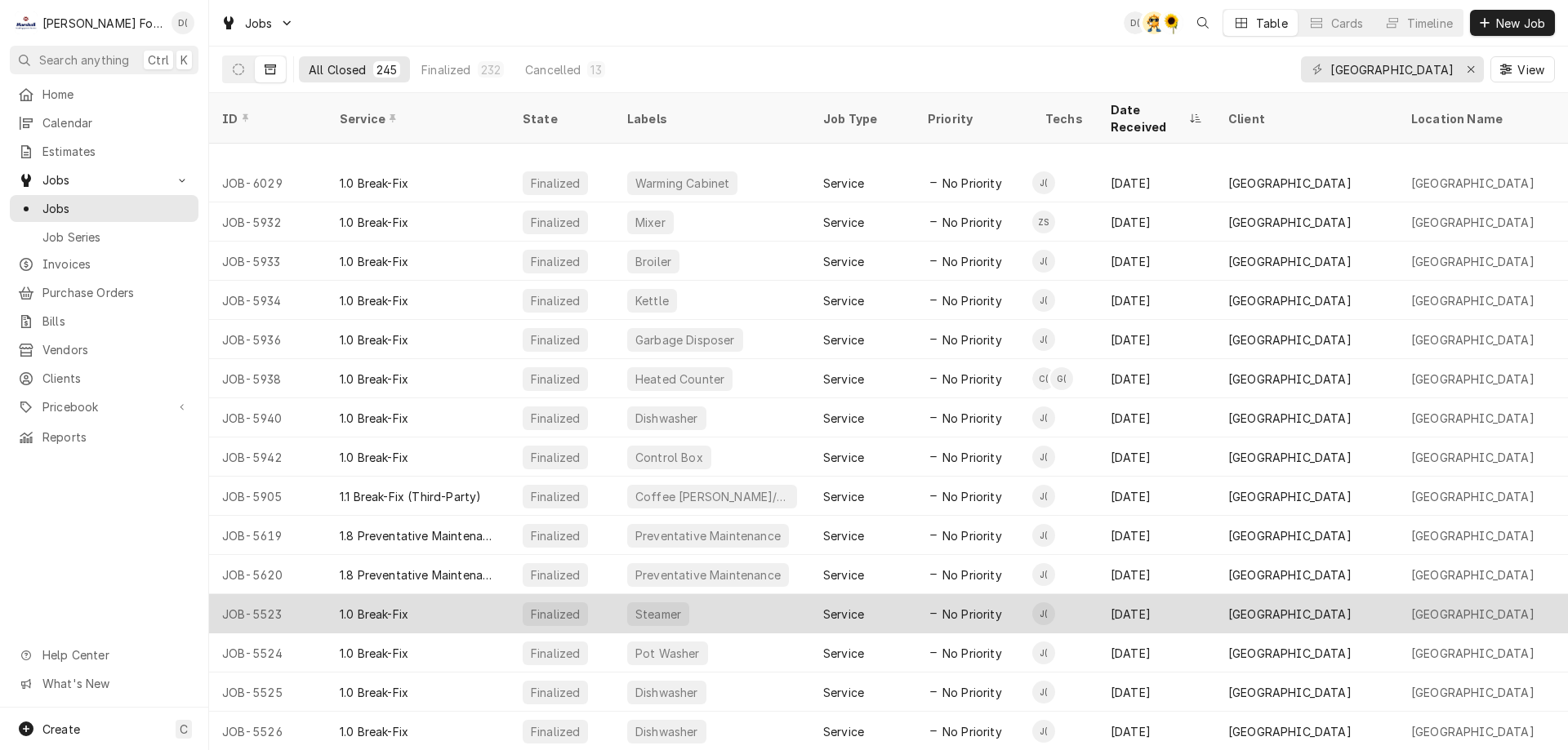
scroll to position [963, 0]
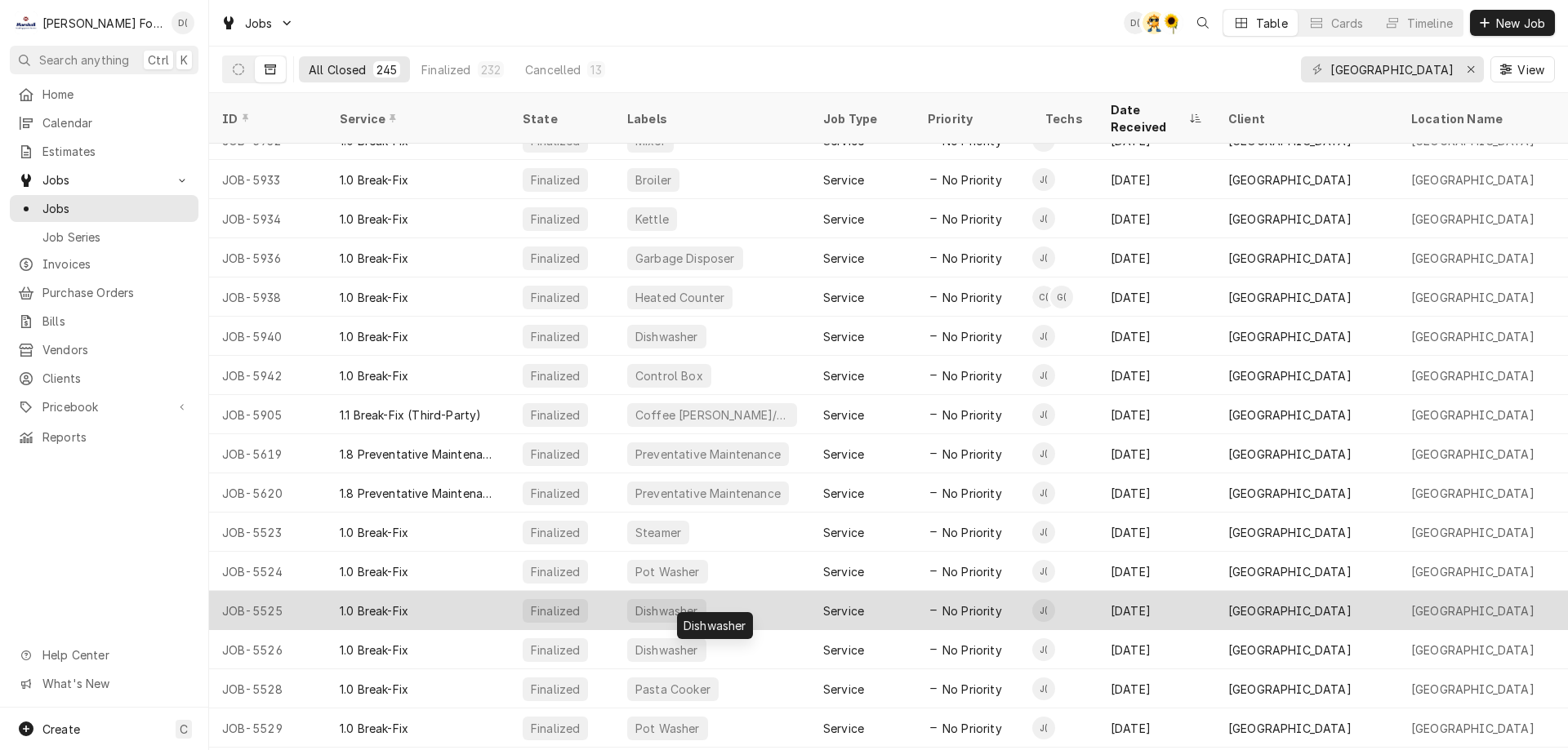
click at [758, 593] on div "Dishwasher" at bounding box center [711, 610] width 196 height 39
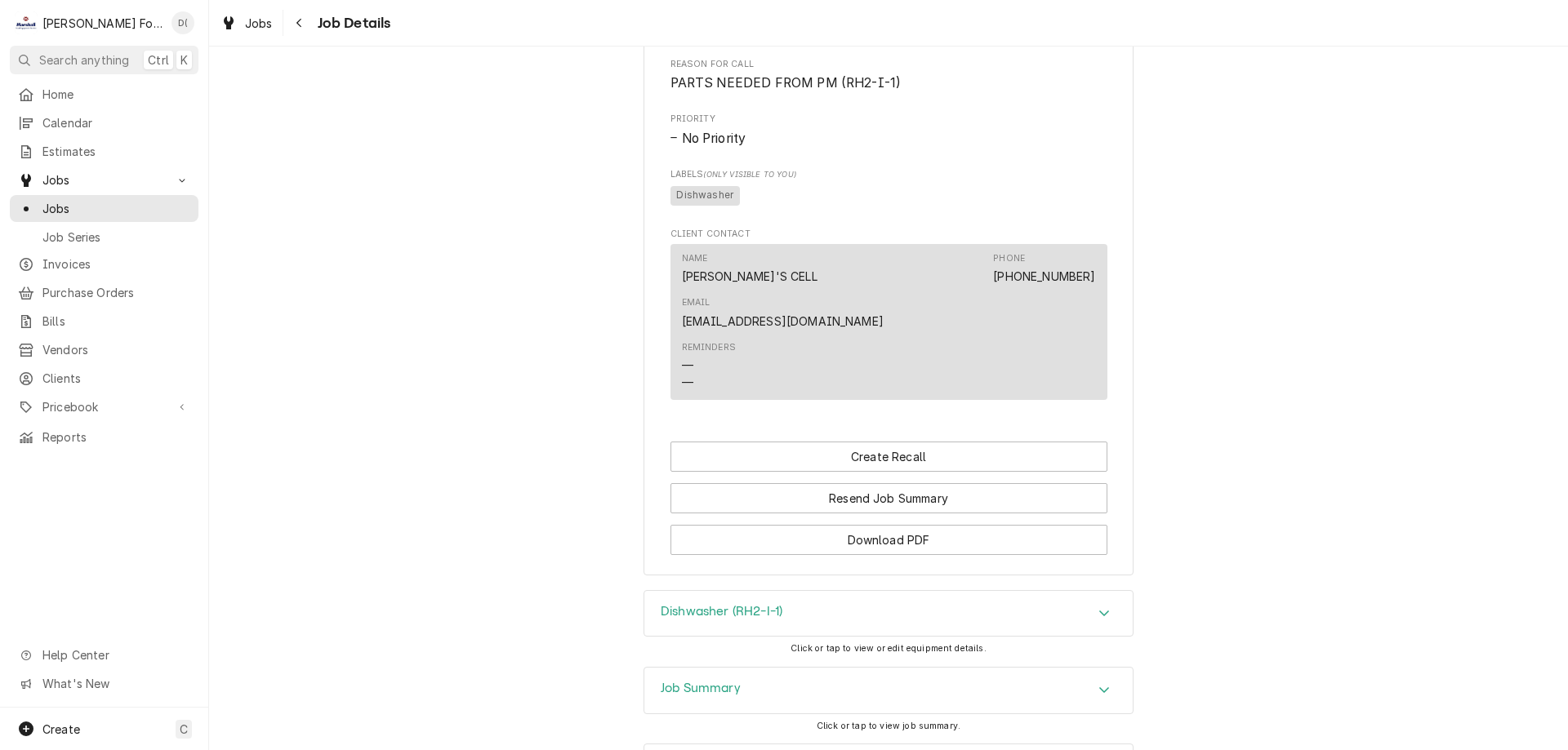
scroll to position [1313, 0]
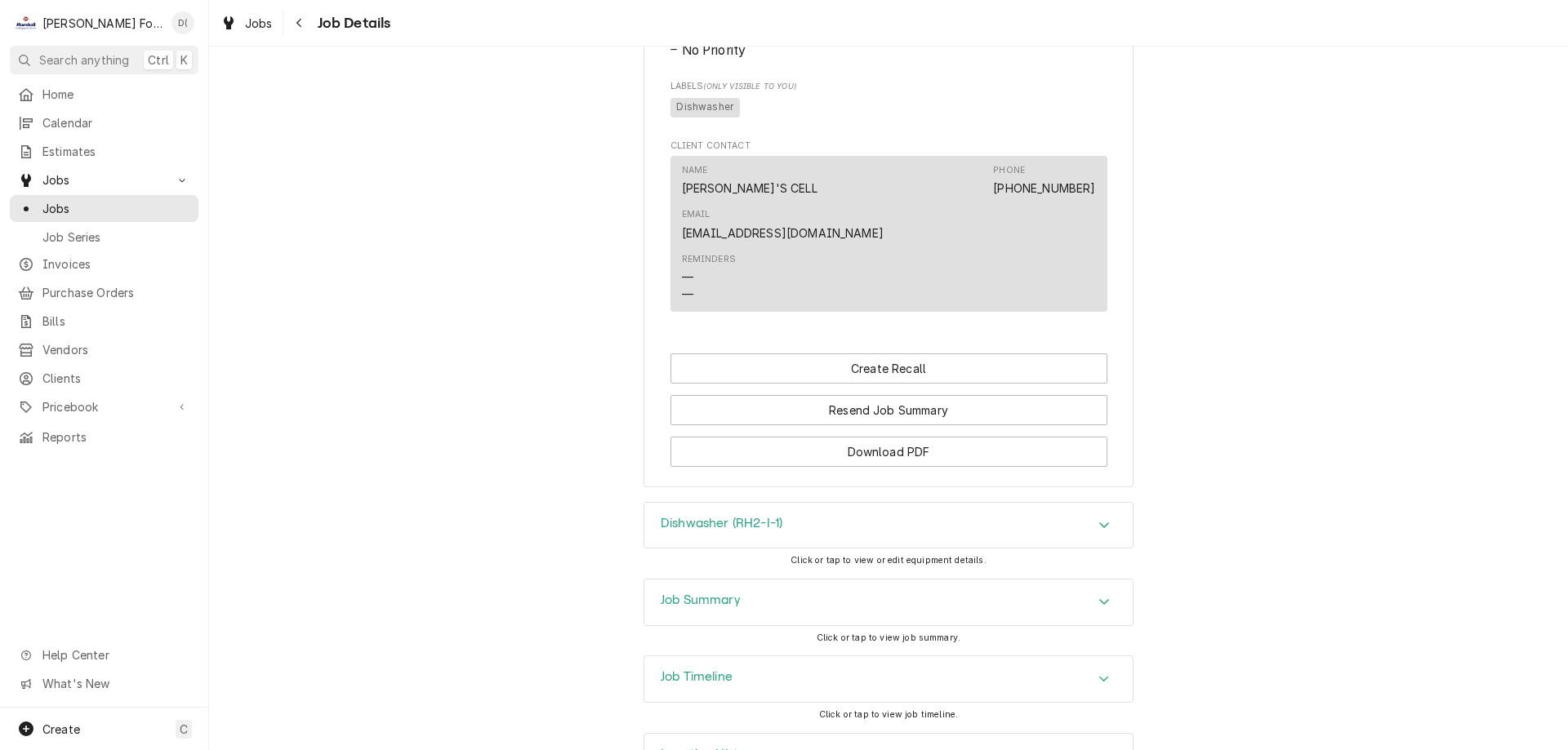
click at [752, 580] on div "Job Summary" at bounding box center [889, 603] width 488 height 46
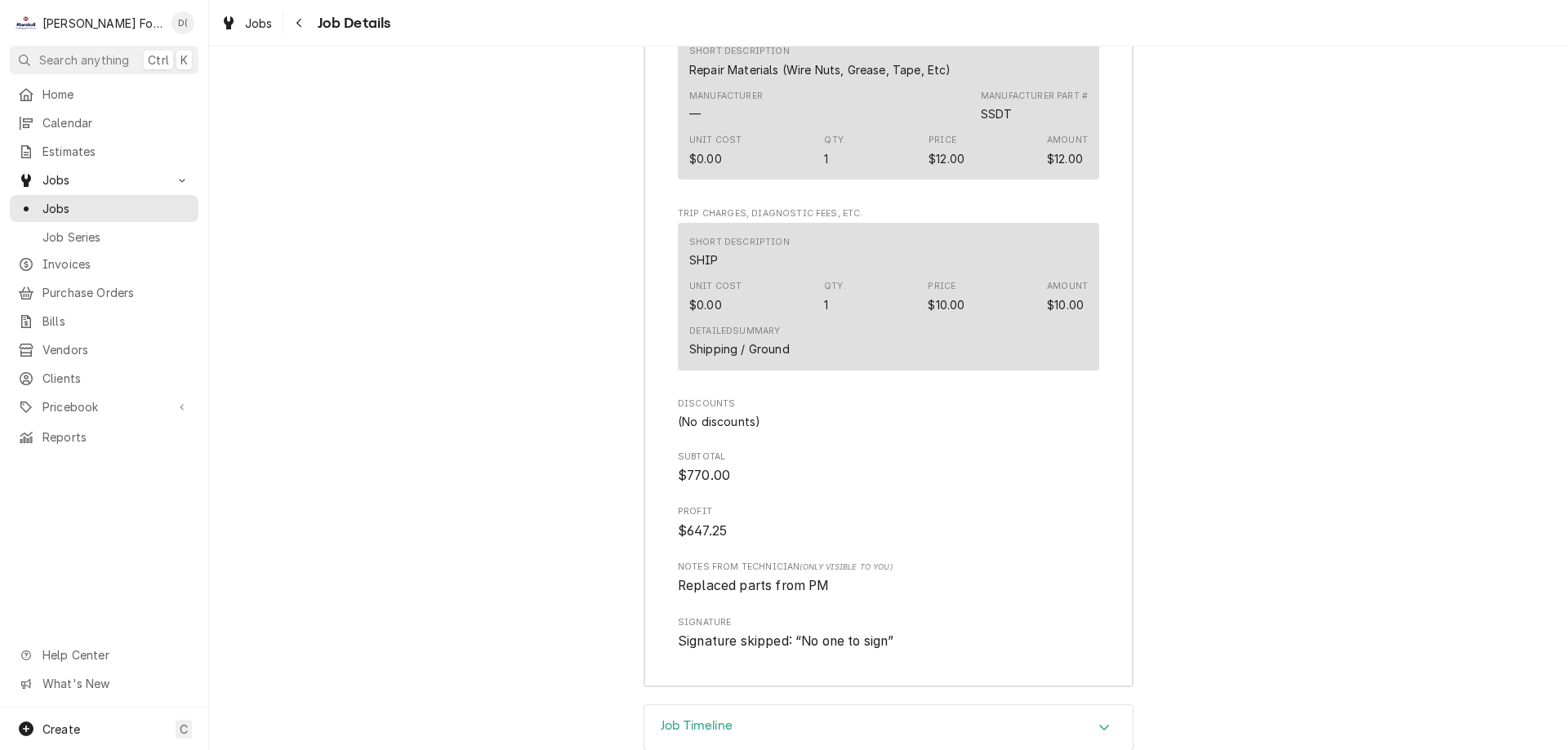
scroll to position [3484, 0]
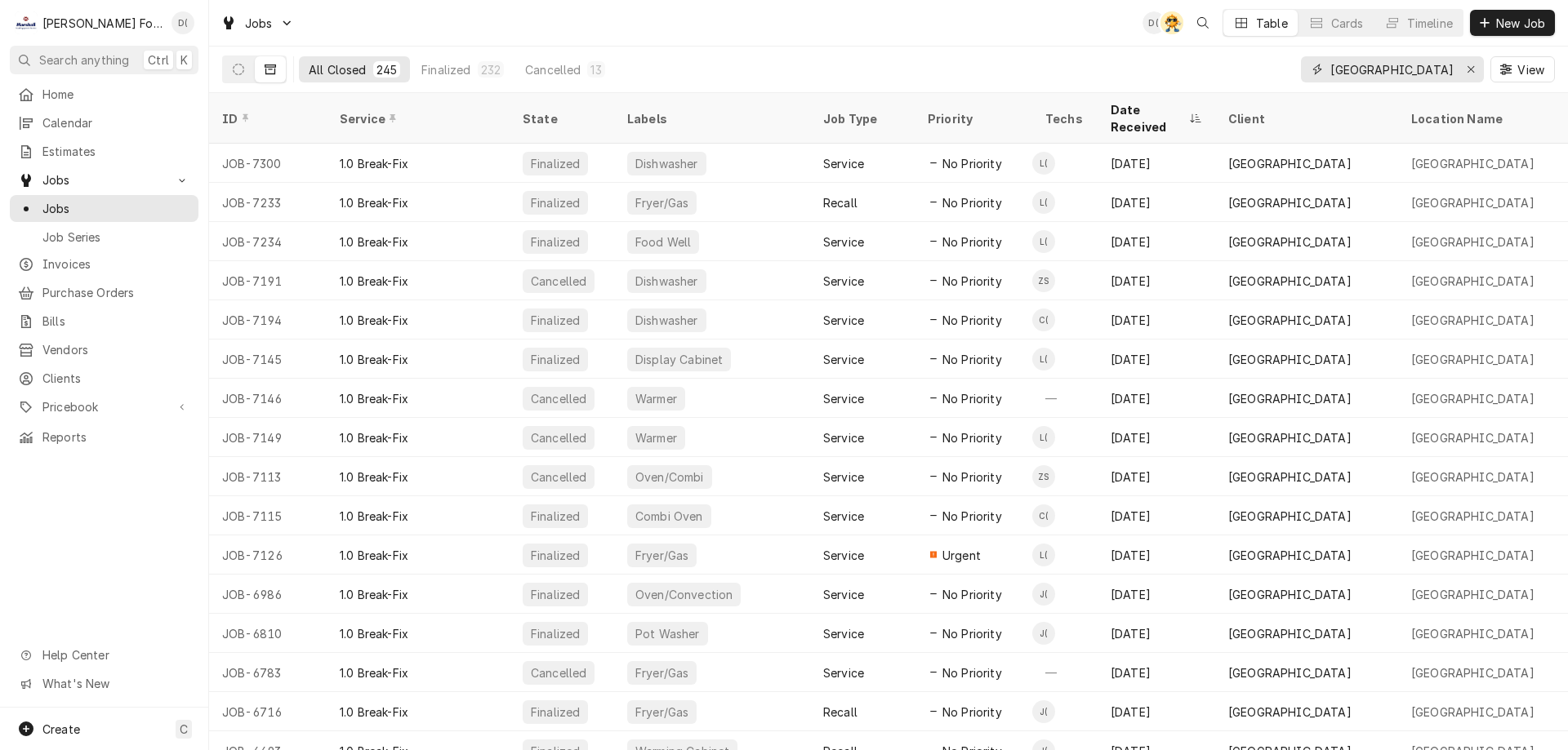
click at [1445, 69] on input "[GEOGRAPHIC_DATA]" at bounding box center [1391, 70] width 123 height 26
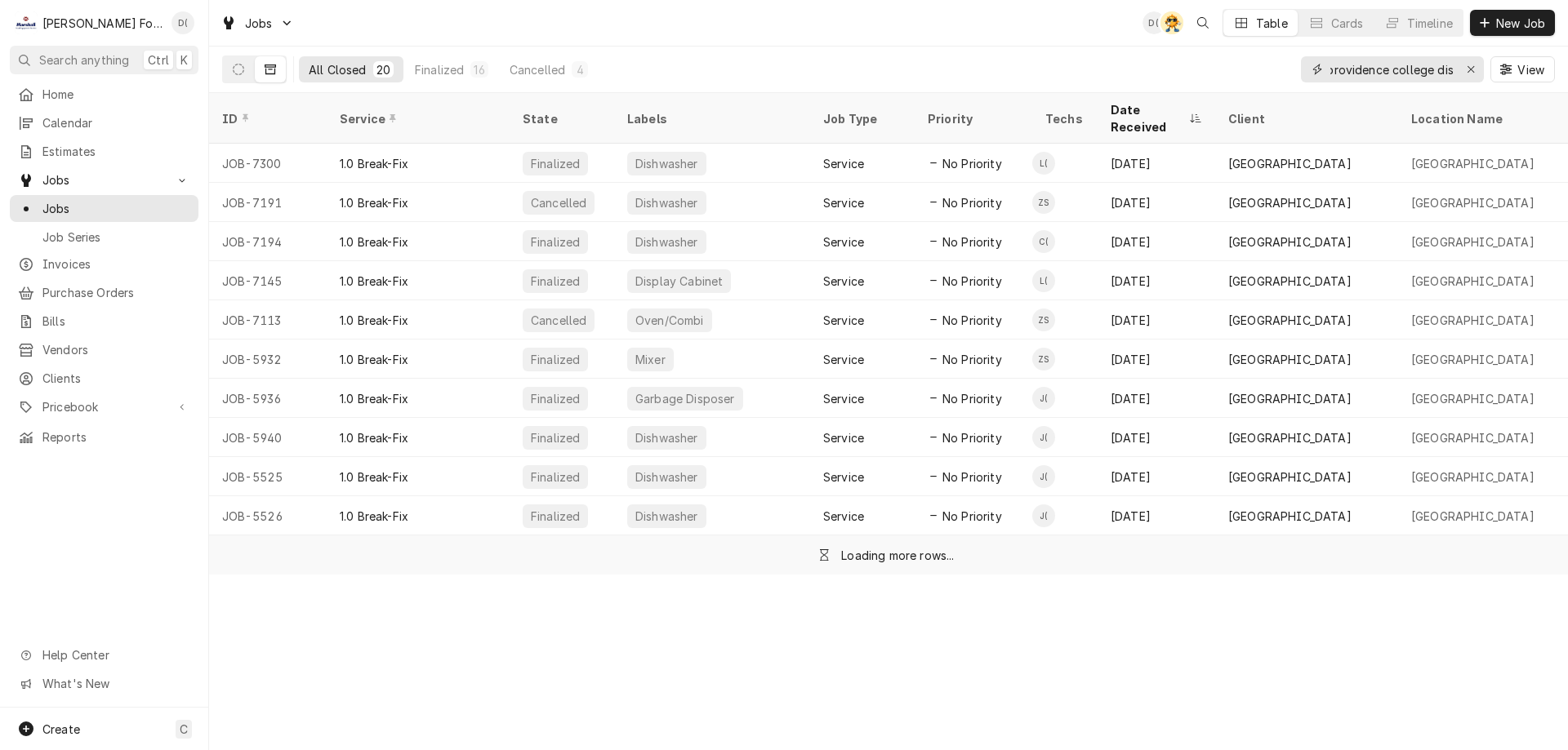
scroll to position [0, 11]
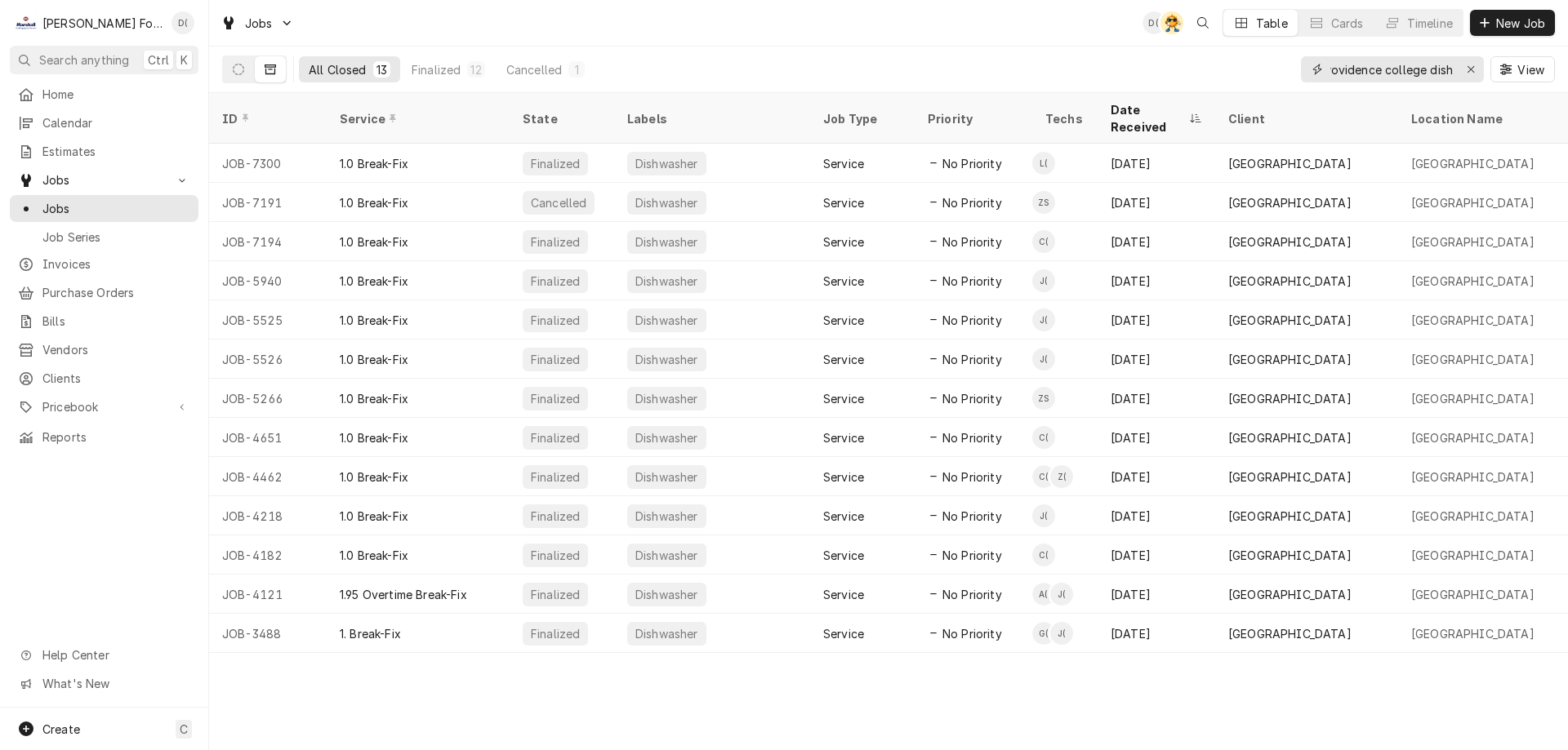
type input "providence college dish"
click at [235, 65] on icon "Dynamic Content Wrapper" at bounding box center [238, 69] width 11 height 11
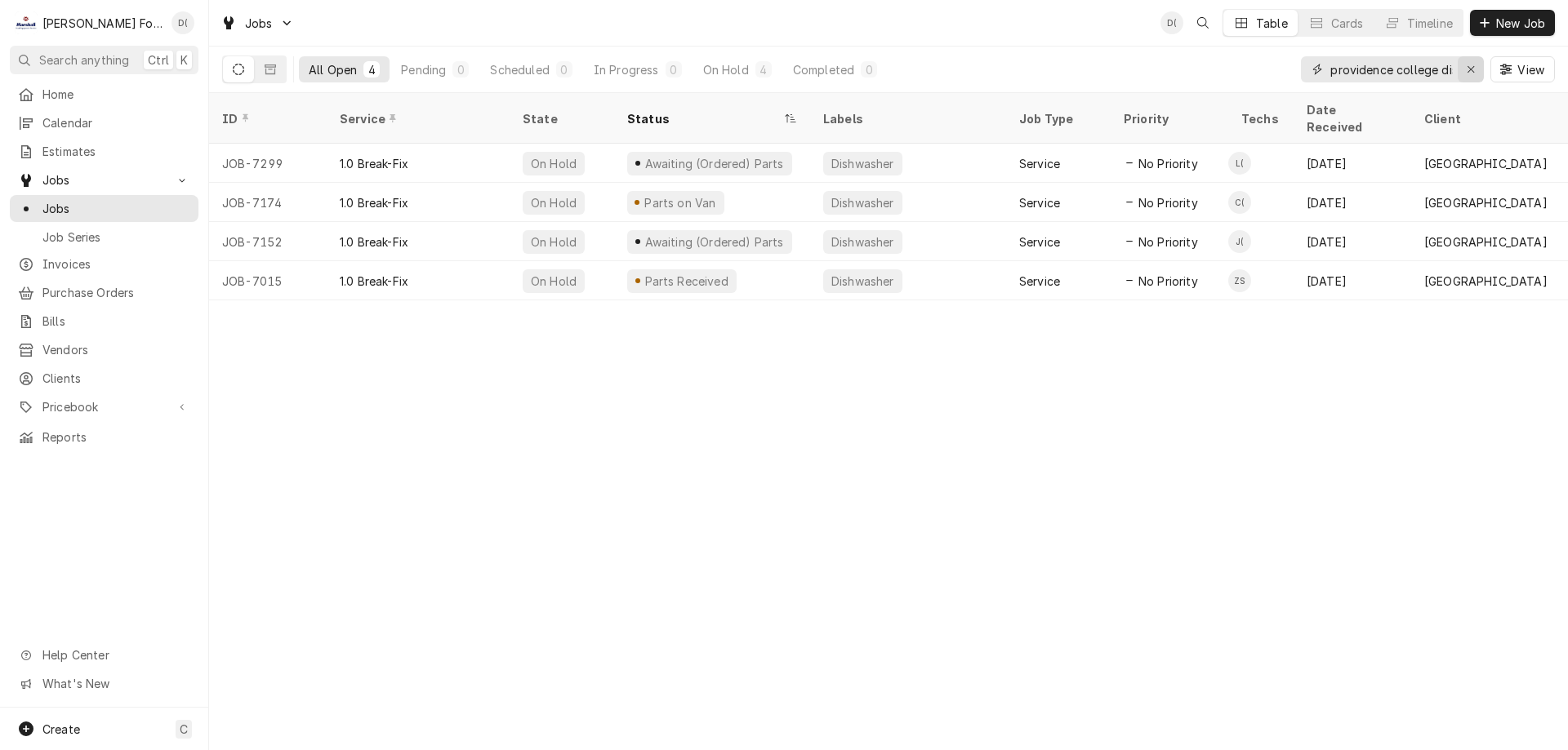
click at [1468, 64] on icon "Erase input" at bounding box center [1470, 69] width 9 height 11
click at [1405, 81] on input "Dynamic Content Wrapper" at bounding box center [1407, 70] width 153 height 26
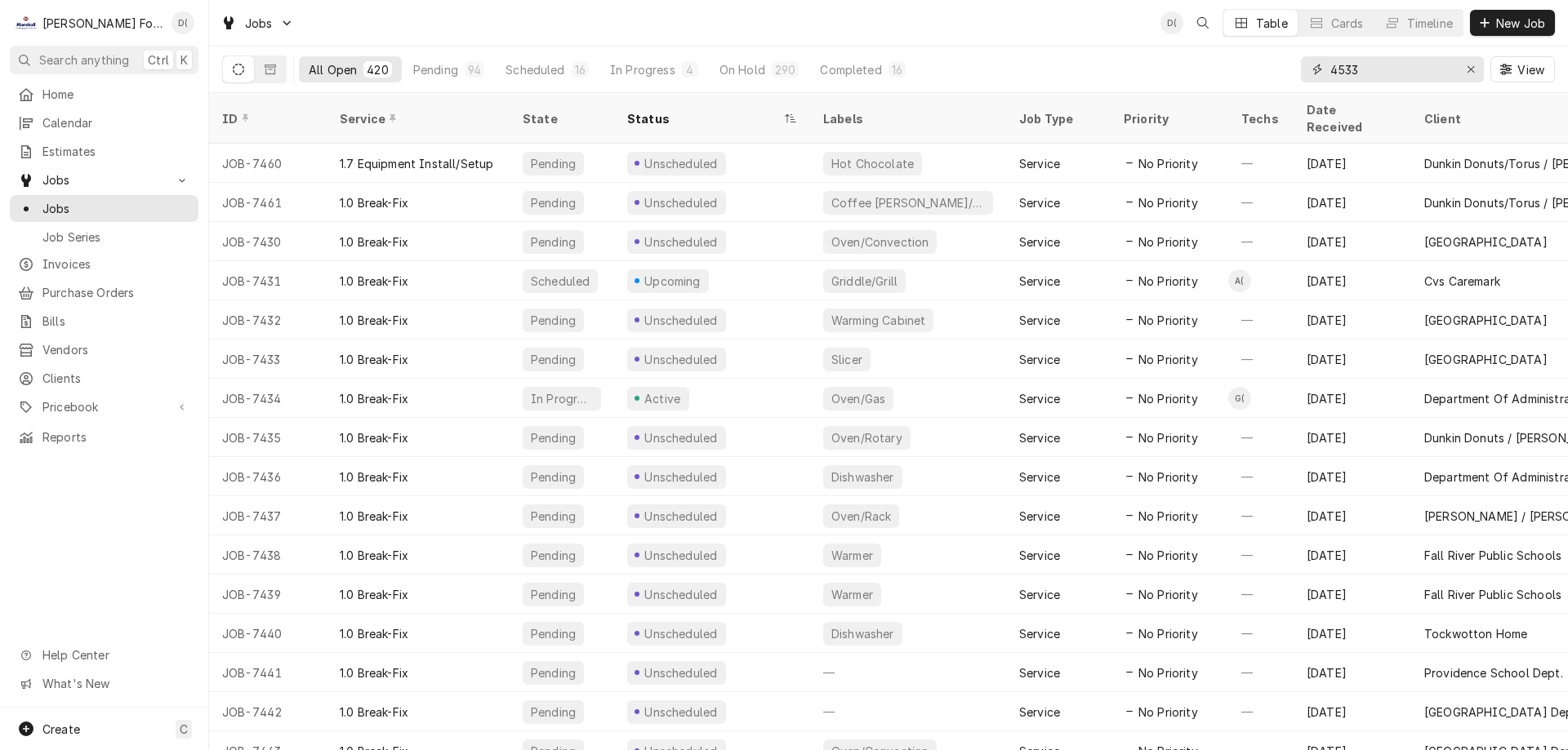
type input "4533"
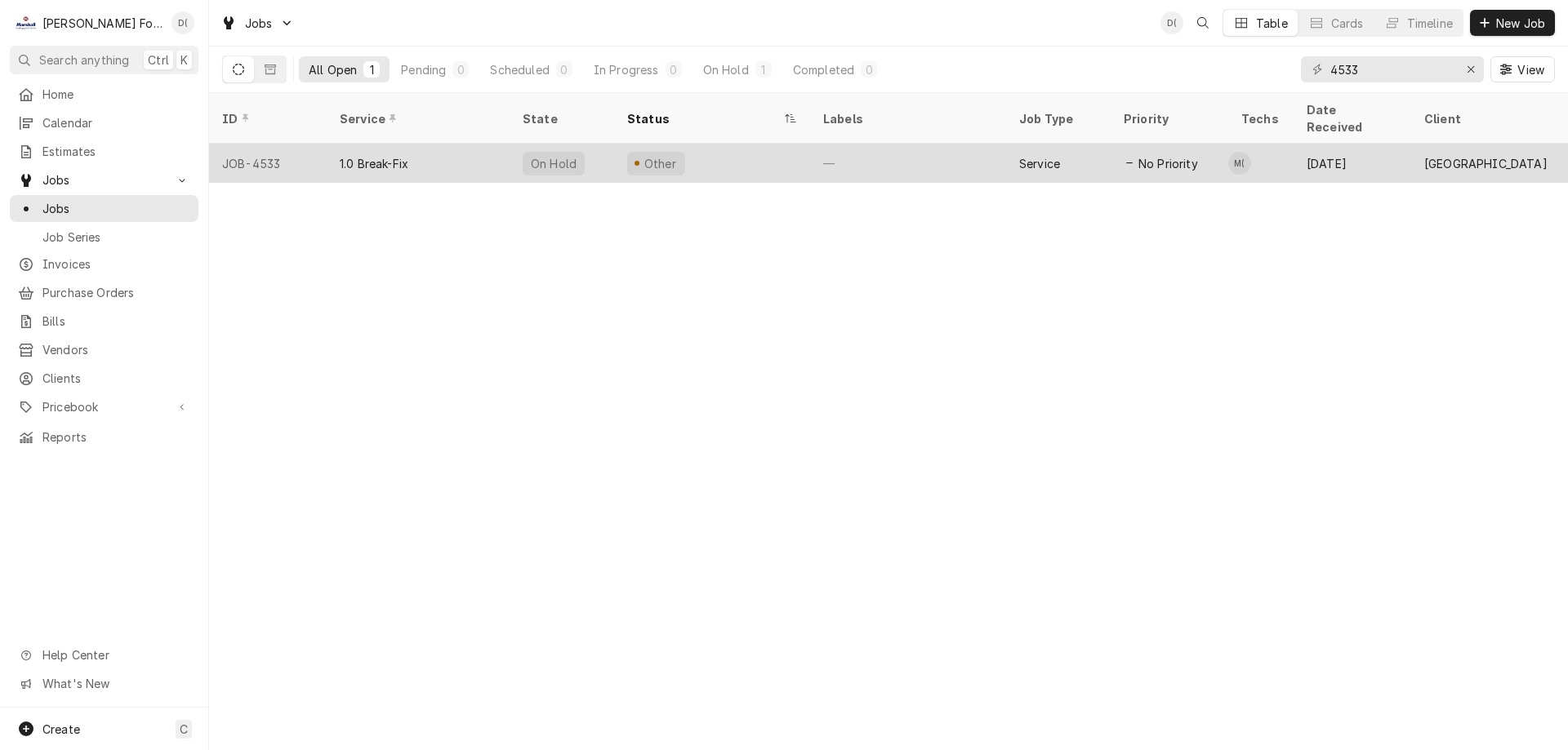
click at [745, 145] on div "Other" at bounding box center [711, 162] width 196 height 39
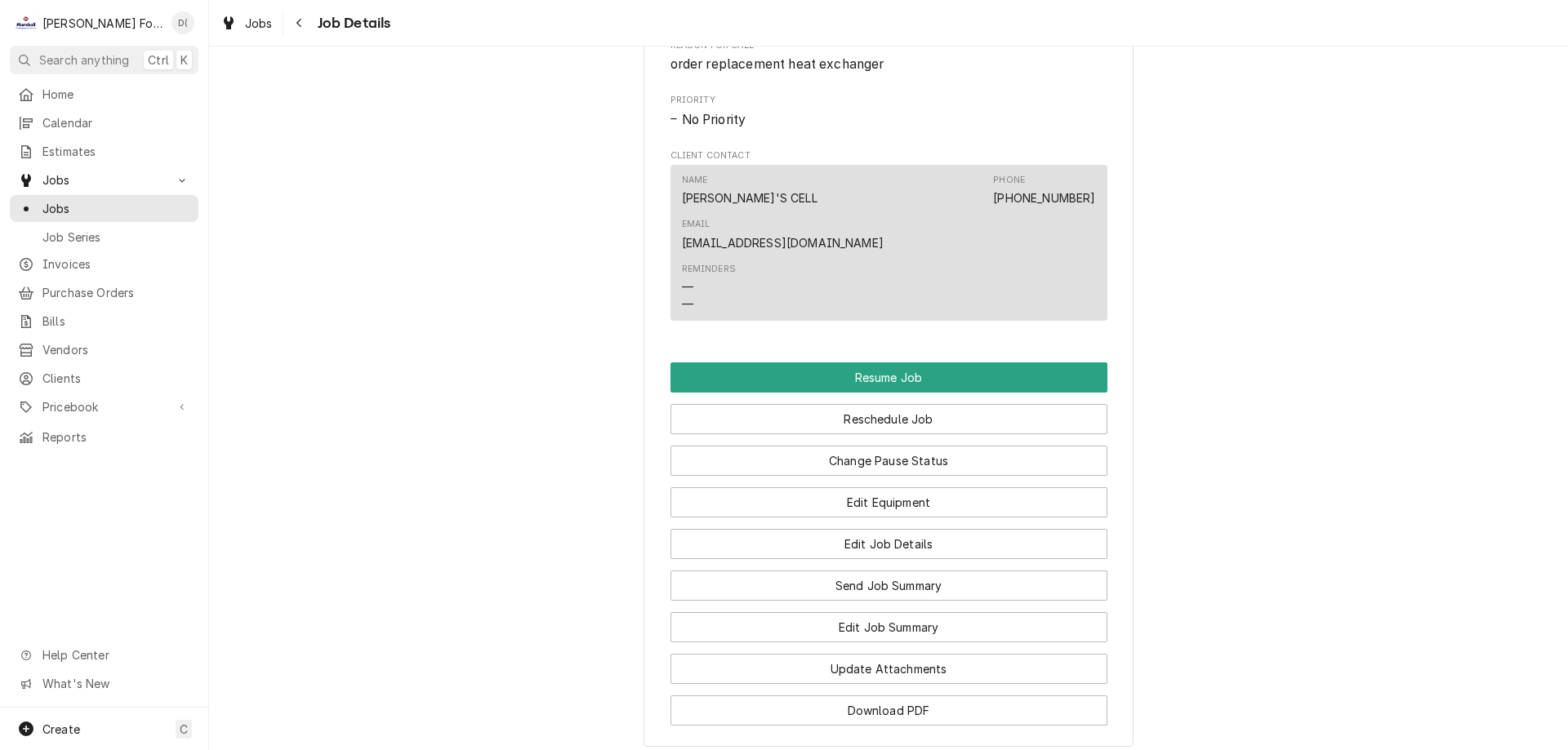
scroll to position [1734, 0]
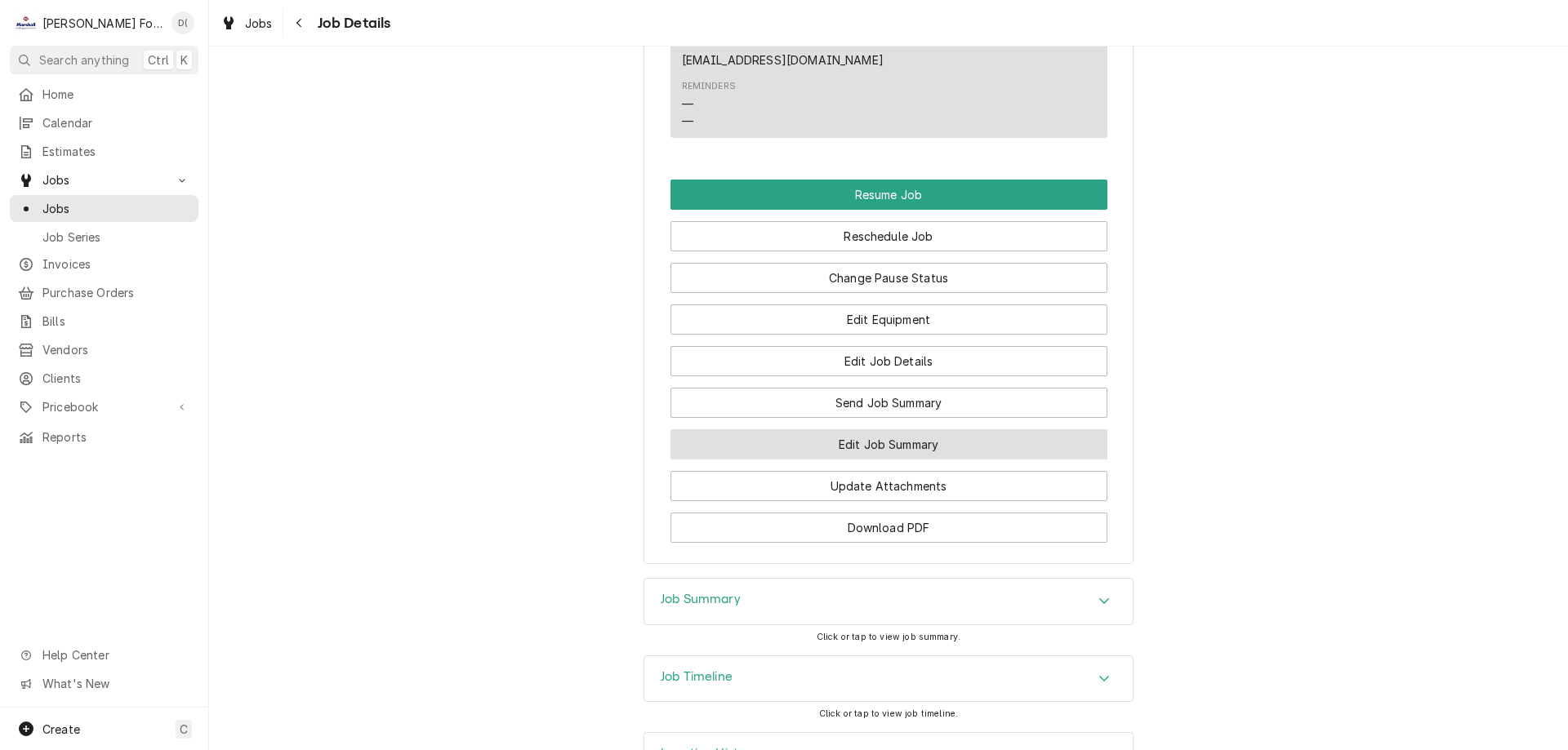
click at [866, 429] on button "Edit Job Summary" at bounding box center [889, 444] width 436 height 30
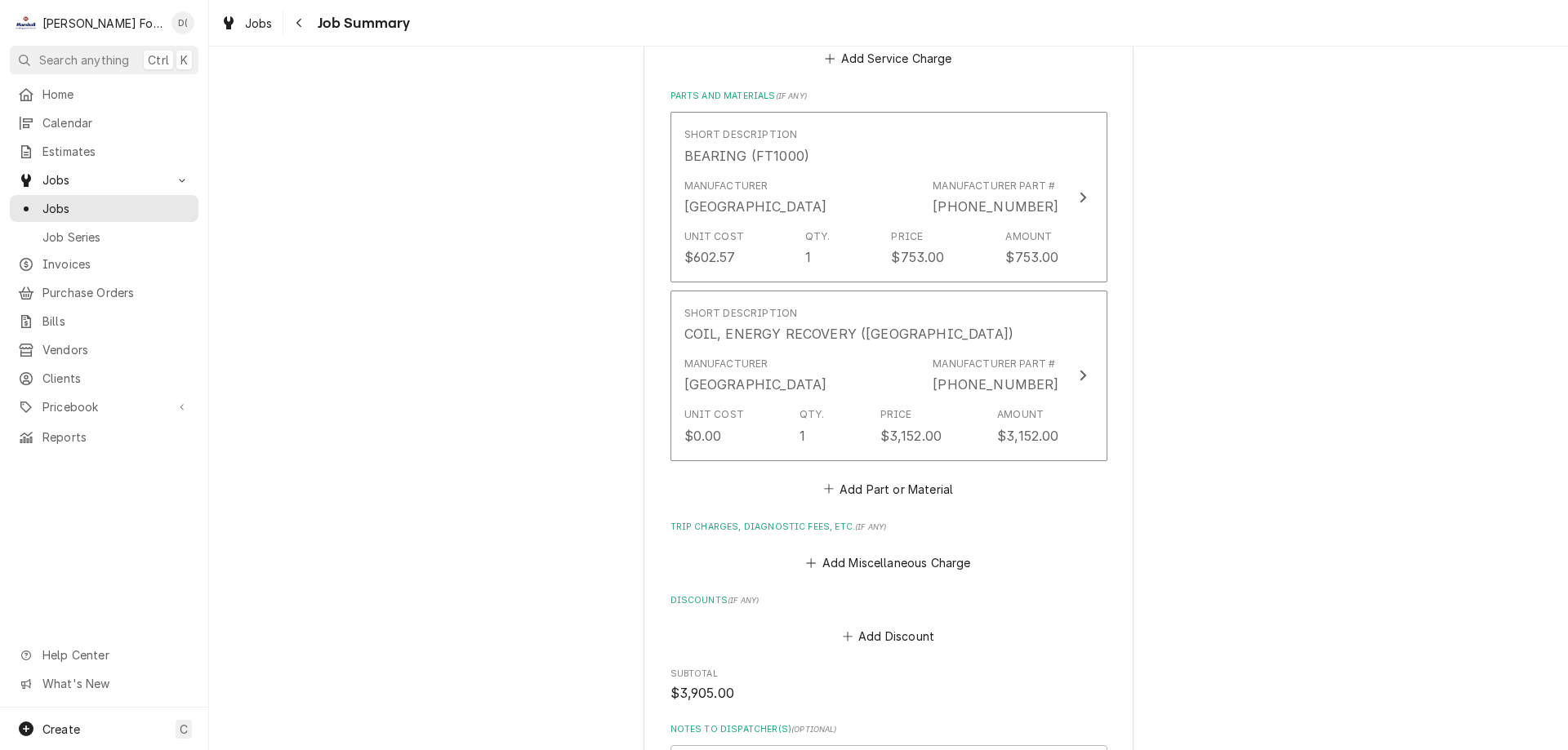
scroll to position [1408, 0]
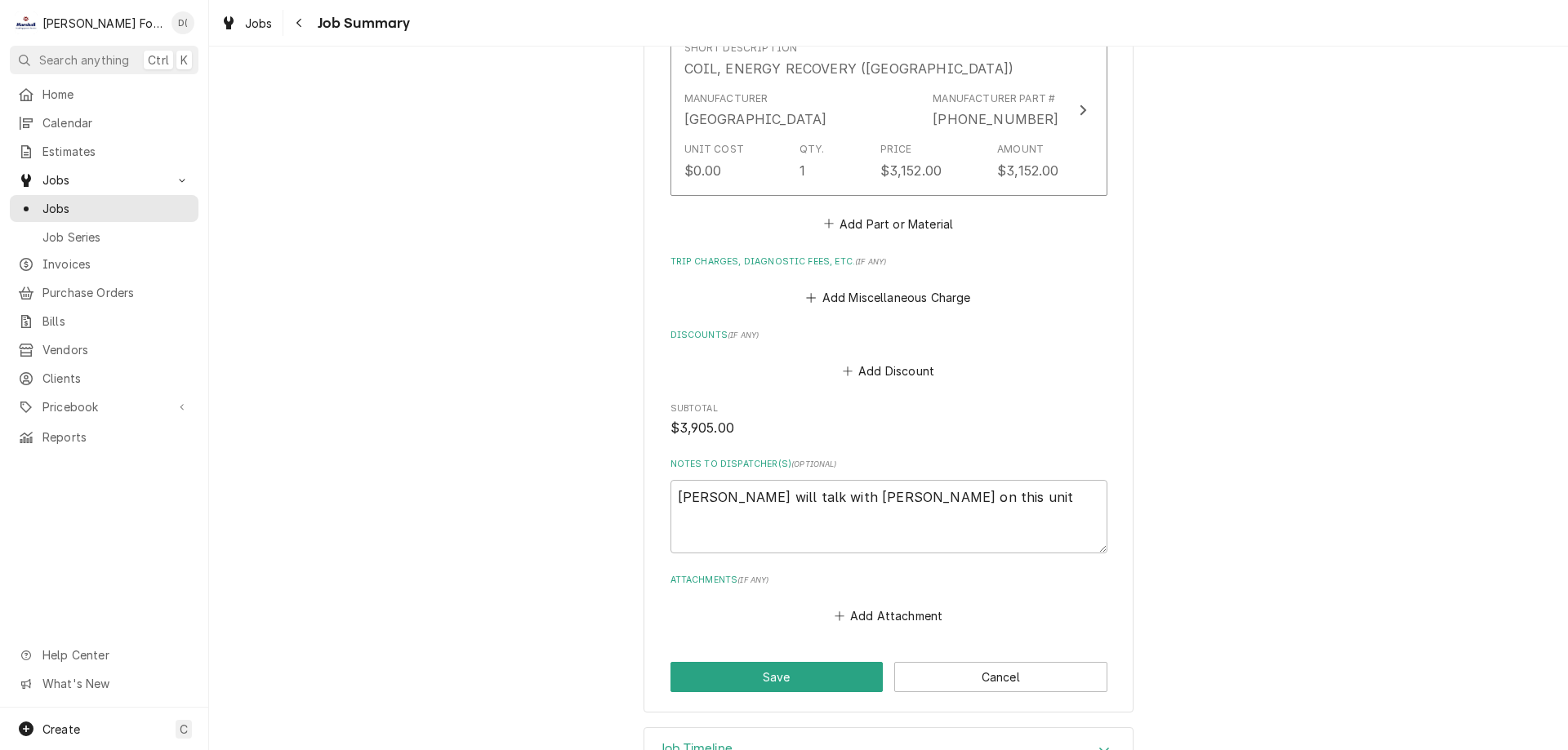
click at [791, 728] on div "Job Timeline" at bounding box center [889, 751] width 488 height 46
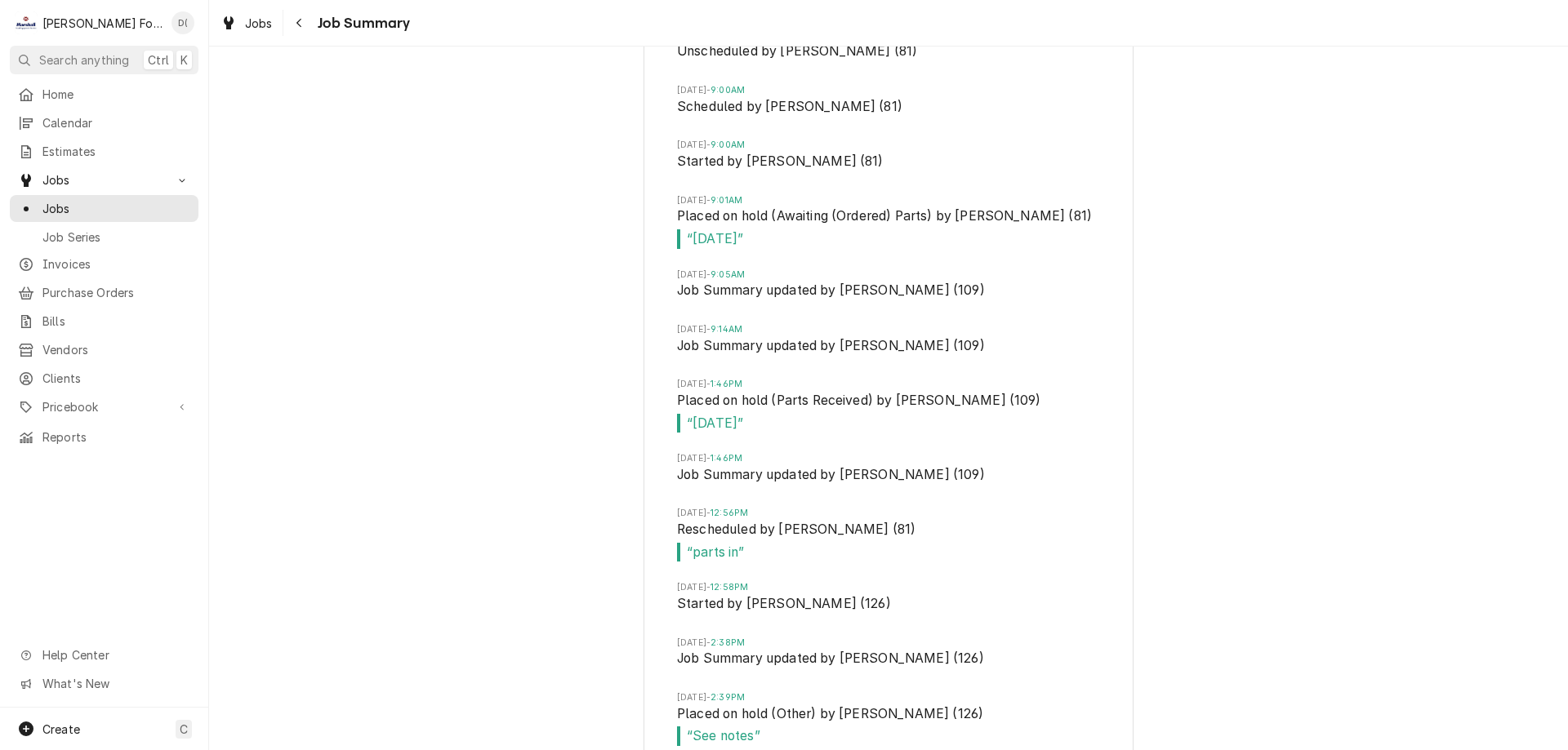
scroll to position [2350, 0]
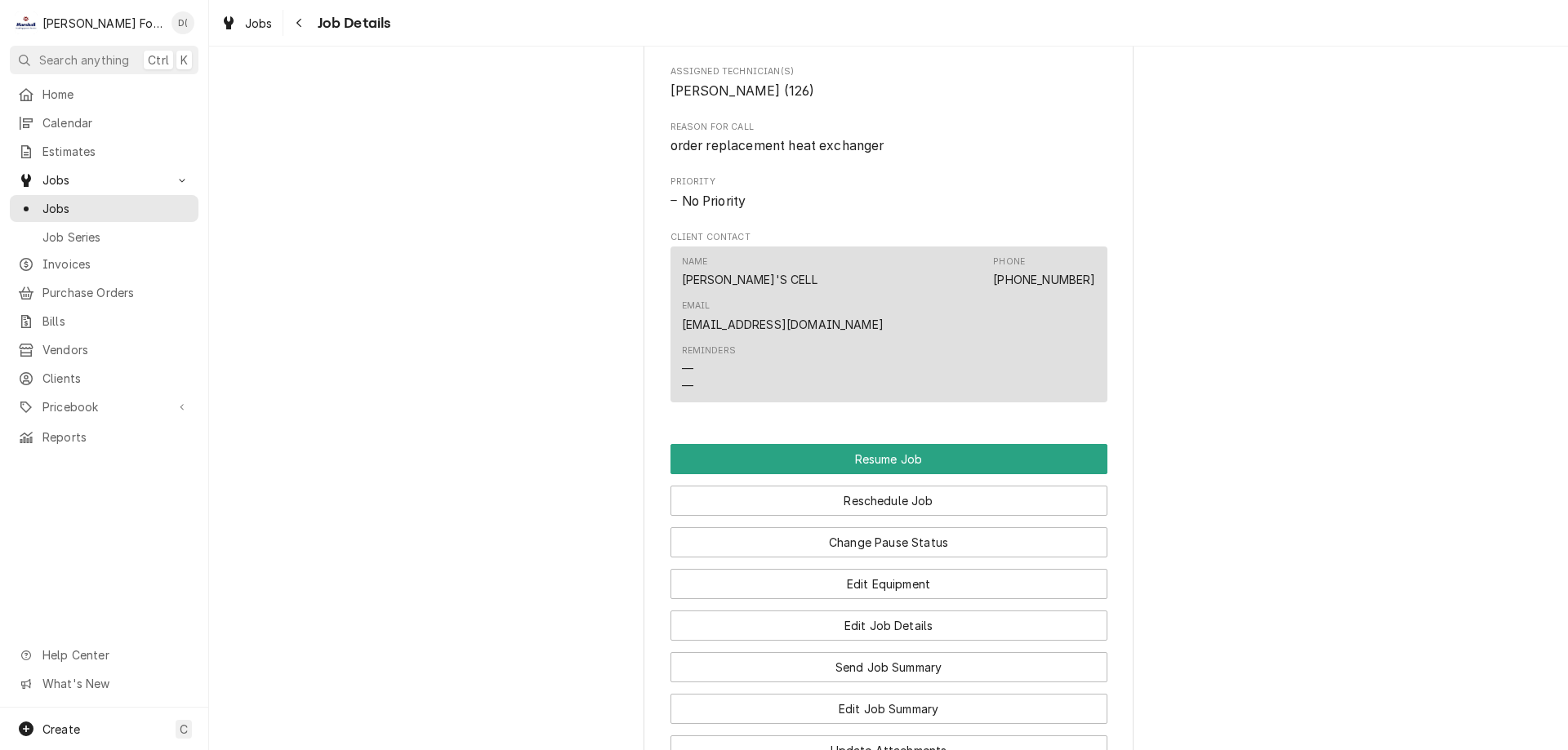
scroll to position [1734, 0]
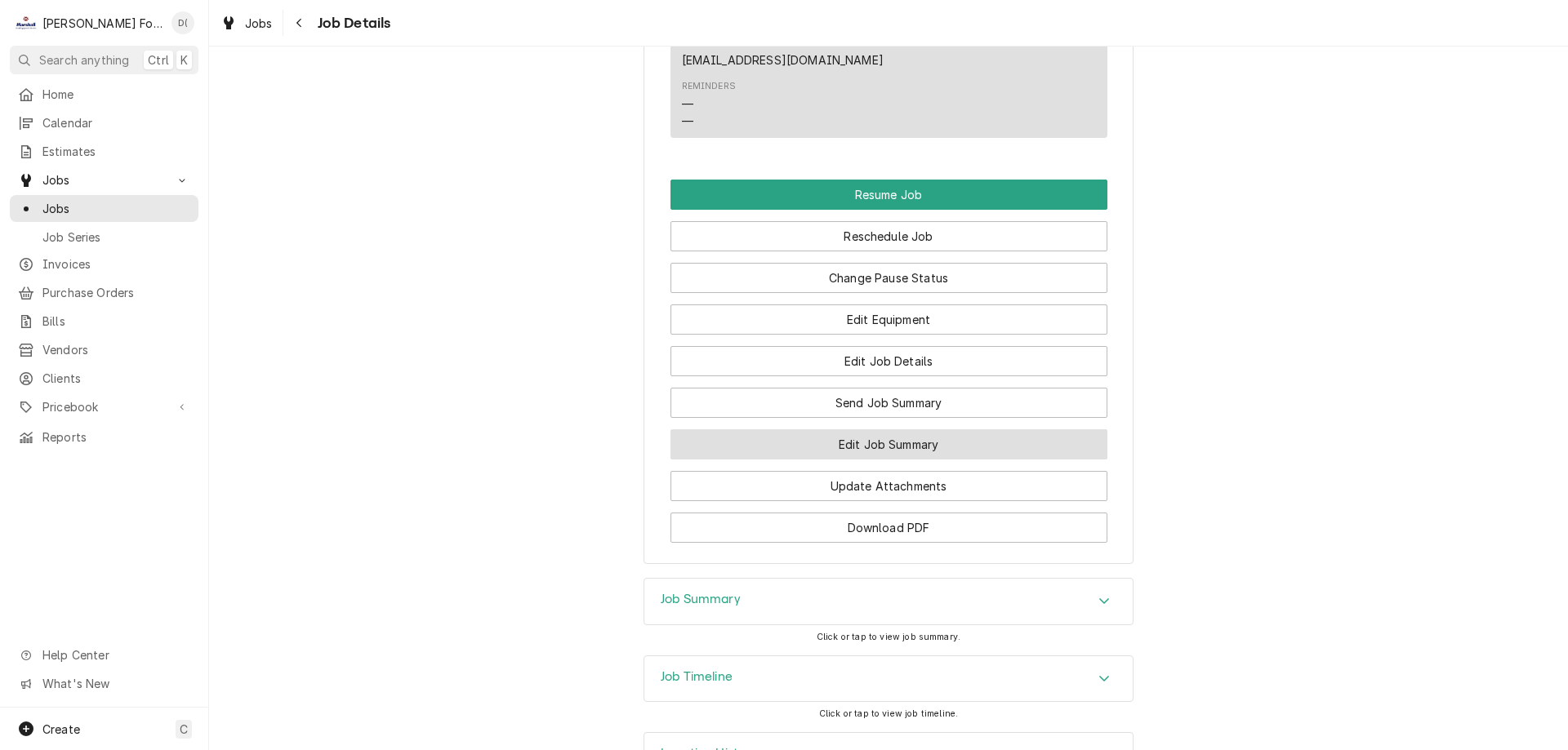
click at [835, 429] on button "Edit Job Summary" at bounding box center [889, 444] width 436 height 30
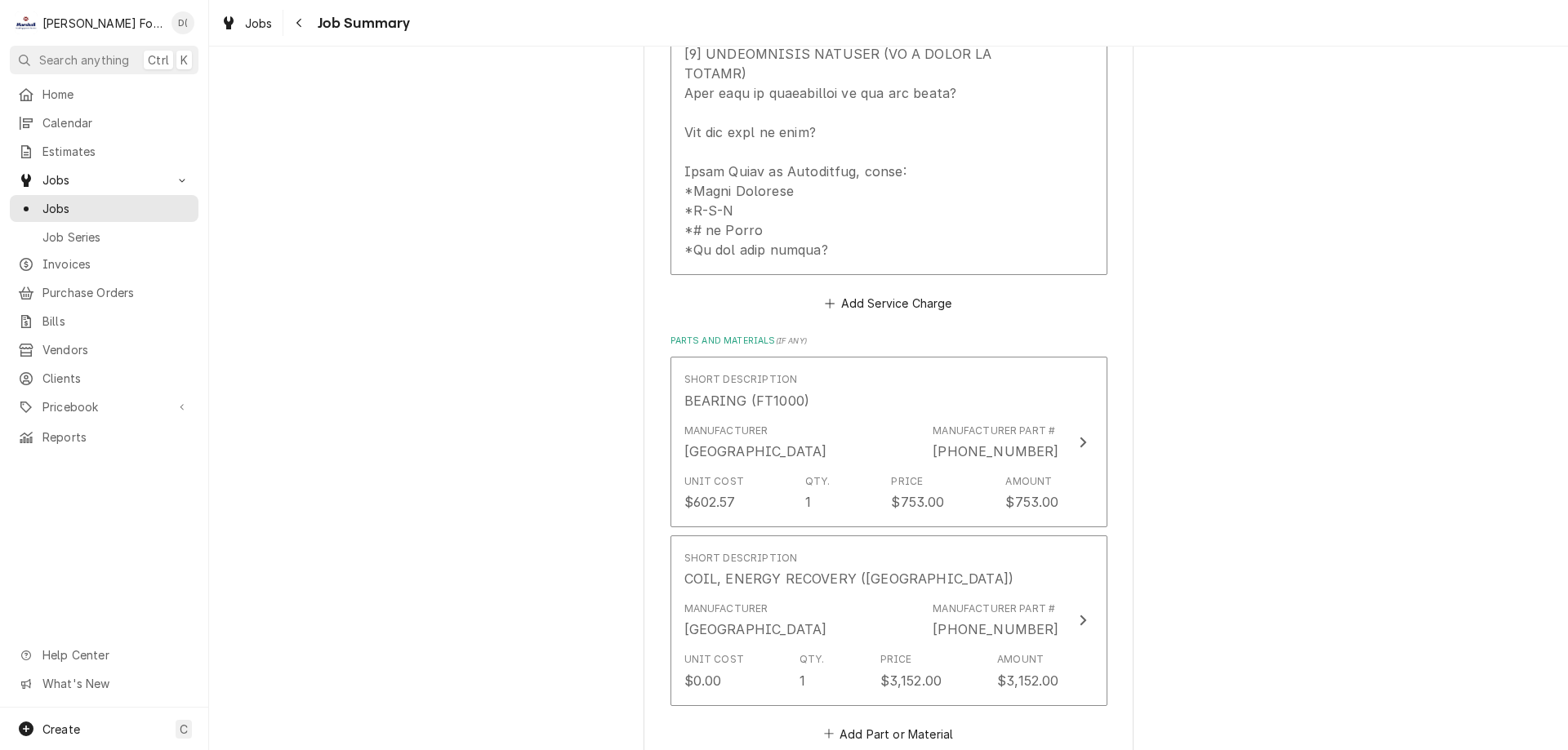
scroll to position [653, 0]
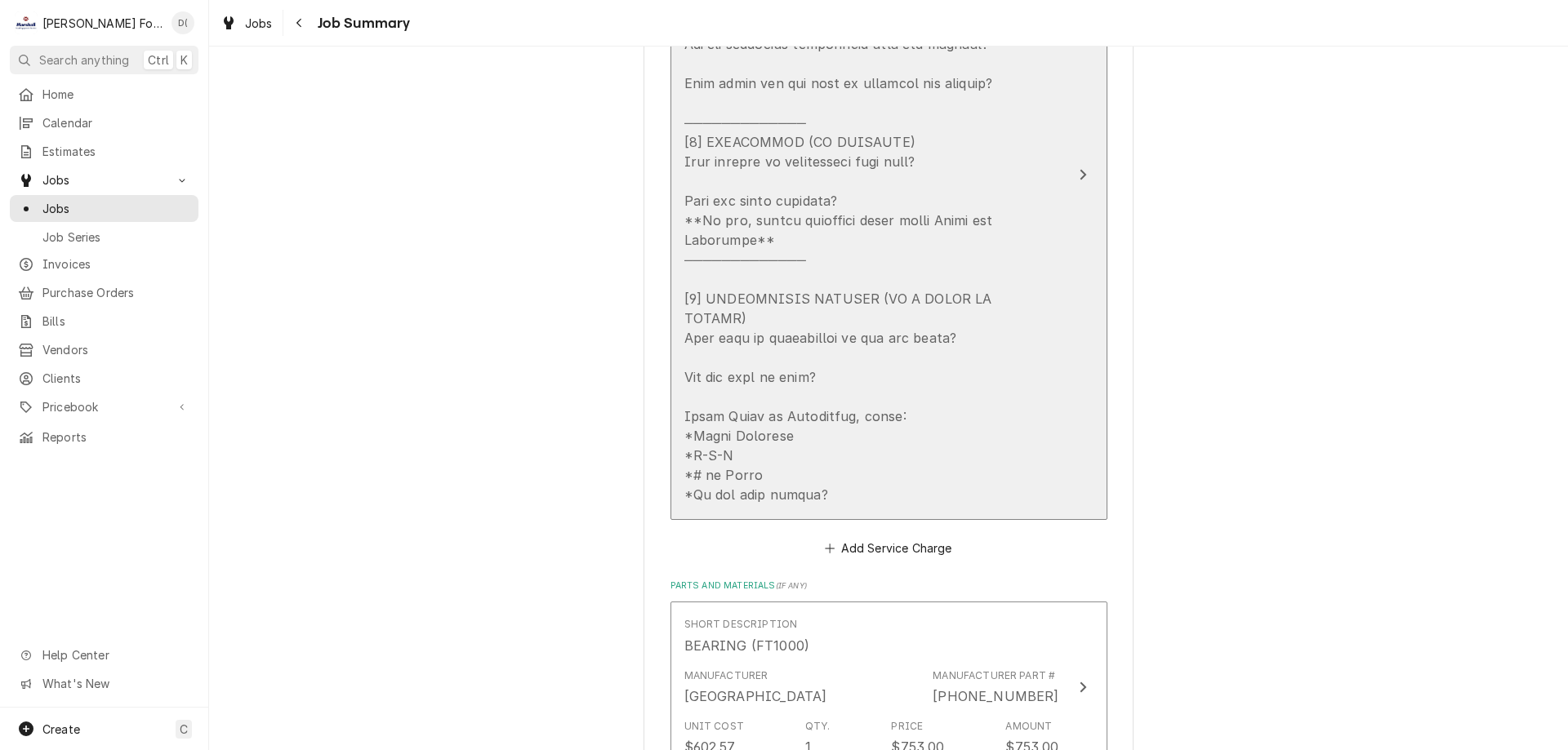
click at [1079, 168] on icon "Update Line Item" at bounding box center [1083, 174] width 8 height 13
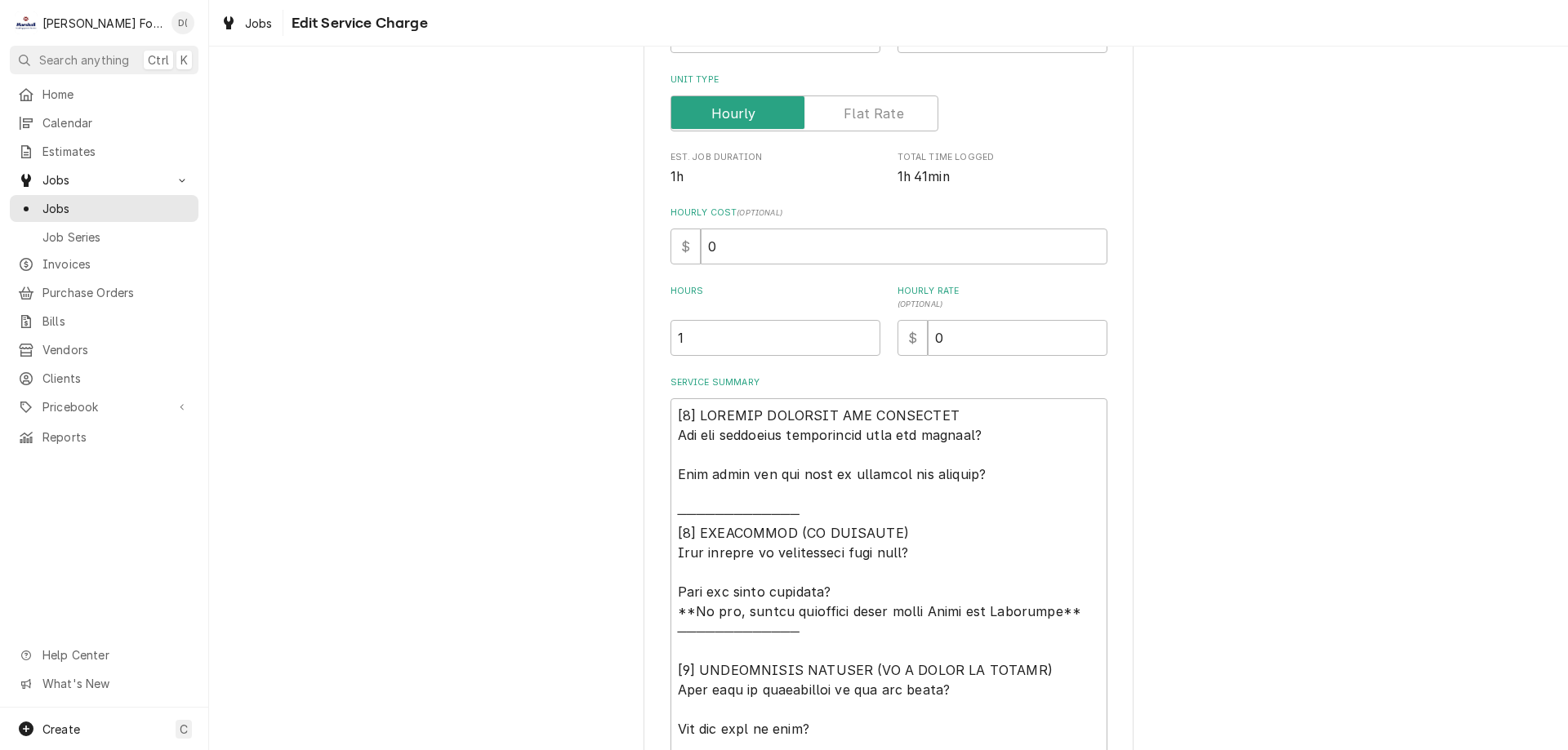
scroll to position [500, 0]
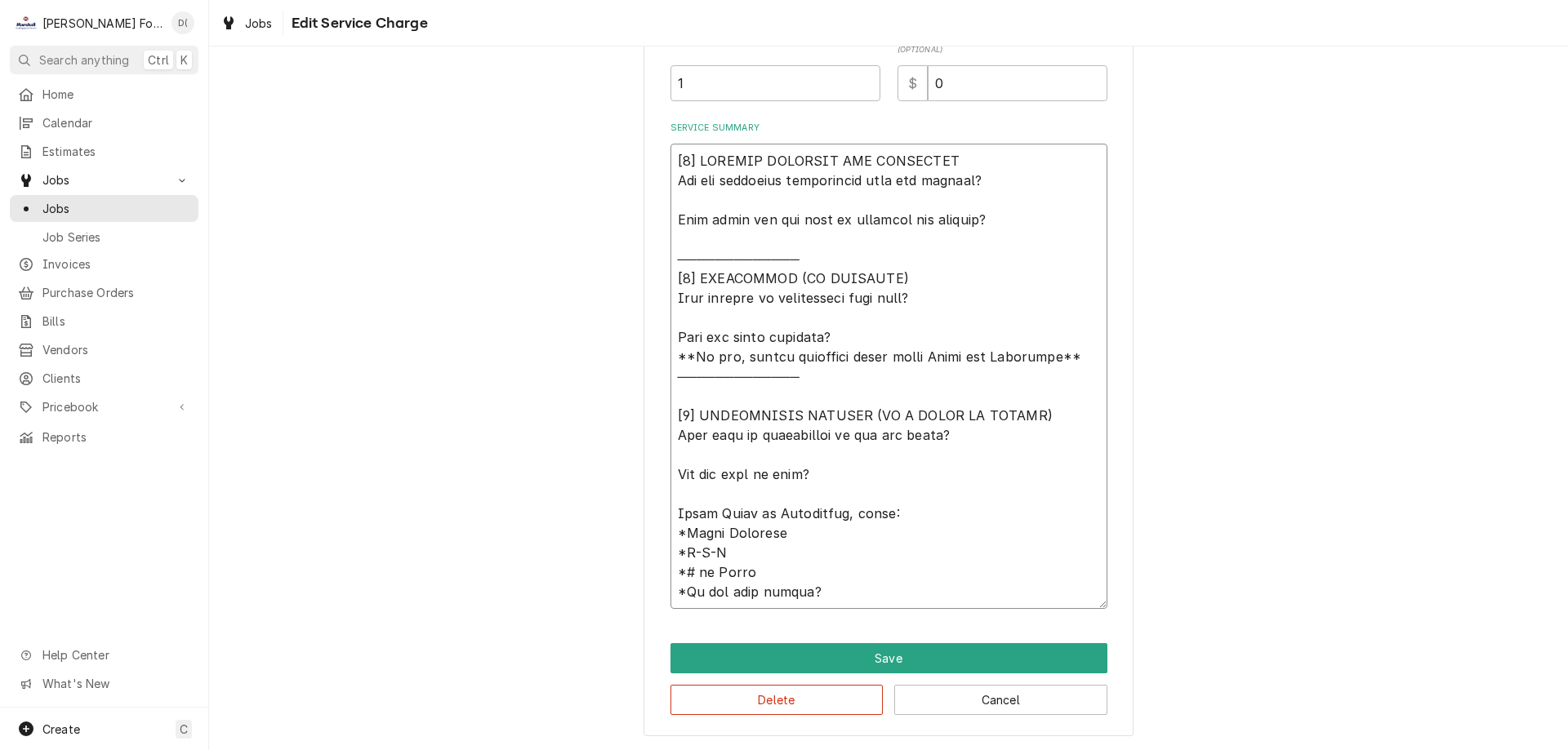
click at [1011, 214] on textarea "Service Summary" at bounding box center [889, 375] width 436 height 465
type textarea "x"
type textarea "[𝟭] 𝗜𝗡𝗜𝗧𝗜𝗔𝗟 𝗙𝗜𝗡𝗗𝗜𝗡𝗚𝗦 𝗔𝗡𝗗 𝗗𝗜𝗔𝗚𝗡𝗢𝗦𝗜𝗦 𝗪𝗮𝘀 𝘁𝗵𝗲 𝗲𝗾𝘂𝗶𝗽𝗺𝗲𝗻𝘁 𝗼𝗽𝗲𝗿𝗮𝘁𝗶𝗼𝗻𝗮𝗹 𝘄𝗵𝗲𝗻 𝘆𝗼𝘂 𝗮𝗿𝗿𝗶𝘃…"
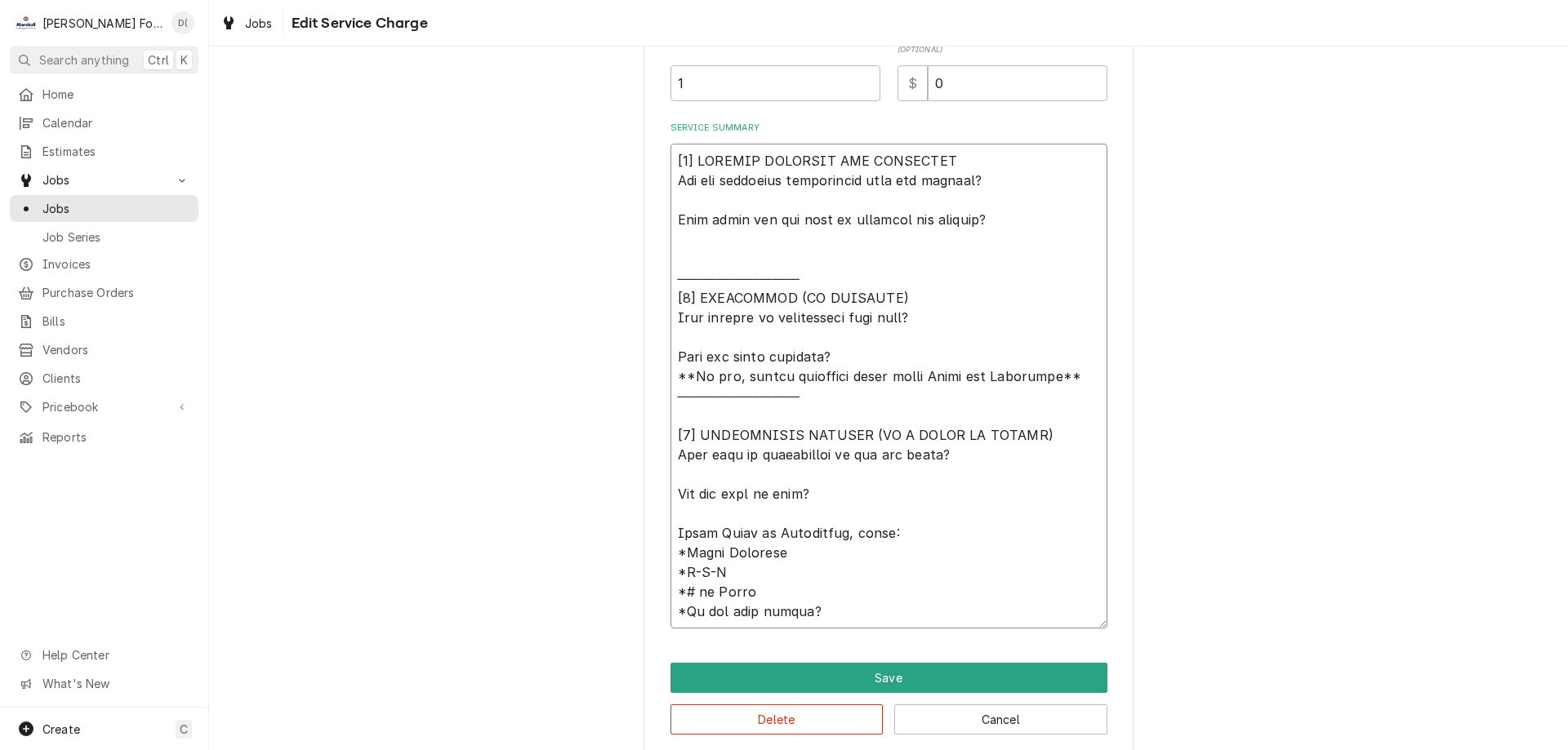
type textarea "x"
type textarea "[𝟭] 𝗜𝗡𝗜𝗧𝗜𝗔𝗟 𝗙𝗜𝗡𝗗𝗜𝗡𝗚𝗦 𝗔𝗡𝗗 𝗗𝗜𝗔𝗚𝗡𝗢𝗦𝗜𝗦 𝗪𝗮𝘀 𝘁𝗵𝗲 𝗲𝗾𝘂𝗶𝗽𝗺𝗲𝗻𝘁 𝗼𝗽𝗲𝗿𝗮𝘁𝗶𝗼𝗻𝗮𝗹 𝘄𝗵𝗲𝗻 𝘆𝗼𝘂 𝗮𝗿𝗿𝗶𝘃…"
type textarea "x"
type textarea "[𝟭] 𝗜𝗡𝗜𝗧𝗜𝗔𝗟 𝗙𝗜𝗡𝗗𝗜𝗡𝗚𝗦 𝗔𝗡𝗗 𝗗𝗜𝗔𝗚𝗡𝗢𝗦𝗜𝗦 𝗪𝗮𝘀 𝘁𝗵𝗲 𝗲𝗾𝘂𝗶𝗽𝗺𝗲𝗻𝘁 𝗼𝗽𝗲𝗿𝗮𝘁𝗶𝗼𝗻𝗮𝗹 𝘄𝗵𝗲𝗻 𝘆𝗼𝘂 𝗮𝗿𝗿𝗶𝘃…"
type textarea "x"
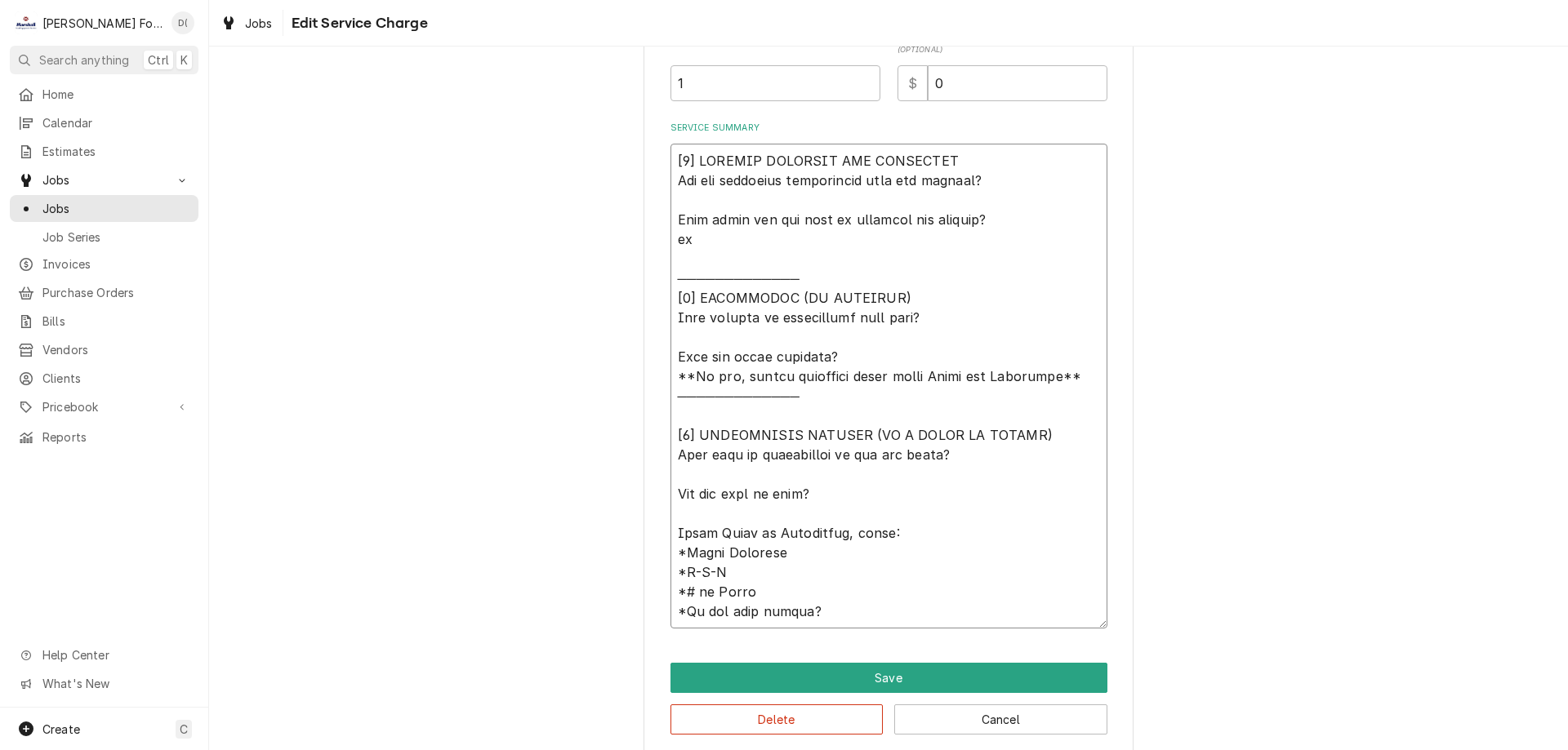
type textarea "[𝟭] 𝗜𝗡𝗜𝗧𝗜𝗔𝗟 𝗙𝗜𝗡𝗗𝗜𝗡𝗚𝗦 𝗔𝗡𝗗 𝗗𝗜𝗔𝗚𝗡𝗢𝗦𝗜𝗦 𝗪𝗮𝘀 𝘁𝗵𝗲 𝗲𝗾𝘂𝗶𝗽𝗺𝗲𝗻𝘁 𝗼𝗽𝗲𝗿𝗮𝘁𝗶𝗼𝗻𝗮𝗹 𝘄𝗵𝗲𝗻 𝘆𝗼𝘂 𝗮𝗿𝗿𝗶𝘃…"
type textarea "x"
type textarea "[𝟭] 𝗜𝗡𝗜𝗧𝗜𝗔𝗟 𝗙𝗜𝗡𝗗𝗜𝗡𝗚𝗦 𝗔𝗡𝗗 𝗗𝗜𝗔𝗚𝗡𝗢𝗦𝗜𝗦 𝗪𝗮𝘀 𝘁𝗵𝗲 𝗲𝗾𝘂𝗶𝗽𝗺𝗲𝗻𝘁 𝗼𝗽𝗲𝗿𝗮𝘁𝗶𝗼𝗻𝗮𝗹 𝘄𝗵𝗲𝗻 𝘆𝗼𝘂 𝗮𝗿𝗿𝗶𝘃…"
type textarea "x"
type textarea "[𝟭] 𝗜𝗡𝗜𝗧𝗜𝗔𝗟 𝗙𝗜𝗡𝗗𝗜𝗡𝗚𝗦 𝗔𝗡𝗗 𝗗𝗜𝗔𝗚𝗡𝗢𝗦𝗜𝗦 𝗪𝗮𝘀 𝘁𝗵𝗲 𝗲𝗾𝘂𝗶𝗽𝗺𝗲𝗻𝘁 𝗼𝗽𝗲𝗿𝗮𝘁𝗶𝗼𝗻𝗮𝗹 𝘄𝗵𝗲𝗻 𝘆𝗼𝘂 𝗮𝗿𝗿𝗶𝘃…"
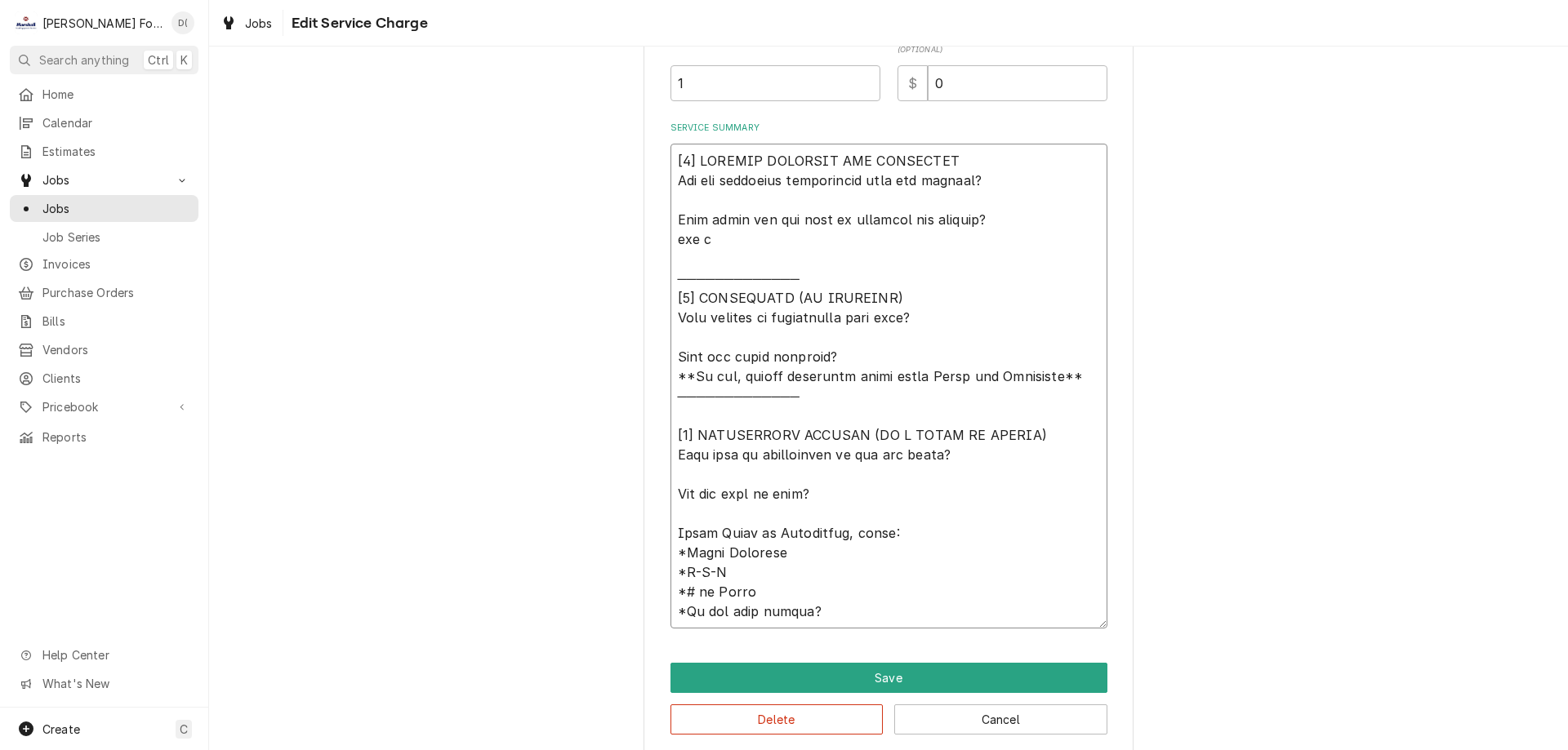
type textarea "x"
type textarea "[𝟭] 𝗜𝗡𝗜𝗧𝗜𝗔𝗟 𝗙𝗜𝗡𝗗𝗜𝗡𝗚𝗦 𝗔𝗡𝗗 𝗗𝗜𝗔𝗚𝗡𝗢𝗦𝗜𝗦 𝗪𝗮𝘀 𝘁𝗵𝗲 𝗲𝗾𝘂𝗶𝗽𝗺𝗲𝗻𝘁 𝗼𝗽𝗲𝗿𝗮𝘁𝗶𝗼𝗻𝗮𝗹 𝘄𝗵𝗲𝗻 𝘆𝗼𝘂 𝗮𝗿𝗿𝗶𝘃…"
type textarea "x"
type textarea "[𝟭] 𝗜𝗡𝗜𝗧𝗜𝗔𝗟 𝗙𝗜𝗡𝗗𝗜𝗡𝗚𝗦 𝗔𝗡𝗗 𝗗𝗜𝗔𝗚𝗡𝗢𝗦𝗜𝗦 𝗪𝗮𝘀 𝘁𝗵𝗲 𝗲𝗾𝘂𝗶𝗽𝗺𝗲𝗻𝘁 𝗼𝗽𝗲𝗿𝗮𝘁𝗶𝗼𝗻𝗮𝗹 𝘄𝗵𝗲𝗻 𝘆𝗼𝘂 𝗮𝗿𝗿𝗶𝘃…"
type textarea "x"
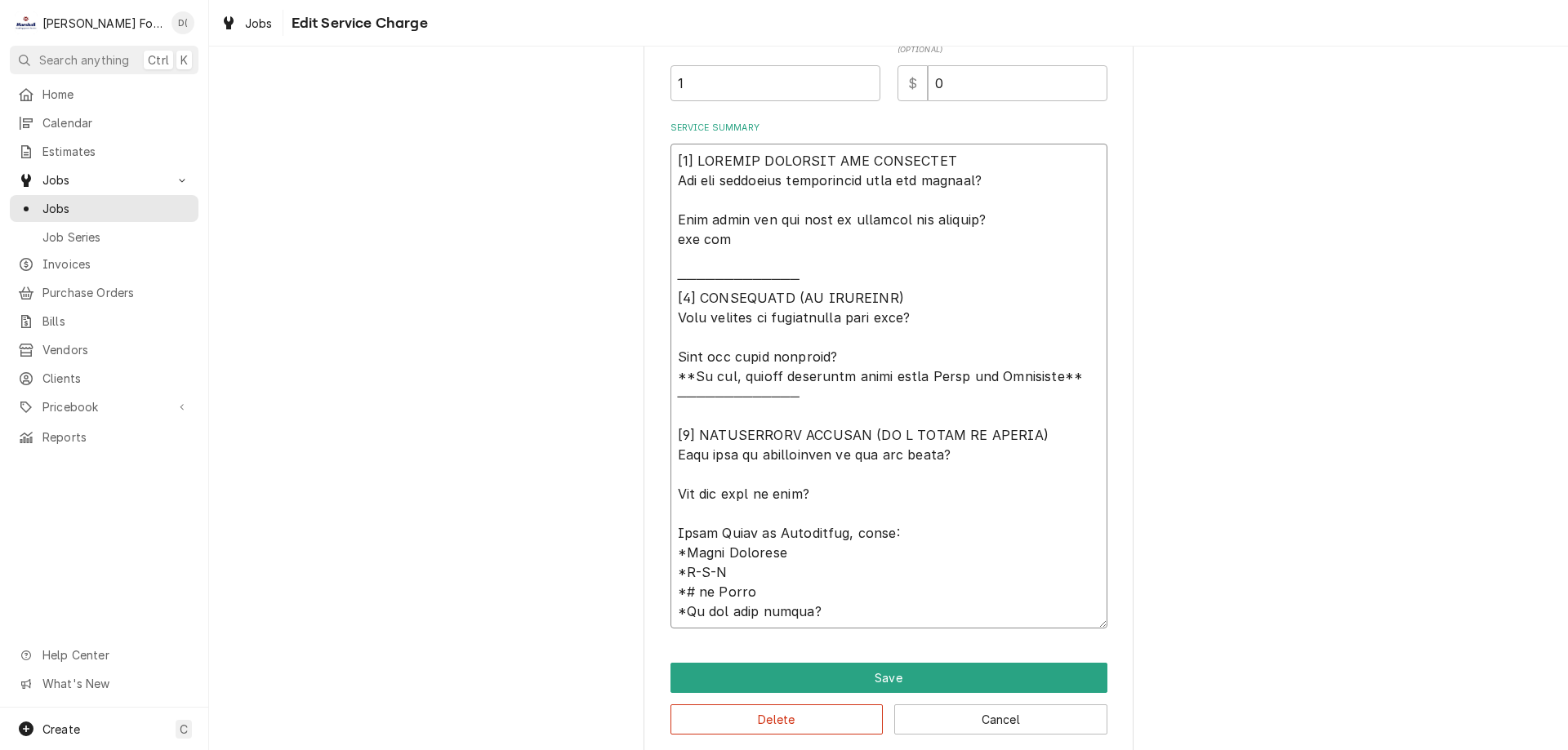
type textarea "[𝟭] 𝗜𝗡𝗜𝗧𝗜𝗔𝗟 𝗙𝗜𝗡𝗗𝗜𝗡𝗚𝗦 𝗔𝗡𝗗 𝗗𝗜𝗔𝗚𝗡𝗢𝗦𝗜𝗦 𝗪𝗮𝘀 𝘁𝗵𝗲 𝗲𝗾𝘂𝗶𝗽𝗺𝗲𝗻𝘁 𝗼𝗽𝗲𝗿𝗮𝘁𝗶𝗼𝗻𝗮𝗹 𝘄𝗵𝗲𝗻 𝘆𝗼𝘂 𝗮𝗿𝗿𝗶𝘃…"
type textarea "x"
type textarea "[𝟭] 𝗜𝗡𝗜𝗧𝗜𝗔𝗟 𝗙𝗜𝗡𝗗𝗜𝗡𝗚𝗦 𝗔𝗡𝗗 𝗗𝗜𝗔𝗚𝗡𝗢𝗦𝗜𝗦 𝗪𝗮𝘀 𝘁𝗵𝗲 𝗲𝗾𝘂𝗶𝗽𝗺𝗲𝗻𝘁 𝗼𝗽𝗲𝗿𝗮𝘁𝗶𝗼𝗻𝗮𝗹 𝘄𝗵𝗲𝗻 𝘆𝗼𝘂 𝗮𝗿𝗿𝗶𝘃…"
type textarea "x"
type textarea "[𝟭] 𝗜𝗡𝗜𝗧𝗜𝗔𝗟 𝗙𝗜𝗡𝗗𝗜𝗡𝗚𝗦 𝗔𝗡𝗗 𝗗𝗜𝗔𝗚𝗡𝗢𝗦𝗜𝗦 𝗪𝗮𝘀 𝘁𝗵𝗲 𝗲𝗾𝘂𝗶𝗽𝗺𝗲𝗻𝘁 𝗼𝗽𝗲𝗿𝗮𝘁𝗶𝗼𝗻𝗮𝗹 𝘄𝗵𝗲𝗻 𝘆𝗼𝘂 𝗮𝗿𝗿𝗶𝘃…"
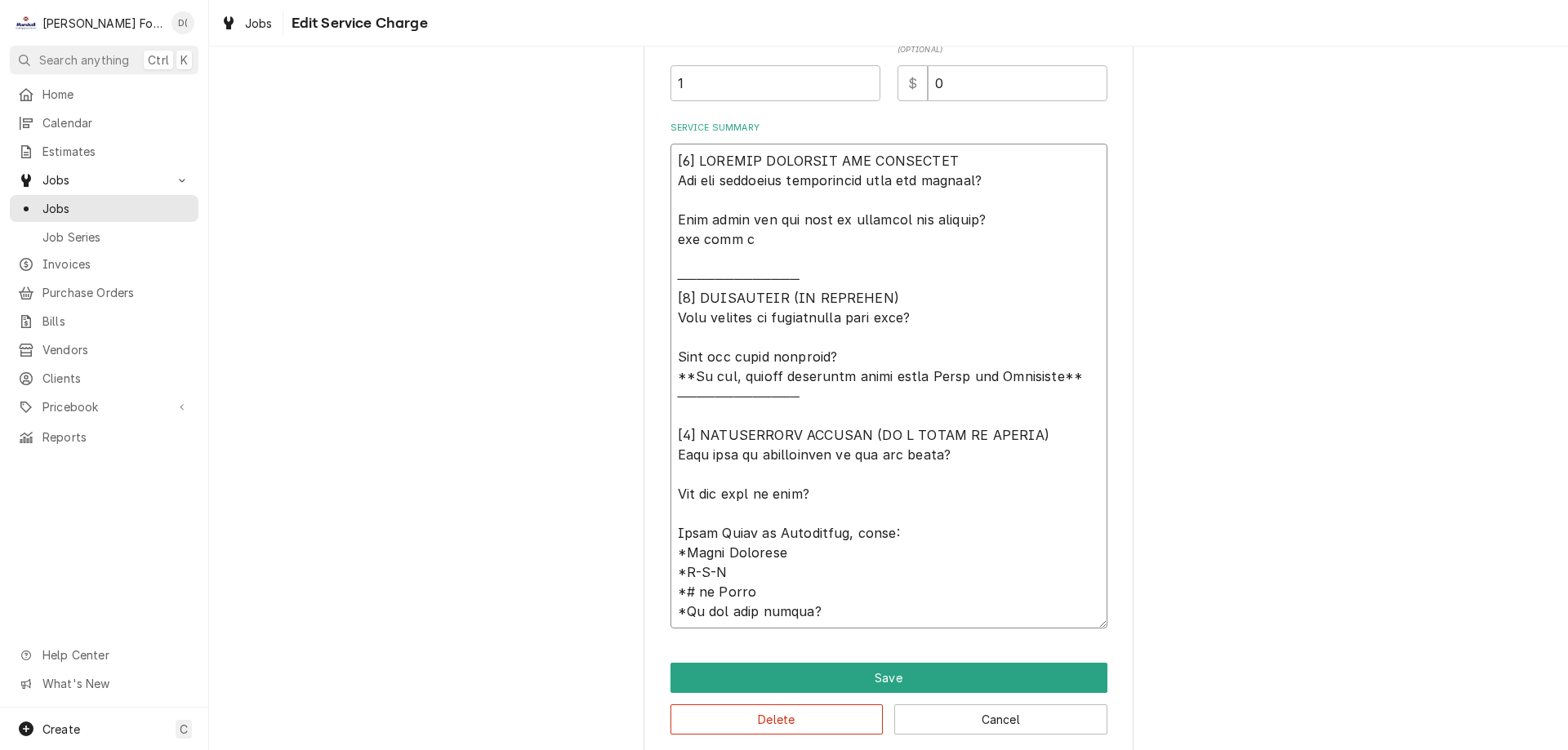
type textarea "x"
type textarea "[𝟭] 𝗜𝗡𝗜𝗧𝗜𝗔𝗟 𝗙𝗜𝗡𝗗𝗜𝗡𝗚𝗦 𝗔𝗡𝗗 𝗗𝗜𝗔𝗚𝗡𝗢𝗦𝗜𝗦 𝗪𝗮𝘀 𝘁𝗵𝗲 𝗲𝗾𝘂𝗶𝗽𝗺𝗲𝗻𝘁 𝗼𝗽𝗲𝗿𝗮𝘁𝗶𝗼𝗻𝗮𝗹 𝘄𝗵𝗲𝗻 𝘆𝗼𝘂 𝗮𝗿𝗿𝗶𝘃…"
type textarea "x"
type textarea "[𝟭] 𝗜𝗡𝗜𝗧𝗜𝗔𝗟 𝗙𝗜𝗡𝗗𝗜𝗡𝗚𝗦 𝗔𝗡𝗗 𝗗𝗜𝗔𝗚𝗡𝗢𝗦𝗜𝗦 𝗪𝗮𝘀 𝘁𝗵𝗲 𝗲𝗾𝘂𝗶𝗽𝗺𝗲𝗻𝘁 𝗼𝗽𝗲𝗿𝗮𝘁𝗶𝗼𝗻𝗮𝗹 𝘄𝗵𝗲𝗻 𝘆𝗼𝘂 𝗮𝗿𝗿𝗶𝘃…"
type textarea "x"
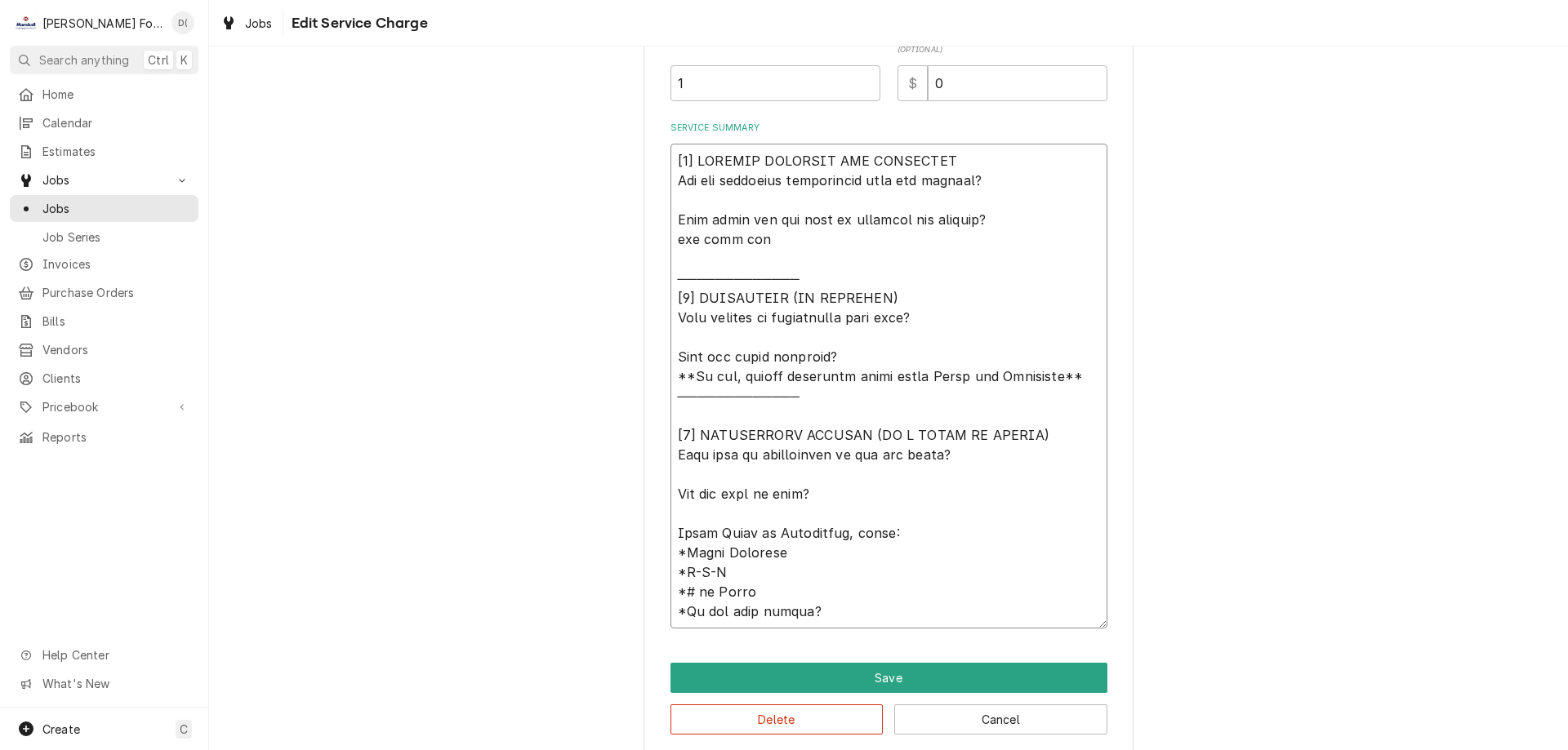
type textarea "[𝟭] 𝗜𝗡𝗜𝗧𝗜𝗔𝗟 𝗙𝗜𝗡𝗗𝗜𝗡𝗚𝗦 𝗔𝗡𝗗 𝗗𝗜𝗔𝗚𝗡𝗢𝗦𝗜𝗦 𝗪𝗮𝘀 𝘁𝗵𝗲 𝗲𝗾𝘂𝗶𝗽𝗺𝗲𝗻𝘁 𝗼𝗽𝗲𝗿𝗮𝘁𝗶𝗼𝗻𝗮𝗹 𝘄𝗵𝗲𝗻 𝘆𝗼𝘂 𝗮𝗿𝗿𝗶𝘃…"
type textarea "x"
type textarea "[𝟭] 𝗜𝗡𝗜𝗧𝗜𝗔𝗟 𝗙𝗜𝗡𝗗𝗜𝗡𝗚𝗦 𝗔𝗡𝗗 𝗗𝗜𝗔𝗚𝗡𝗢𝗦𝗜𝗦 𝗪𝗮𝘀 𝘁𝗵𝗲 𝗲𝗾𝘂𝗶𝗽𝗺𝗲𝗻𝘁 𝗼𝗽𝗲𝗿𝗮𝘁𝗶𝗼𝗻𝗮𝗹 𝘄𝗵𝗲𝗻 𝘆𝗼𝘂 𝗮𝗿𝗿𝗶𝘃…"
type textarea "x"
type textarea "[𝟭] 𝗜𝗡𝗜𝗧𝗜𝗔𝗟 𝗙𝗜𝗡𝗗𝗜𝗡𝗚𝗦 𝗔𝗡𝗗 𝗗𝗜𝗔𝗚𝗡𝗢𝗦𝗜𝗦 𝗪𝗮𝘀 𝘁𝗵𝗲 𝗲𝗾𝘂𝗶𝗽𝗺𝗲𝗻𝘁 𝗼𝗽𝗲𝗿𝗮𝘁𝗶𝗼𝗻𝗮𝗹 𝘄𝗵𝗲𝗻 𝘆𝗼𝘂 𝗮𝗿𝗿𝗶𝘃…"
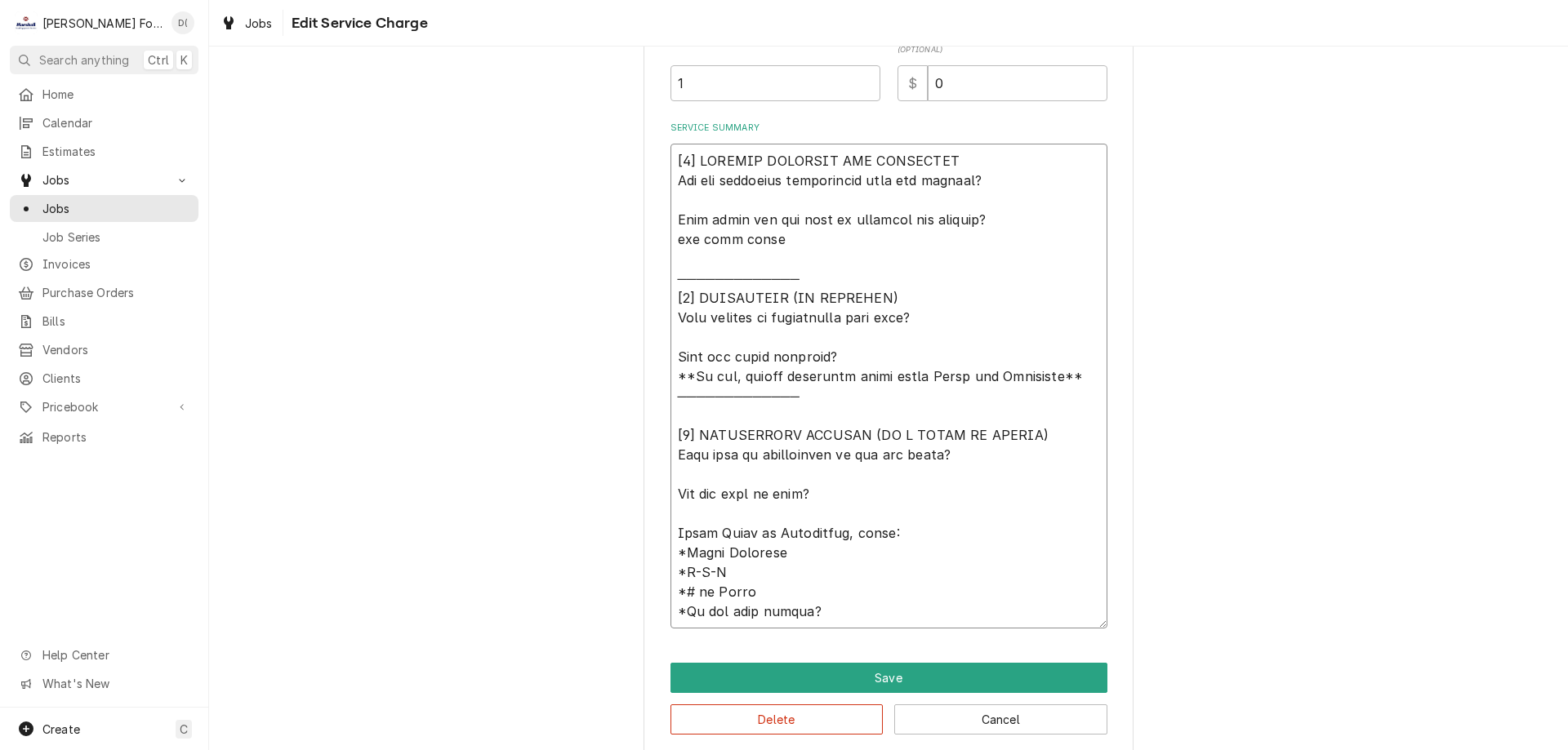
type textarea "x"
type textarea "[𝟭] 𝗜𝗡𝗜𝗧𝗜𝗔𝗟 𝗙𝗜𝗡𝗗𝗜𝗡𝗚𝗦 𝗔𝗡𝗗 𝗗𝗜𝗔𝗚𝗡𝗢𝗦𝗜𝗦 𝗪𝗮𝘀 𝘁𝗵𝗲 𝗲𝗾𝘂𝗶𝗽𝗺𝗲𝗻𝘁 𝗼𝗽𝗲𝗿𝗮𝘁𝗶𝗼𝗻𝗮𝗹 𝘄𝗵𝗲𝗻 𝘆𝗼𝘂 𝗮𝗿𝗿𝗶𝘃…"
type textarea "x"
type textarea "[𝟭] 𝗜𝗡𝗜𝗧𝗜𝗔𝗟 𝗙𝗜𝗡𝗗𝗜𝗡𝗚𝗦 𝗔𝗡𝗗 𝗗𝗜𝗔𝗚𝗡𝗢𝗦𝗜𝗦 𝗪𝗮𝘀 𝘁𝗵𝗲 𝗲𝗾𝘂𝗶𝗽𝗺𝗲𝗻𝘁 𝗼𝗽𝗲𝗿𝗮𝘁𝗶𝗼𝗻𝗮𝗹 𝘄𝗵𝗲𝗻 𝘆𝗼𝘂 𝗮𝗿𝗿𝗶𝘃…"
type textarea "x"
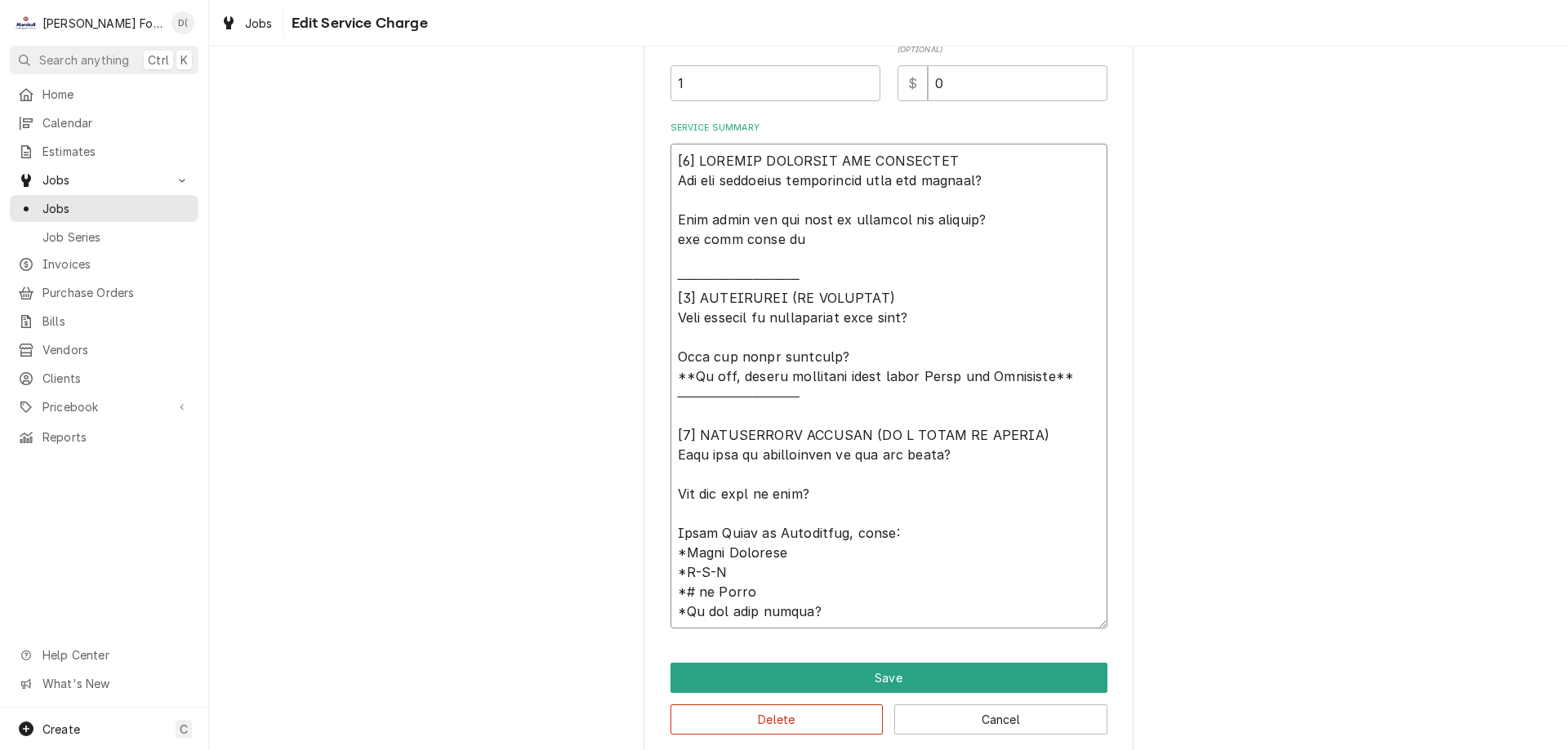
type textarea "[𝟭] 𝗜𝗡𝗜𝗧𝗜𝗔𝗟 𝗙𝗜𝗡𝗗𝗜𝗡𝗚𝗦 𝗔𝗡𝗗 𝗗𝗜𝗔𝗚𝗡𝗢𝗦𝗜𝗦 𝗪𝗮𝘀 𝘁𝗵𝗲 𝗲𝗾𝘂𝗶𝗽𝗺𝗲𝗻𝘁 𝗼𝗽𝗲𝗿𝗮𝘁𝗶𝗼𝗻𝗮𝗹 𝘄𝗵𝗲𝗻 𝘆𝗼𝘂 𝗮𝗿𝗿𝗶𝘃…"
type textarea "x"
type textarea "[𝟭] 𝗜𝗡𝗜𝗧𝗜𝗔𝗟 𝗙𝗜𝗡𝗗𝗜𝗡𝗚𝗦 𝗔𝗡𝗗 𝗗𝗜𝗔𝗚𝗡𝗢𝗦𝗜𝗦 𝗪𝗮𝘀 𝘁𝗵𝗲 𝗲𝗾𝘂𝗶𝗽𝗺𝗲𝗻𝘁 𝗼𝗽𝗲𝗿𝗮𝘁𝗶𝗼𝗻𝗮𝗹 𝘄𝗵𝗲𝗻 𝘆𝗼𝘂 𝗮𝗿𝗿𝗶𝘃…"
type textarea "x"
type textarea "[𝟭] 𝗜𝗡𝗜𝗧𝗜𝗔𝗟 𝗙𝗜𝗡𝗗𝗜𝗡𝗚𝗦 𝗔𝗡𝗗 𝗗𝗜𝗔𝗚𝗡𝗢𝗦𝗜𝗦 𝗪𝗮𝘀 𝘁𝗵𝗲 𝗲𝗾𝘂𝗶𝗽𝗺𝗲𝗻𝘁 𝗼𝗽𝗲𝗿𝗮𝘁𝗶𝗼𝗻𝗮𝗹 𝘄𝗵𝗲𝗻 𝘆𝗼𝘂 𝗮𝗿𝗿𝗶𝘃…"
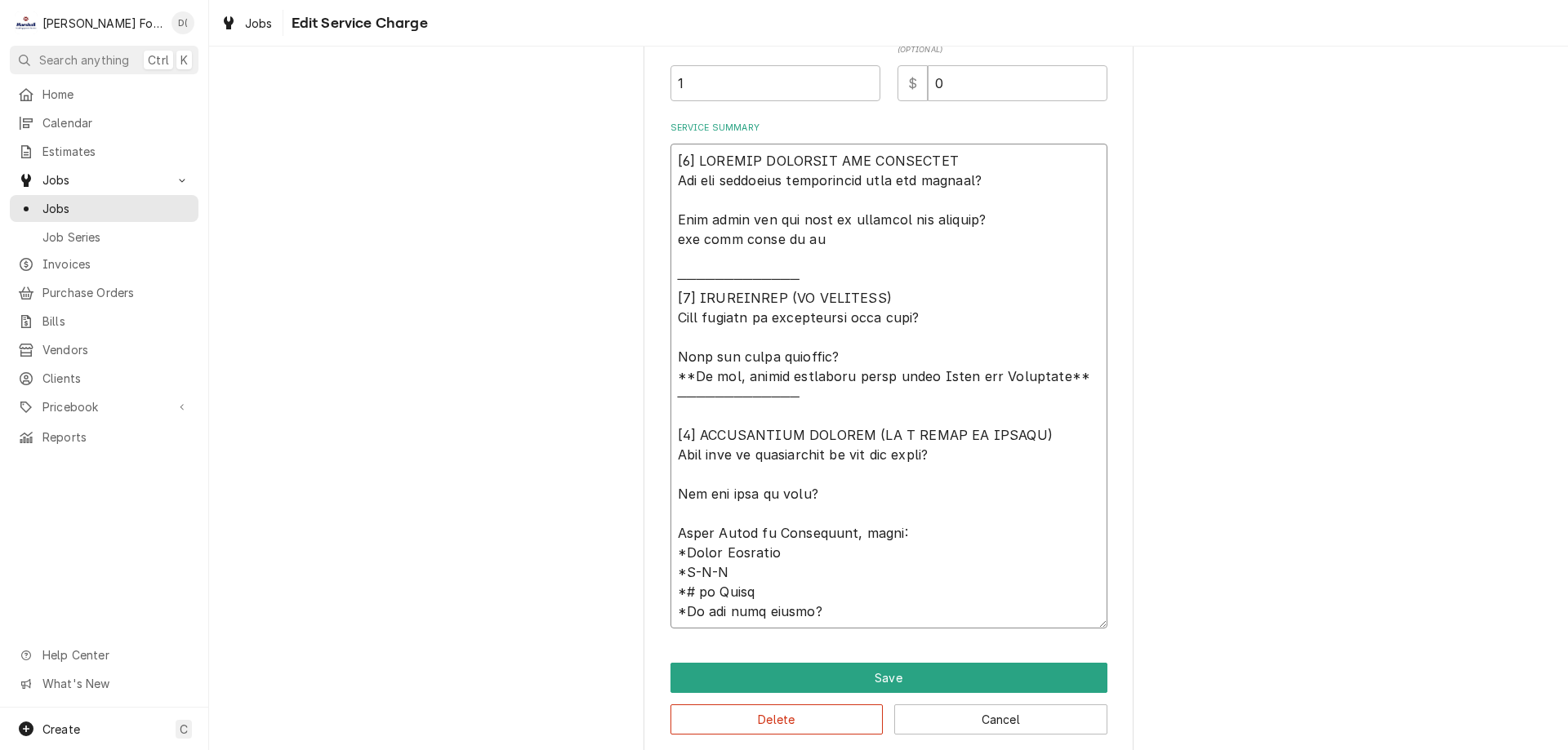
type textarea "x"
type textarea "[𝟭] 𝗜𝗡𝗜𝗧𝗜𝗔𝗟 𝗙𝗜𝗡𝗗𝗜𝗡𝗚𝗦 𝗔𝗡𝗗 𝗗𝗜𝗔𝗚𝗡𝗢𝗦𝗜𝗦 𝗪𝗮𝘀 𝘁𝗵𝗲 𝗲𝗾𝘂𝗶𝗽𝗺𝗲𝗻𝘁 𝗼𝗽𝗲𝗿𝗮𝘁𝗶𝗼𝗻𝗮𝗹 𝘄𝗵𝗲𝗻 𝘆𝗼𝘂 𝗮𝗿𝗿𝗶𝘃…"
type textarea "x"
type textarea "[𝟭] 𝗜𝗡𝗜𝗧𝗜𝗔𝗟 𝗙𝗜𝗡𝗗𝗜𝗡𝗚𝗦 𝗔𝗡𝗗 𝗗𝗜𝗔𝗚𝗡𝗢𝗦𝗜𝗦 𝗪𝗮𝘀 𝘁𝗵𝗲 𝗲𝗾𝘂𝗶𝗽𝗺𝗲𝗻𝘁 𝗼𝗽𝗲𝗿𝗮𝘁𝗶𝗼𝗻𝗮𝗹 𝘄𝗵𝗲𝗻 𝘆𝗼𝘂 𝗮𝗿𝗿𝗶𝘃…"
type textarea "x"
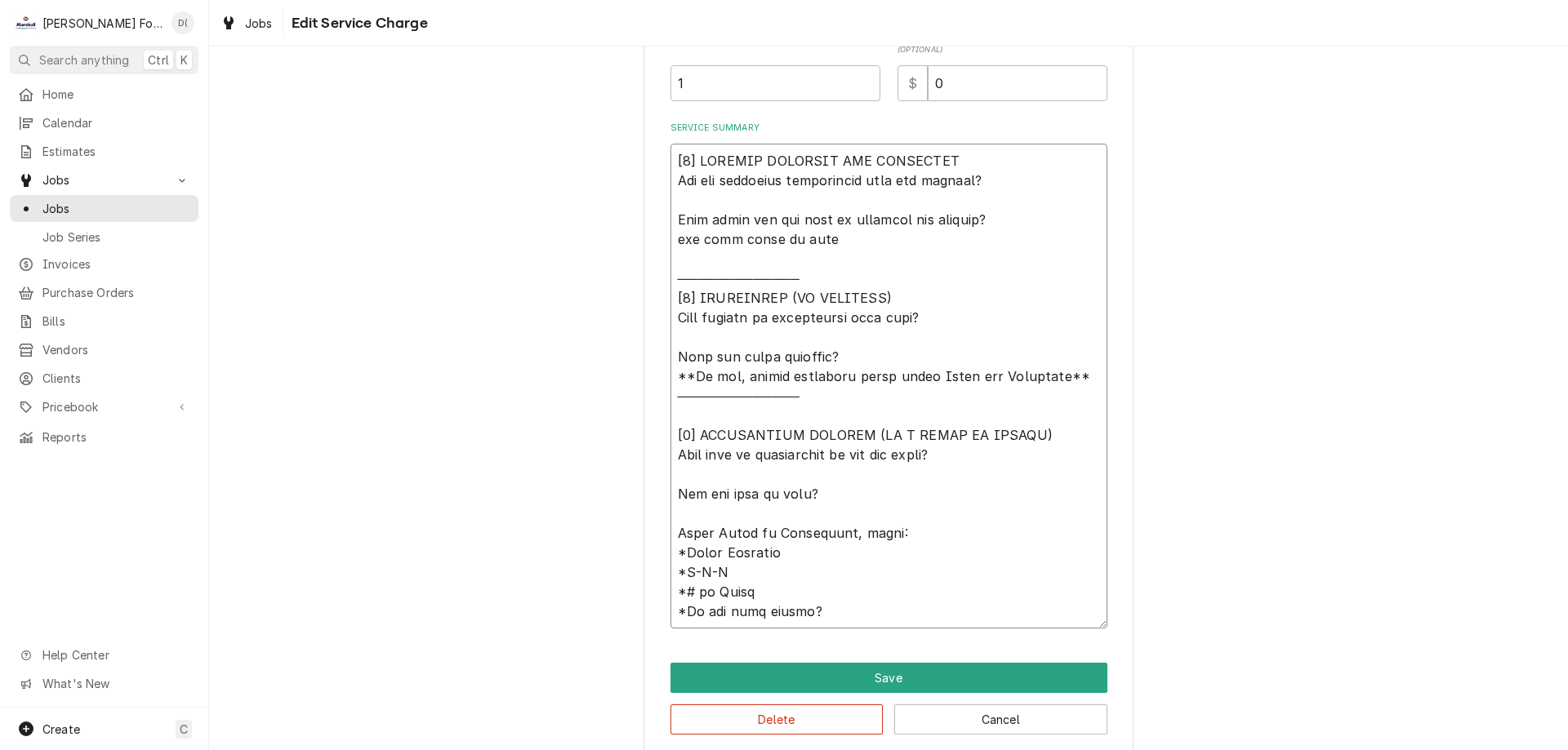
type textarea "[𝟭] 𝗜𝗡𝗜𝗧𝗜𝗔𝗟 𝗙𝗜𝗡𝗗𝗜𝗡𝗚𝗦 𝗔𝗡𝗗 𝗗𝗜𝗔𝗚𝗡𝗢𝗦𝗜𝗦 𝗪𝗮𝘀 𝘁𝗵𝗲 𝗲𝗾𝘂𝗶𝗽𝗺𝗲𝗻𝘁 𝗼𝗽𝗲𝗿𝗮𝘁𝗶𝗼𝗻𝗮𝗹 𝘄𝗵𝗲𝗻 𝘆𝗼𝘂 𝗮𝗿𝗿𝗶𝘃…"
type textarea "x"
type textarea "[𝟭] 𝗜𝗡𝗜𝗧𝗜𝗔𝗟 𝗙𝗜𝗡𝗗𝗜𝗡𝗚𝗦 𝗔𝗡𝗗 𝗗𝗜𝗔𝗚𝗡𝗢𝗦𝗜𝗦 𝗪𝗮𝘀 𝘁𝗵𝗲 𝗲𝗾𝘂𝗶𝗽𝗺𝗲𝗻𝘁 𝗼𝗽𝗲𝗿𝗮𝘁𝗶𝗼𝗻𝗮𝗹 𝘄𝗵𝗲𝗻 𝘆𝗼𝘂 𝗮𝗿𝗿𝗶𝘃…"
type textarea "x"
type textarea "[𝟭] 𝗜𝗡𝗜𝗧𝗜𝗔𝗟 𝗙𝗜𝗡𝗗𝗜𝗡𝗚𝗦 𝗔𝗡𝗗 𝗗𝗜𝗔𝗚𝗡𝗢𝗦𝗜𝗦 𝗪𝗮𝘀 𝘁𝗵𝗲 𝗲𝗾𝘂𝗶𝗽𝗺𝗲𝗻𝘁 𝗼𝗽𝗲𝗿𝗮𝘁𝗶𝗼𝗻𝗮𝗹 𝘄𝗵𝗲𝗻 𝘆𝗼𝘂 𝗮𝗿𝗿𝗶𝘃…"
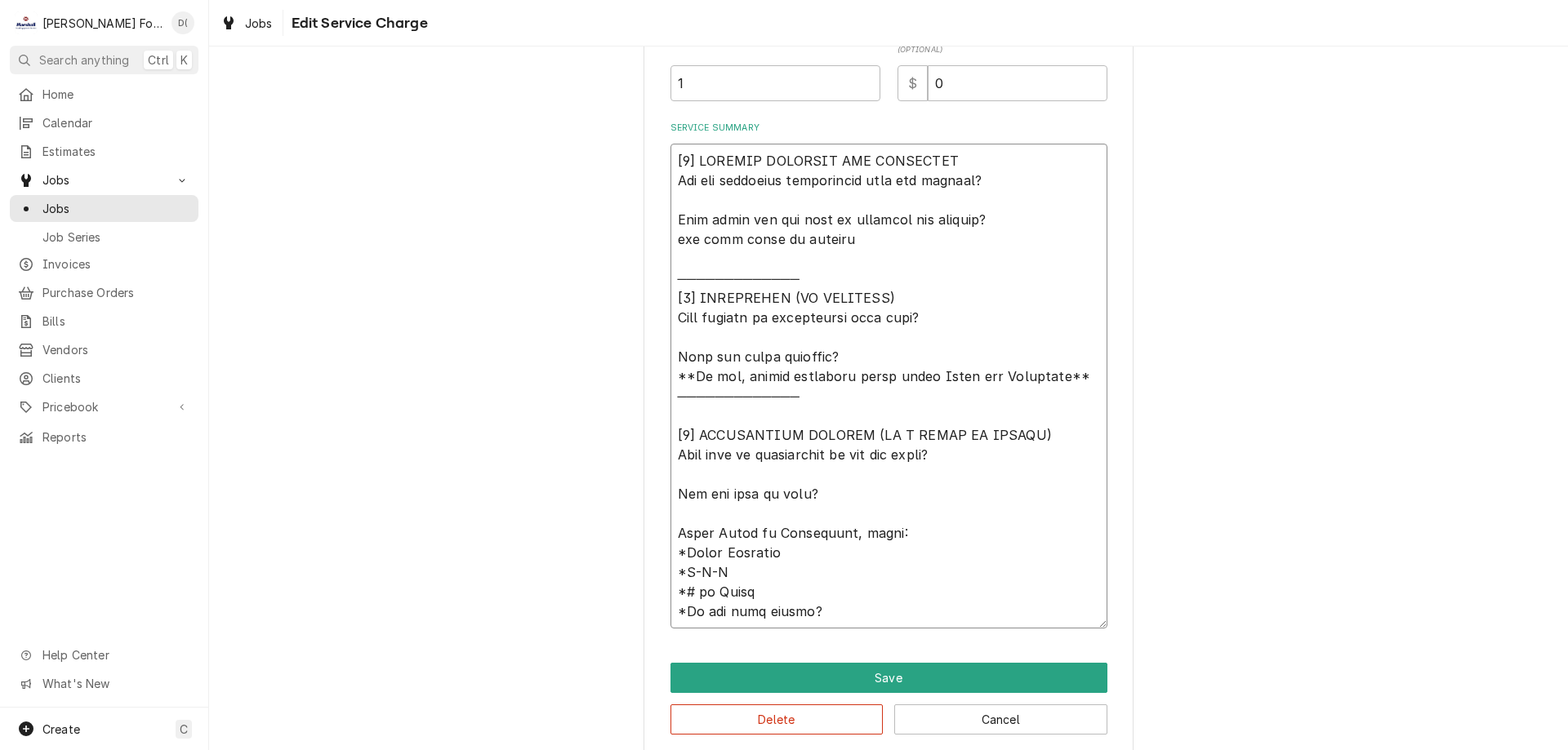
type textarea "x"
type textarea "[𝟭] 𝗜𝗡𝗜𝗧𝗜𝗔𝗟 𝗙𝗜𝗡𝗗𝗜𝗡𝗚𝗦 𝗔𝗡𝗗 𝗗𝗜𝗔𝗚𝗡𝗢𝗦𝗜𝗦 𝗪𝗮𝘀 𝘁𝗵𝗲 𝗲𝗾𝘂𝗶𝗽𝗺𝗲𝗻𝘁 𝗼𝗽𝗲𝗿𝗮𝘁𝗶𝗼𝗻𝗮𝗹 𝘄𝗵𝗲𝗻 𝘆𝗼𝘂 𝗮𝗿𝗿𝗶𝘃…"
type textarea "x"
type textarea "[𝟭] 𝗜𝗡𝗜𝗧𝗜𝗔𝗟 𝗙𝗜𝗡𝗗𝗜𝗡𝗚𝗦 𝗔𝗡𝗗 𝗗𝗜𝗔𝗚𝗡𝗢𝗦𝗜𝗦 𝗪𝗮𝘀 𝘁𝗵𝗲 𝗲𝗾𝘂𝗶𝗽𝗺𝗲𝗻𝘁 𝗼𝗽𝗲𝗿𝗮𝘁𝗶𝗼𝗻𝗮𝗹 𝘄𝗵𝗲𝗻 𝘆𝗼𝘂 𝗮𝗿𝗿𝗶𝘃…"
type textarea "x"
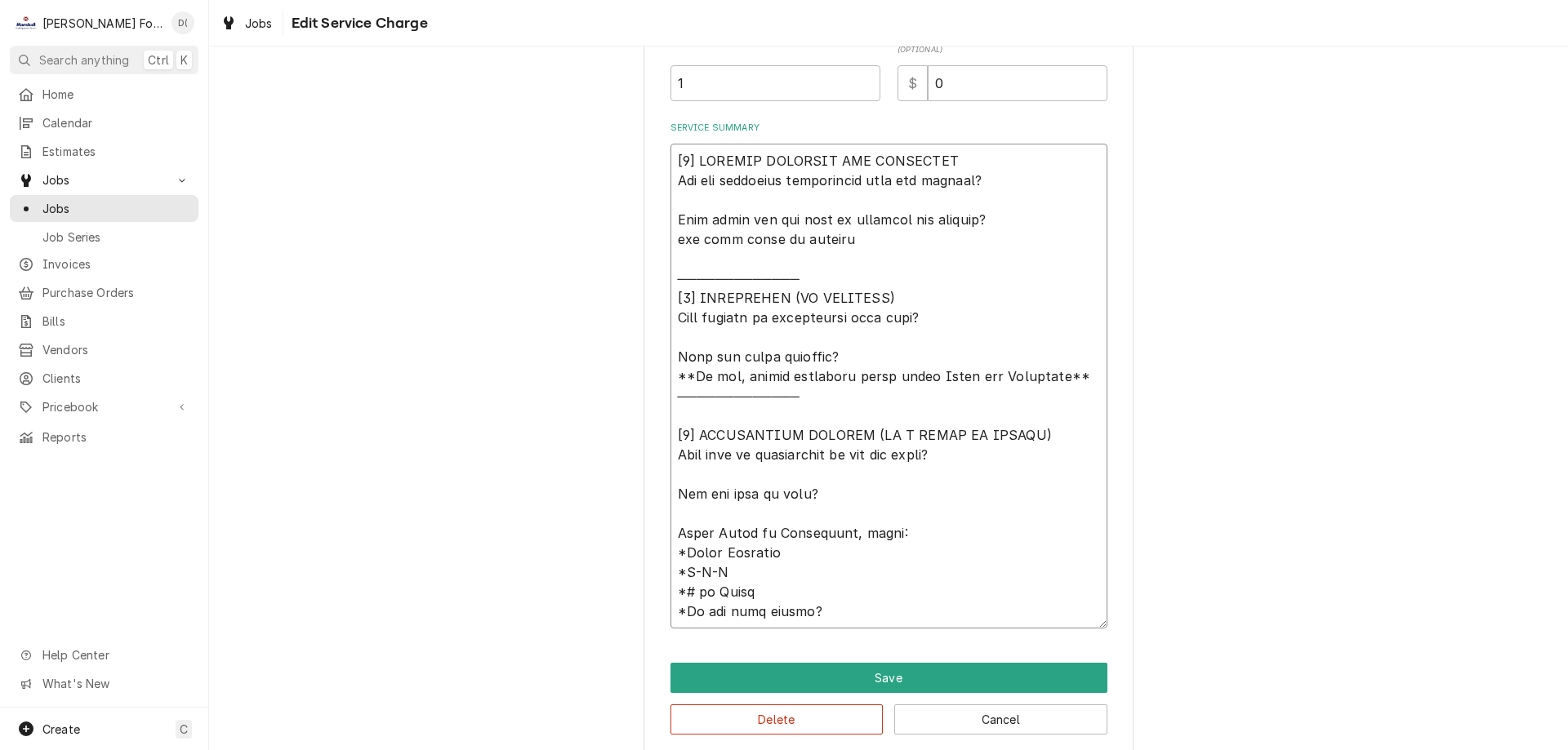
type textarea "[𝟭] 𝗜𝗡𝗜𝗧𝗜𝗔𝗟 𝗙𝗜𝗡𝗗𝗜𝗡𝗚𝗦 𝗔𝗡𝗗 𝗗𝗜𝗔𝗚𝗡𝗢𝗦𝗜𝗦 𝗪𝗮𝘀 𝘁𝗵𝗲 𝗲𝗾𝘂𝗶𝗽𝗺𝗲𝗻𝘁 𝗼𝗽𝗲𝗿𝗮𝘁𝗶𝗼𝗻𝗮𝗹 𝘄𝗵𝗲𝗻 𝘆𝗼𝘂 𝗮𝗿𝗿𝗶𝘃…"
type textarea "x"
type textarea "[𝟭] 𝗜𝗡𝗜𝗧𝗜𝗔𝗟 𝗙𝗜𝗡𝗗𝗜𝗡𝗚𝗦 𝗔𝗡𝗗 𝗗𝗜𝗔𝗚𝗡𝗢𝗦𝗜𝗦 𝗪𝗮𝘀 𝘁𝗵𝗲 𝗲𝗾𝘂𝗶𝗽𝗺𝗲𝗻𝘁 𝗼𝗽𝗲𝗿𝗮𝘁𝗶𝗼𝗻𝗮𝗹 𝘄𝗵𝗲𝗻 𝘆𝗼𝘂 𝗮𝗿𝗿𝗶𝘃…"
type textarea "x"
type textarea "[𝟭] 𝗜𝗡𝗜𝗧𝗜𝗔𝗟 𝗙𝗜𝗡𝗗𝗜𝗡𝗚𝗦 𝗔𝗡𝗗 𝗗𝗜𝗔𝗚𝗡𝗢𝗦𝗜𝗦 𝗪𝗮𝘀 𝘁𝗵𝗲 𝗲𝗾𝘂𝗶𝗽𝗺𝗲𝗻𝘁 𝗼𝗽𝗲𝗿𝗮𝘁𝗶𝗼𝗻𝗮𝗹 𝘄𝗵𝗲𝗻 𝘆𝗼𝘂 𝗮𝗿𝗿𝗶𝘃…"
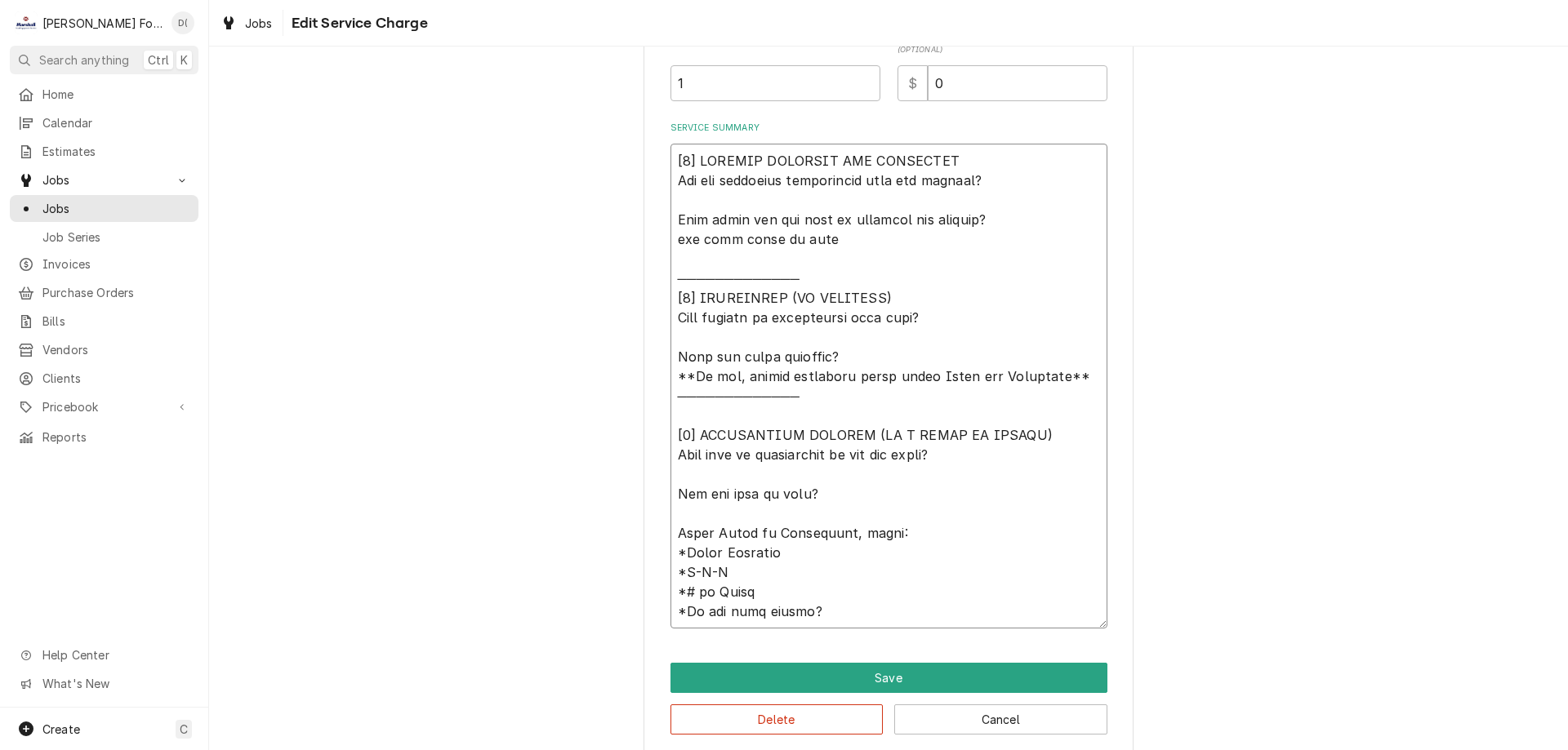
type textarea "x"
type textarea "[𝟭] 𝗜𝗡𝗜𝗧𝗜𝗔𝗟 𝗙𝗜𝗡𝗗𝗜𝗡𝗚𝗦 𝗔𝗡𝗗 𝗗𝗜𝗔𝗚𝗡𝗢𝗦𝗜𝗦 𝗪𝗮𝘀 𝘁𝗵𝗲 𝗲𝗾𝘂𝗶𝗽𝗺𝗲𝗻𝘁 𝗼𝗽𝗲𝗿𝗮𝘁𝗶𝗼𝗻𝗮𝗹 𝘄𝗵𝗲𝗻 𝘆𝗼𝘂 𝗮𝗿𝗿𝗶𝘃…"
type textarea "x"
type textarea "[𝟭] 𝗜𝗡𝗜𝗧𝗜𝗔𝗟 𝗙𝗜𝗡𝗗𝗜𝗡𝗚𝗦 𝗔𝗡𝗗 𝗗𝗜𝗔𝗚𝗡𝗢𝗦𝗜𝗦 𝗪𝗮𝘀 𝘁𝗵𝗲 𝗲𝗾𝘂𝗶𝗽𝗺𝗲𝗻𝘁 𝗼𝗽𝗲𝗿𝗮𝘁𝗶𝗼𝗻𝗮𝗹 𝘄𝗵𝗲𝗻 𝘆𝗼𝘂 𝗮𝗿𝗿𝗶𝘃…"
type textarea "x"
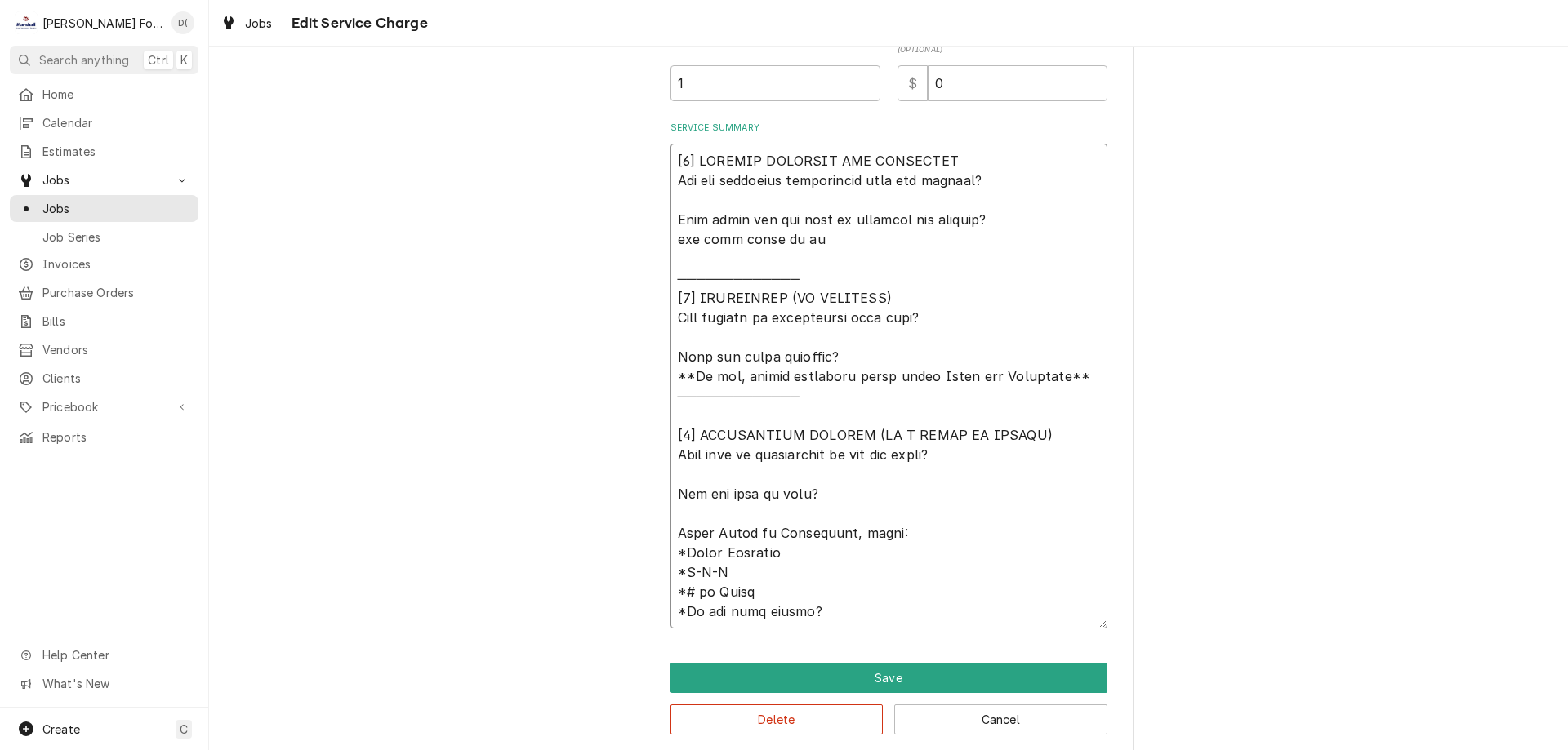
type textarea "[𝟭] 𝗜𝗡𝗜𝗧𝗜𝗔𝗟 𝗙𝗜𝗡𝗗𝗜𝗡𝗚𝗦 𝗔𝗡𝗗 𝗗𝗜𝗔𝗚𝗡𝗢𝗦𝗜𝗦 𝗪𝗮𝘀 𝘁𝗵𝗲 𝗲𝗾𝘂𝗶𝗽𝗺𝗲𝗻𝘁 𝗼𝗽𝗲𝗿𝗮𝘁𝗶𝗼𝗻𝗮𝗹 𝘄𝗵𝗲𝗻 𝘆𝗼𝘂 𝗮𝗿𝗿𝗶𝘃…"
type textarea "x"
type textarea "[𝟭] 𝗜𝗡𝗜𝗧𝗜𝗔𝗟 𝗙𝗜𝗡𝗗𝗜𝗡𝗚𝗦 𝗔𝗡𝗗 𝗗𝗜𝗔𝗚𝗡𝗢𝗦𝗜𝗦 𝗪𝗮𝘀 𝘁𝗵𝗲 𝗲𝗾𝘂𝗶𝗽𝗺𝗲𝗻𝘁 𝗼𝗽𝗲𝗿𝗮𝘁𝗶𝗼𝗻𝗮𝗹 𝘄𝗵𝗲𝗻 𝘆𝗼𝘂 𝗮𝗿𝗿𝗶𝘃…"
type textarea "x"
type textarea "[𝟭] 𝗜𝗡𝗜𝗧𝗜𝗔𝗟 𝗙𝗜𝗡𝗗𝗜𝗡𝗚𝗦 𝗔𝗡𝗗 𝗗𝗜𝗔𝗚𝗡𝗢𝗦𝗜𝗦 𝗪𝗮𝘀 𝘁𝗵𝗲 𝗲𝗾𝘂𝗶𝗽𝗺𝗲𝗻𝘁 𝗼𝗽𝗲𝗿𝗮𝘁𝗶𝗼𝗻𝗮𝗹 𝘄𝗵𝗲𝗻 𝘆𝗼𝘂 𝗮𝗿𝗿𝗶𝘃…"
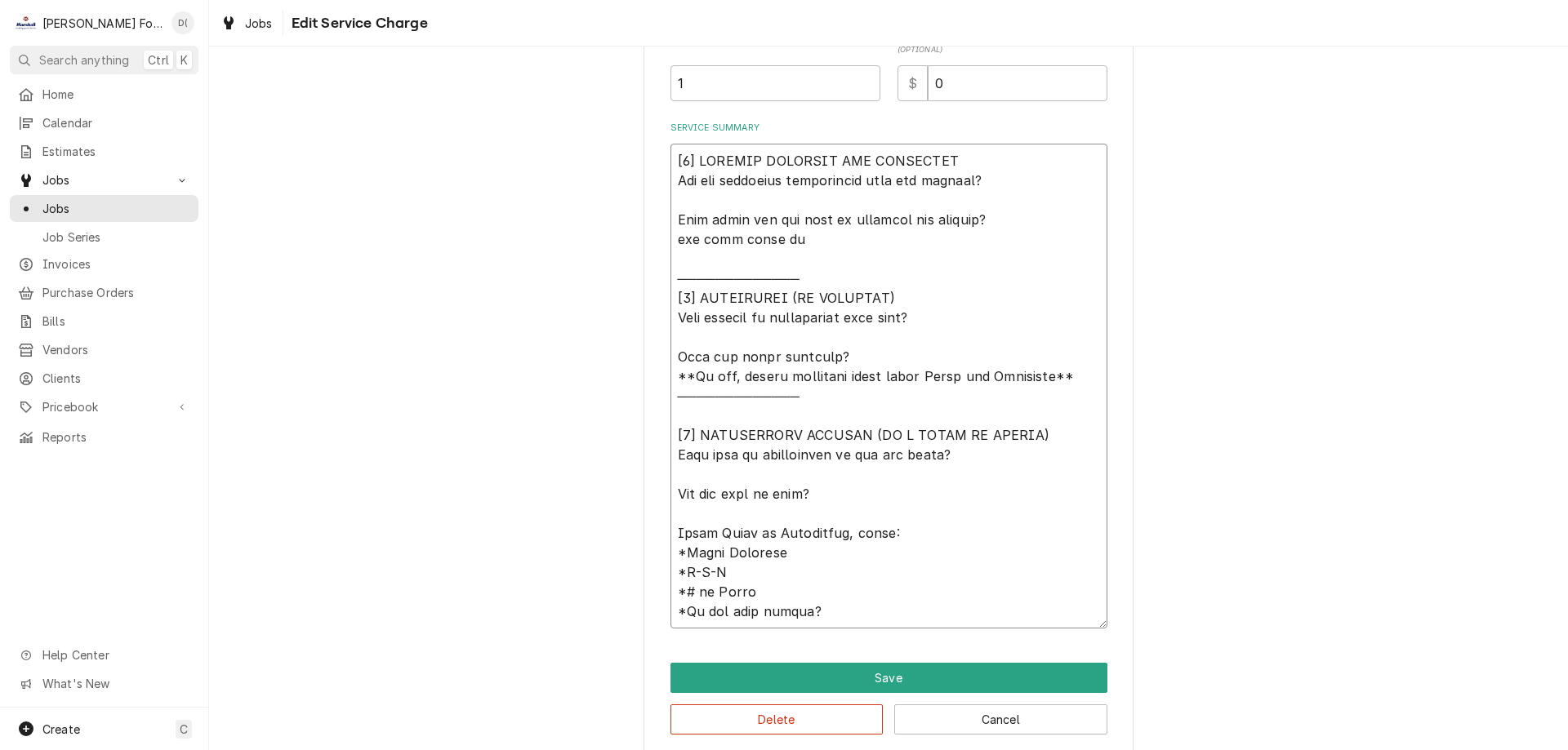
type textarea "x"
type textarea "[𝟭] 𝗜𝗡𝗜𝗧𝗜𝗔𝗟 𝗙𝗜𝗡𝗗𝗜𝗡𝗚𝗦 𝗔𝗡𝗗 𝗗𝗜𝗔𝗚𝗡𝗢𝗦𝗜𝗦 𝗪𝗮𝘀 𝘁𝗵𝗲 𝗲𝗾𝘂𝗶𝗽𝗺𝗲𝗻𝘁 𝗼𝗽𝗲𝗿𝗮𝘁𝗶𝗼𝗻𝗮𝗹 𝘄𝗵𝗲𝗻 𝘆𝗼𝘂 𝗮𝗿𝗿𝗶𝘃…"
type textarea "x"
type textarea "[𝟭] 𝗜𝗡𝗜𝗧𝗜𝗔𝗟 𝗙𝗜𝗡𝗗𝗜𝗡𝗚𝗦 𝗔𝗡𝗗 𝗗𝗜𝗔𝗚𝗡𝗢𝗦𝗜𝗦 𝗪𝗮𝘀 𝘁𝗵𝗲 𝗲𝗾𝘂𝗶𝗽𝗺𝗲𝗻𝘁 𝗼𝗽𝗲𝗿𝗮𝘁𝗶𝗼𝗻𝗮𝗹 𝘄𝗵𝗲𝗻 𝘆𝗼𝘂 𝗮𝗿𝗿𝗶𝘃…"
type textarea "x"
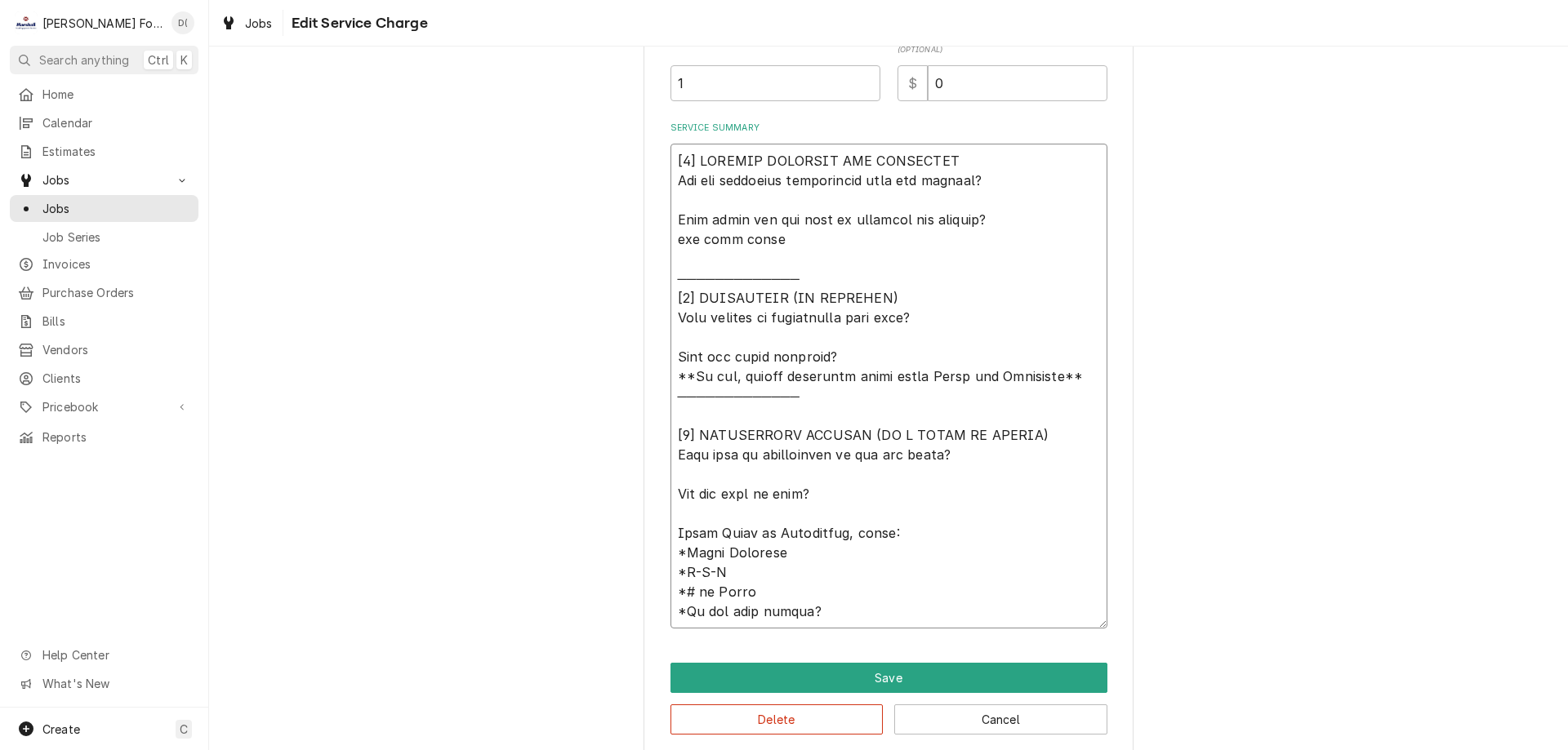
type textarea "[𝟭] 𝗜𝗡𝗜𝗧𝗜𝗔𝗟 𝗙𝗜𝗡𝗗𝗜𝗡𝗚𝗦 𝗔𝗡𝗗 𝗗𝗜𝗔𝗚𝗡𝗢𝗦𝗜𝗦 𝗪𝗮𝘀 𝘁𝗵𝗲 𝗲𝗾𝘂𝗶𝗽𝗺𝗲𝗻𝘁 𝗼𝗽𝗲𝗿𝗮𝘁𝗶𝗼𝗻𝗮𝗹 𝘄𝗵𝗲𝗻 𝘆𝗼𝘂 𝗮𝗿𝗿𝗶𝘃…"
type textarea "x"
type textarea "[𝟭] 𝗜𝗡𝗜𝗧𝗜𝗔𝗟 𝗙𝗜𝗡𝗗𝗜𝗡𝗚𝗦 𝗔𝗡𝗗 𝗗𝗜𝗔𝗚𝗡𝗢𝗦𝗜𝗦 𝗪𝗮𝘀 𝘁𝗵𝗲 𝗲𝗾𝘂𝗶𝗽𝗺𝗲𝗻𝘁 𝗼𝗽𝗲𝗿𝗮𝘁𝗶𝗼𝗻𝗮𝗹 𝘄𝗵𝗲𝗻 𝘆𝗼𝘂 𝗮𝗿𝗿𝗶𝘃…"
type textarea "x"
type textarea "[𝟭] 𝗜𝗡𝗜𝗧𝗜𝗔𝗟 𝗙𝗜𝗡𝗗𝗜𝗡𝗚𝗦 𝗔𝗡𝗗 𝗗𝗜𝗔𝗚𝗡𝗢𝗦𝗜𝗦 𝗪𝗮𝘀 𝘁𝗵𝗲 𝗲𝗾𝘂𝗶𝗽𝗺𝗲𝗻𝘁 𝗼𝗽𝗲𝗿𝗮𝘁𝗶𝗼𝗻𝗮𝗹 𝘄𝗵𝗲𝗻 𝘆𝗼𝘂 𝗮𝗿𝗿𝗶𝘃…"
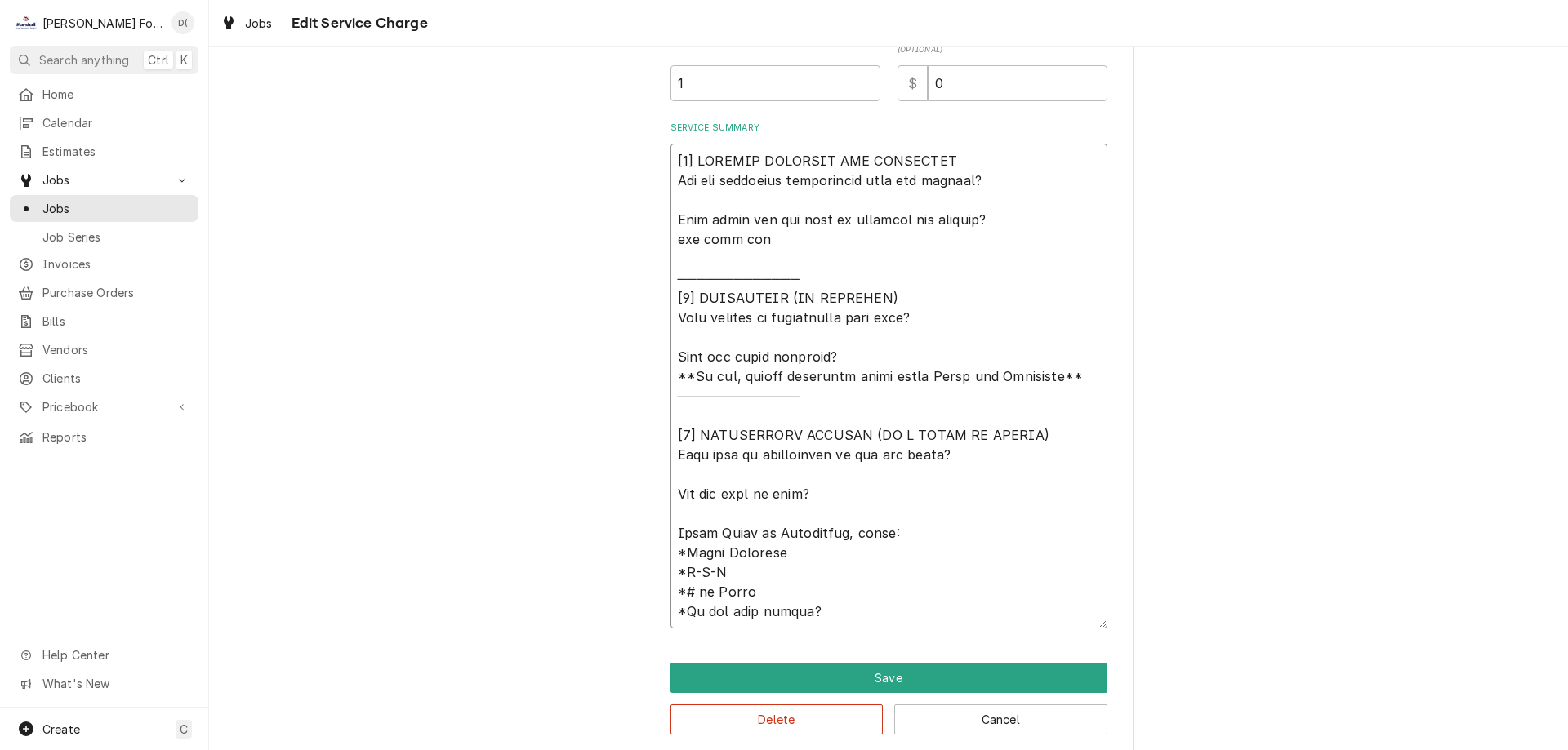
type textarea "x"
type textarea "[𝟭] 𝗜𝗡𝗜𝗧𝗜𝗔𝗟 𝗙𝗜𝗡𝗗𝗜𝗡𝗚𝗦 𝗔𝗡𝗗 𝗗𝗜𝗔𝗚𝗡𝗢𝗦𝗜𝗦 𝗪𝗮𝘀 𝘁𝗵𝗲 𝗲𝗾𝘂𝗶𝗽𝗺𝗲𝗻𝘁 𝗼𝗽𝗲𝗿𝗮𝘁𝗶𝗼𝗻𝗮𝗹 𝘄𝗵𝗲𝗻 𝘆𝗼𝘂 𝗮𝗿𝗿𝗶𝘃…"
type textarea "x"
type textarea "[𝟭] 𝗜𝗡𝗜𝗧𝗜𝗔𝗟 𝗙𝗜𝗡𝗗𝗜𝗡𝗚𝗦 𝗔𝗡𝗗 𝗗𝗜𝗔𝗚𝗡𝗢𝗦𝗜𝗦 𝗪𝗮𝘀 𝘁𝗵𝗲 𝗲𝗾𝘂𝗶𝗽𝗺𝗲𝗻𝘁 𝗼𝗽𝗲𝗿𝗮𝘁𝗶𝗼𝗻𝗮𝗹 𝘄𝗵𝗲𝗻 𝘆𝗼𝘂 𝗮𝗿𝗿𝗶𝘃…"
type textarea "x"
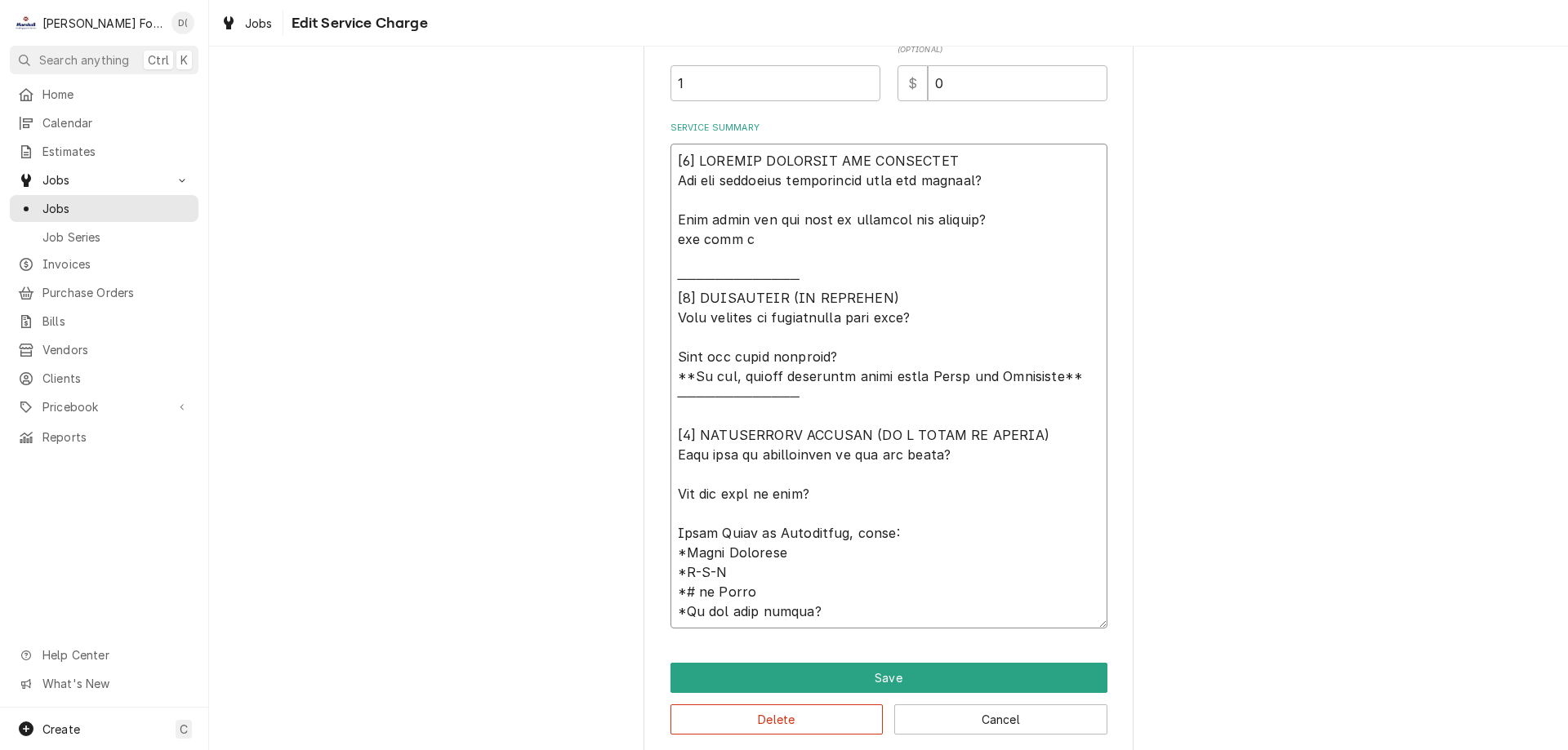
type textarea "[𝟭] 𝗜𝗡𝗜𝗧𝗜𝗔𝗟 𝗙𝗜𝗡𝗗𝗜𝗡𝗚𝗦 𝗔𝗡𝗗 𝗗𝗜𝗔𝗚𝗡𝗢𝗦𝗜𝗦 𝗪𝗮𝘀 𝘁𝗵𝗲 𝗲𝗾𝘂𝗶𝗽𝗺𝗲𝗻𝘁 𝗼𝗽𝗲𝗿𝗮𝘁𝗶𝗼𝗻𝗮𝗹 𝘄𝗵𝗲𝗻 𝘆𝗼𝘂 𝗮𝗿𝗿𝗶𝘃…"
type textarea "x"
type textarea "[𝟭] 𝗜𝗡𝗜𝗧𝗜𝗔𝗟 𝗙𝗜𝗡𝗗𝗜𝗡𝗚𝗦 𝗔𝗡𝗗 𝗗𝗜𝗔𝗚𝗡𝗢𝗦𝗜𝗦 𝗪𝗮𝘀 𝘁𝗵𝗲 𝗲𝗾𝘂𝗶𝗽𝗺𝗲𝗻𝘁 𝗼𝗽𝗲𝗿𝗮𝘁𝗶𝗼𝗻𝗮𝗹 𝘄𝗵𝗲𝗻 𝘆𝗼𝘂 𝗮𝗿𝗿𝗶𝘃…"
type textarea "x"
type textarea "[𝟭] 𝗜𝗡𝗜𝗧𝗜𝗔𝗟 𝗙𝗜𝗡𝗗𝗜𝗡𝗚𝗦 𝗔𝗡𝗗 𝗗𝗜𝗔𝗚𝗡𝗢𝗦𝗜𝗦 𝗪𝗮𝘀 𝘁𝗵𝗲 𝗲𝗾𝘂𝗶𝗽𝗺𝗲𝗻𝘁 𝗼𝗽𝗲𝗿𝗮𝘁𝗶𝗼𝗻𝗮𝗹 𝘄𝗵𝗲𝗻 𝘆𝗼𝘂 𝗮𝗿𝗿𝗶𝘃…"
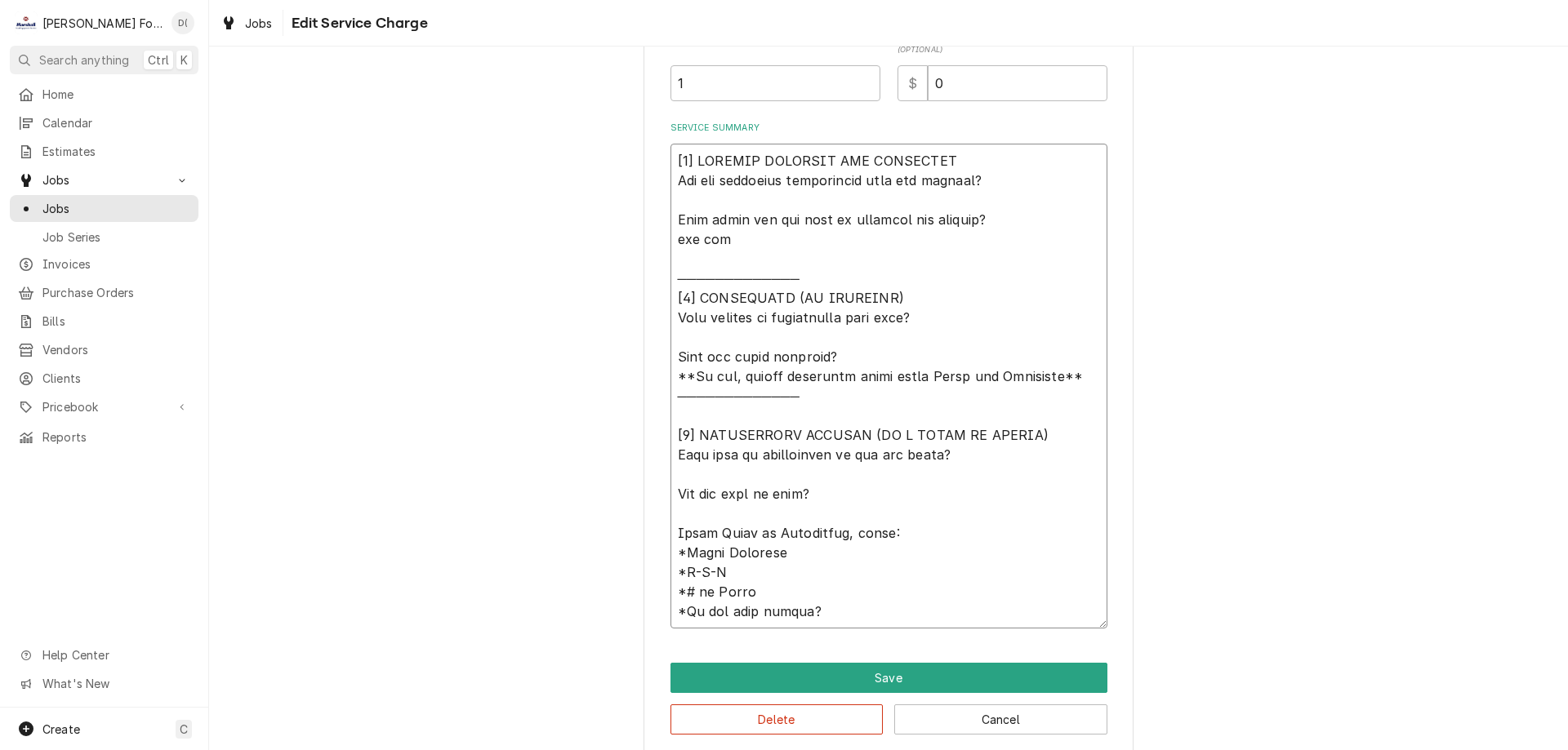
type textarea "x"
type textarea "[𝟭] 𝗜𝗡𝗜𝗧𝗜𝗔𝗟 𝗙𝗜𝗡𝗗𝗜𝗡𝗚𝗦 𝗔𝗡𝗗 𝗗𝗜𝗔𝗚𝗡𝗢𝗦𝗜𝗦 𝗪𝗮𝘀 𝘁𝗵𝗲 𝗲𝗾𝘂𝗶𝗽𝗺𝗲𝗻𝘁 𝗼𝗽𝗲𝗿𝗮𝘁𝗶𝗼𝗻𝗮𝗹 𝘄𝗵𝗲𝗻 𝘆𝗼𝘂 𝗮𝗿𝗿𝗶𝘃…"
type textarea "x"
type textarea "[𝟭] 𝗜𝗡𝗜𝗧𝗜𝗔𝗟 𝗙𝗜𝗡𝗗𝗜𝗡𝗚𝗦 𝗔𝗡𝗗 𝗗𝗜𝗔𝗚𝗡𝗢𝗦𝗜𝗦 𝗪𝗮𝘀 𝘁𝗵𝗲 𝗲𝗾𝘂𝗶𝗽𝗺𝗲𝗻𝘁 𝗼𝗽𝗲𝗿𝗮𝘁𝗶𝗼𝗻𝗮𝗹 𝘄𝗵𝗲𝗻 𝘆𝗼𝘂 𝗮𝗿𝗿𝗶𝘃…"
type textarea "x"
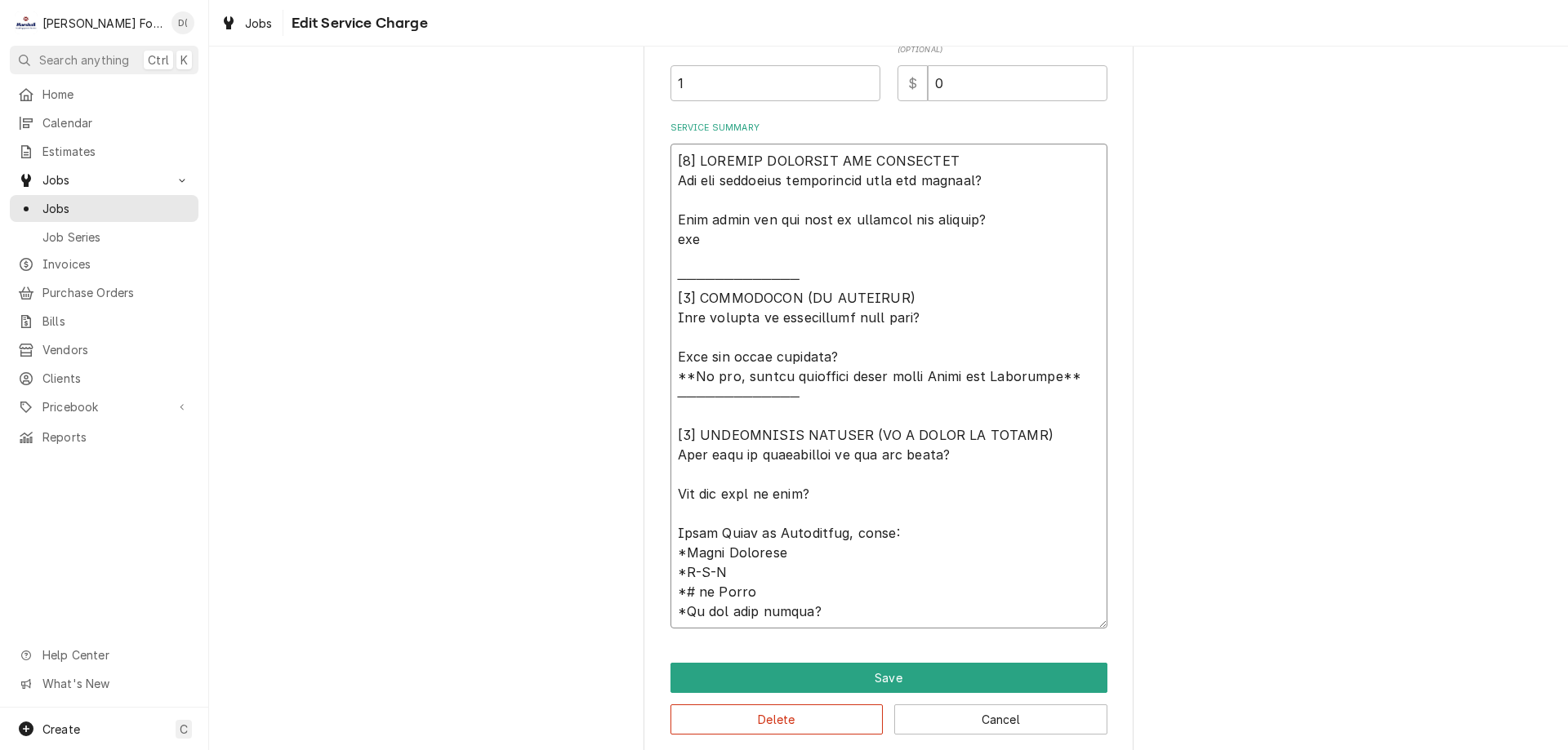
type textarea "[𝟭] 𝗜𝗡𝗜𝗧𝗜𝗔𝗟 𝗙𝗜𝗡𝗗𝗜𝗡𝗚𝗦 𝗔𝗡𝗗 𝗗𝗜𝗔𝗚𝗡𝗢𝗦𝗜𝗦 𝗪𝗮𝘀 𝘁𝗵𝗲 𝗲𝗾𝘂𝗶𝗽𝗺𝗲𝗻𝘁 𝗼𝗽𝗲𝗿𝗮𝘁𝗶𝗼𝗻𝗮𝗹 𝘄𝗵𝗲𝗻 𝘆𝗼𝘂 𝗮𝗿𝗿𝗶𝘃…"
type textarea "x"
type textarea "[𝟭] 𝗜𝗡𝗜𝗧𝗜𝗔𝗟 𝗙𝗜𝗡𝗗𝗜𝗡𝗚𝗦 𝗔𝗡𝗗 𝗗𝗜𝗔𝗚𝗡𝗢𝗦𝗜𝗦 𝗪𝗮𝘀 𝘁𝗵𝗲 𝗲𝗾𝘂𝗶𝗽𝗺𝗲𝗻𝘁 𝗼𝗽𝗲𝗿𝗮𝘁𝗶𝗼𝗻𝗮𝗹 𝘄𝗵𝗲𝗻 𝘆𝗼𝘂 𝗮𝗿𝗿𝗶𝘃…"
type textarea "x"
type textarea "[𝟭] 𝗜𝗡𝗜𝗧𝗜𝗔𝗟 𝗙𝗜𝗡𝗗𝗜𝗡𝗚𝗦 𝗔𝗡𝗗 𝗗𝗜𝗔𝗚𝗡𝗢𝗦𝗜𝗦 𝗪𝗮𝘀 𝘁𝗵𝗲 𝗲𝗾𝘂𝗶𝗽𝗺𝗲𝗻𝘁 𝗼𝗽𝗲𝗿𝗮𝘁𝗶𝗼𝗻𝗮𝗹 𝘄𝗵𝗲𝗻 𝘆𝗼𝘂 𝗮𝗿𝗿𝗶𝘃…"
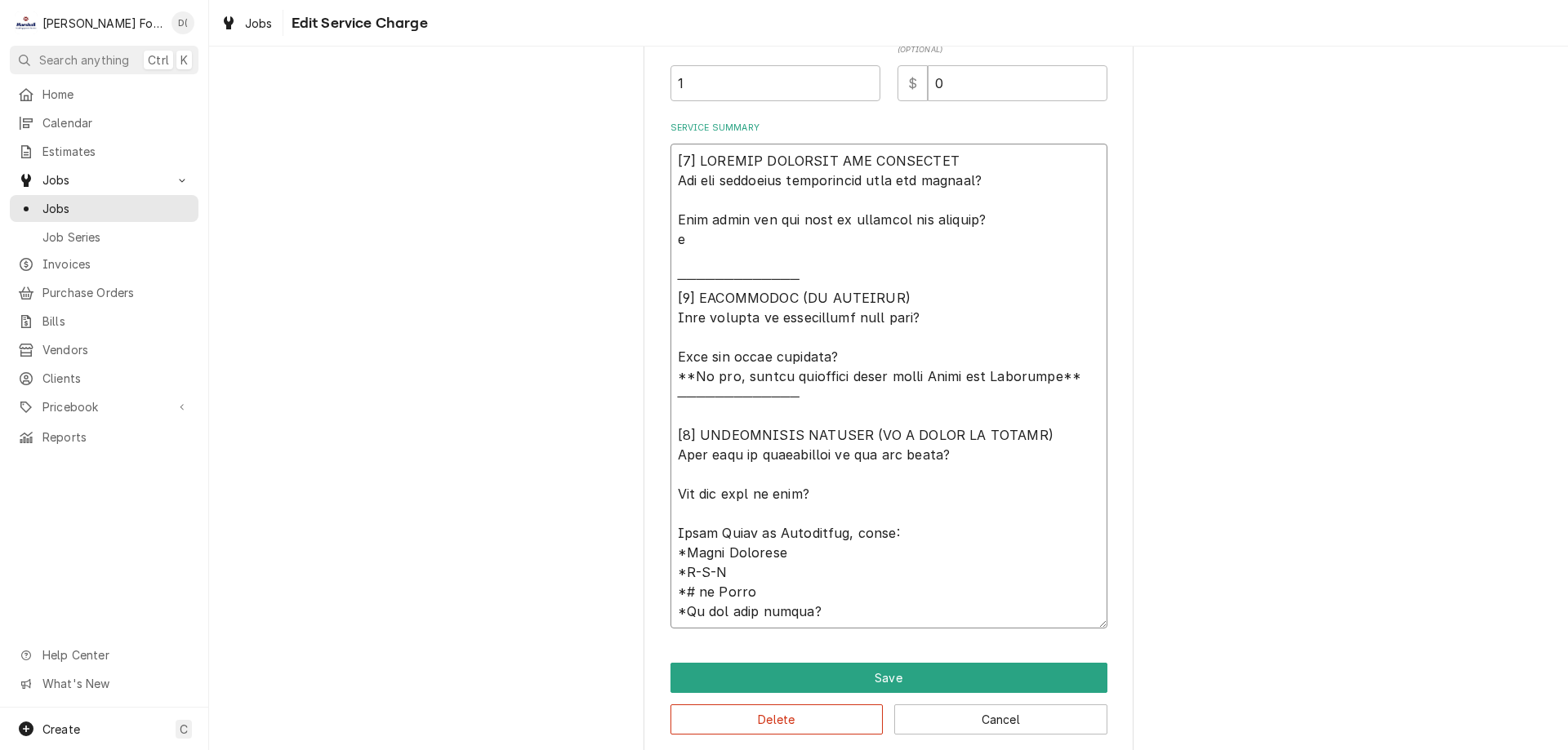
type textarea "x"
type textarea "[𝟭] 𝗜𝗡𝗜𝗧𝗜𝗔𝗟 𝗙𝗜𝗡𝗗𝗜𝗡𝗚𝗦 𝗔𝗡𝗗 𝗗𝗜𝗔𝗚𝗡𝗢𝗦𝗜𝗦 𝗪𝗮𝘀 𝘁𝗵𝗲 𝗲𝗾𝘂𝗶𝗽𝗺𝗲𝗻𝘁 𝗼𝗽𝗲𝗿𝗮𝘁𝗶𝗼𝗻𝗮𝗹 𝘄𝗵𝗲𝗻 𝘆𝗼𝘂 𝗮𝗿𝗿𝗶𝘃…"
type textarea "x"
type textarea "[𝟭] 𝗜𝗡𝗜𝗧𝗜𝗔𝗟 𝗙𝗜𝗡𝗗𝗜𝗡𝗚𝗦 𝗔𝗡𝗗 𝗗𝗜𝗔𝗚𝗡𝗢𝗦𝗜𝗦 𝗪𝗮𝘀 𝘁𝗵𝗲 𝗲𝗾𝘂𝗶𝗽𝗺𝗲𝗻𝘁 𝗼𝗽𝗲𝗿𝗮𝘁𝗶𝗼𝗻𝗮𝗹 𝘄𝗵𝗲𝗻 𝘆𝗼𝘂 𝗮𝗿𝗿𝗶𝘃…"
type textarea "x"
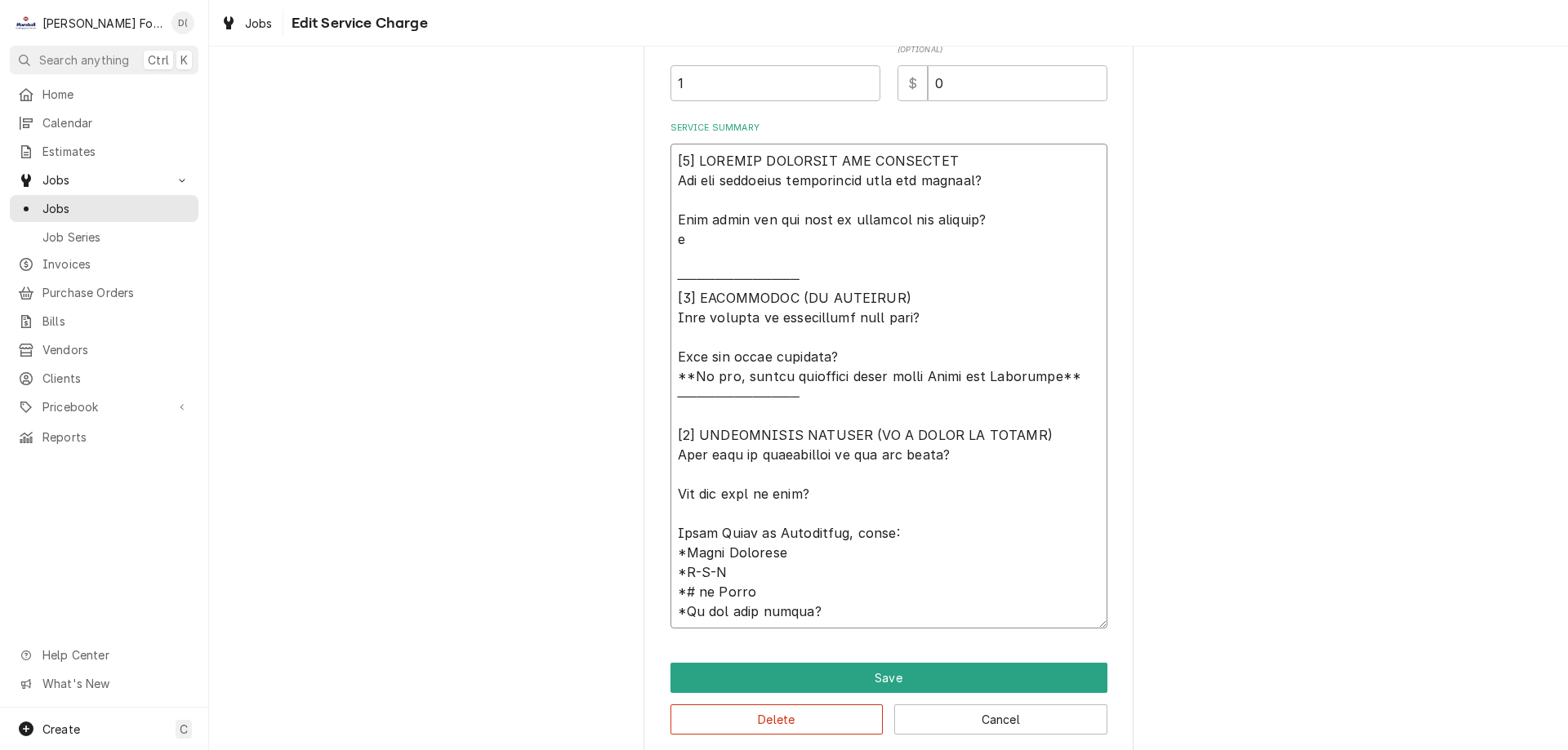
type textarea "[𝟭] 𝗜𝗡𝗜𝗧𝗜𝗔𝗟 𝗙𝗜𝗡𝗗𝗜𝗡𝗚𝗦 𝗔𝗡𝗗 𝗗𝗜𝗔𝗚𝗡𝗢𝗦𝗜𝗦 𝗪𝗮𝘀 𝘁𝗵𝗲 𝗲𝗾𝘂𝗶𝗽𝗺𝗲𝗻𝘁 𝗼𝗽𝗲𝗿𝗮𝘁𝗶𝗼𝗻𝗮𝗹 𝘄𝗵𝗲𝗻 𝘆𝗼𝘂 𝗮𝗿𝗿𝗶𝘃…"
type textarea "x"
type textarea "[𝟭] 𝗜𝗡𝗜𝗧𝗜𝗔𝗟 𝗙𝗜𝗡𝗗𝗜𝗡𝗚𝗦 𝗔𝗡𝗗 𝗗𝗜𝗔𝗚𝗡𝗢𝗦𝗜𝗦 𝗪𝗮𝘀 𝘁𝗵𝗲 𝗲𝗾𝘂𝗶𝗽𝗺𝗲𝗻𝘁 𝗼𝗽𝗲𝗿𝗮𝘁𝗶𝗼𝗻𝗮𝗹 𝘄𝗵𝗲𝗻 𝘆𝗼𝘂 𝗮𝗿𝗿𝗶𝘃…"
type textarea "x"
type textarea "[𝟭] 𝗜𝗡𝗜𝗧𝗜𝗔𝗟 𝗙𝗜𝗡𝗗𝗜𝗡𝗚𝗦 𝗔𝗡𝗗 𝗗𝗜𝗔𝗚𝗡𝗢𝗦𝗜𝗦 𝗪𝗮𝘀 𝘁𝗵𝗲 𝗲𝗾𝘂𝗶𝗽𝗺𝗲𝗻𝘁 𝗼𝗽𝗲𝗿𝗮𝘁𝗶𝗼𝗻𝗮𝗹 𝘄𝗵𝗲𝗻 𝘆𝗼𝘂 𝗮𝗿𝗿𝗶𝘃…"
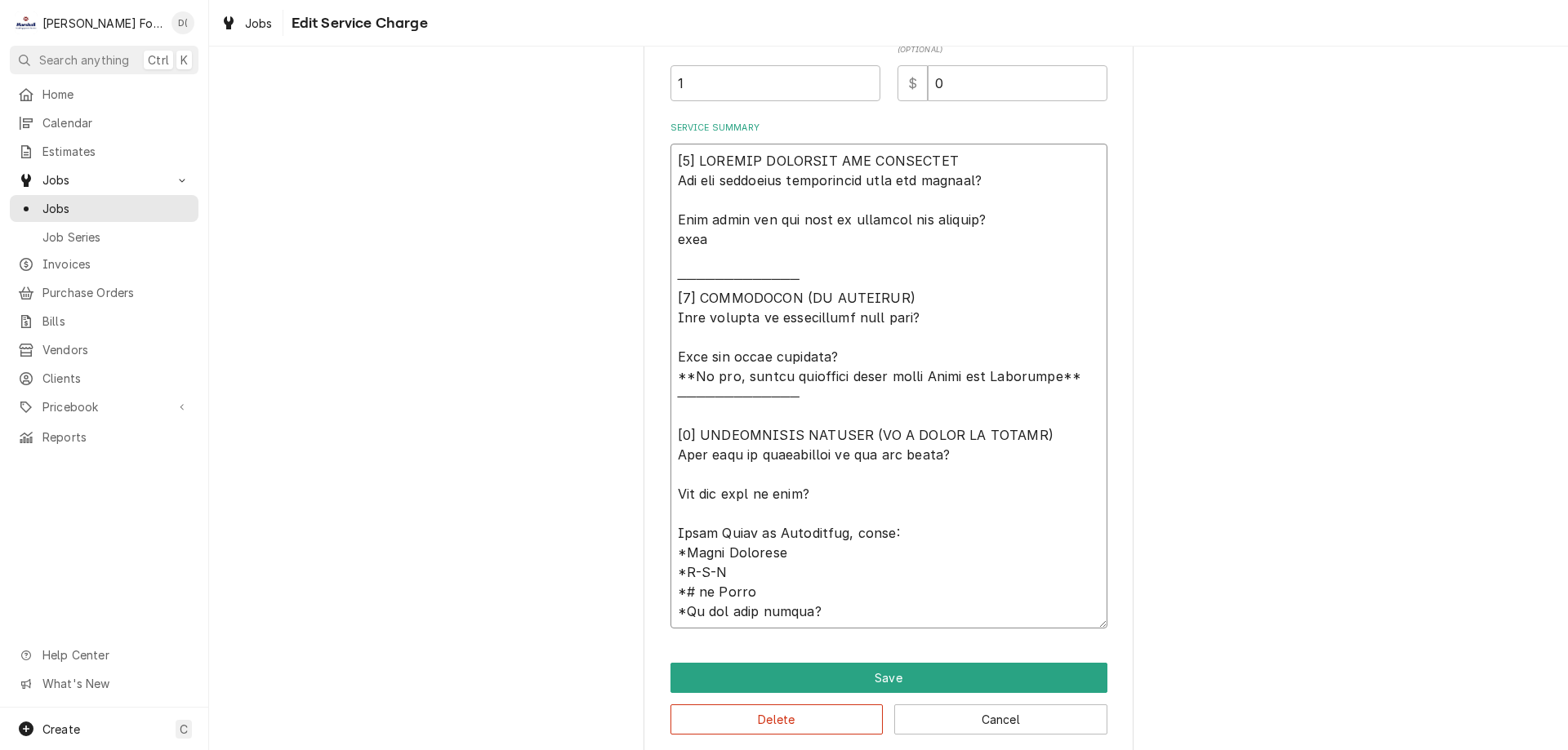
type textarea "x"
type textarea "[𝟭] 𝗜𝗡𝗜𝗧𝗜𝗔𝗟 𝗙𝗜𝗡𝗗𝗜𝗡𝗚𝗦 𝗔𝗡𝗗 𝗗𝗜𝗔𝗚𝗡𝗢𝗦𝗜𝗦 𝗪𝗮𝘀 𝘁𝗵𝗲 𝗲𝗾𝘂𝗶𝗽𝗺𝗲𝗻𝘁 𝗼𝗽𝗲𝗿𝗮𝘁𝗶𝗼𝗻𝗮𝗹 𝘄𝗵𝗲𝗻 𝘆𝗼𝘂 𝗮𝗿𝗿𝗶𝘃…"
type textarea "x"
type textarea "[𝟭] 𝗜𝗡𝗜𝗧𝗜𝗔𝗟 𝗙𝗜𝗡𝗗𝗜𝗡𝗚𝗦 𝗔𝗡𝗗 𝗗𝗜𝗔𝗚𝗡𝗢𝗦𝗜𝗦 𝗪𝗮𝘀 𝘁𝗵𝗲 𝗲𝗾𝘂𝗶𝗽𝗺𝗲𝗻𝘁 𝗼𝗽𝗲𝗿𝗮𝘁𝗶𝗼𝗻𝗮𝗹 𝘄𝗵𝗲𝗻 𝘆𝗼𝘂 𝗮𝗿𝗿𝗶𝘃…"
type textarea "x"
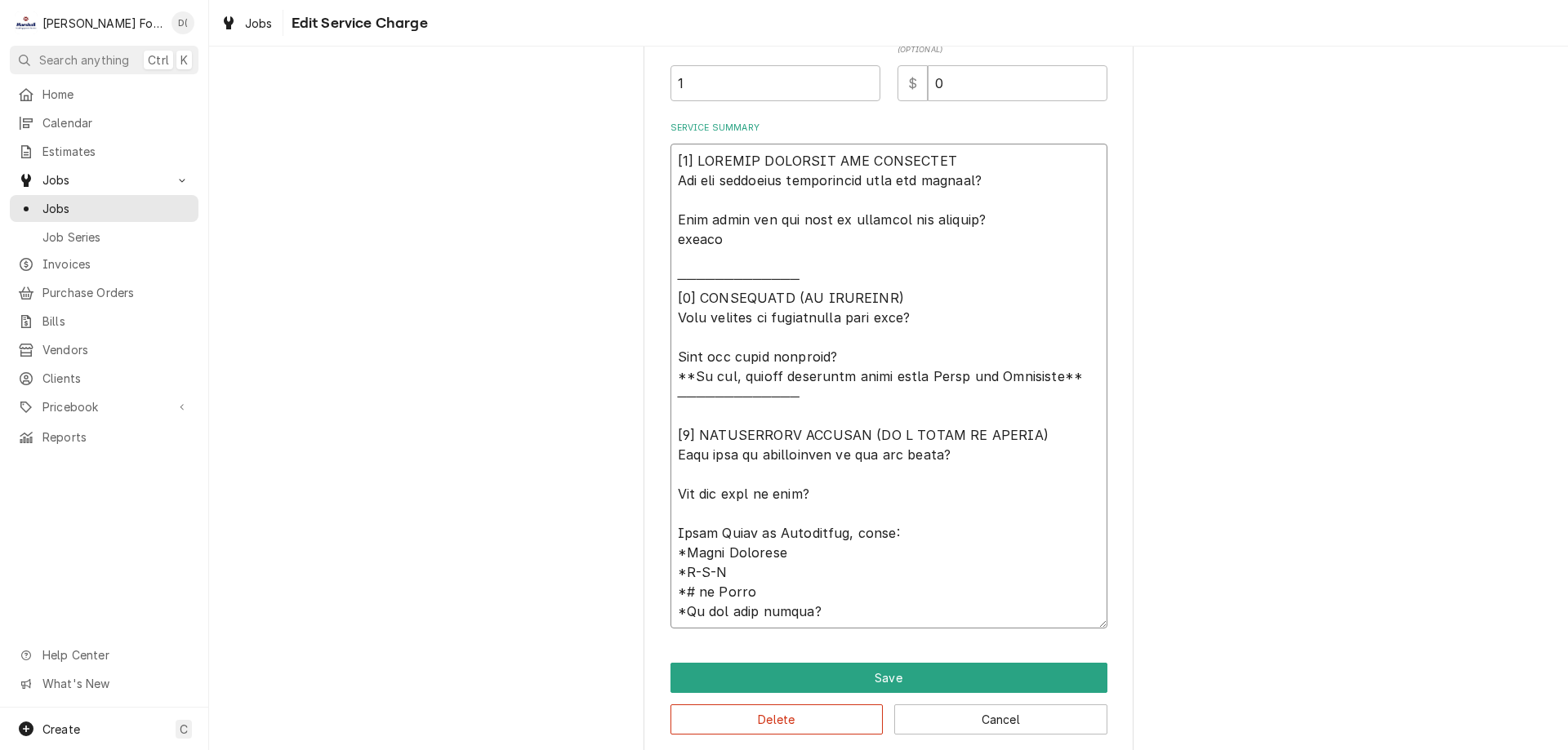
type textarea "[𝟭] 𝗜𝗡𝗜𝗧𝗜𝗔𝗟 𝗙𝗜𝗡𝗗𝗜𝗡𝗚𝗦 𝗔𝗡𝗗 𝗗𝗜𝗔𝗚𝗡𝗢𝗦𝗜𝗦 𝗪𝗮𝘀 𝘁𝗵𝗲 𝗲𝗾𝘂𝗶𝗽𝗺𝗲𝗻𝘁 𝗼𝗽𝗲𝗿𝗮𝘁𝗶𝗼𝗻𝗮𝗹 𝘄𝗵𝗲𝗻 𝘆𝗼𝘂 𝗮𝗿𝗿𝗶𝘃…"
type textarea "x"
type textarea "[𝟭] 𝗜𝗡𝗜𝗧𝗜𝗔𝗟 𝗙𝗜𝗡𝗗𝗜𝗡𝗚𝗦 𝗔𝗡𝗗 𝗗𝗜𝗔𝗚𝗡𝗢𝗦𝗜𝗦 𝗪𝗮𝘀 𝘁𝗵𝗲 𝗲𝗾𝘂𝗶𝗽𝗺𝗲𝗻𝘁 𝗼𝗽𝗲𝗿𝗮𝘁𝗶𝗼𝗻𝗮𝗹 𝘄𝗵𝗲𝗻 𝘆𝗼𝘂 𝗮𝗿𝗿𝗶𝘃…"
click at [44, 200] on span "Jobs" at bounding box center [117, 208] width 147 height 17
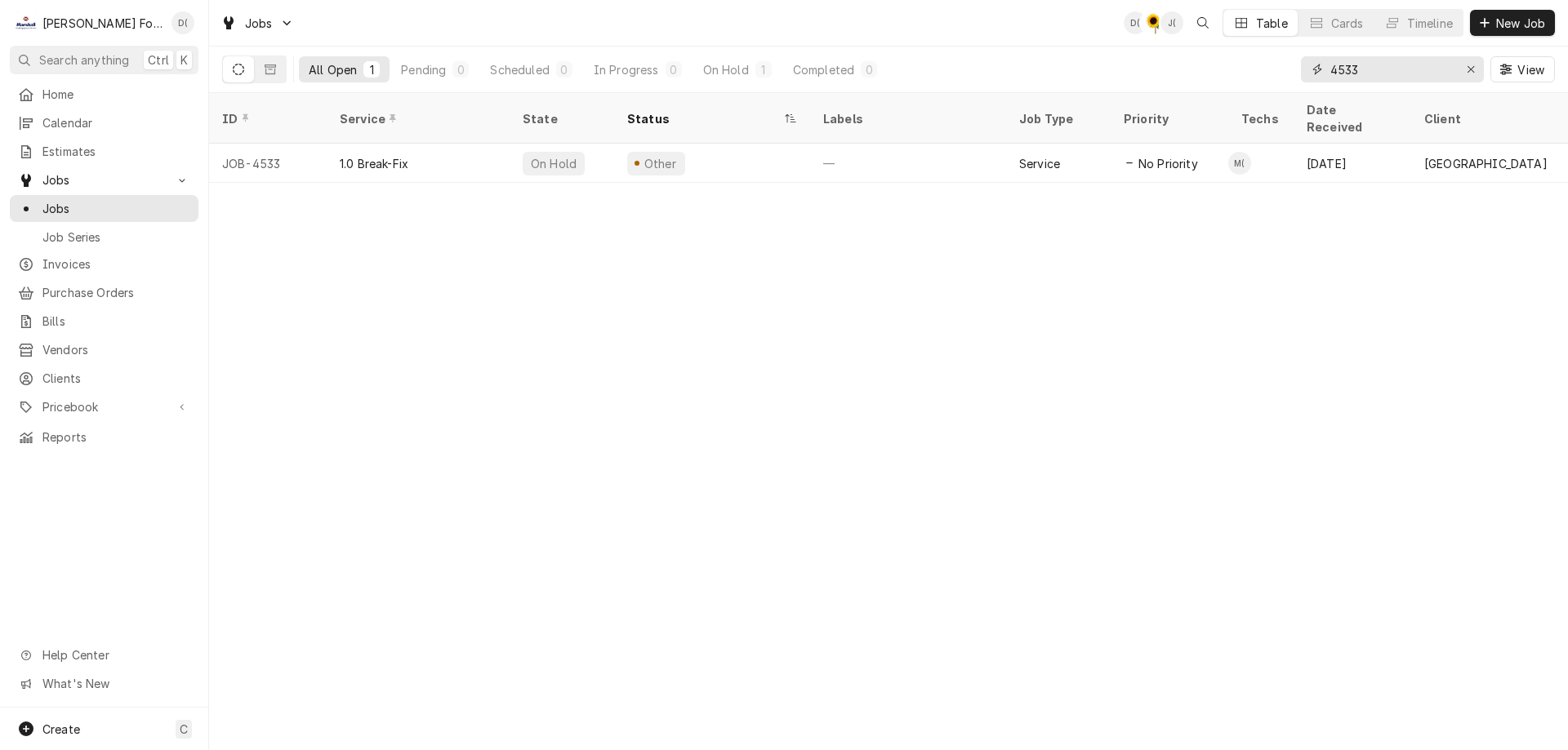
click at [1370, 69] on input "4533" at bounding box center [1391, 70] width 123 height 26
type input "4462"
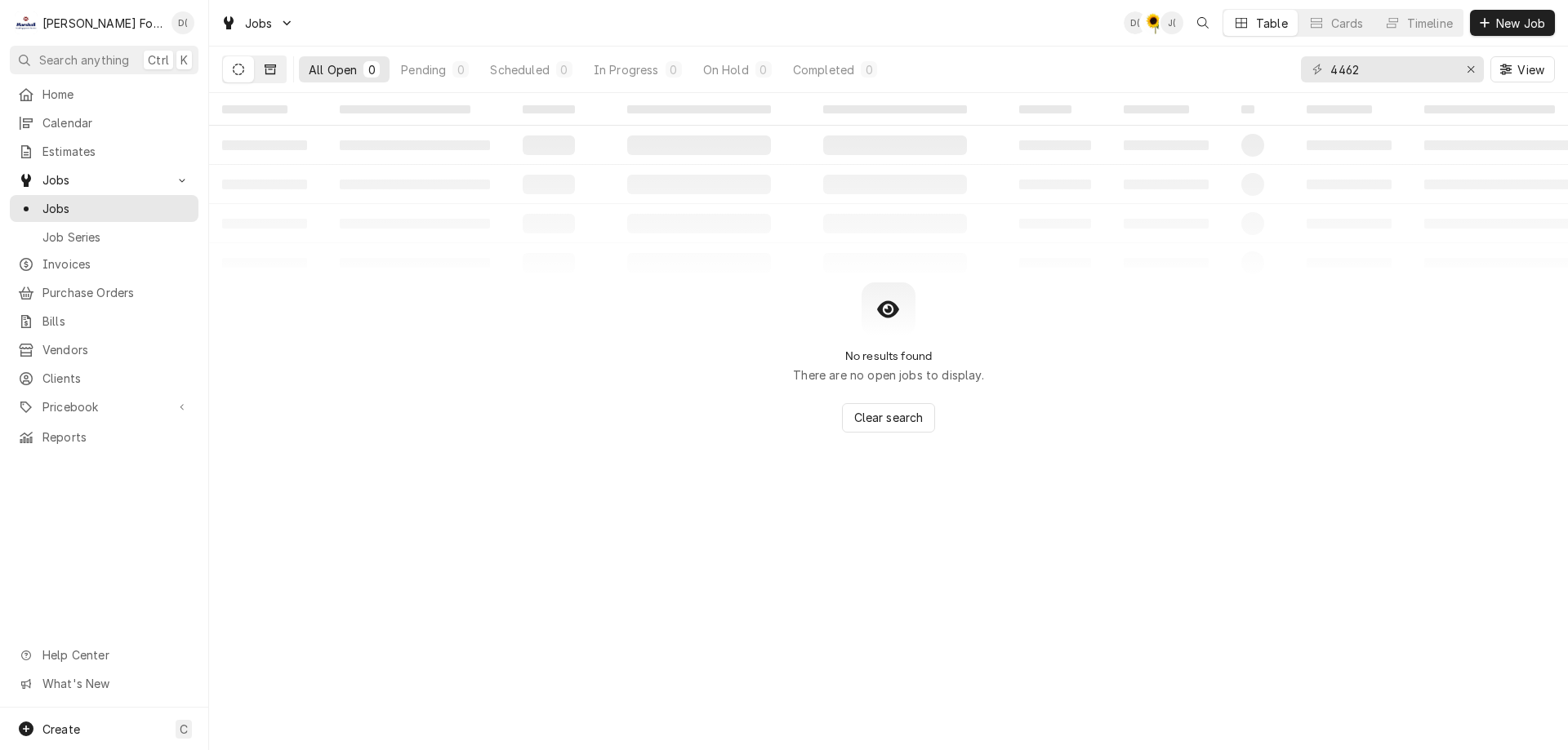
click at [273, 72] on icon "Dynamic Content Wrapper" at bounding box center [270, 69] width 11 height 11
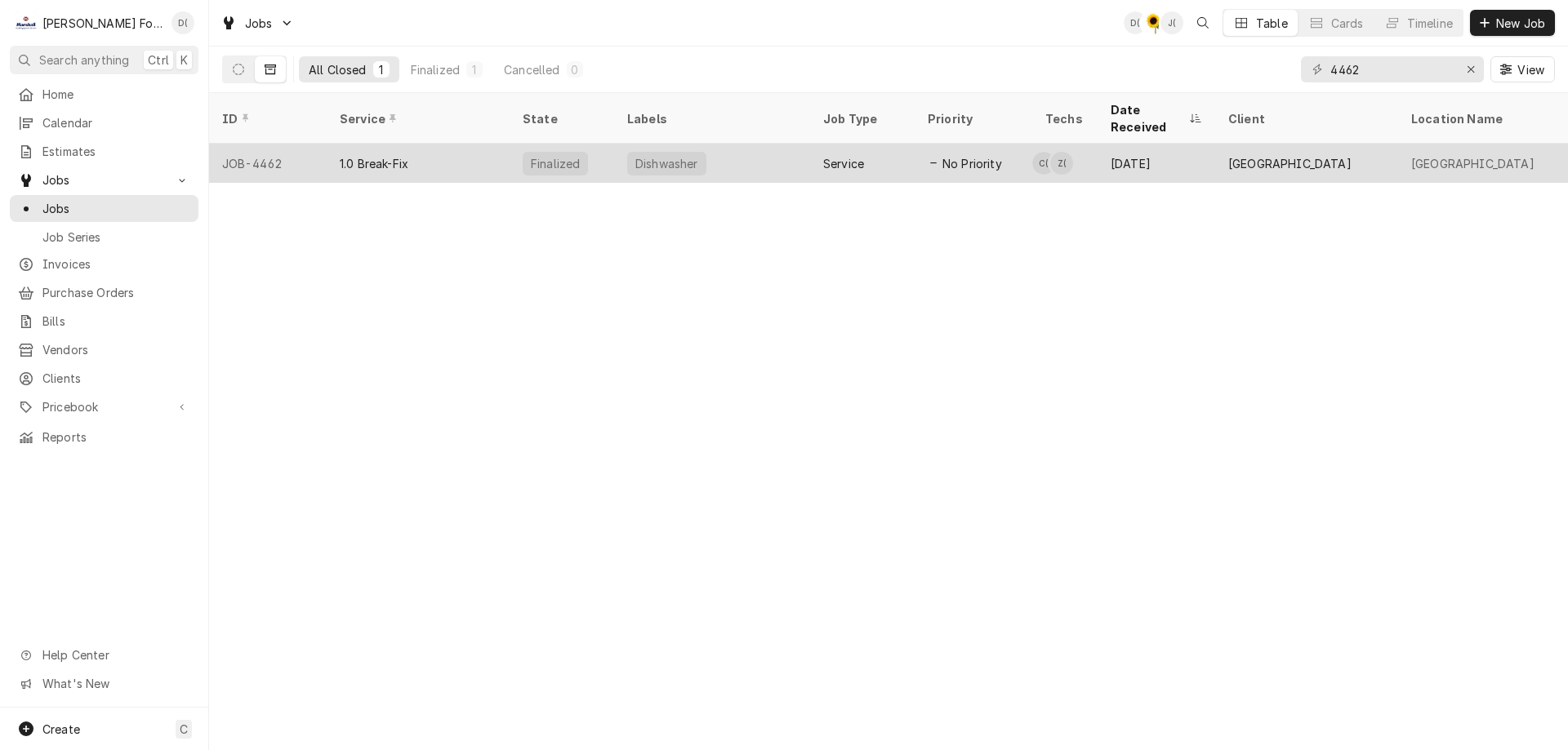
click at [463, 146] on div "1.0 Break-Fix" at bounding box center [418, 162] width 183 height 39
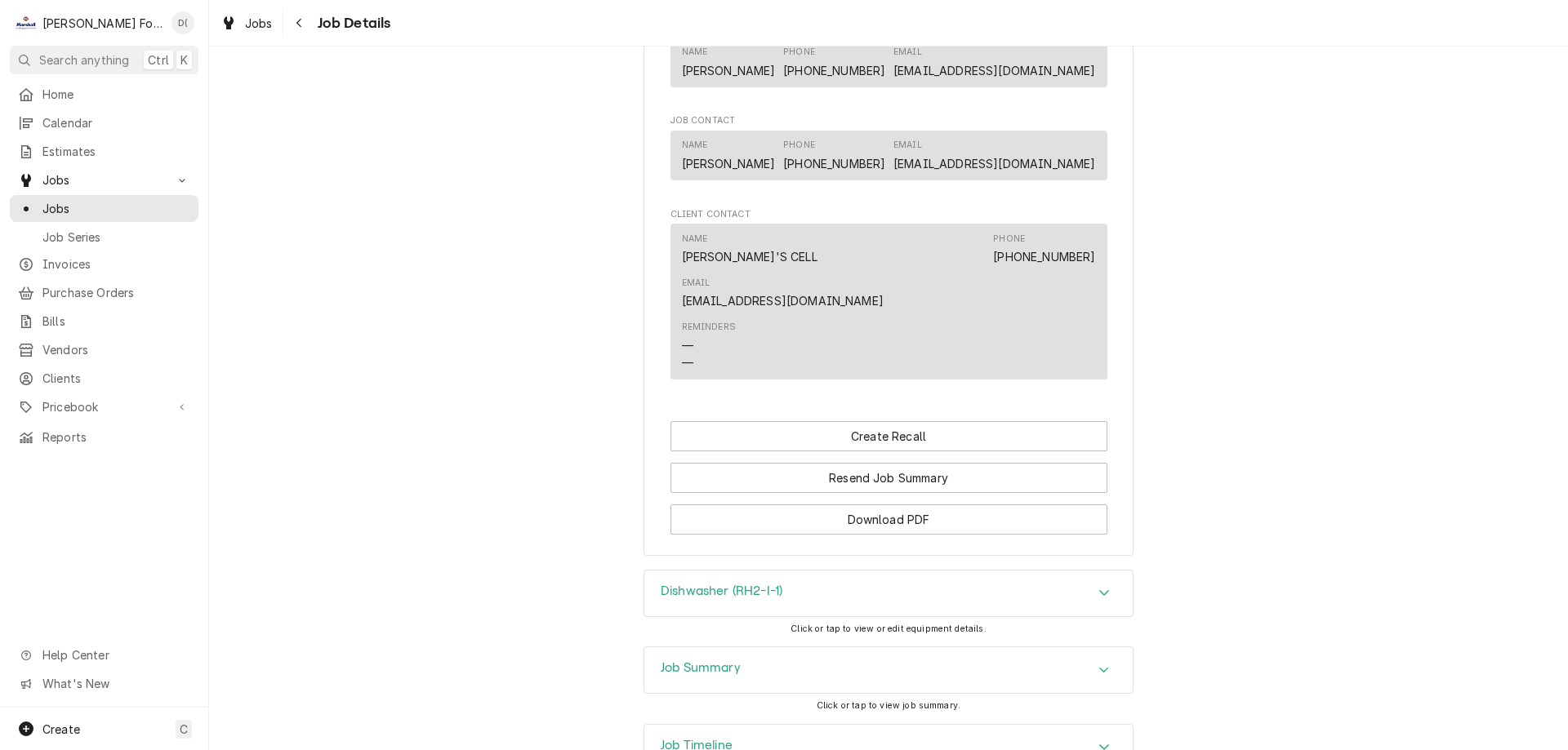
scroll to position [1538, 0]
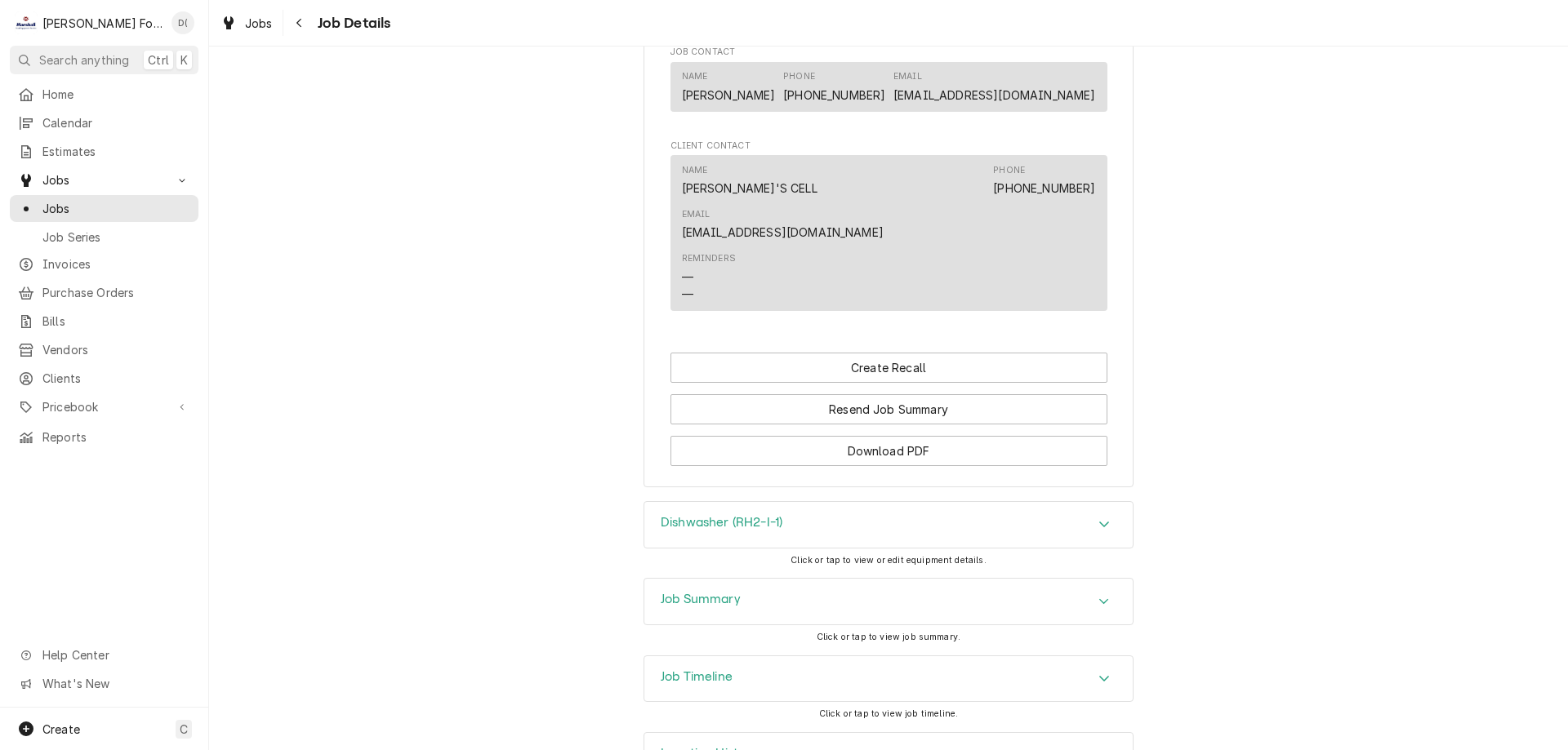
click at [749, 579] on div "Job Summary" at bounding box center [889, 602] width 488 height 46
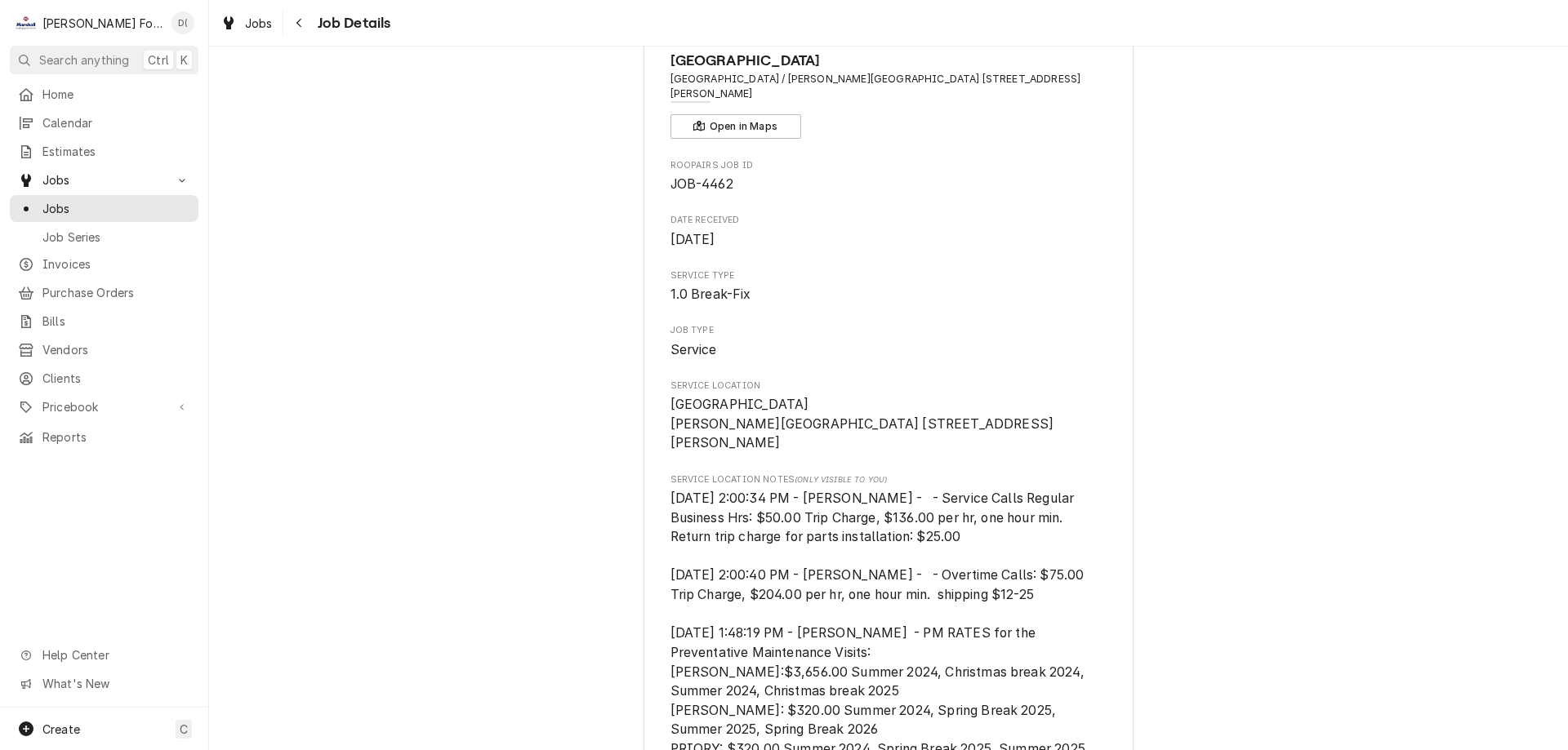
scroll to position [0, 0]
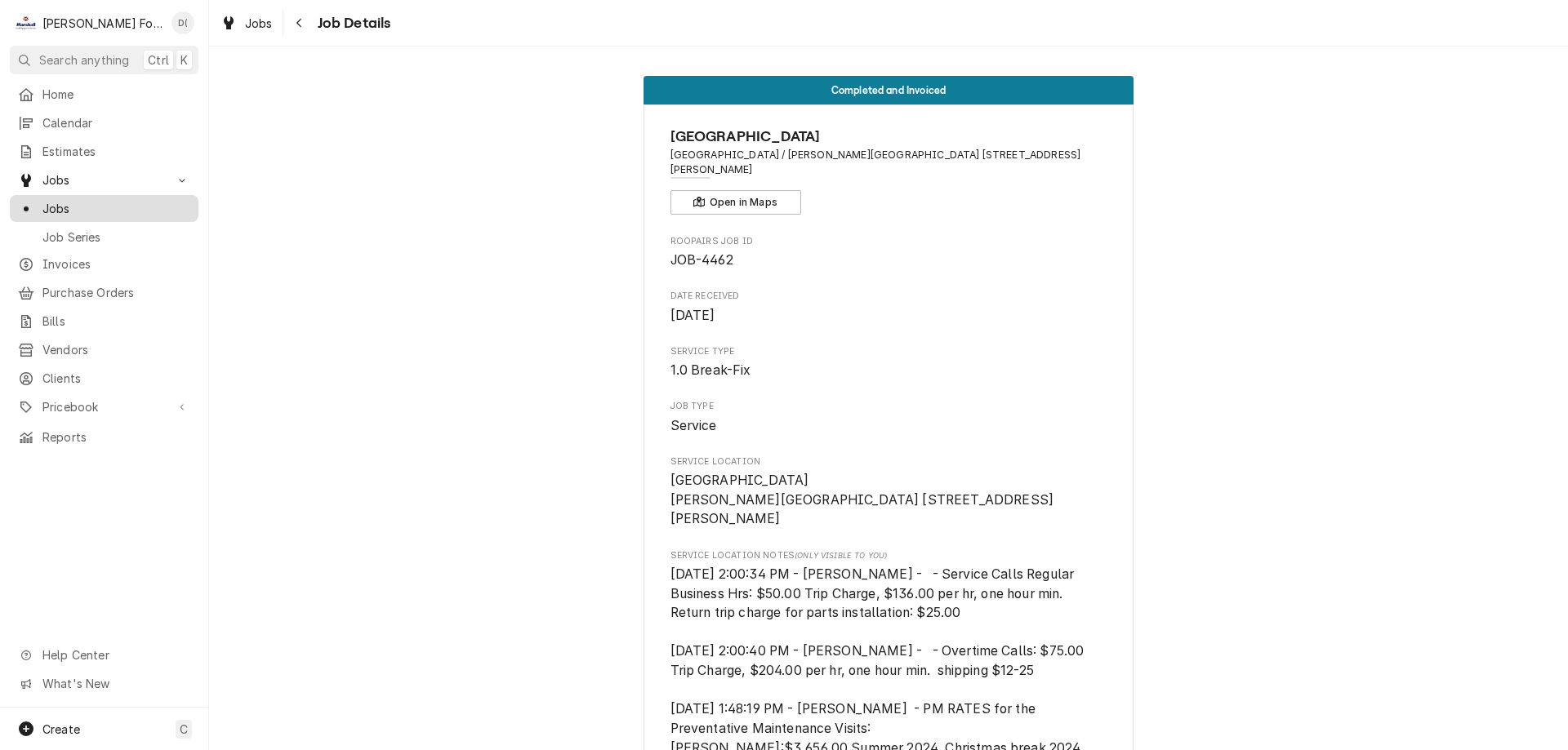
click at [75, 205] on span "Jobs" at bounding box center [117, 208] width 147 height 17
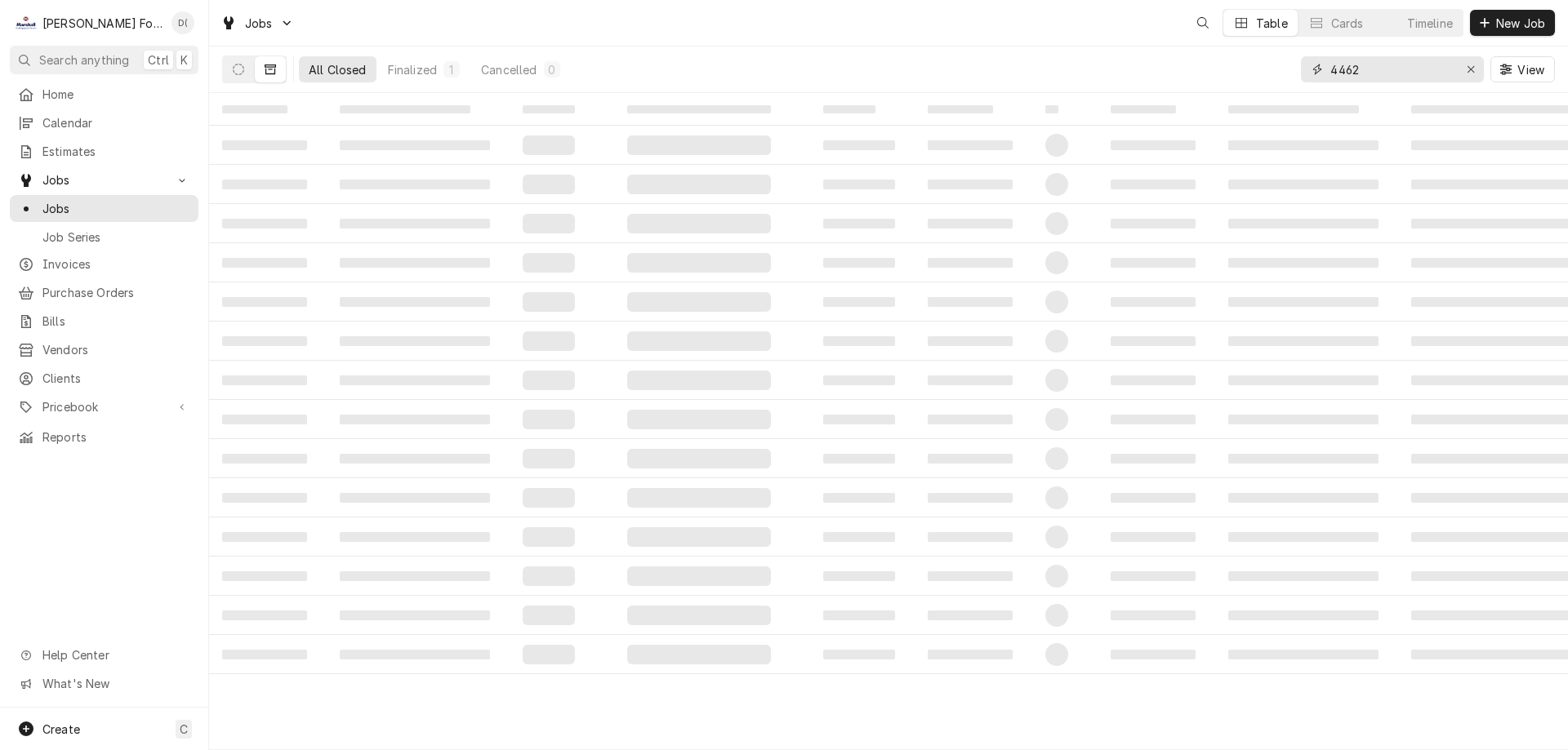
click at [1382, 69] on input "4462" at bounding box center [1391, 70] width 123 height 26
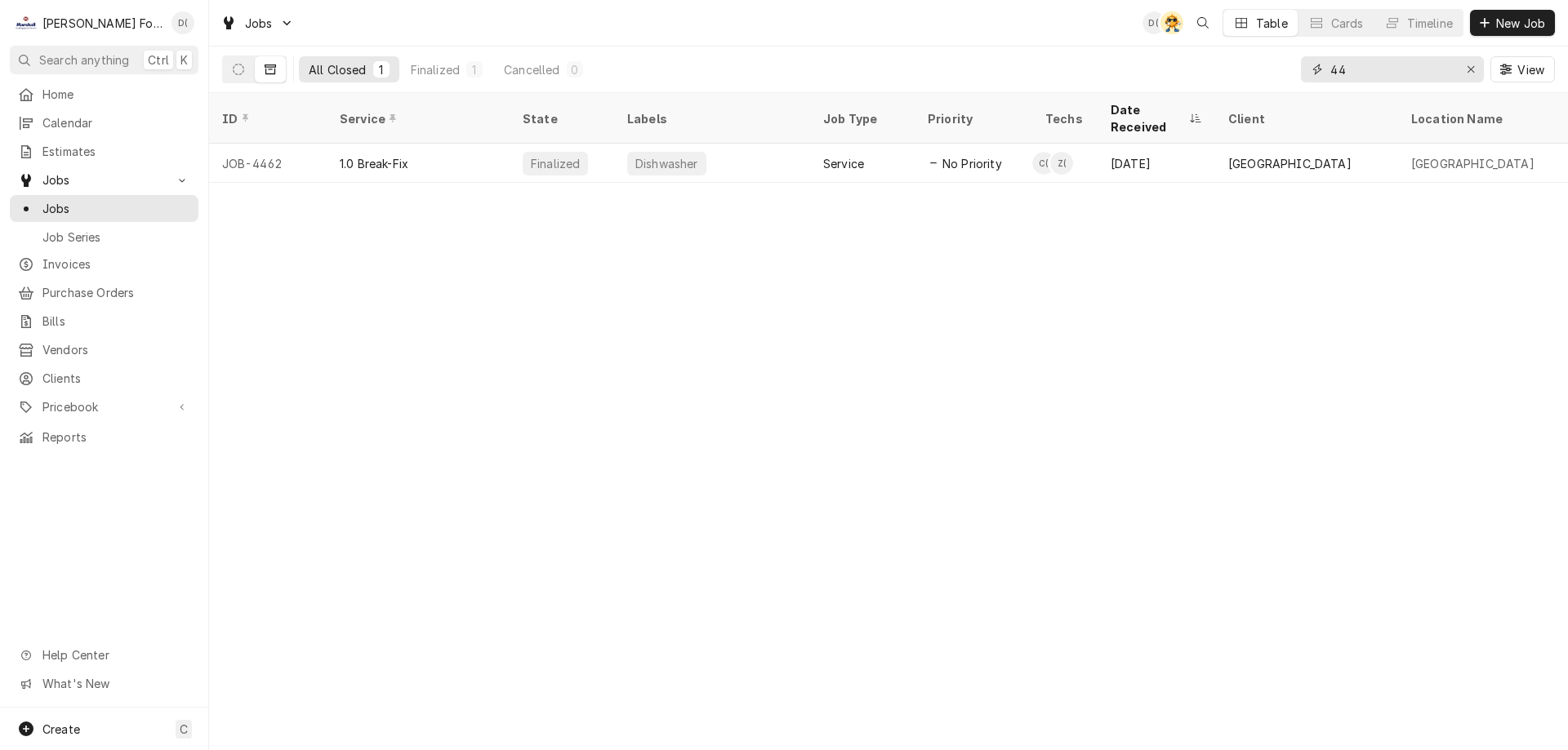
type input "4"
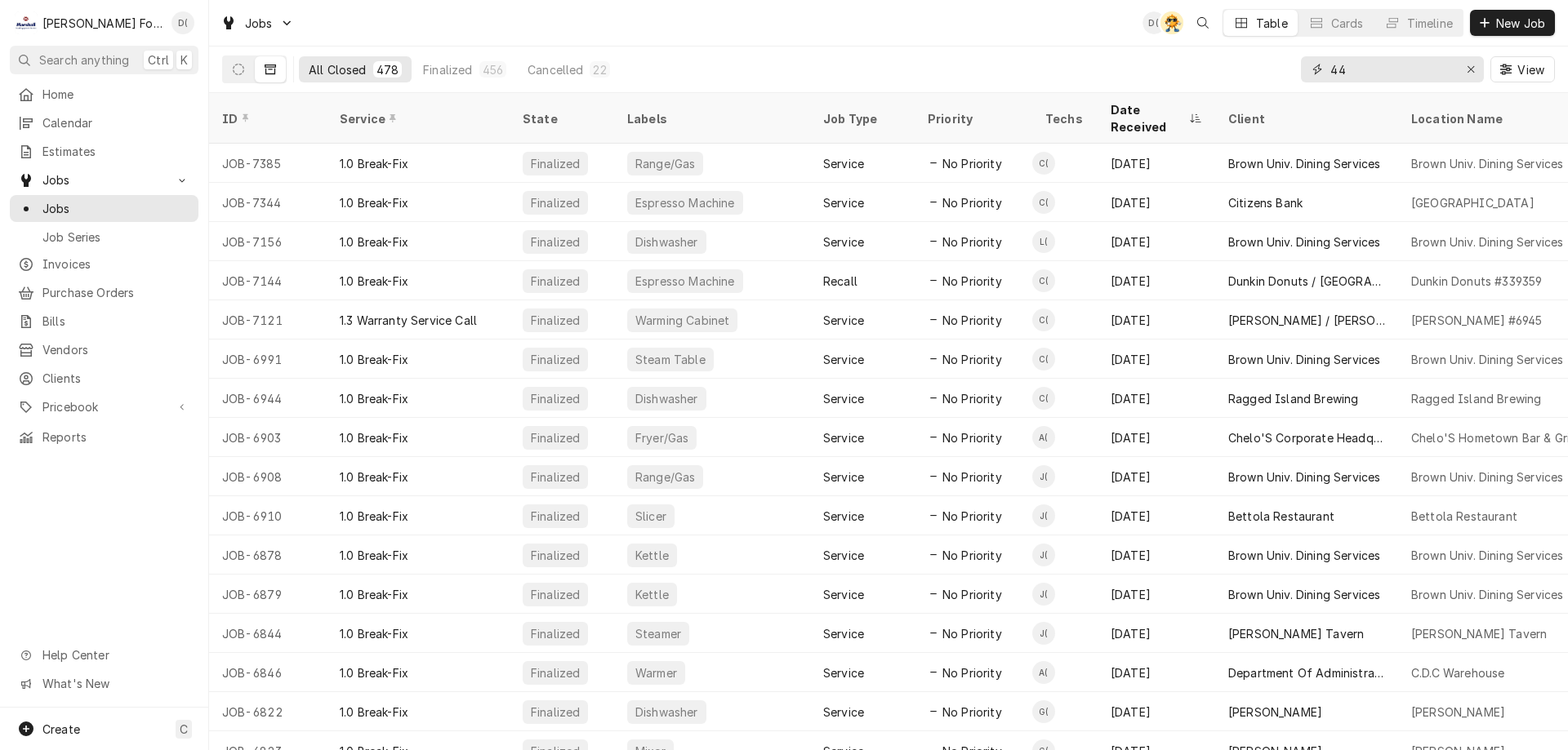
type input "4"
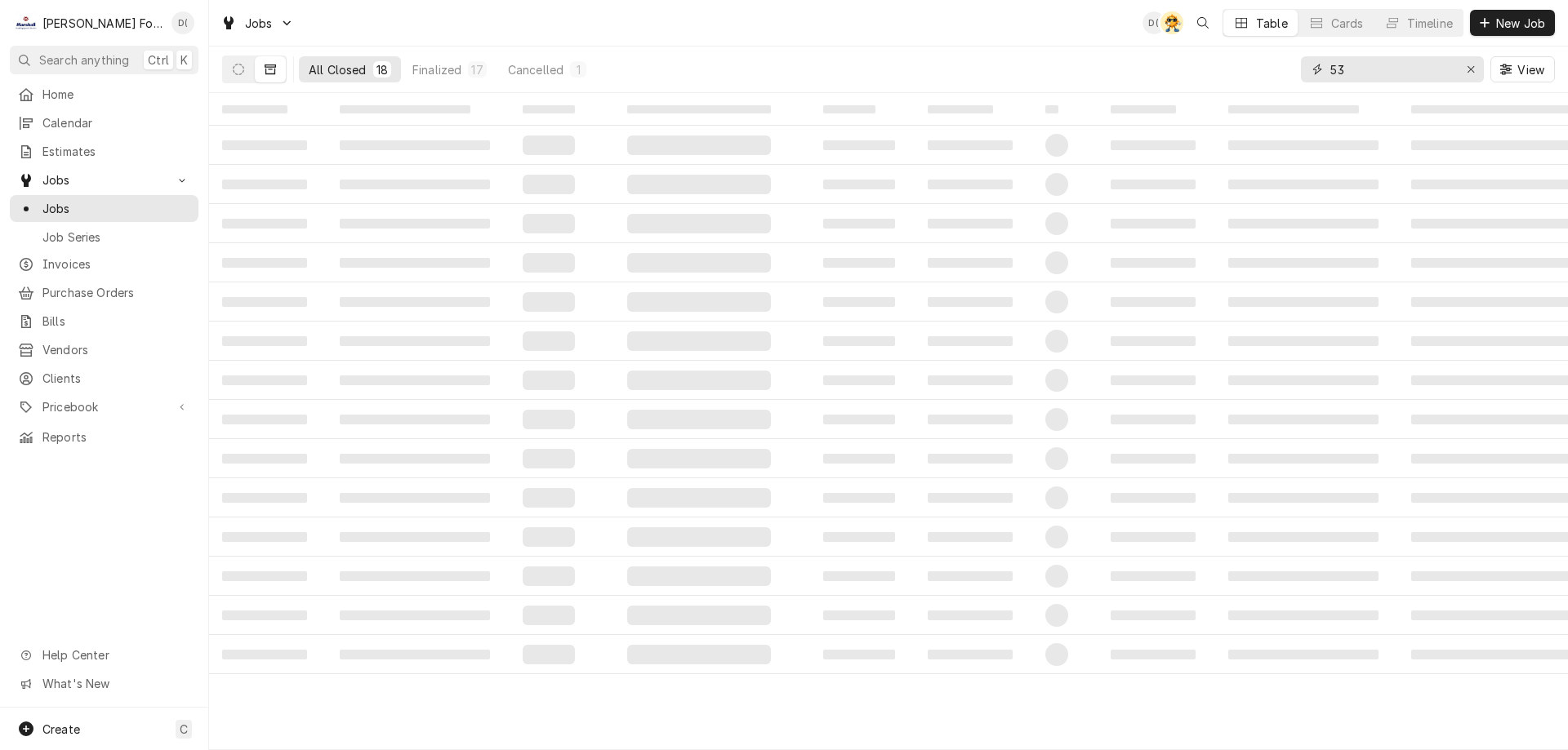
type input "5"
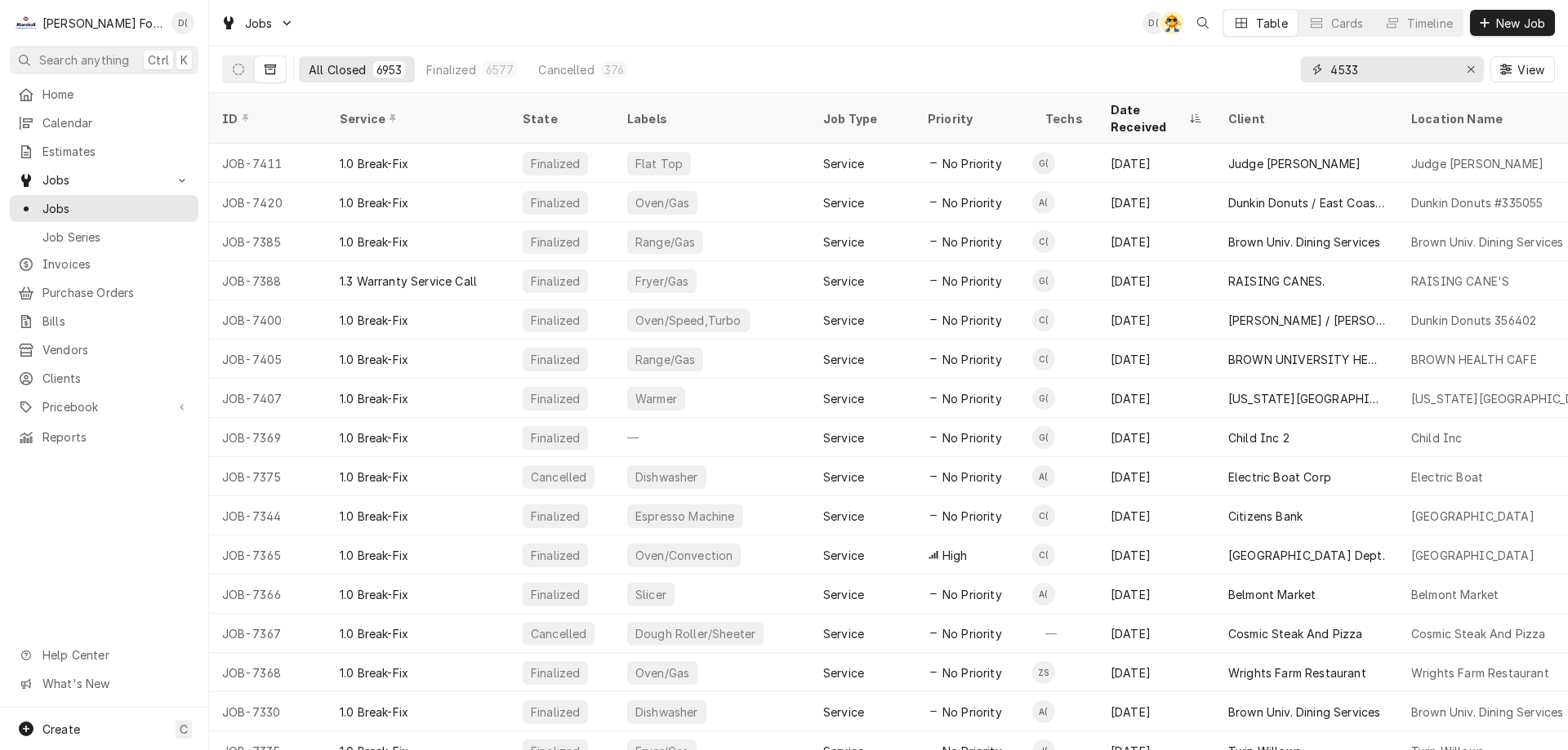
type input "4533"
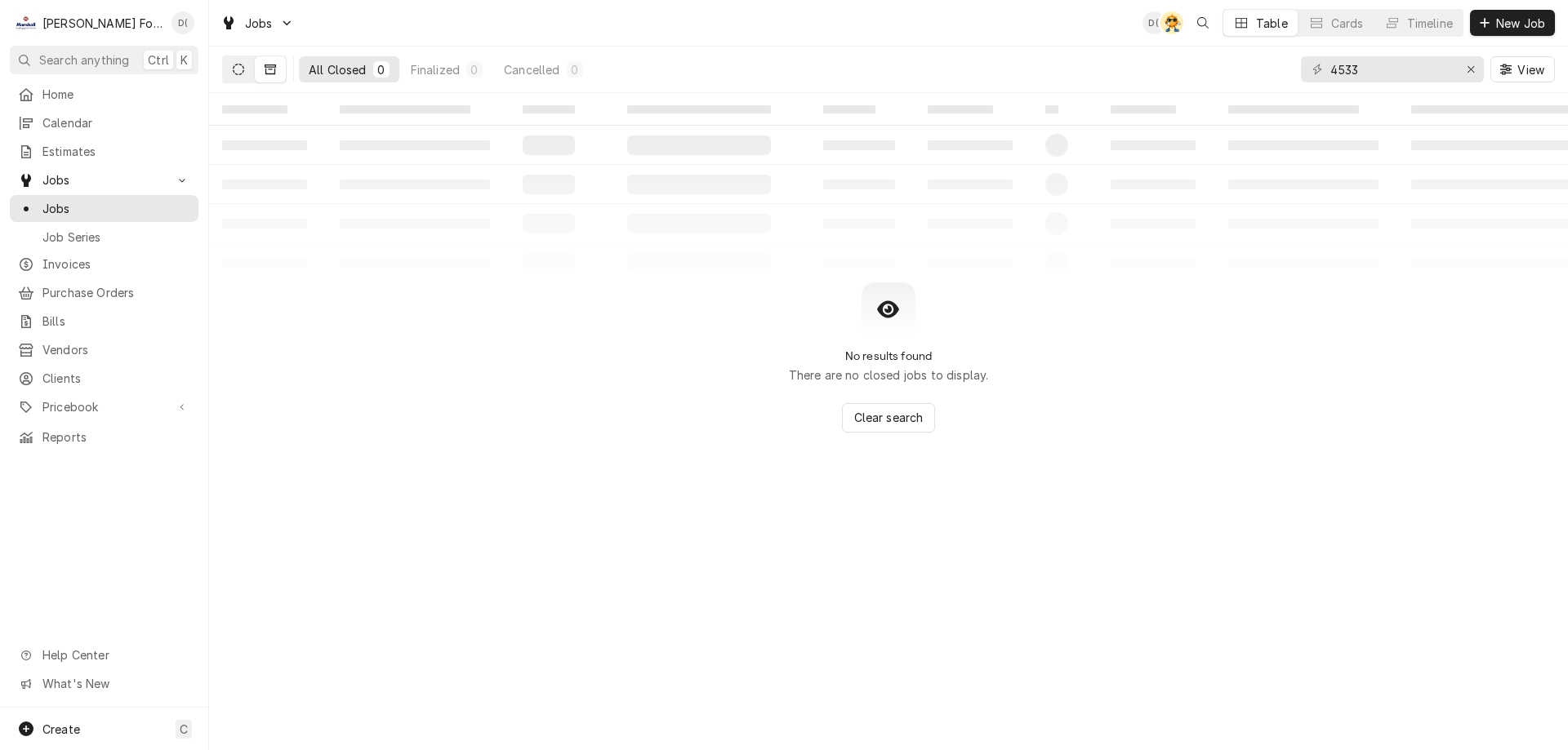
click at [233, 72] on icon "Dynamic Content Wrapper" at bounding box center [238, 69] width 11 height 11
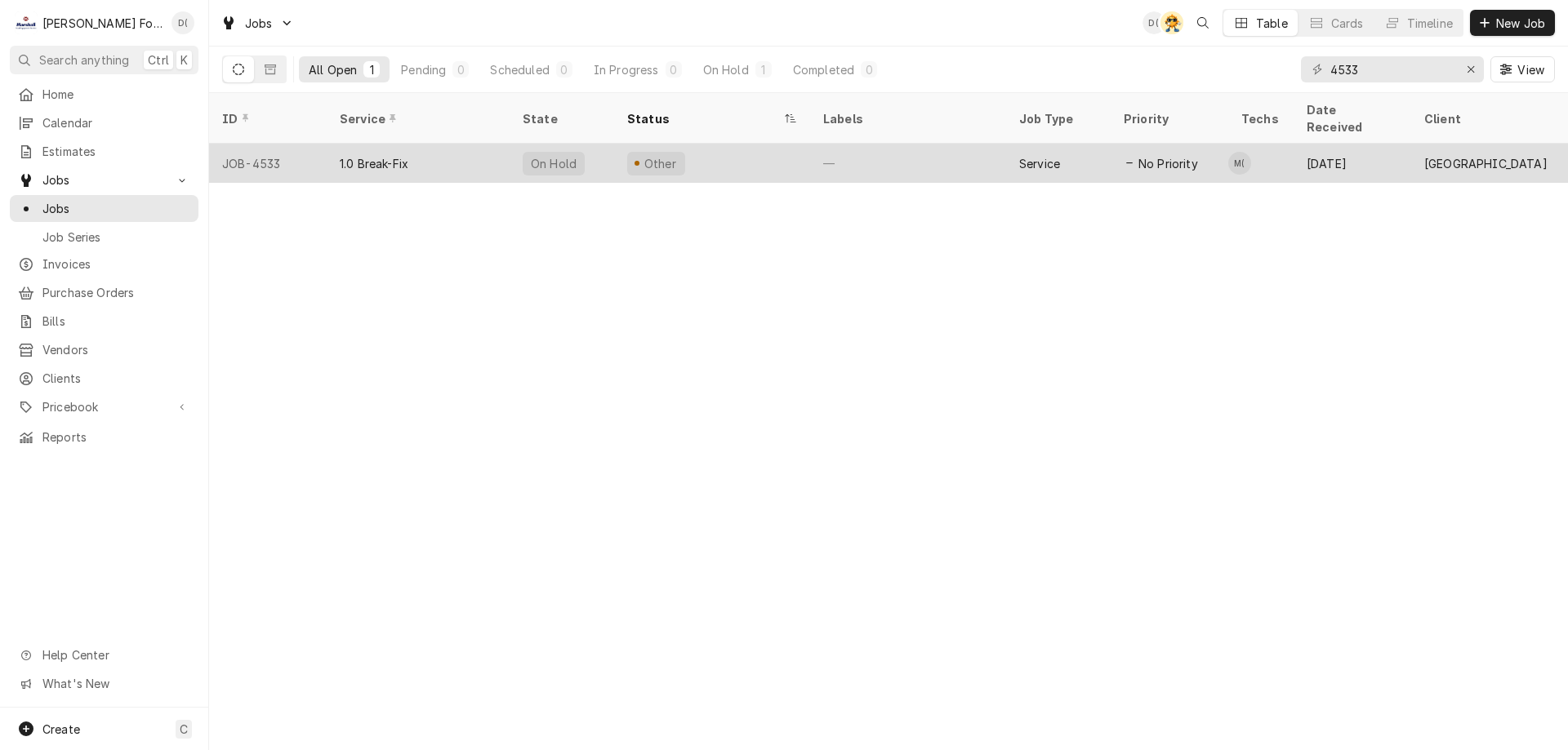
click at [707, 147] on div "Other" at bounding box center [711, 162] width 196 height 39
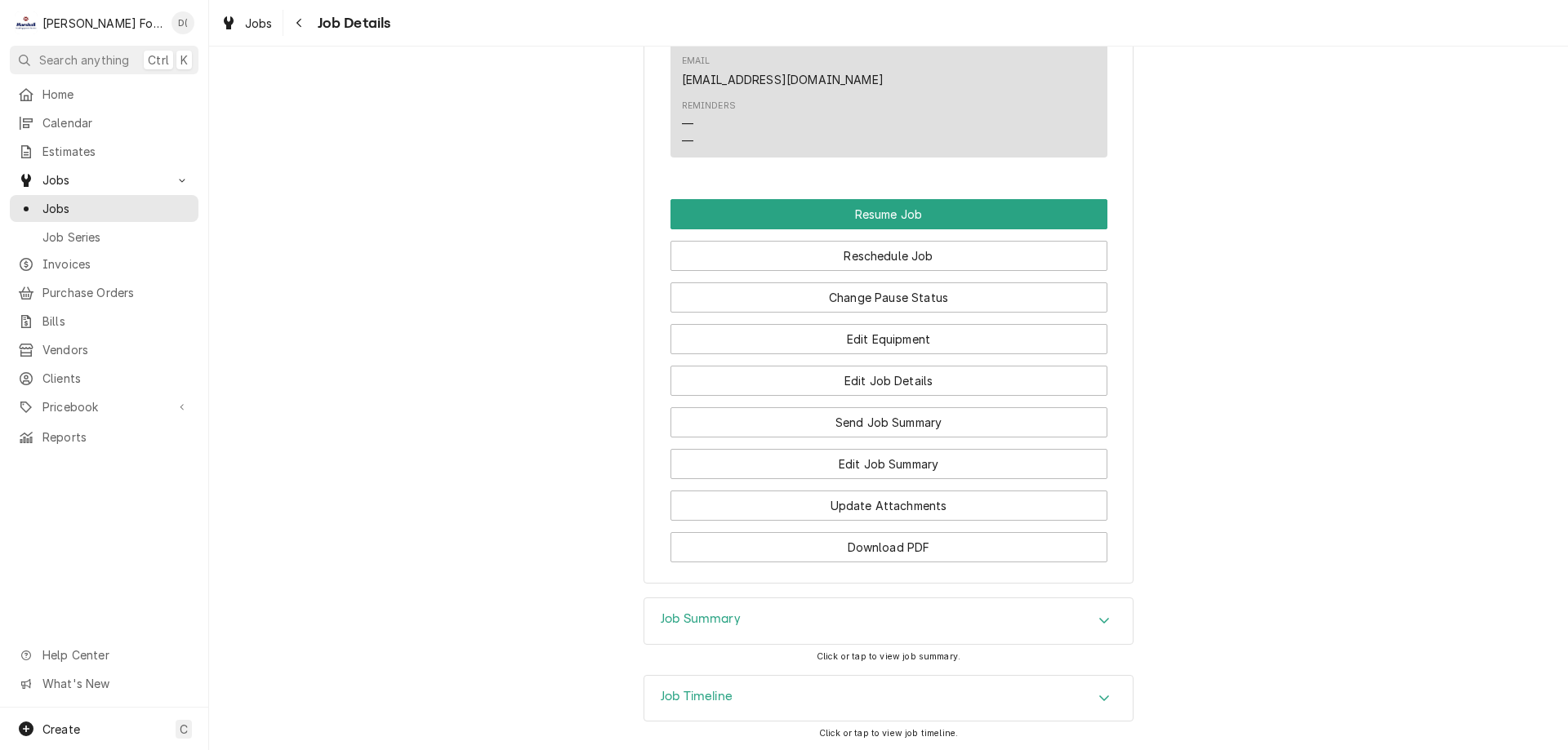
scroll to position [1734, 0]
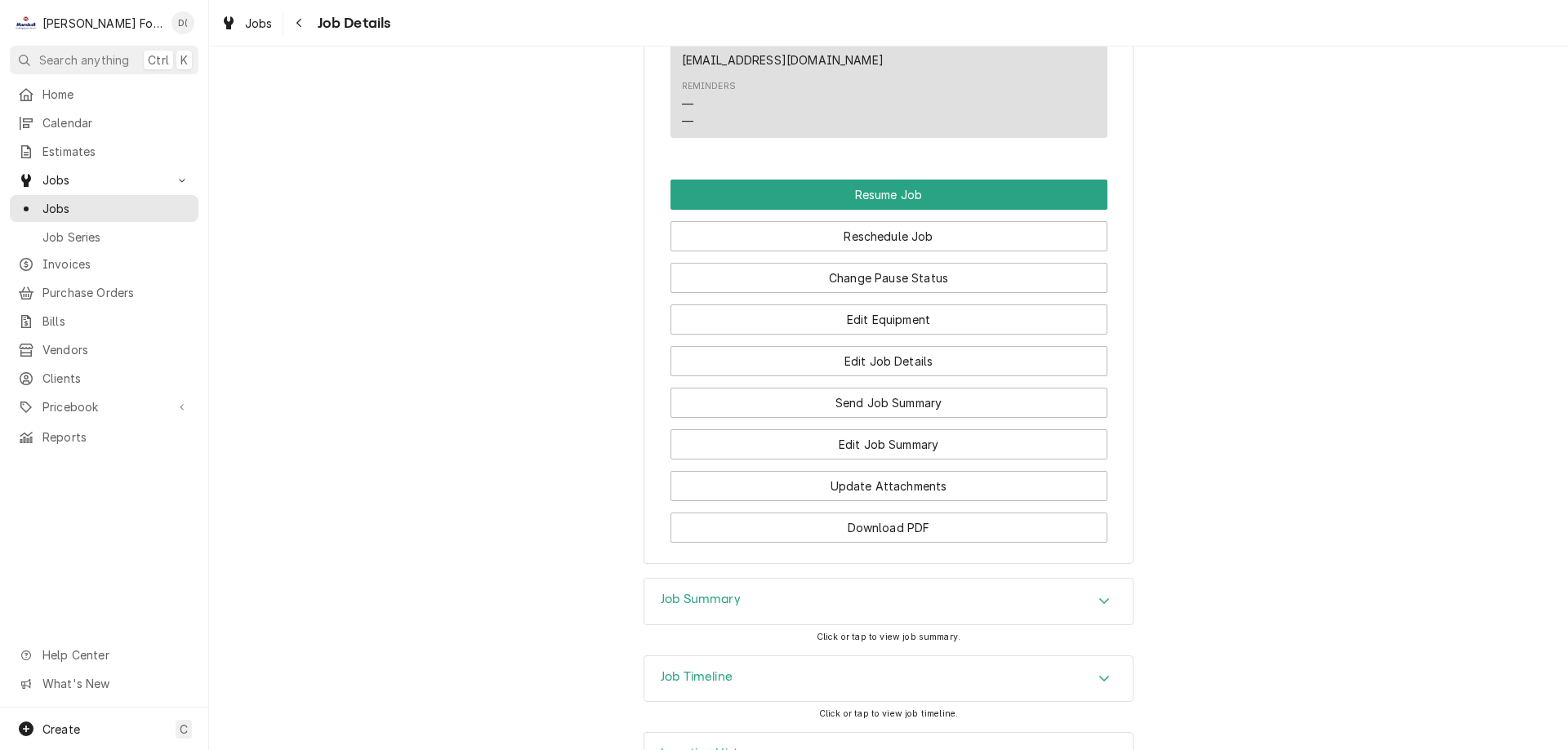
click at [736, 579] on div "Job Summary" at bounding box center [889, 602] width 488 height 46
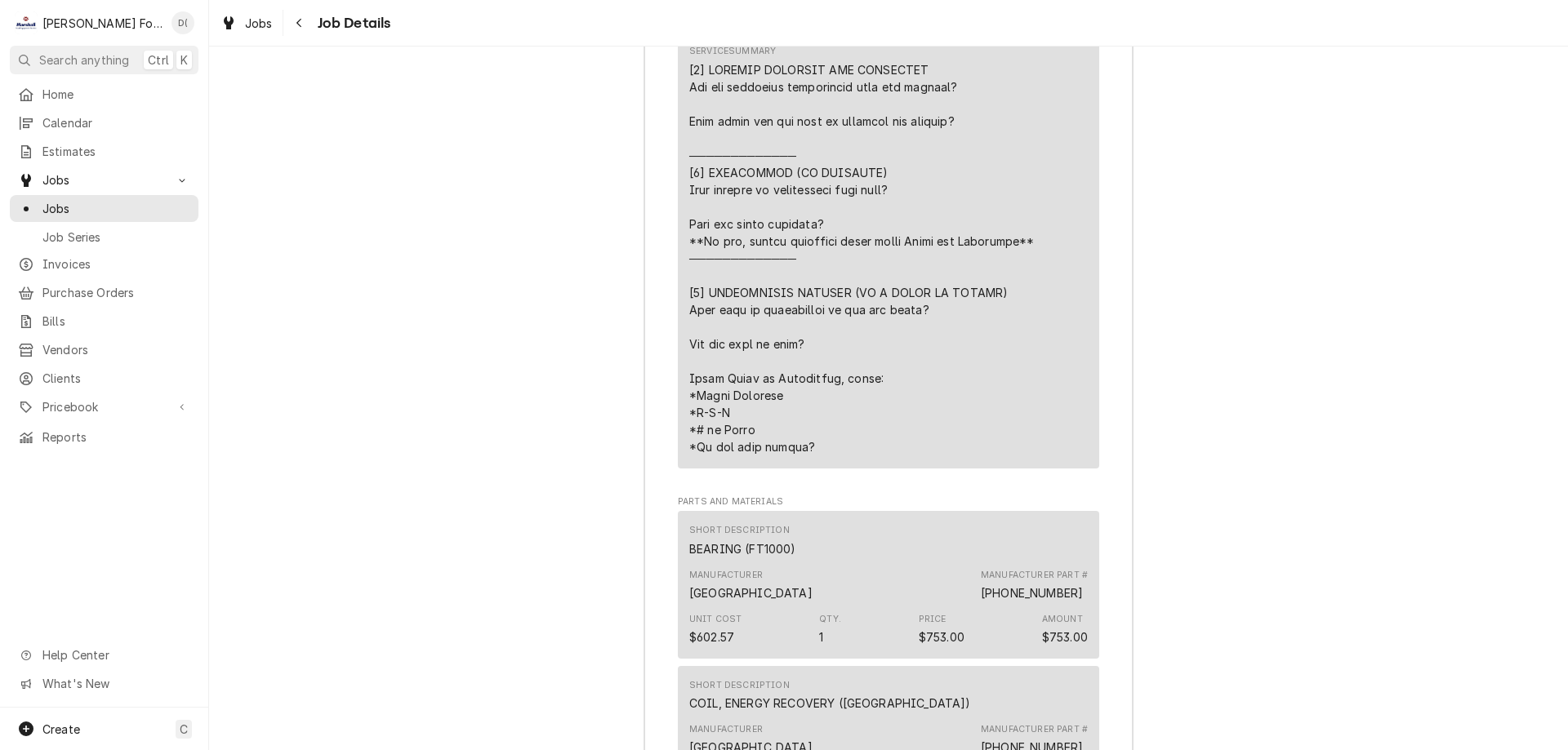
scroll to position [3040, 0]
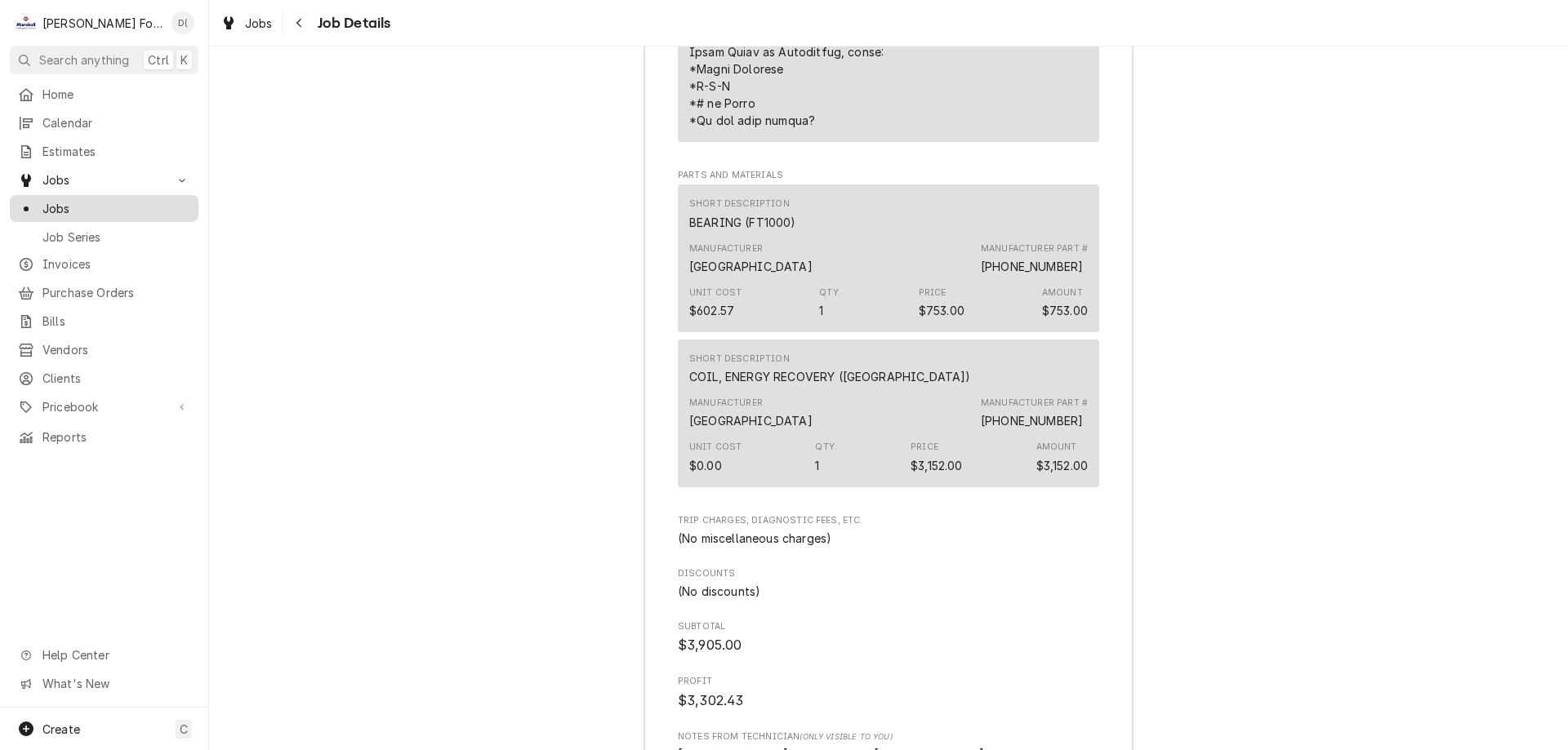
click at [152, 207] on span "Jobs" at bounding box center [117, 208] width 147 height 17
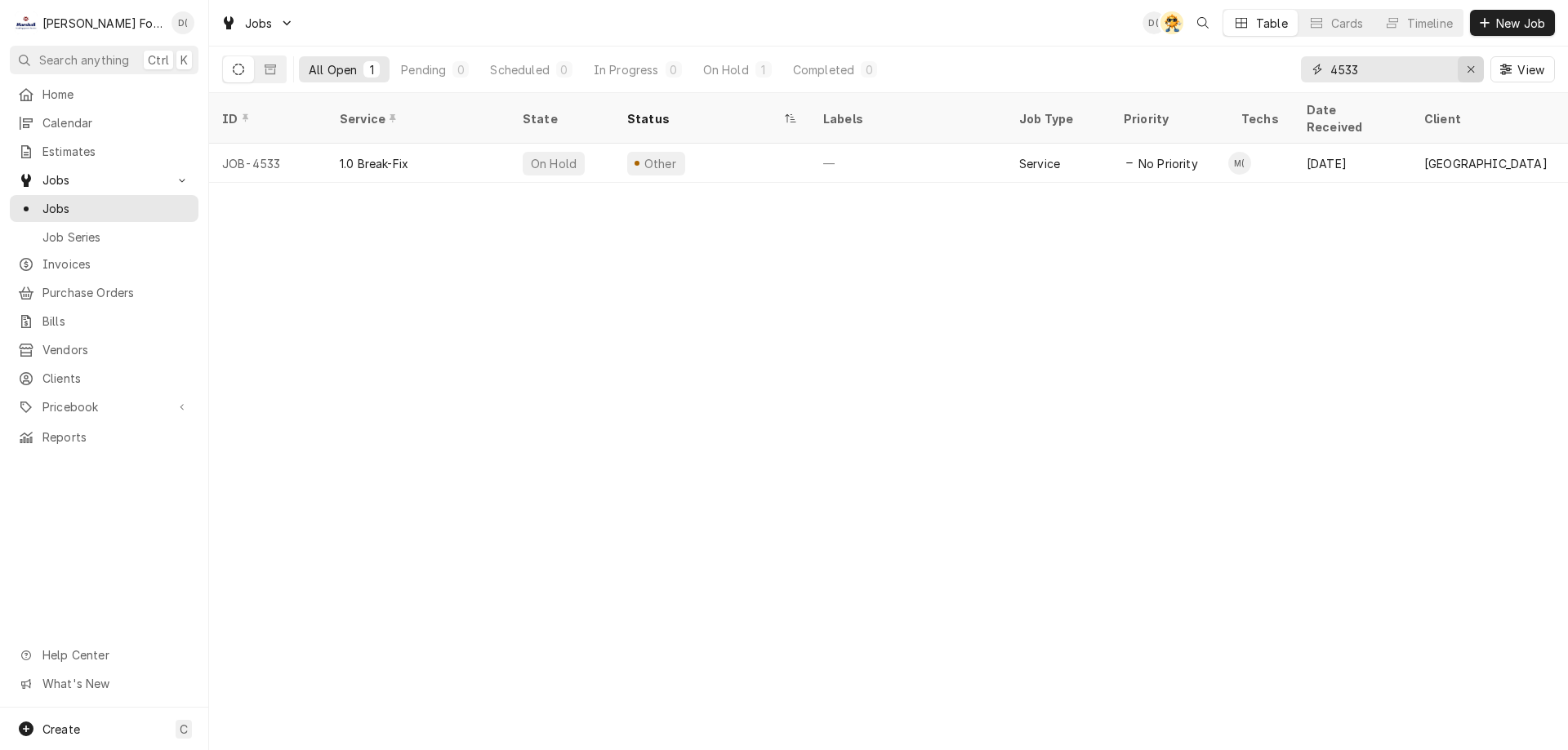
click at [1466, 66] on icon "Erase input" at bounding box center [1470, 69] width 9 height 11
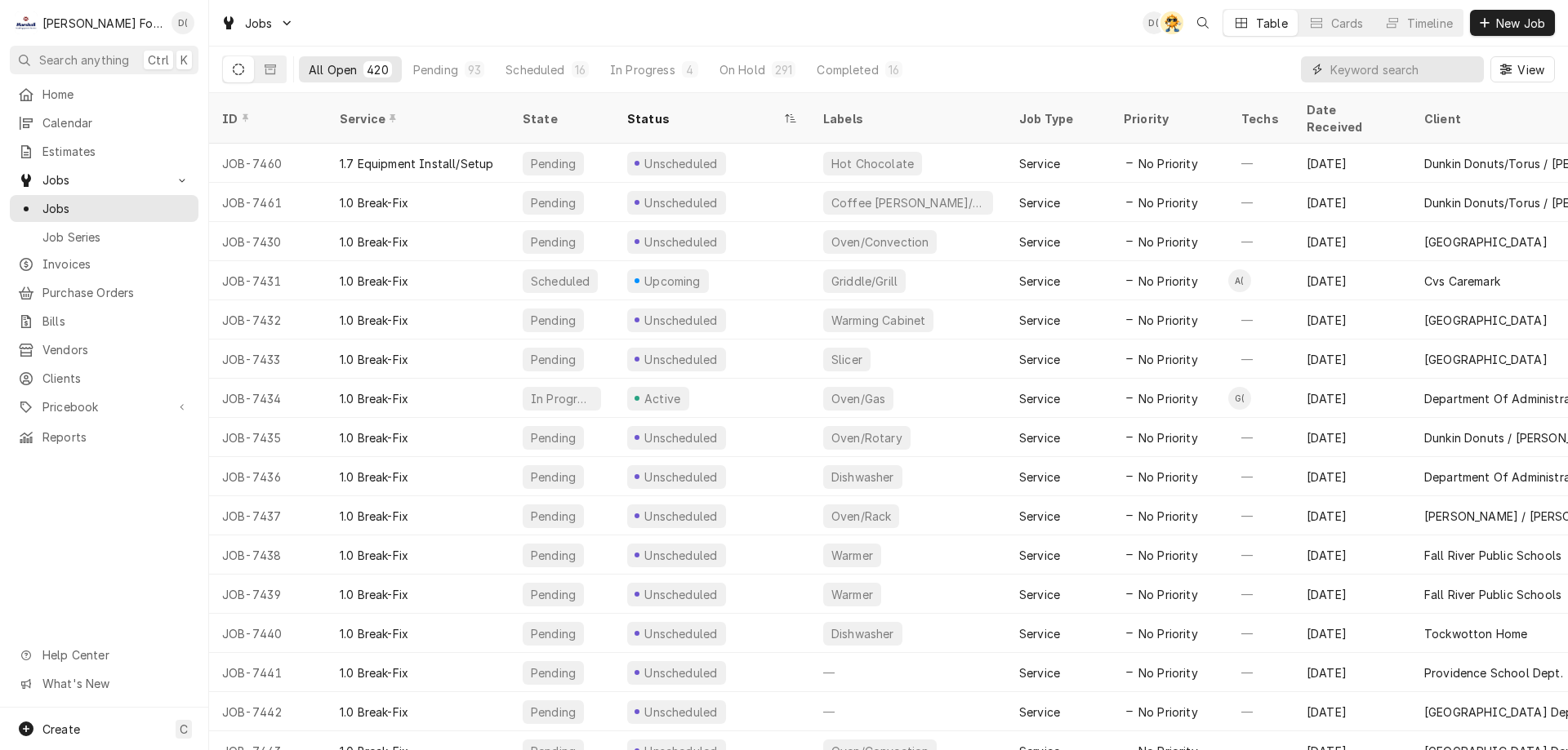
click at [1369, 62] on input "Dynamic Content Wrapper" at bounding box center [1403, 70] width 145 height 26
type input "7391"
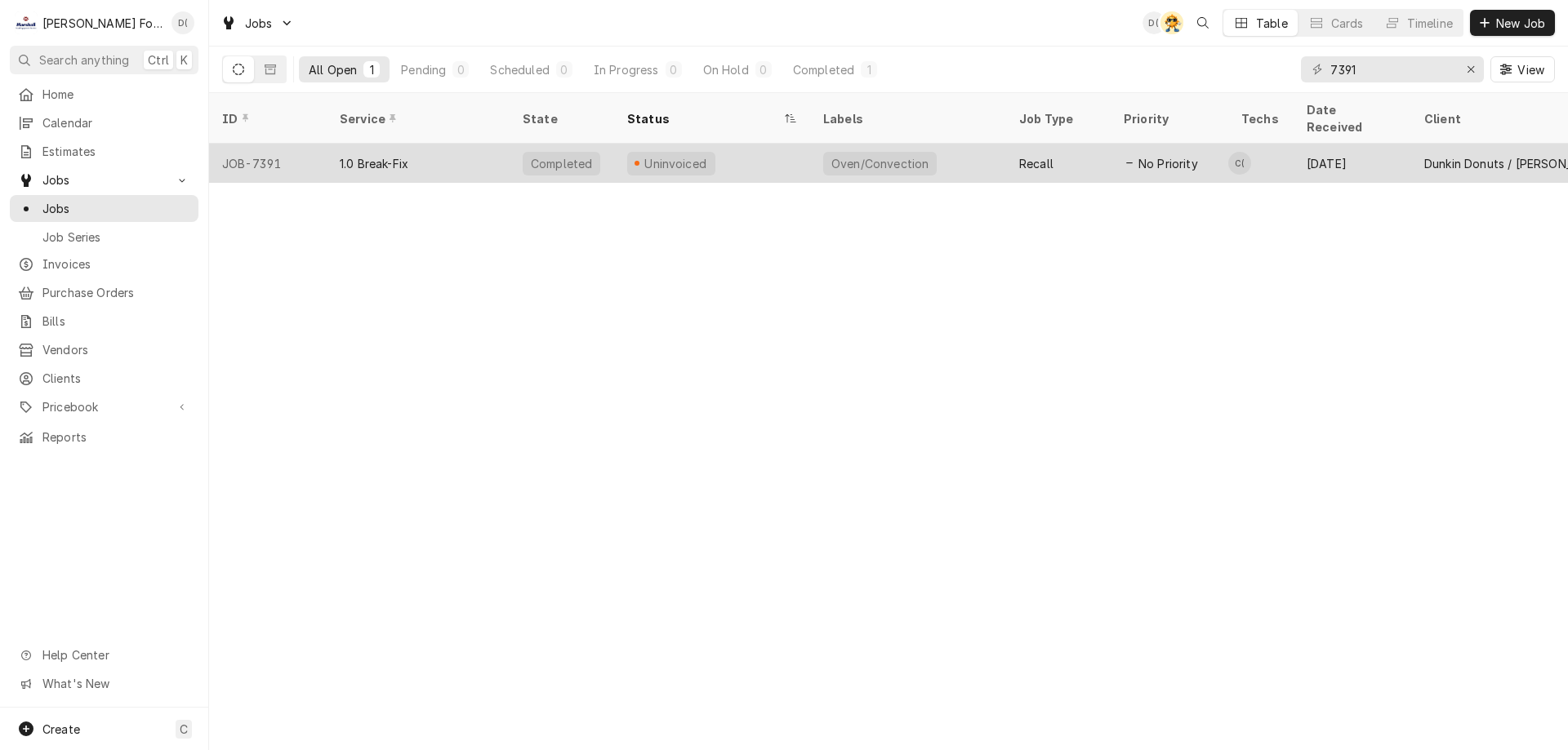
click at [748, 155] on div "Uninvoiced" at bounding box center [711, 162] width 196 height 39
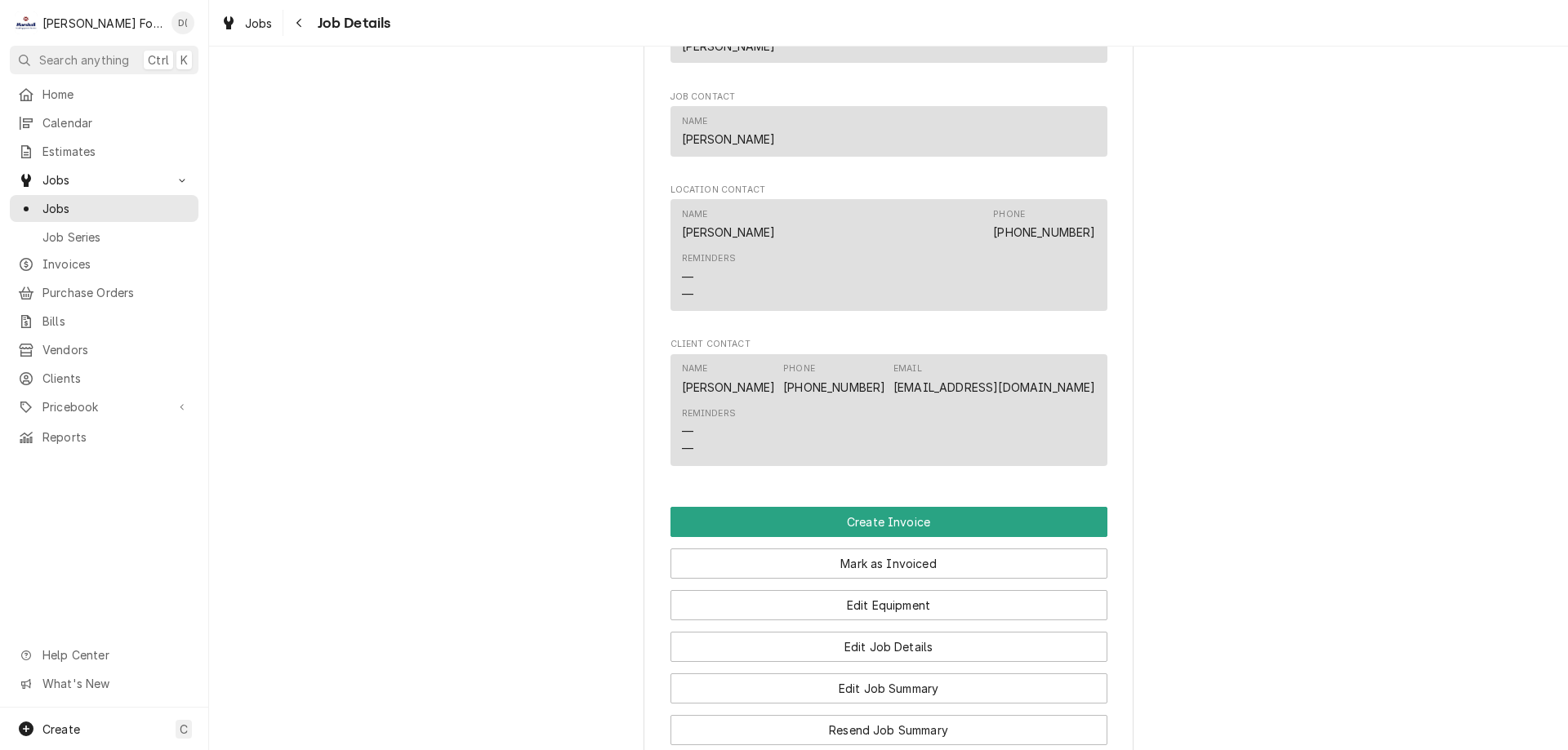
scroll to position [1551, 0]
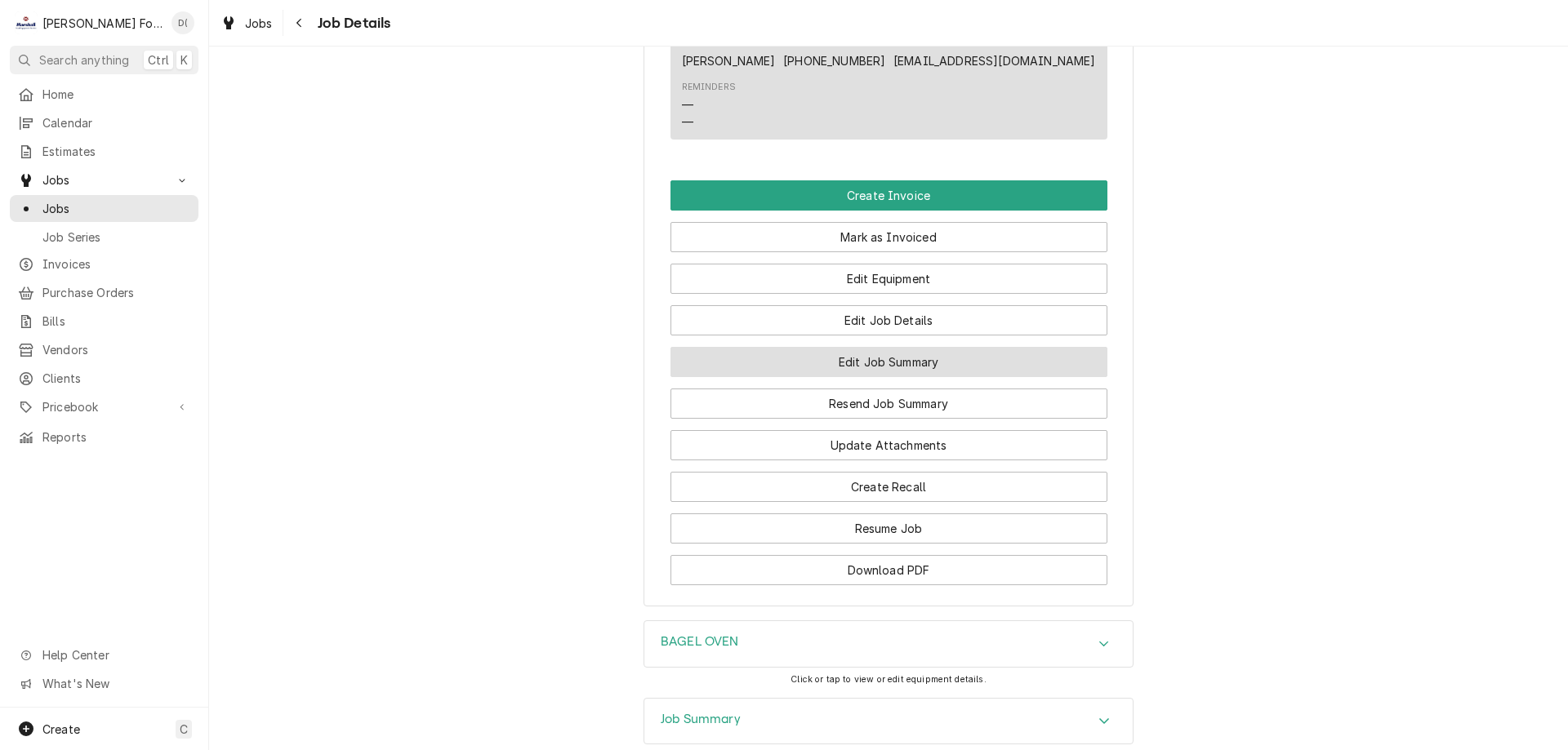
click at [871, 377] on button "Edit Job Summary" at bounding box center [889, 362] width 436 height 30
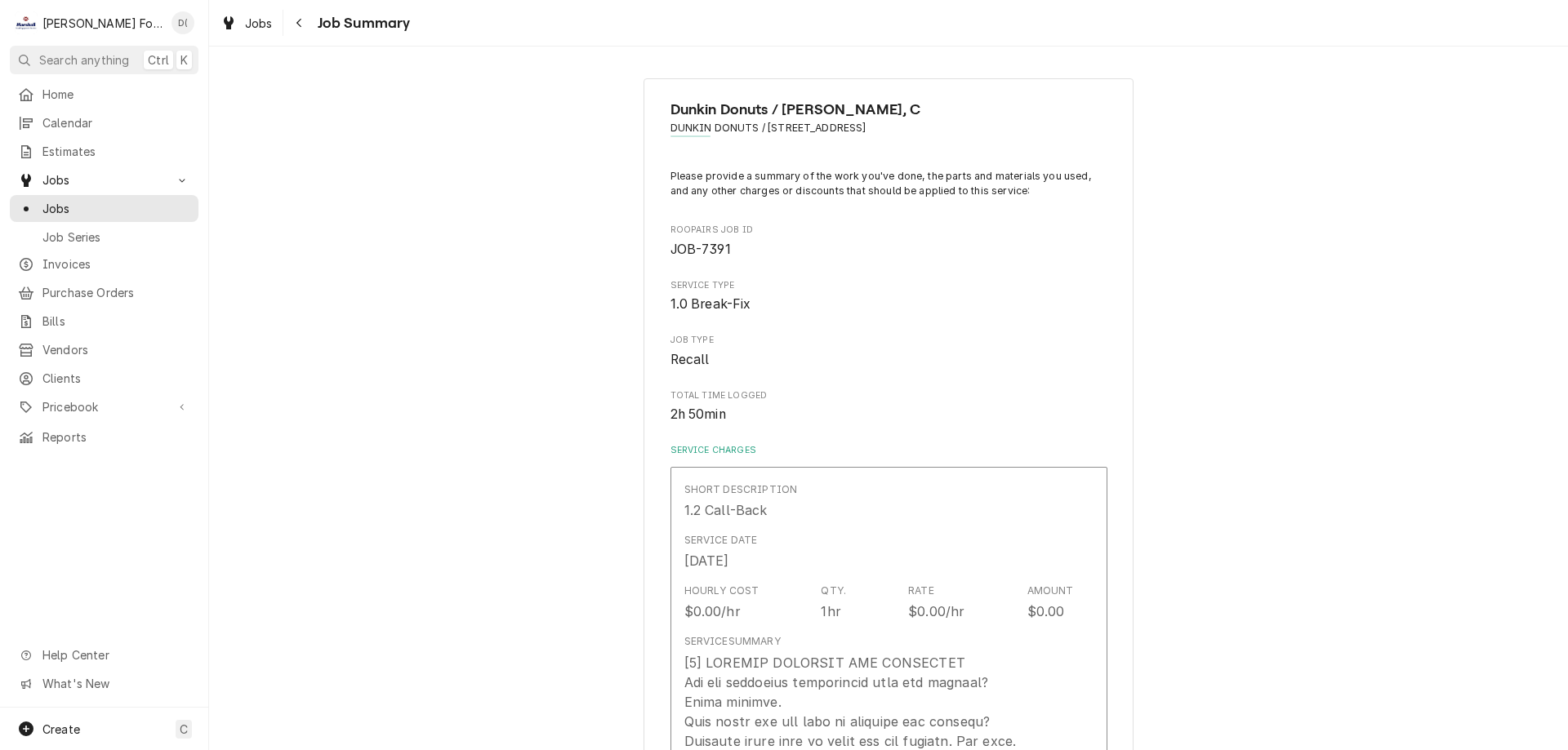
type textarea "x"
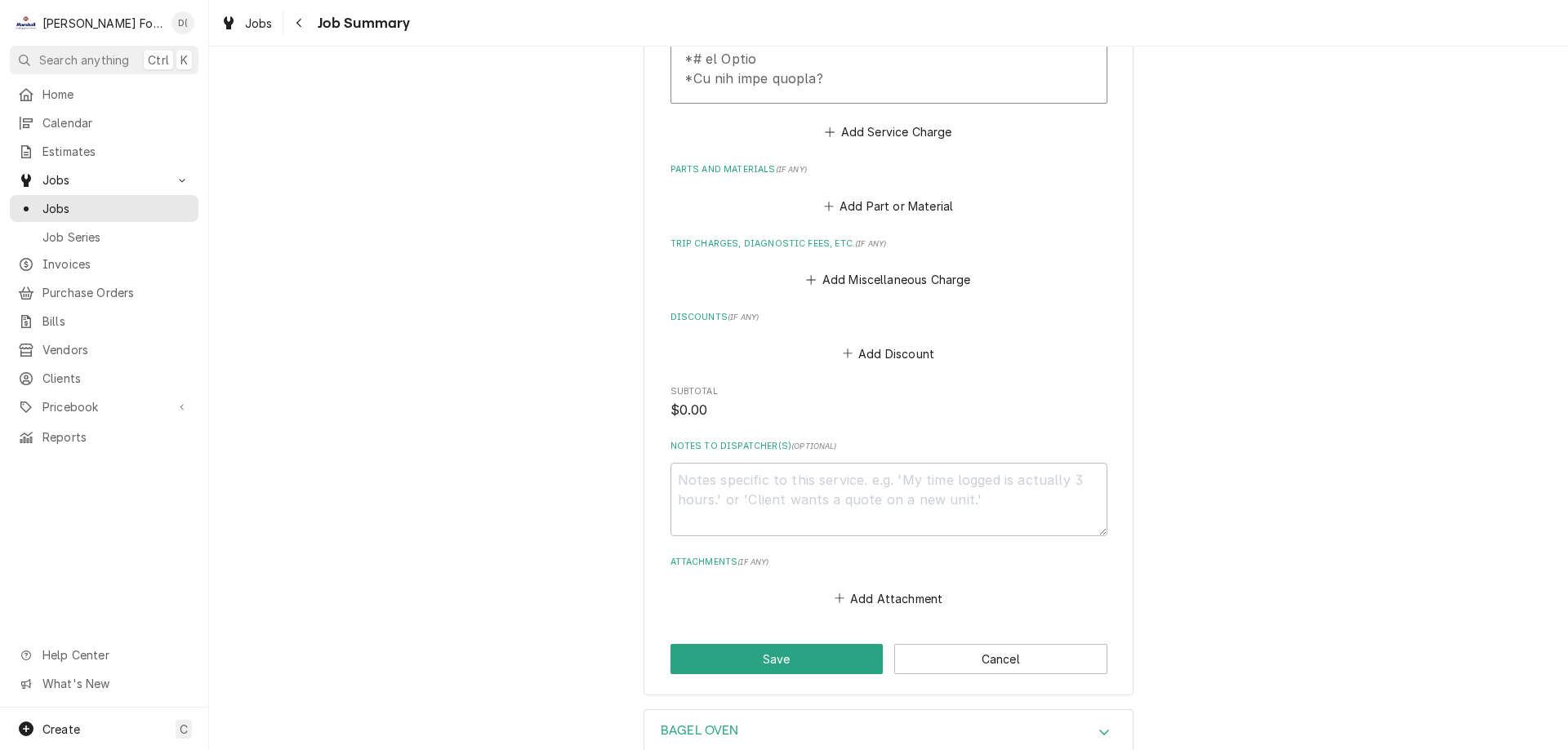
scroll to position [1789, 0]
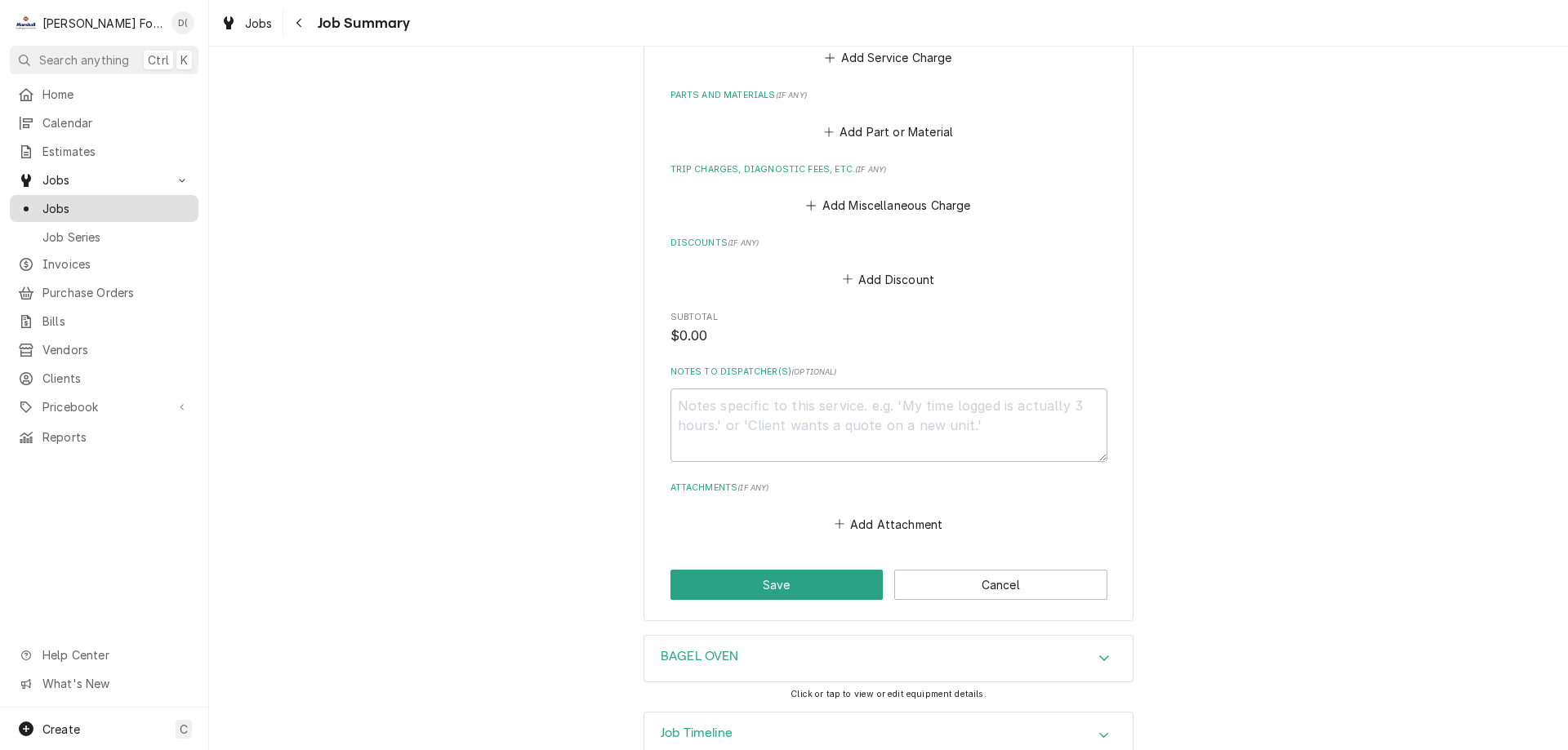
click at [75, 201] on span "Jobs" at bounding box center [117, 208] width 147 height 17
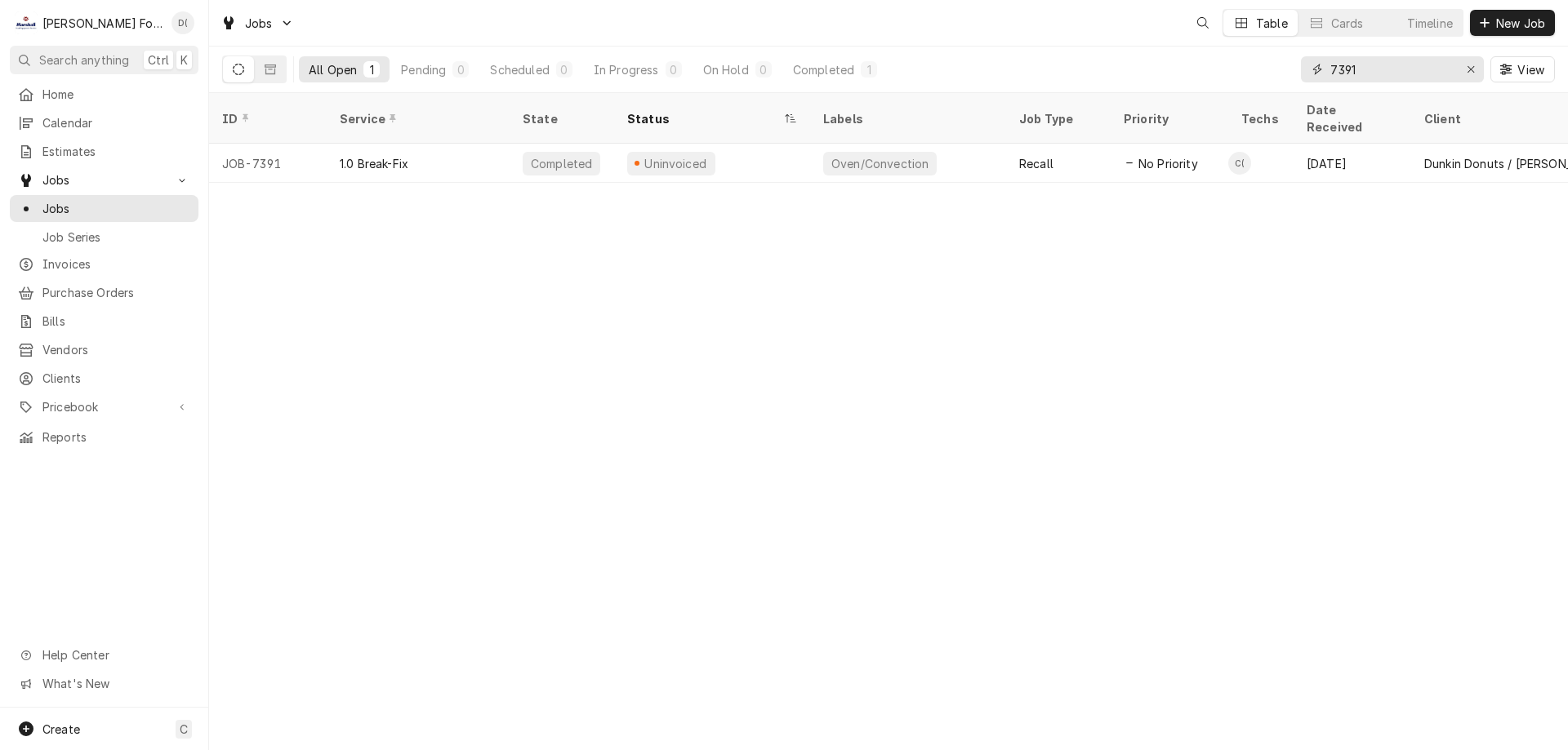
click at [1364, 63] on input "7391" at bounding box center [1391, 70] width 123 height 26
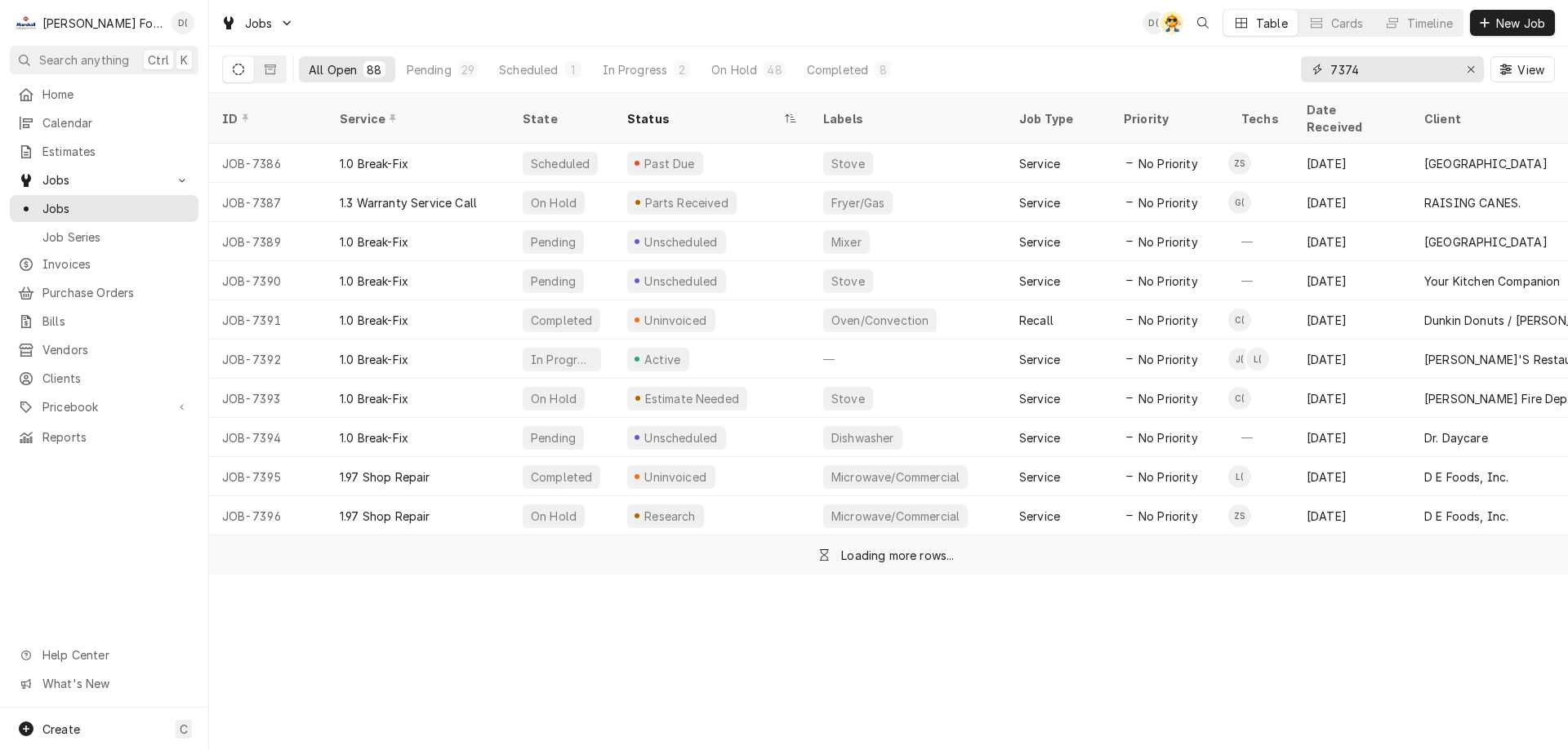
type input "7374"
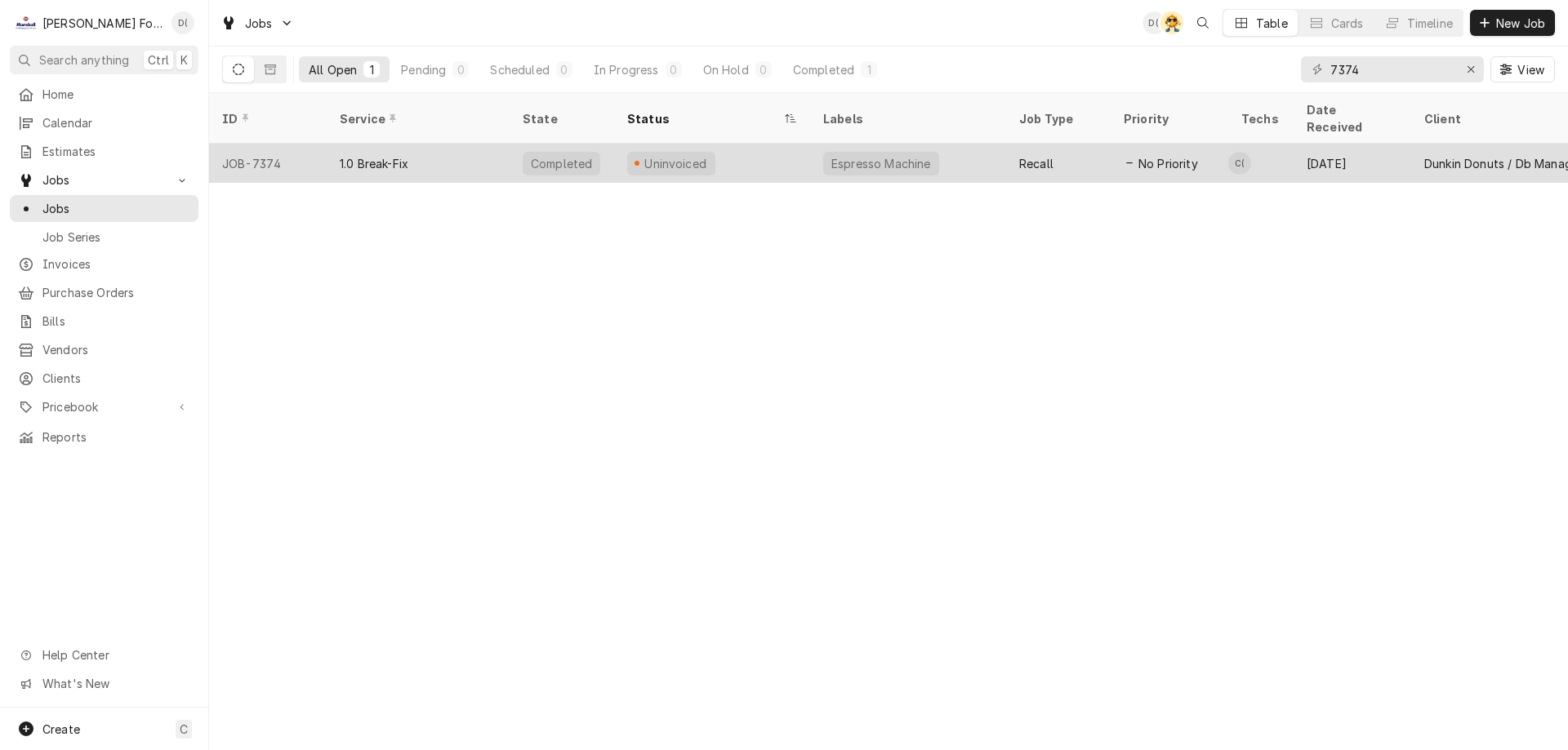
click at [750, 158] on div "Uninvoiced" at bounding box center [711, 162] width 196 height 39
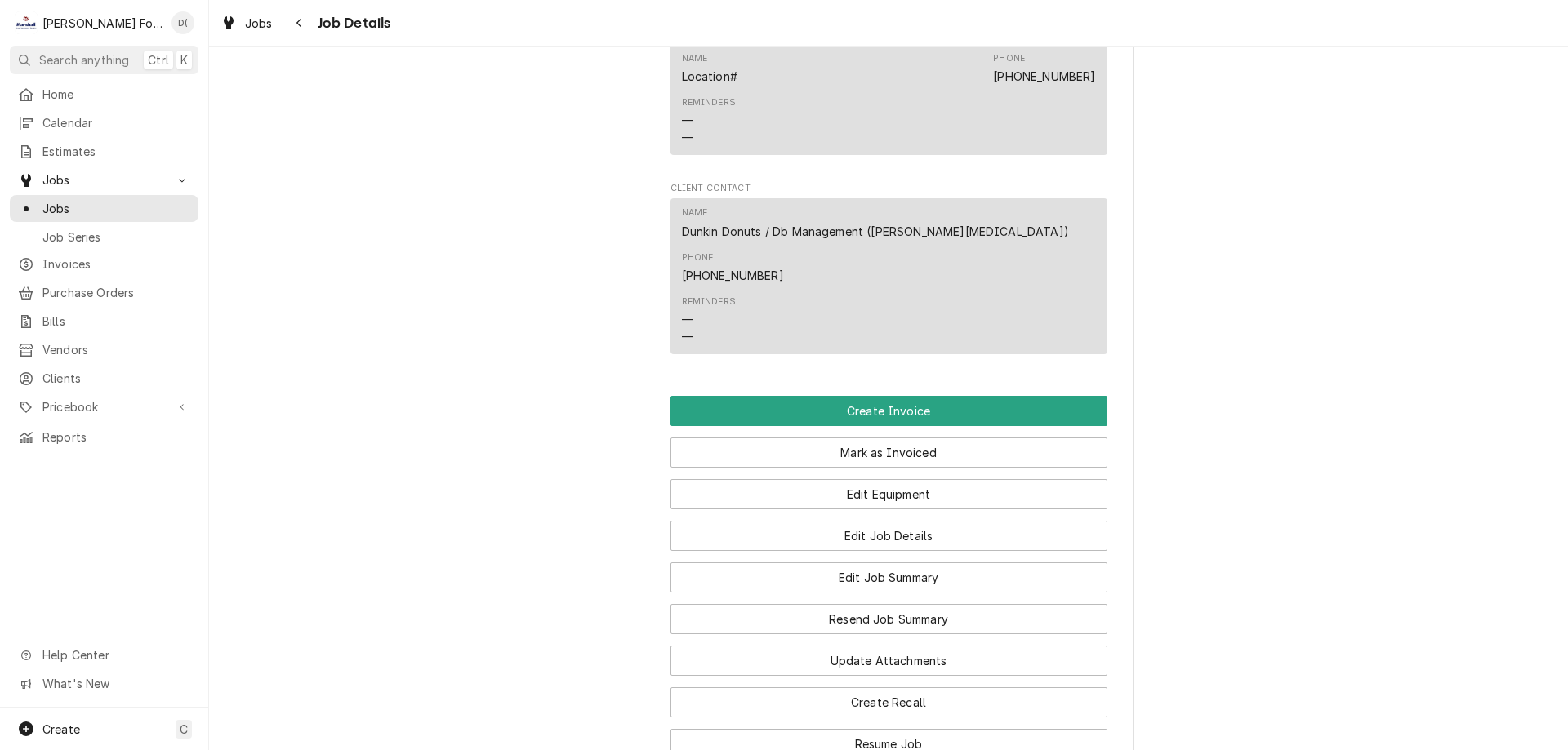
scroll to position [1551, 0]
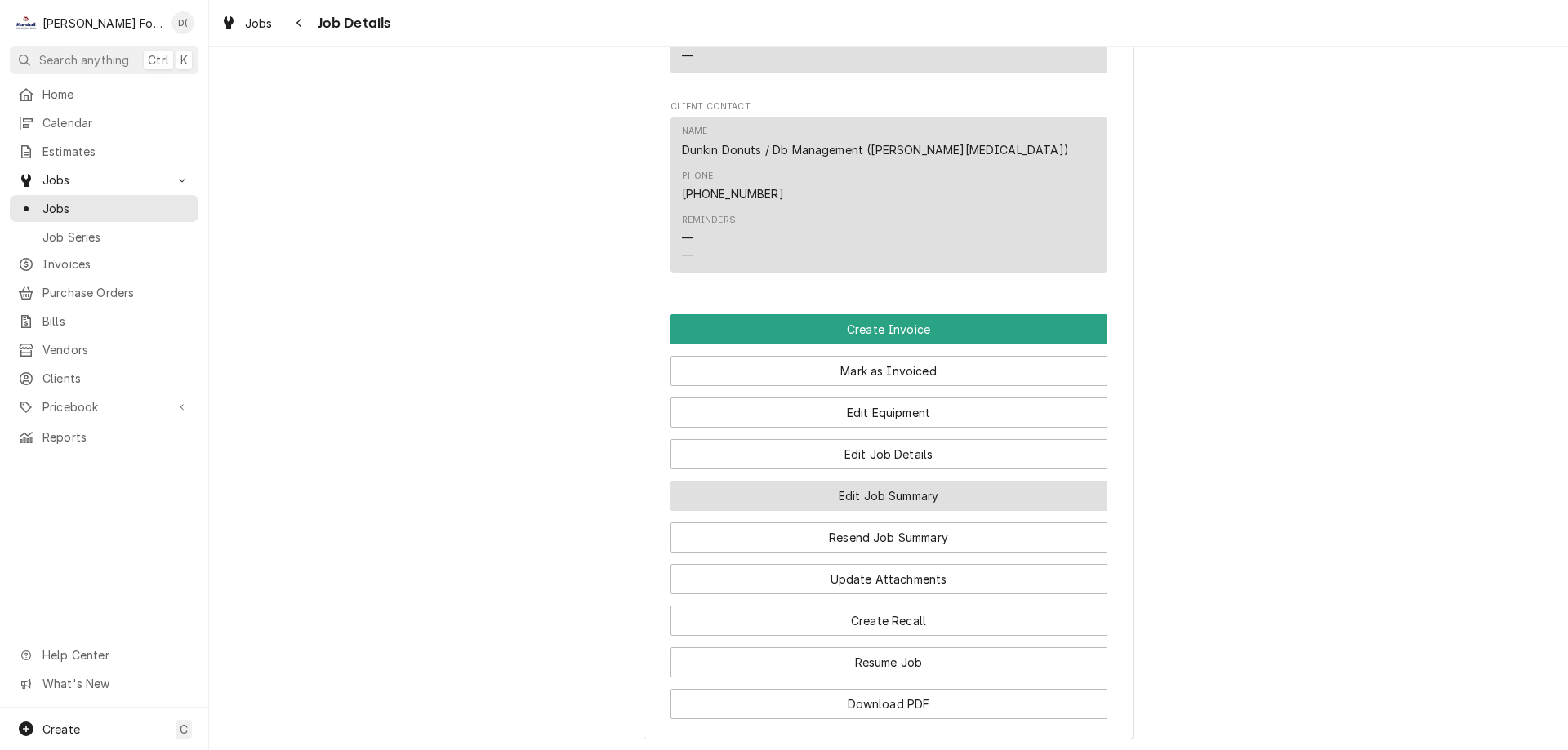
click at [877, 481] on button "Edit Job Summary" at bounding box center [889, 496] width 436 height 30
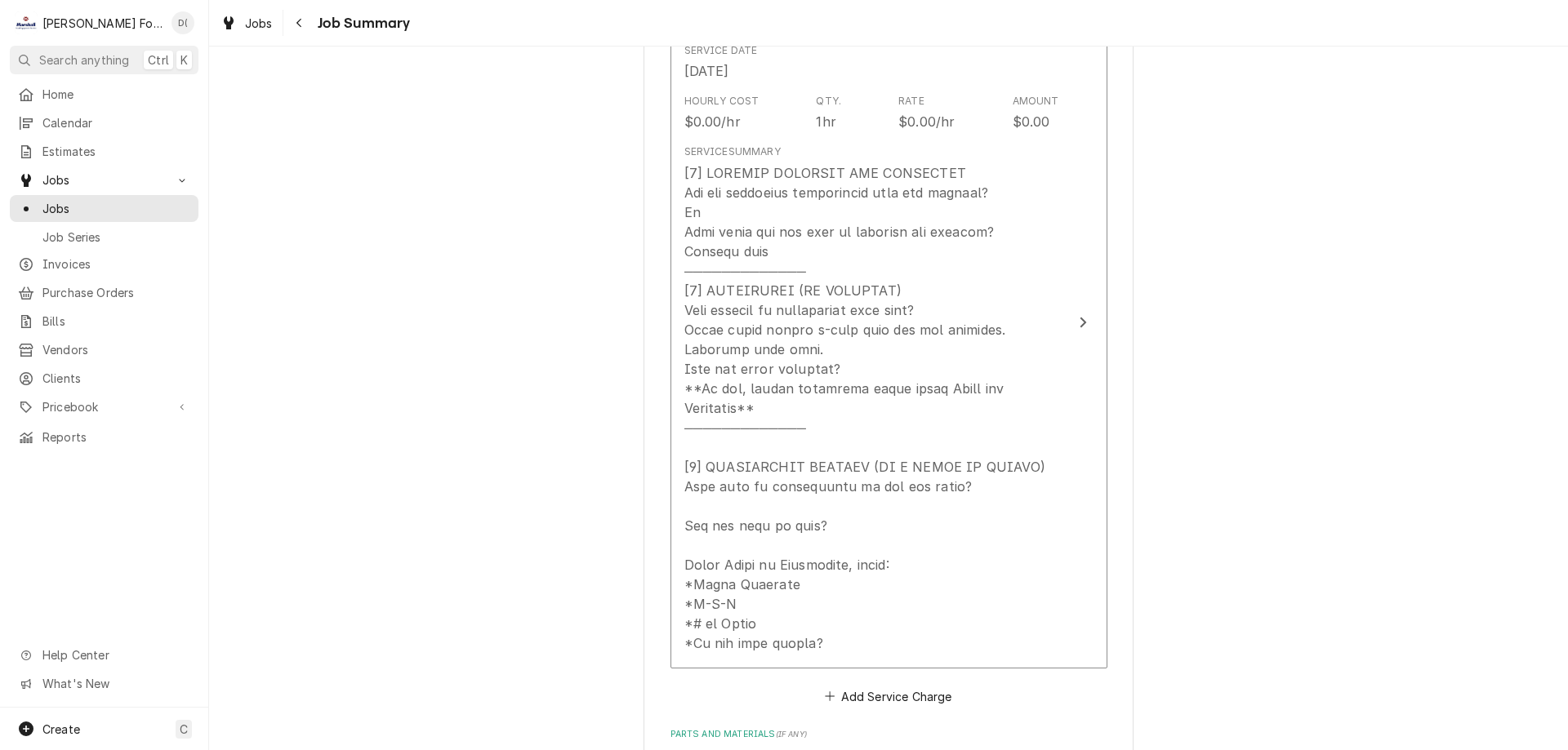
scroll to position [572, 0]
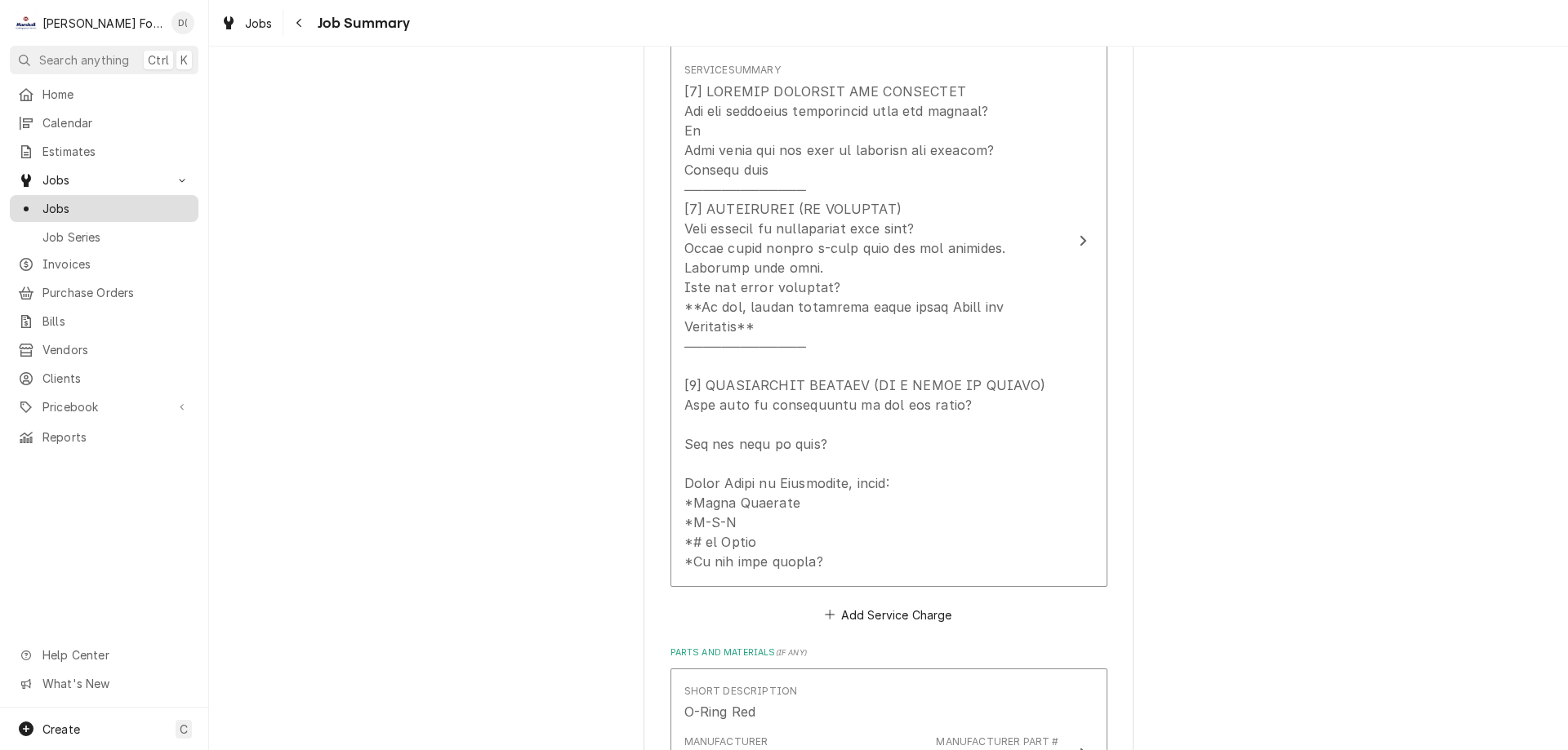
click at [100, 206] on span "Jobs" at bounding box center [117, 208] width 147 height 17
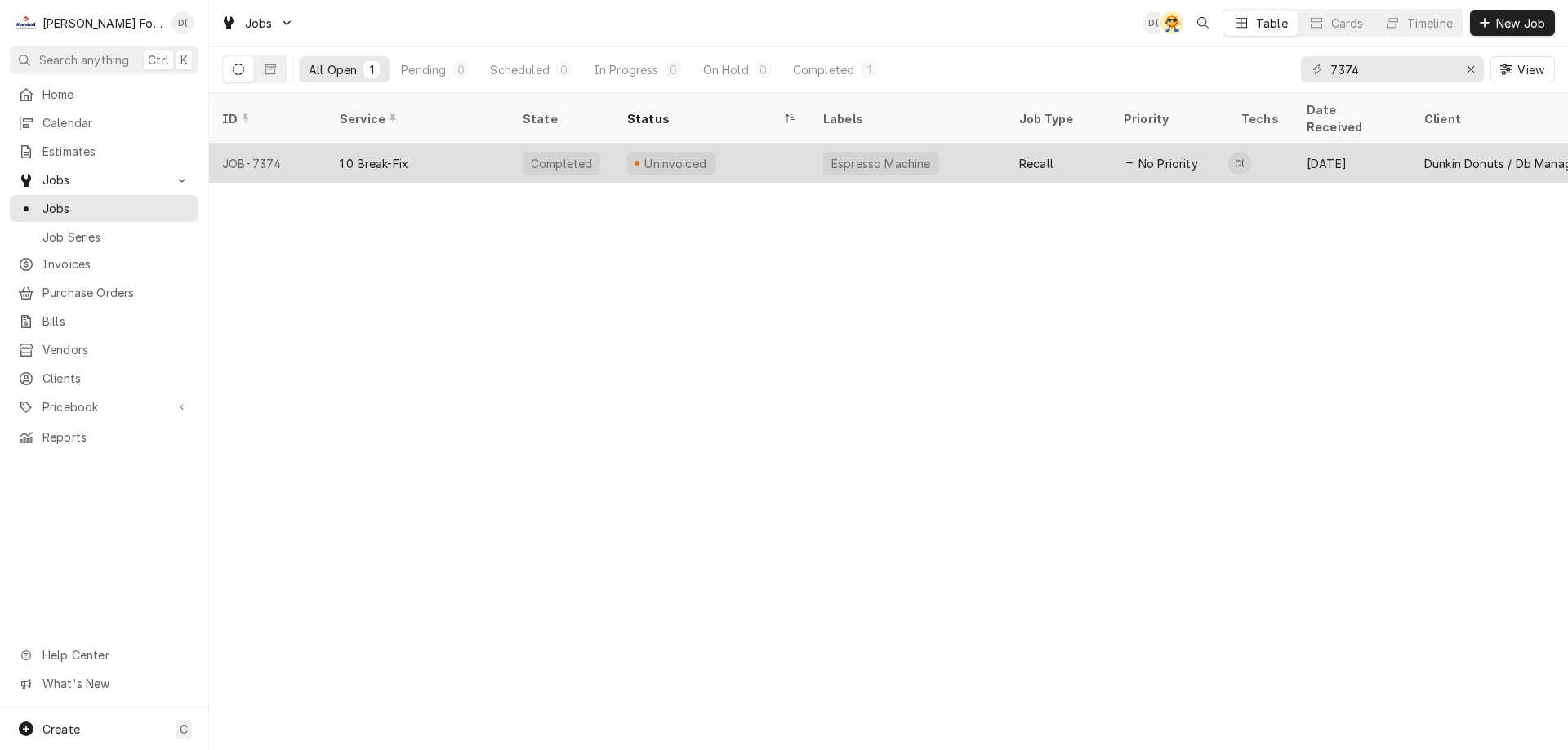
click at [469, 143] on div "1.0 Break-Fix" at bounding box center [418, 162] width 183 height 39
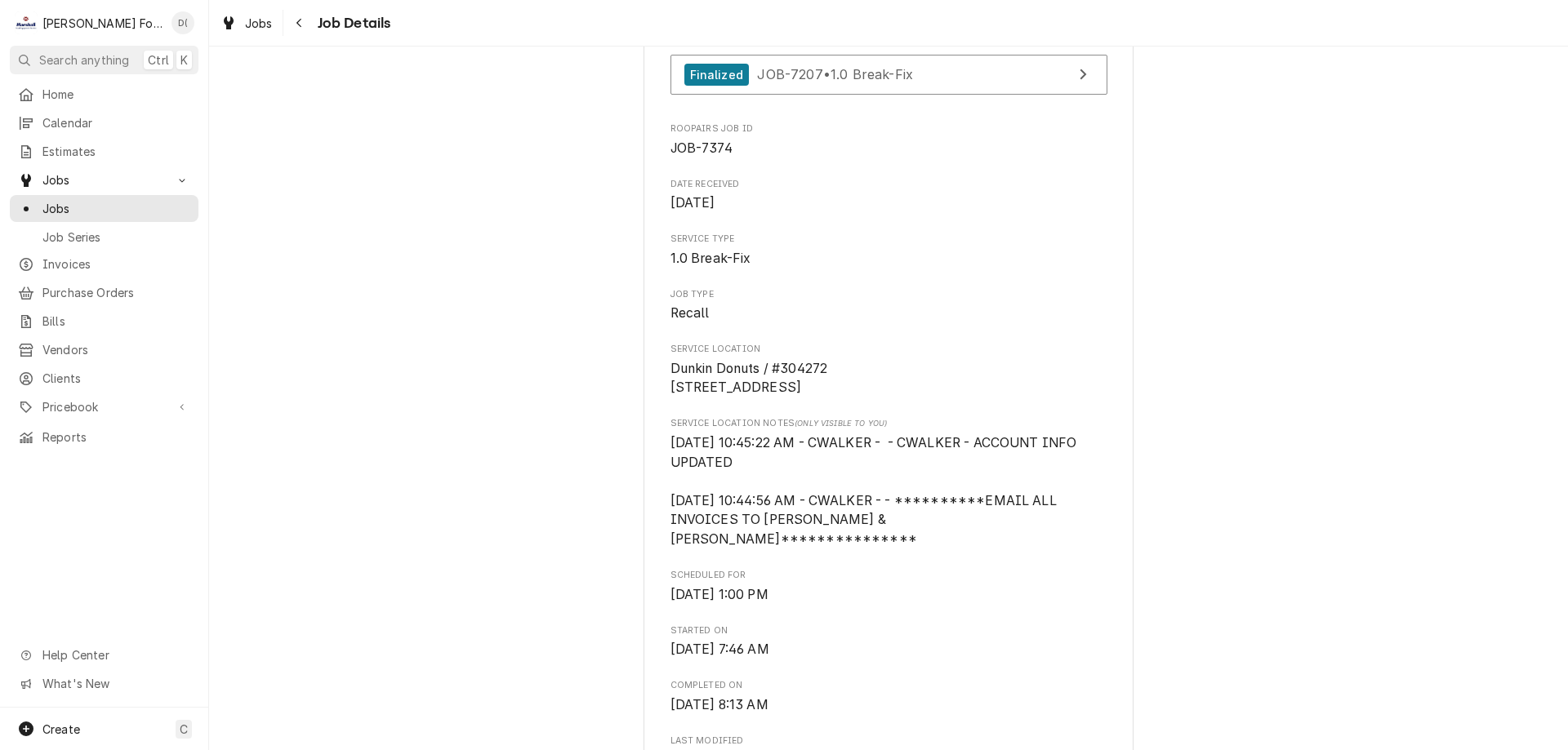
scroll to position [327, 0]
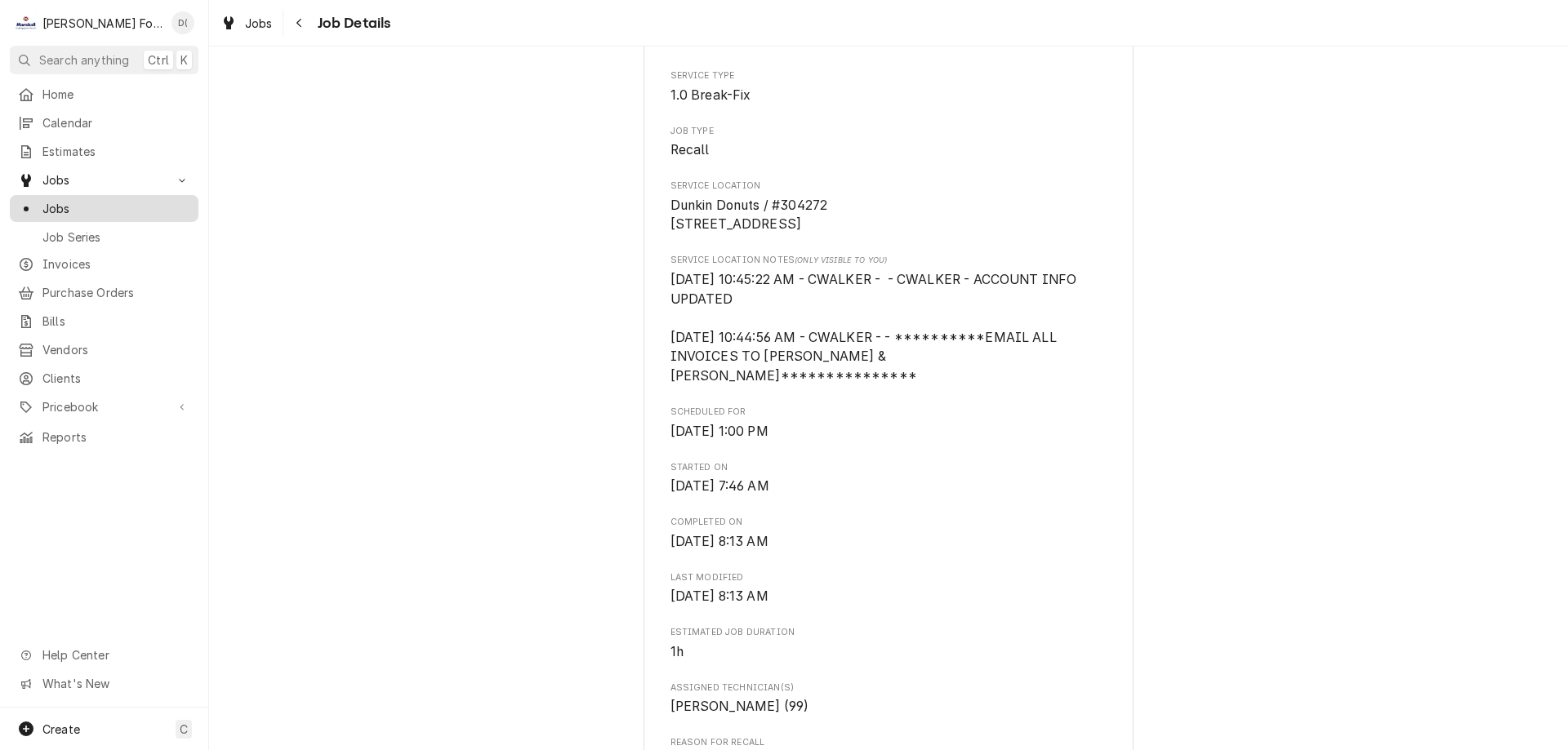
click at [89, 202] on span "Jobs" at bounding box center [117, 208] width 147 height 17
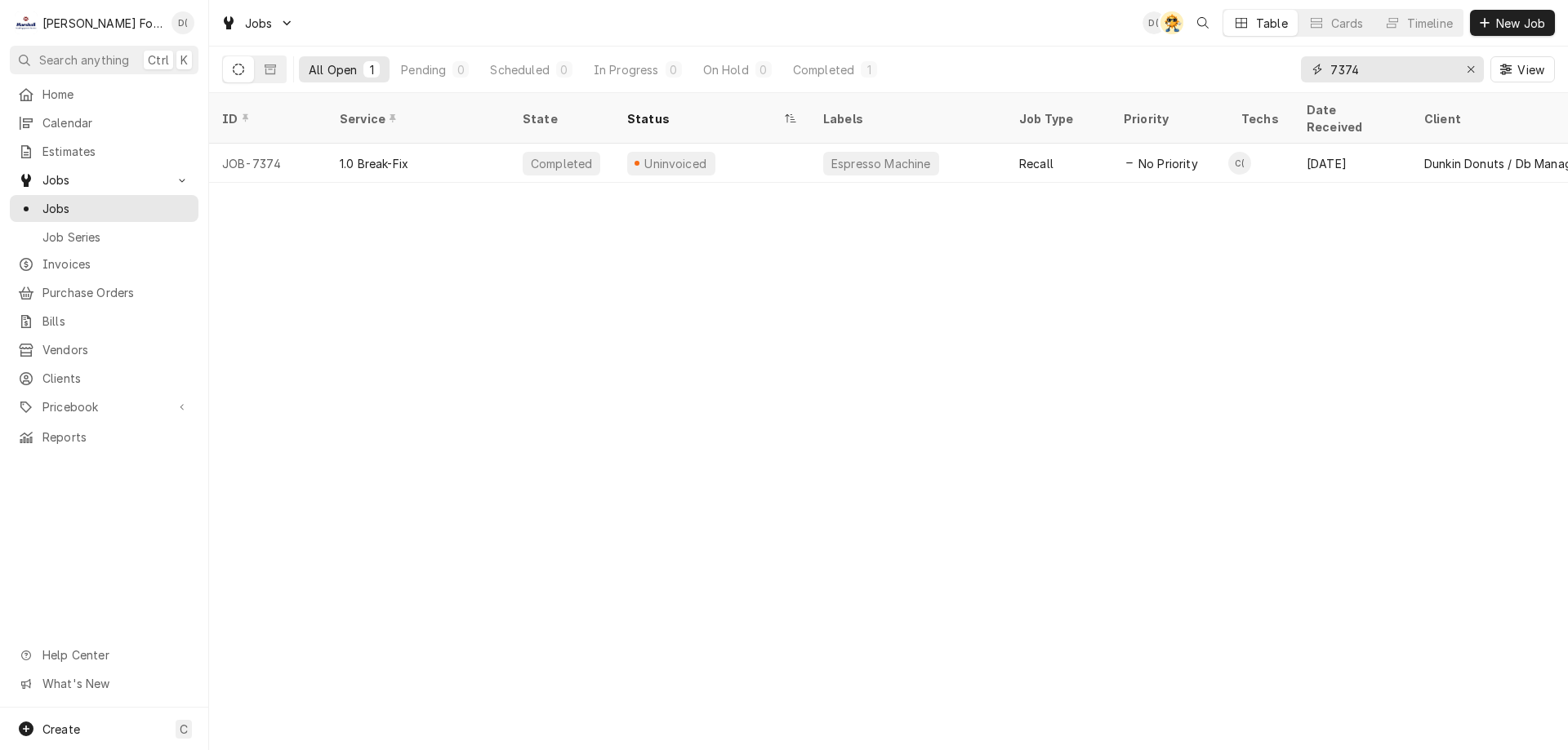
click at [1392, 81] on input "7374" at bounding box center [1391, 70] width 123 height 26
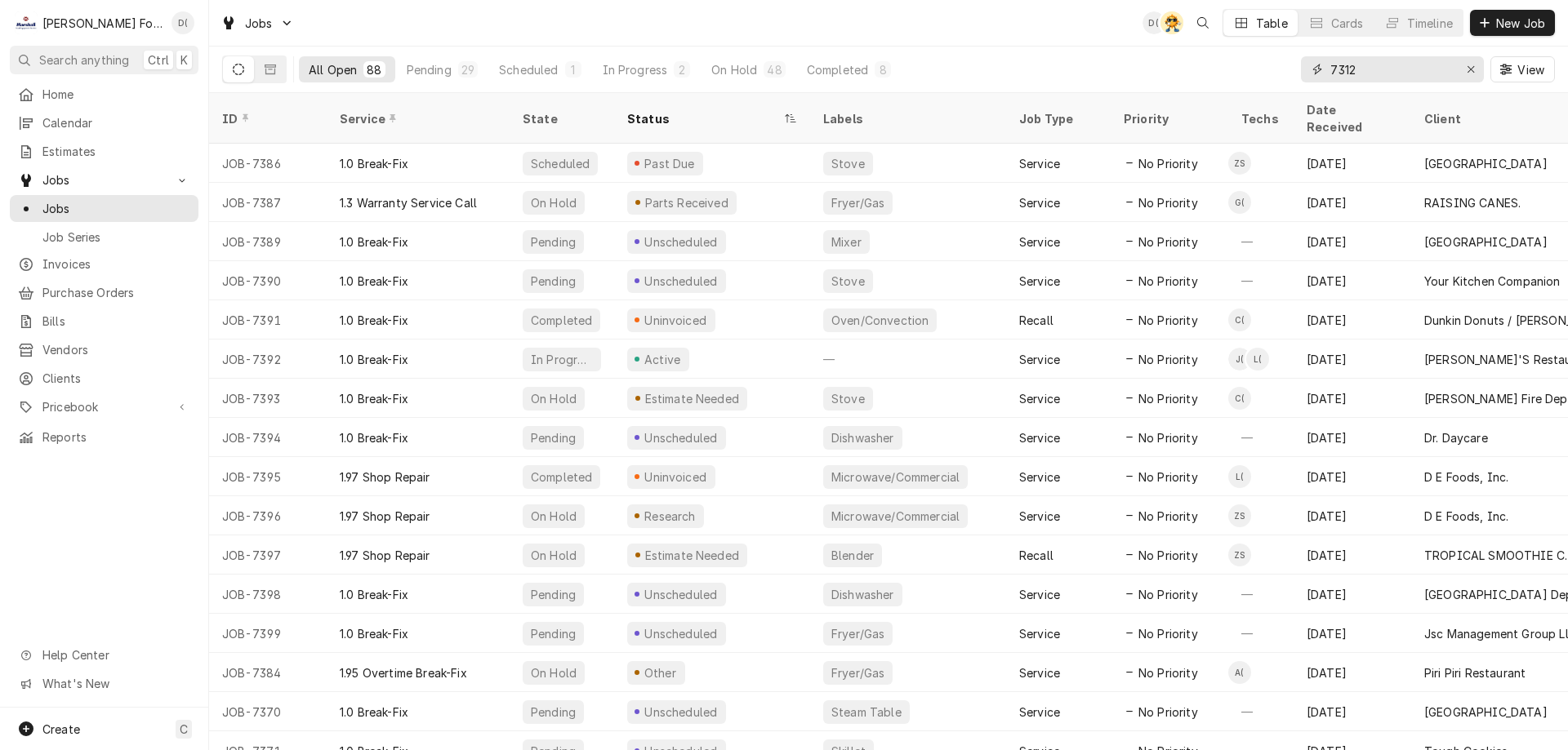
type input "7312"
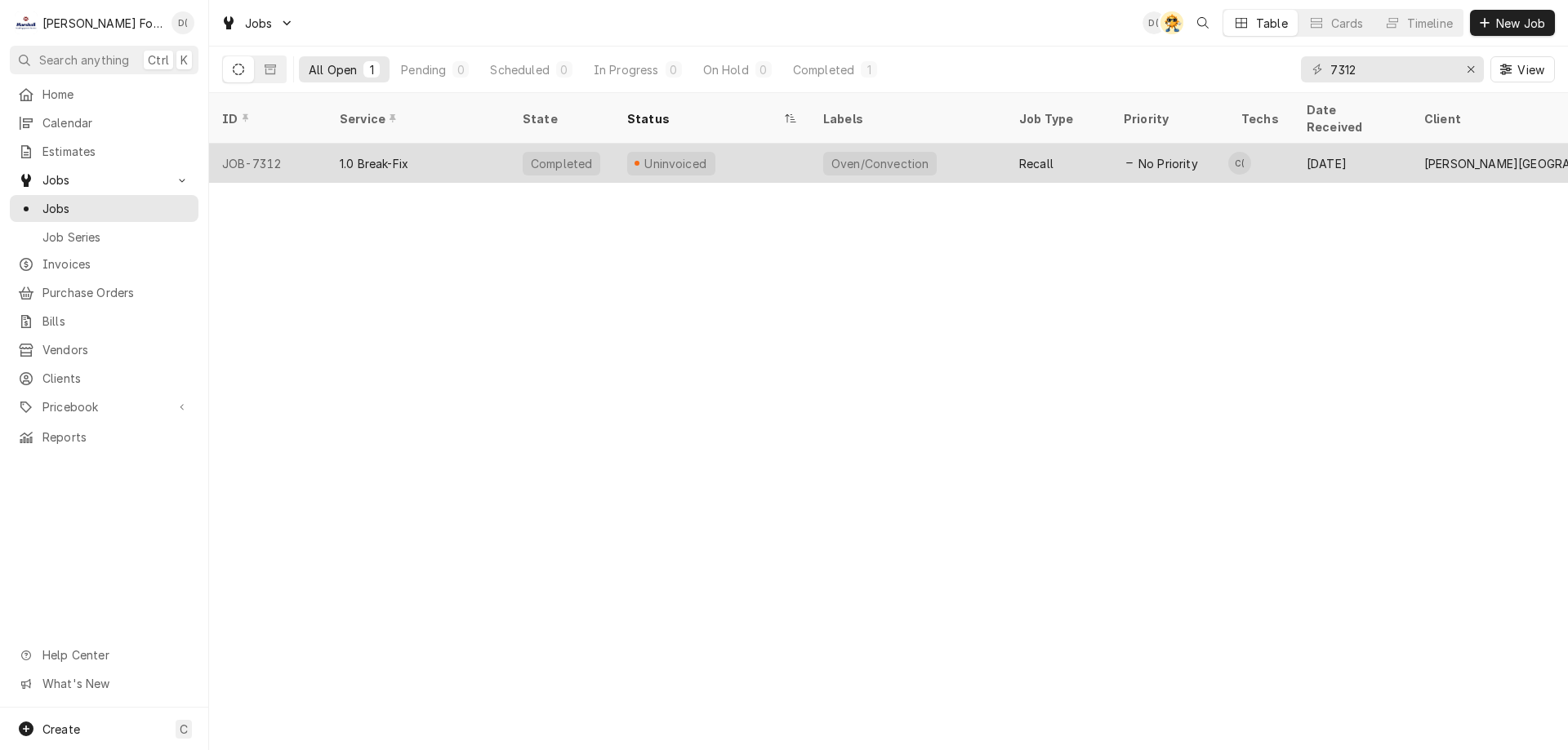
click at [452, 143] on div "1.0 Break-Fix" at bounding box center [418, 162] width 183 height 39
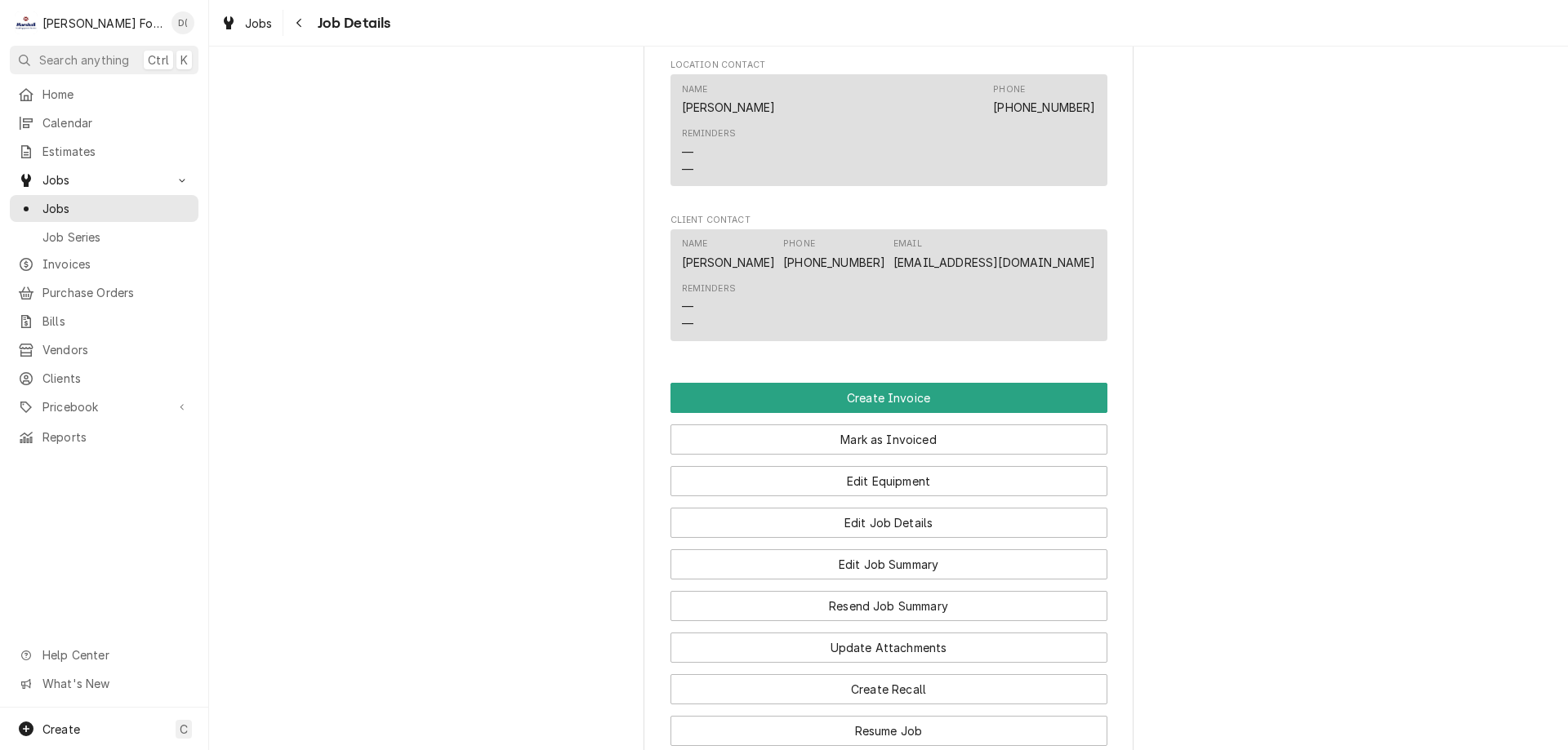
scroll to position [1632, 0]
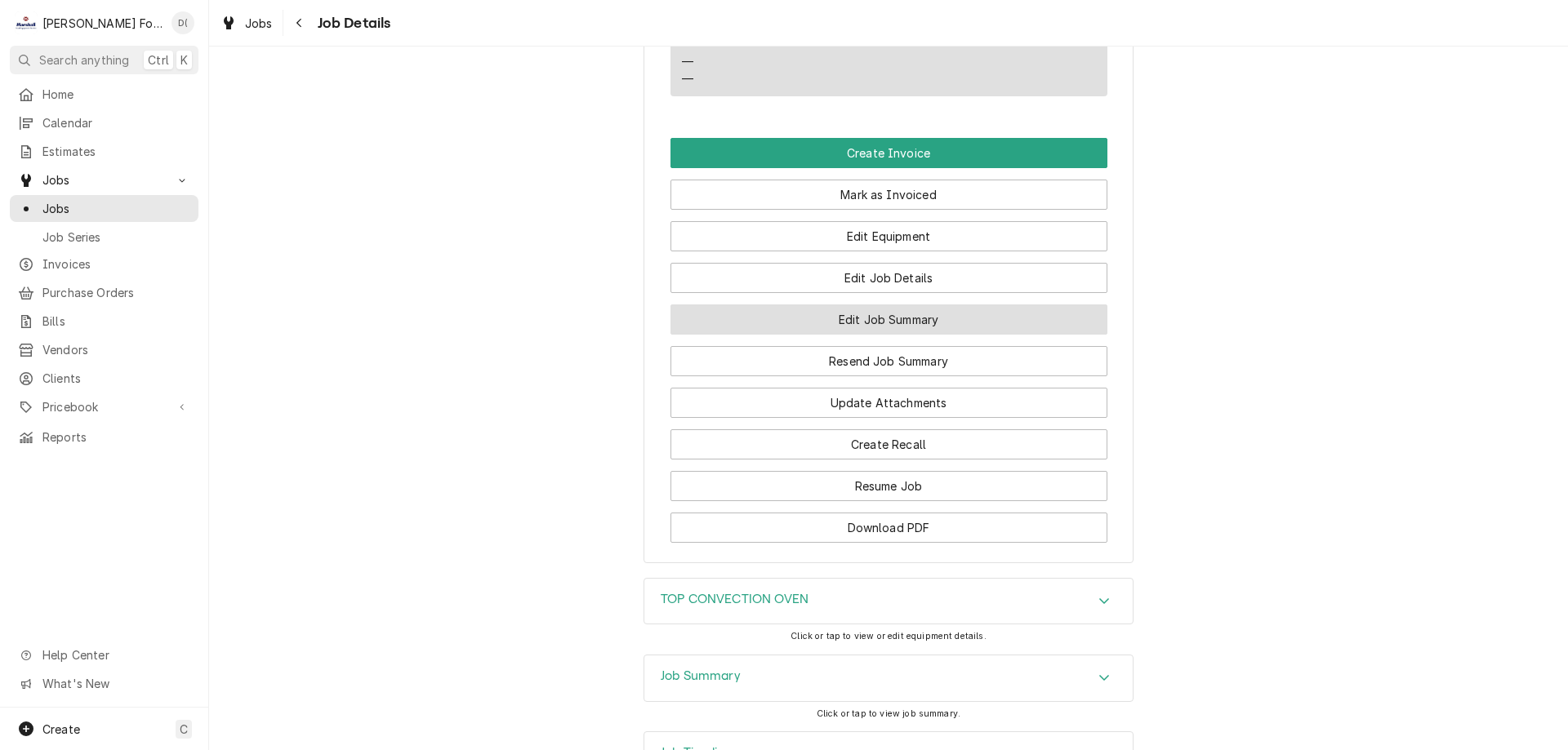
click at [841, 324] on button "Edit Job Summary" at bounding box center [889, 320] width 436 height 30
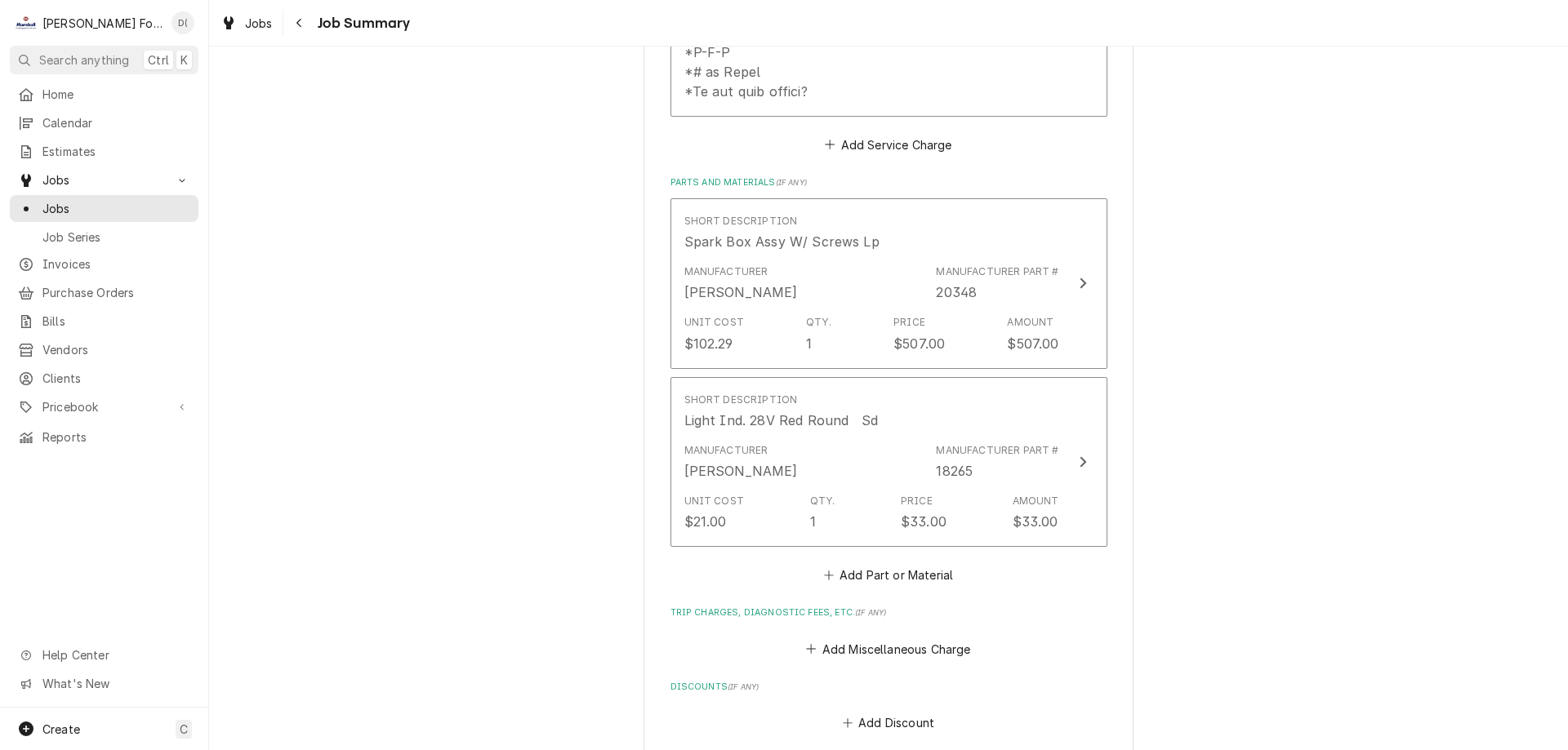
scroll to position [1142, 0]
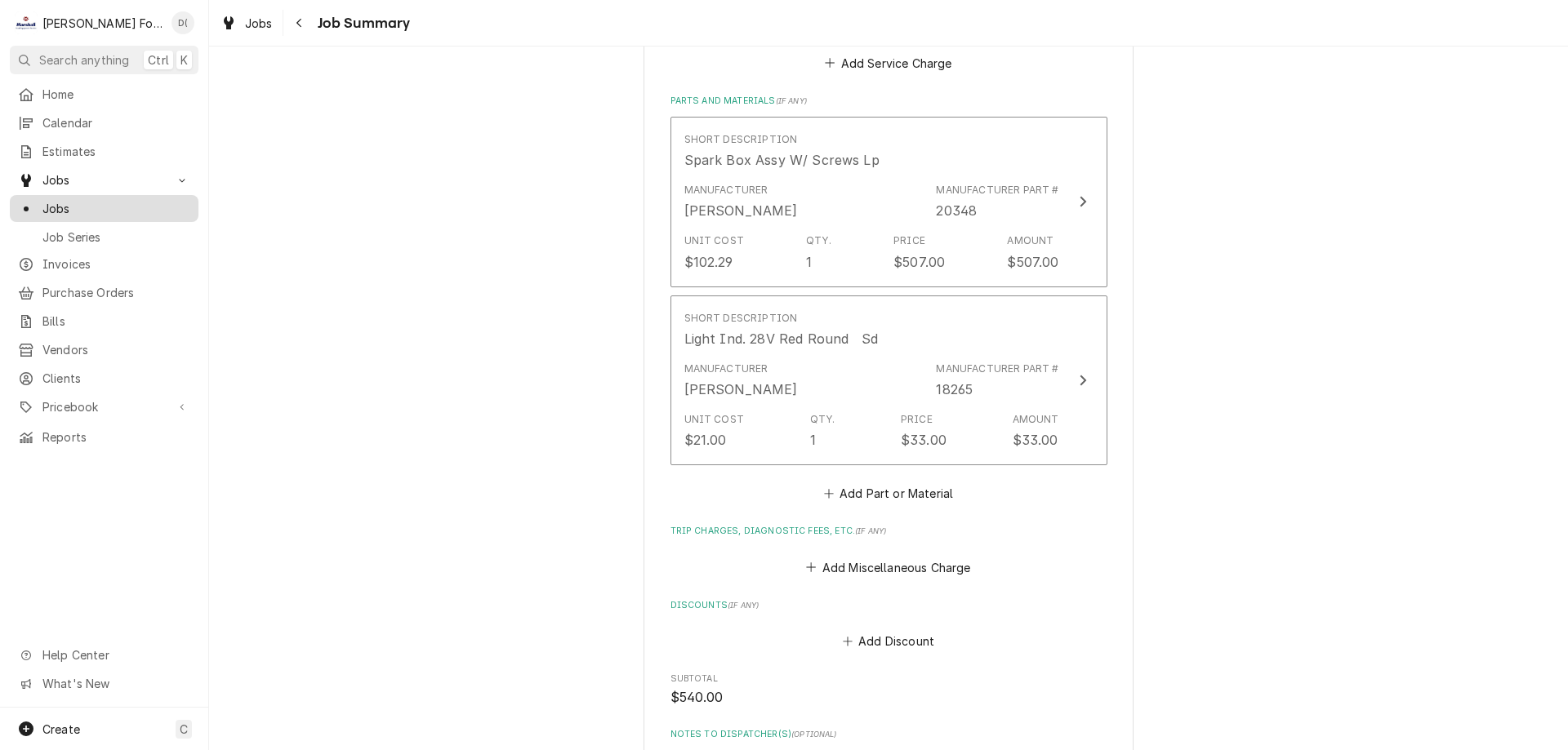
click at [111, 206] on span "Jobs" at bounding box center [117, 208] width 147 height 17
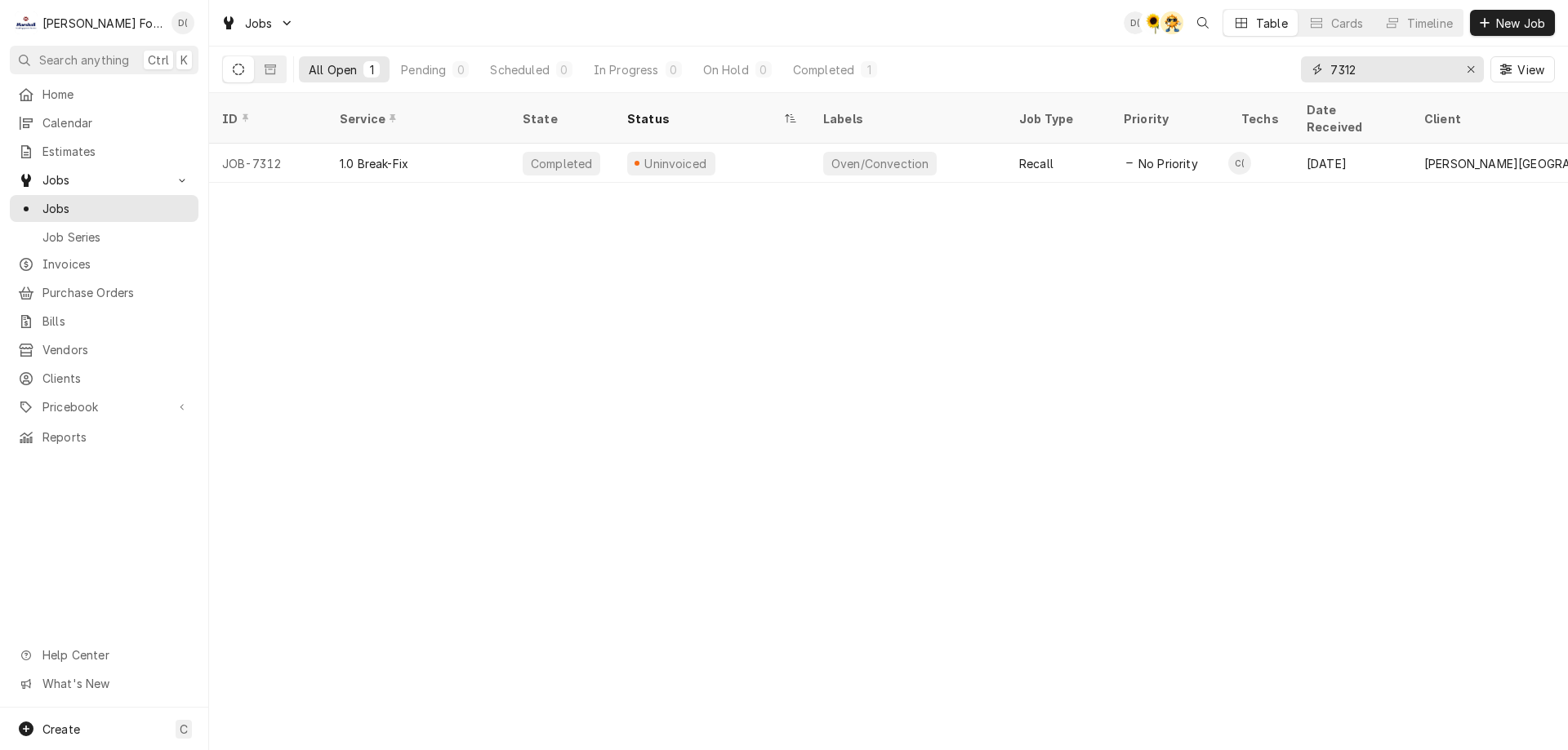
click at [1364, 71] on input "7312" at bounding box center [1391, 70] width 123 height 26
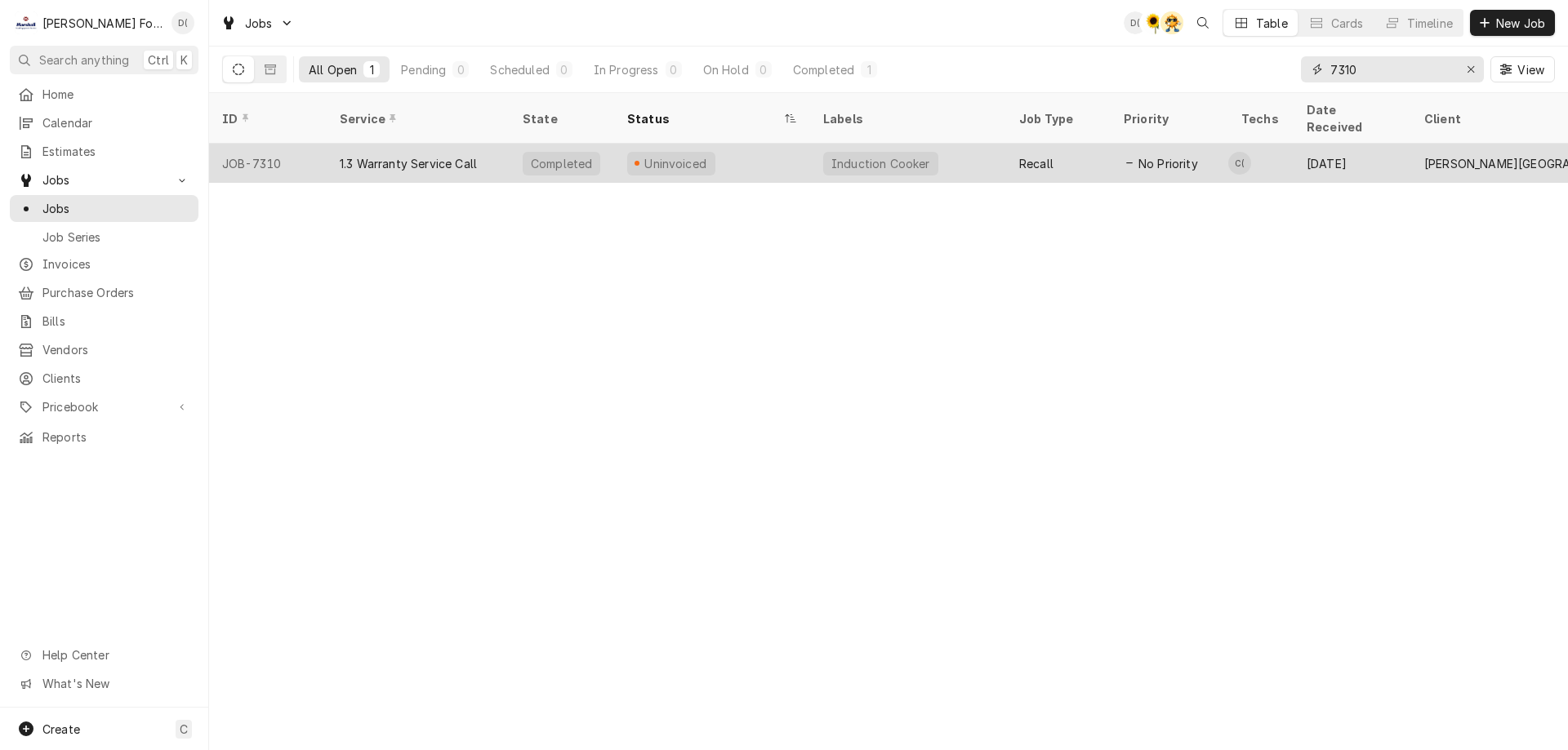
type input "7310"
click at [743, 151] on div "Uninvoiced" at bounding box center [711, 162] width 196 height 39
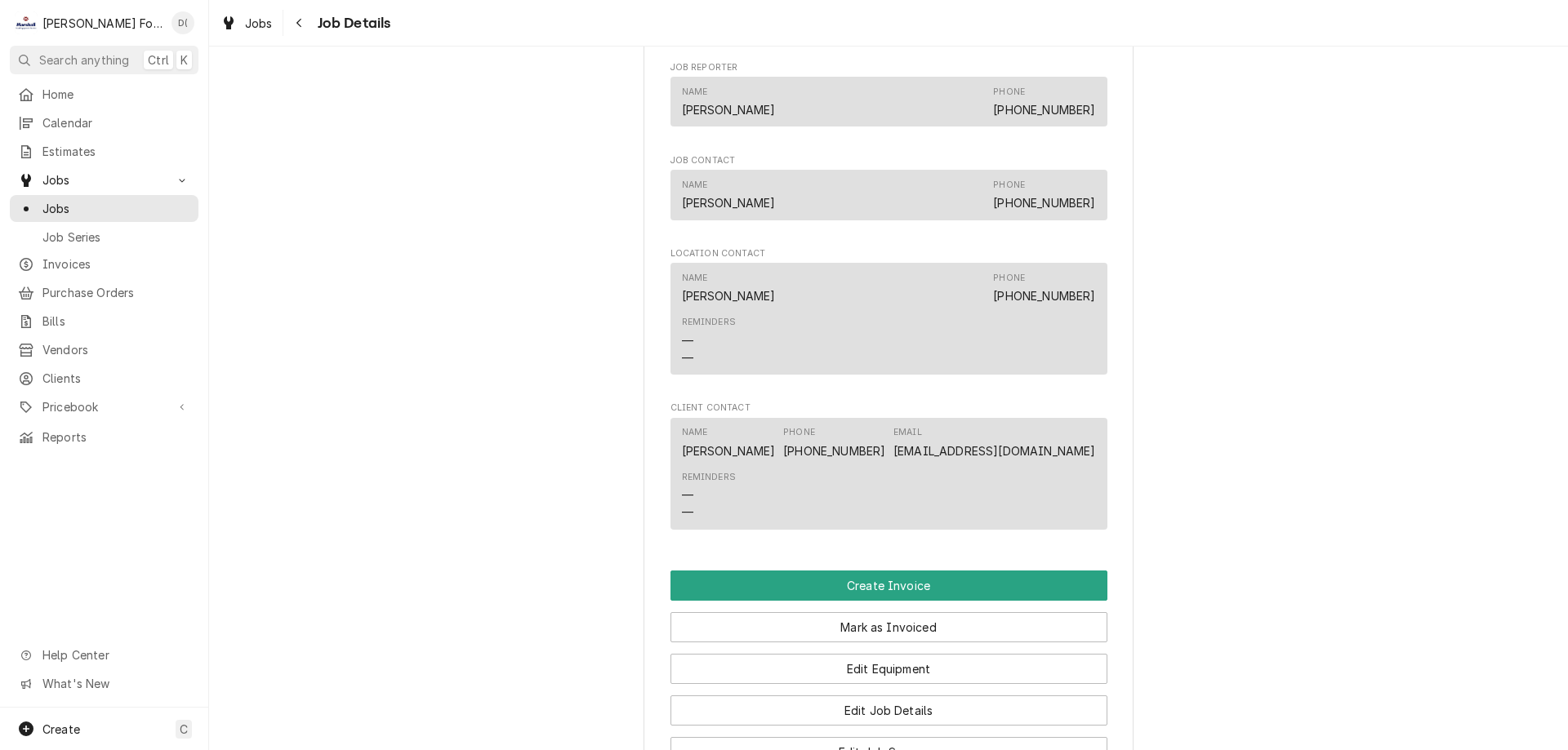
scroll to position [1714, 0]
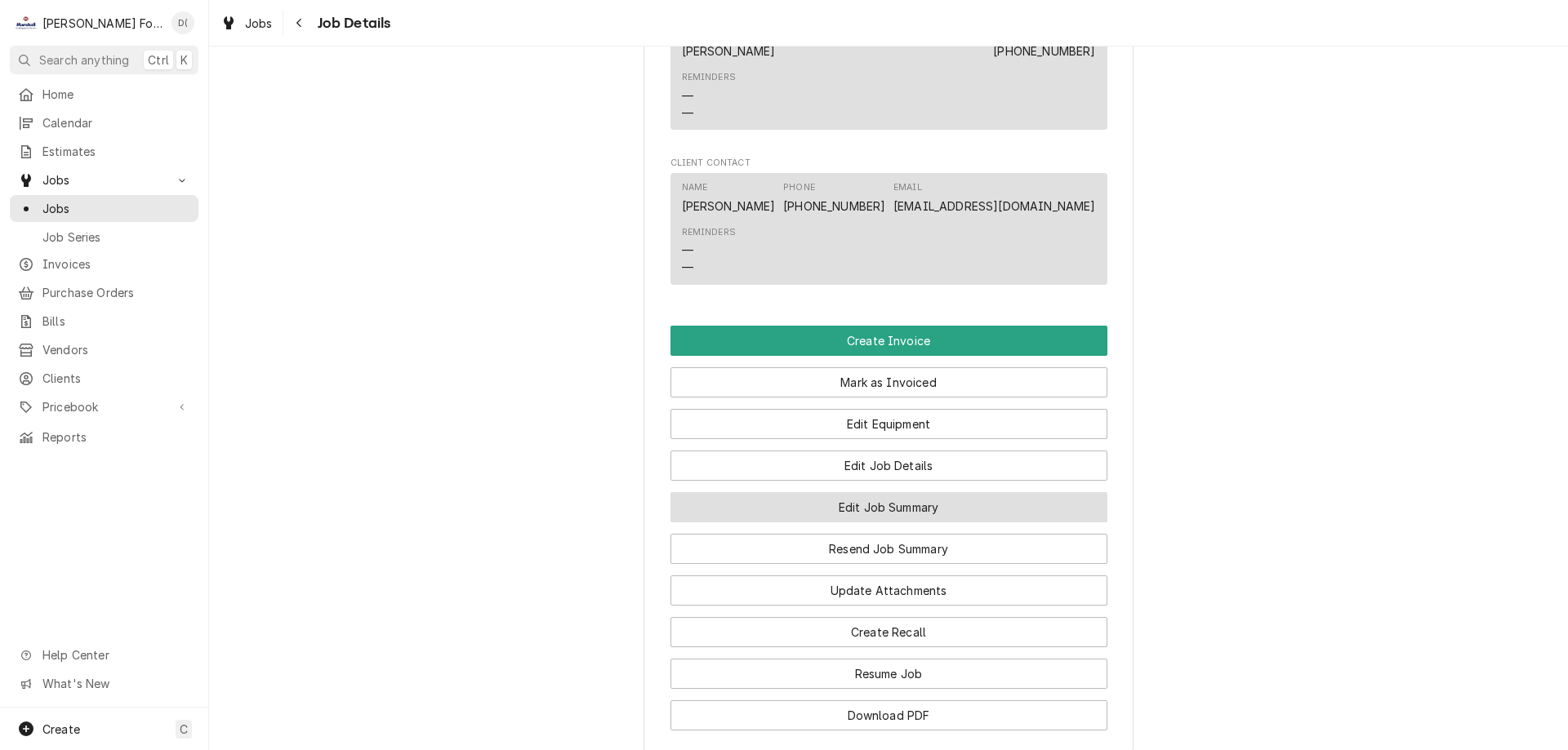
click at [859, 495] on button "Edit Job Summary" at bounding box center [889, 507] width 436 height 30
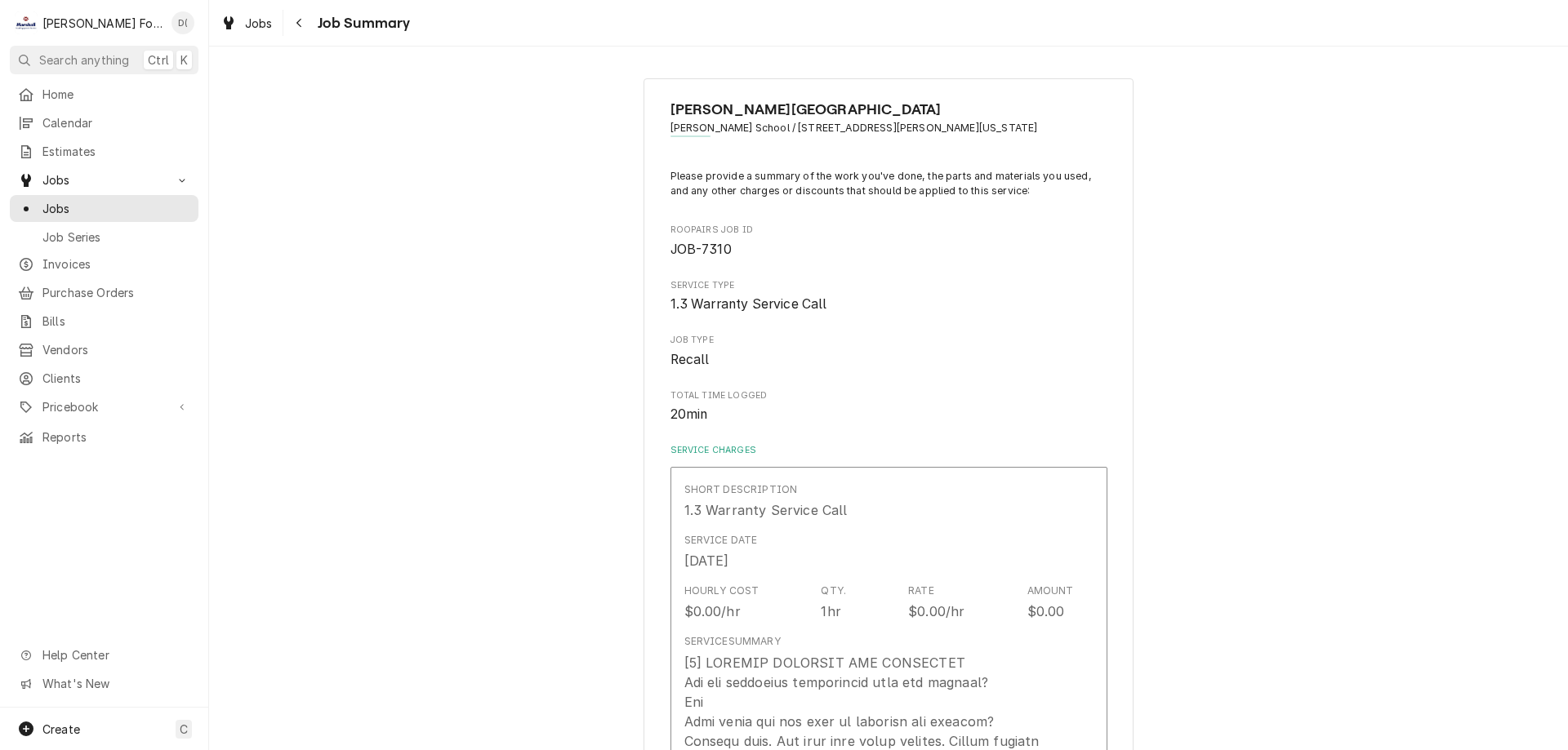
type textarea "x"
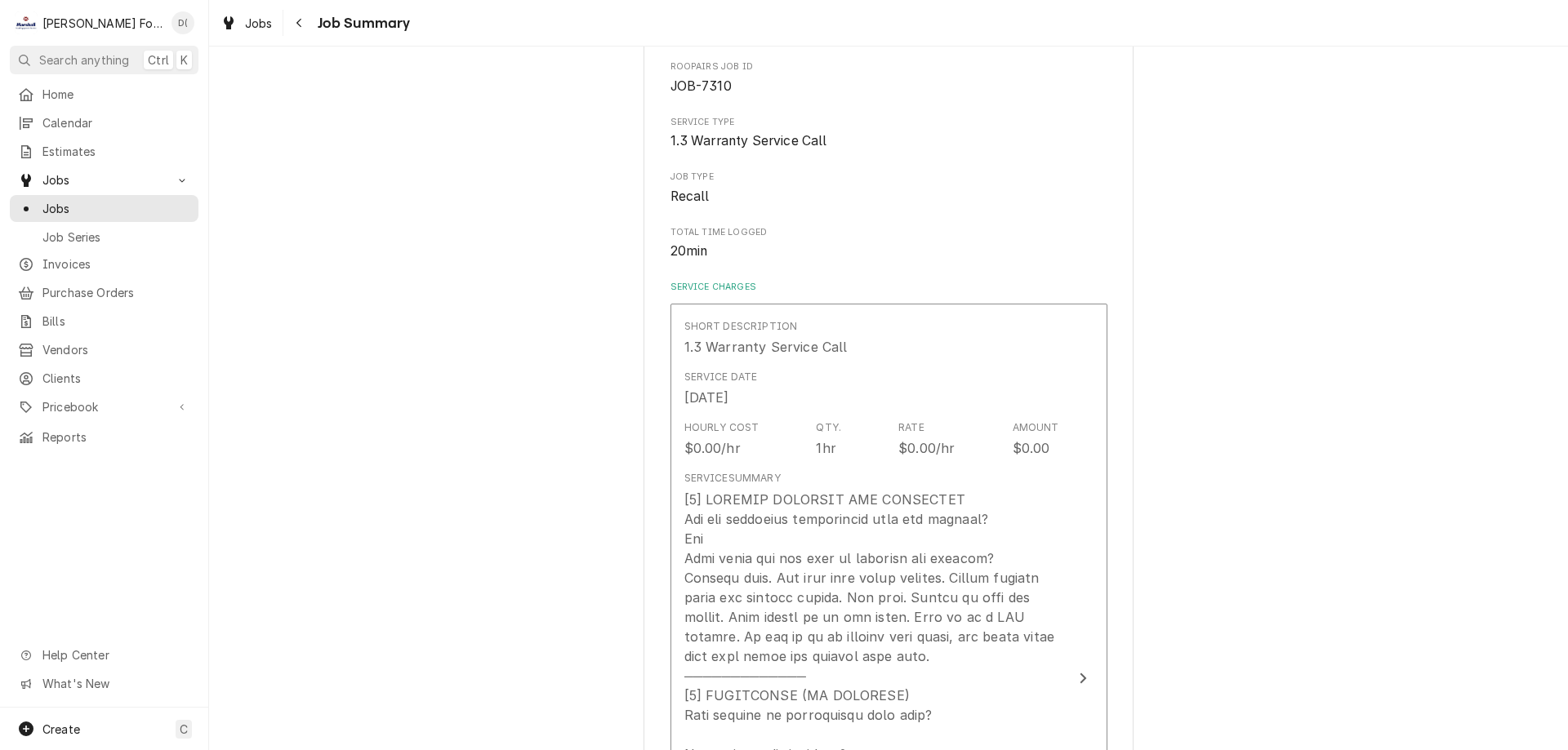
scroll to position [245, 0]
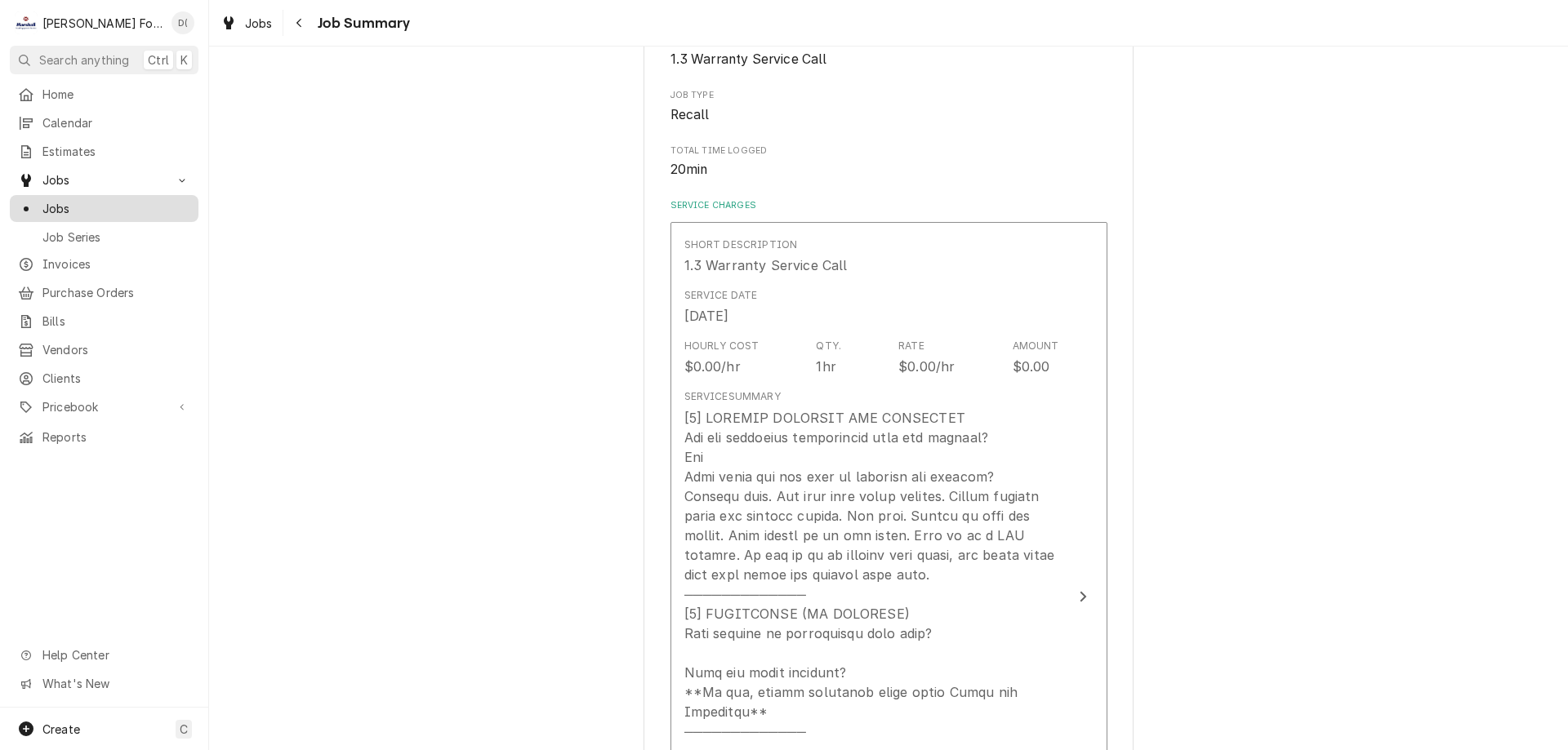
click at [76, 198] on div "Jobs" at bounding box center [104, 208] width 182 height 20
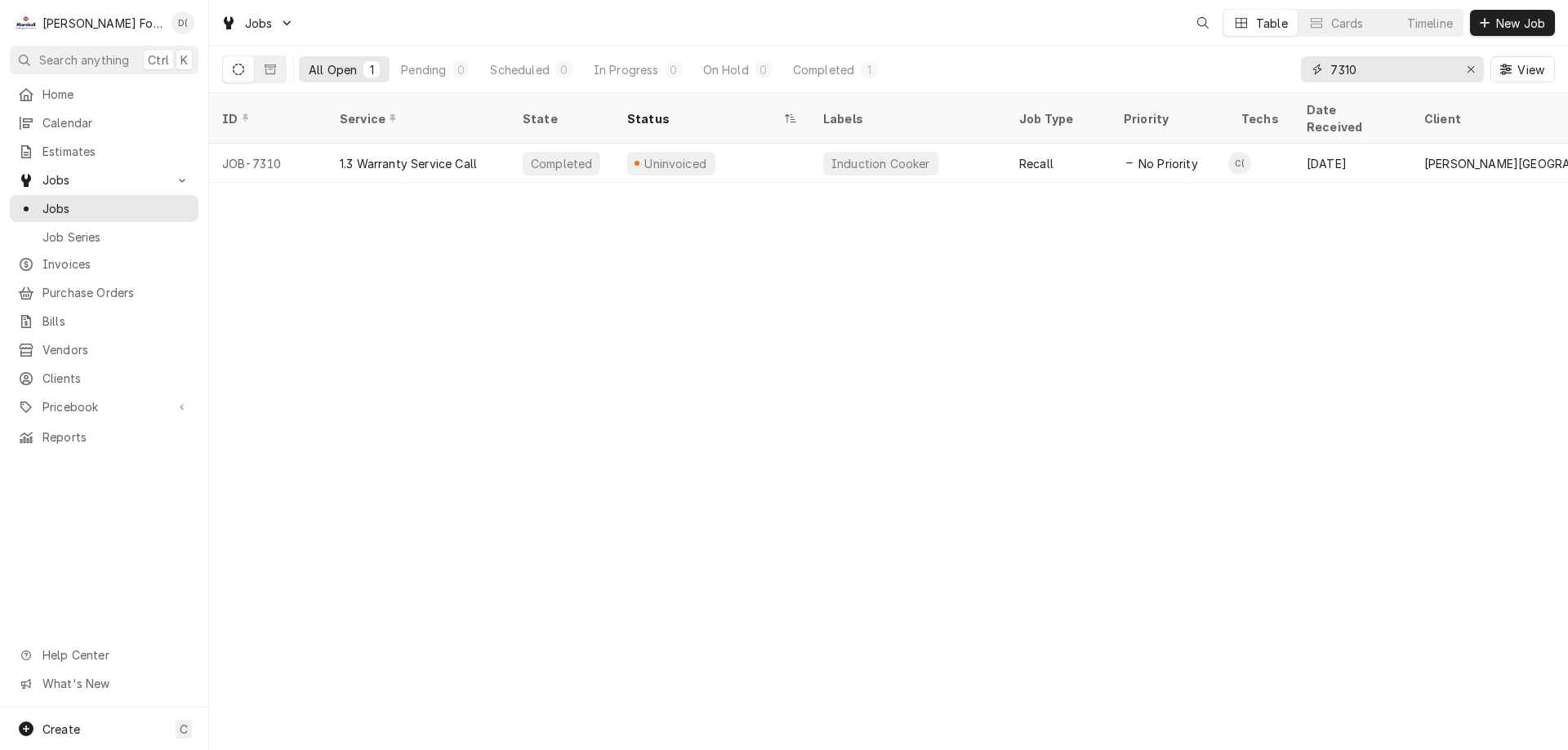
click at [1369, 70] on input "7310" at bounding box center [1391, 70] width 123 height 26
type input "7"
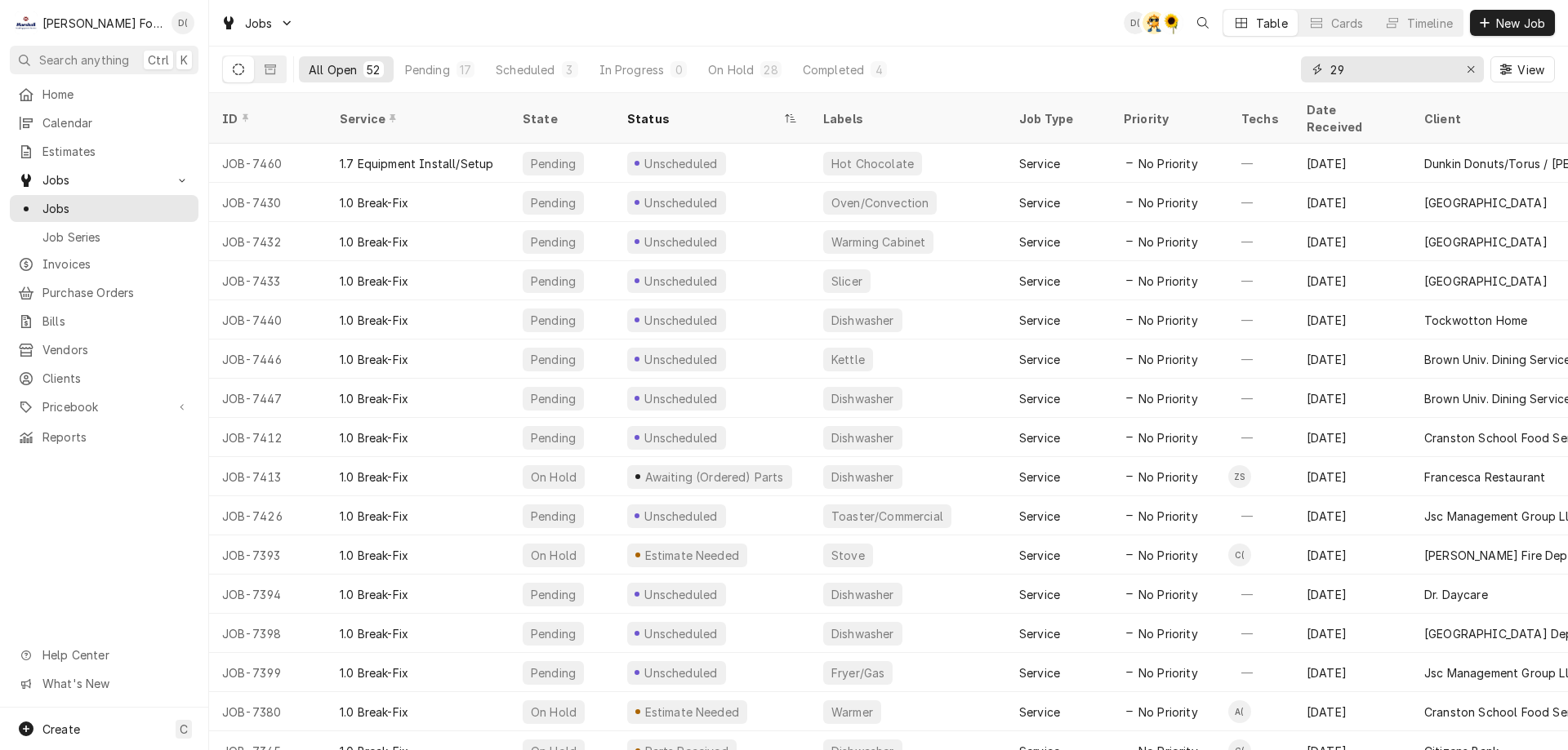
type input "2"
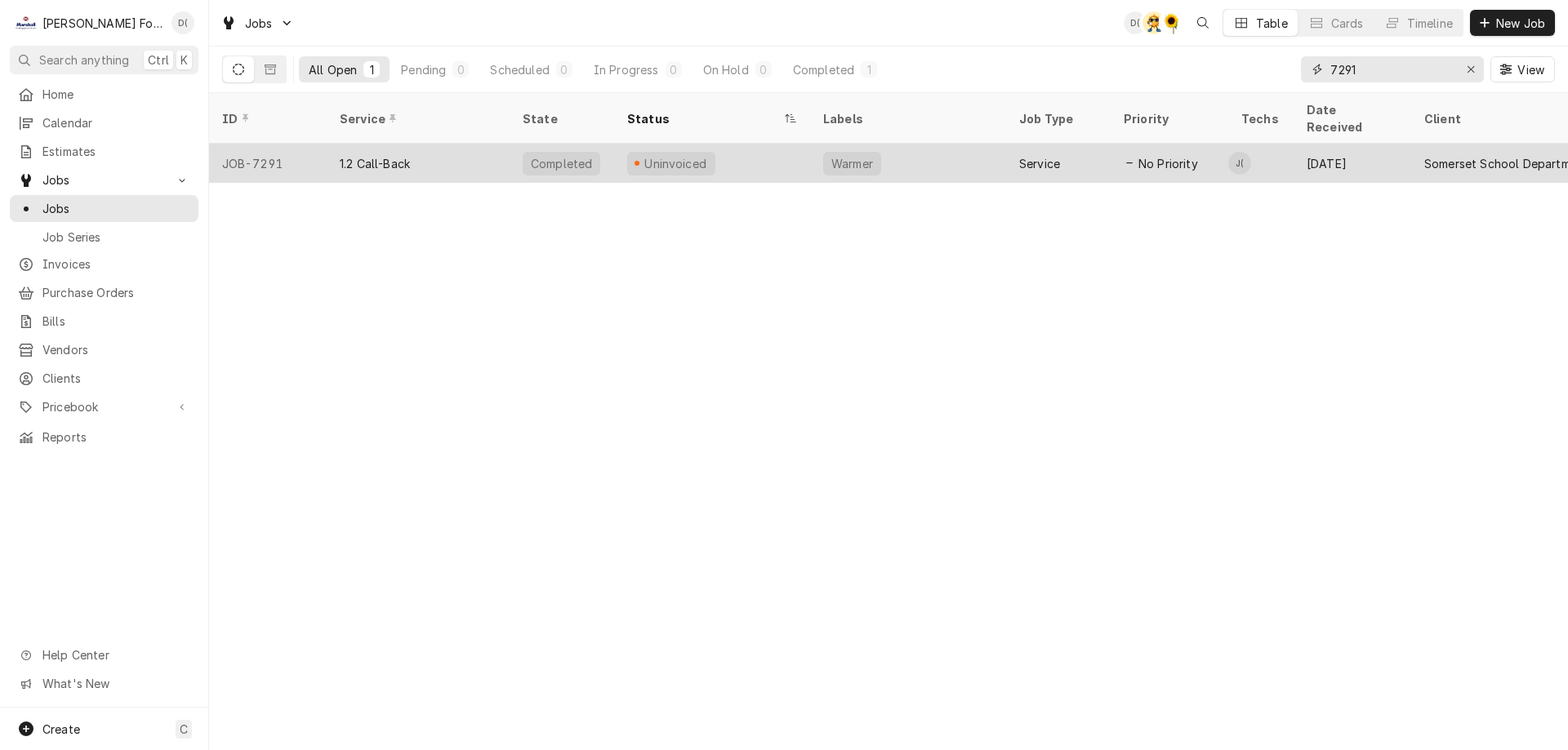
type input "7291"
click at [776, 147] on div "Uninvoiced" at bounding box center [711, 162] width 196 height 39
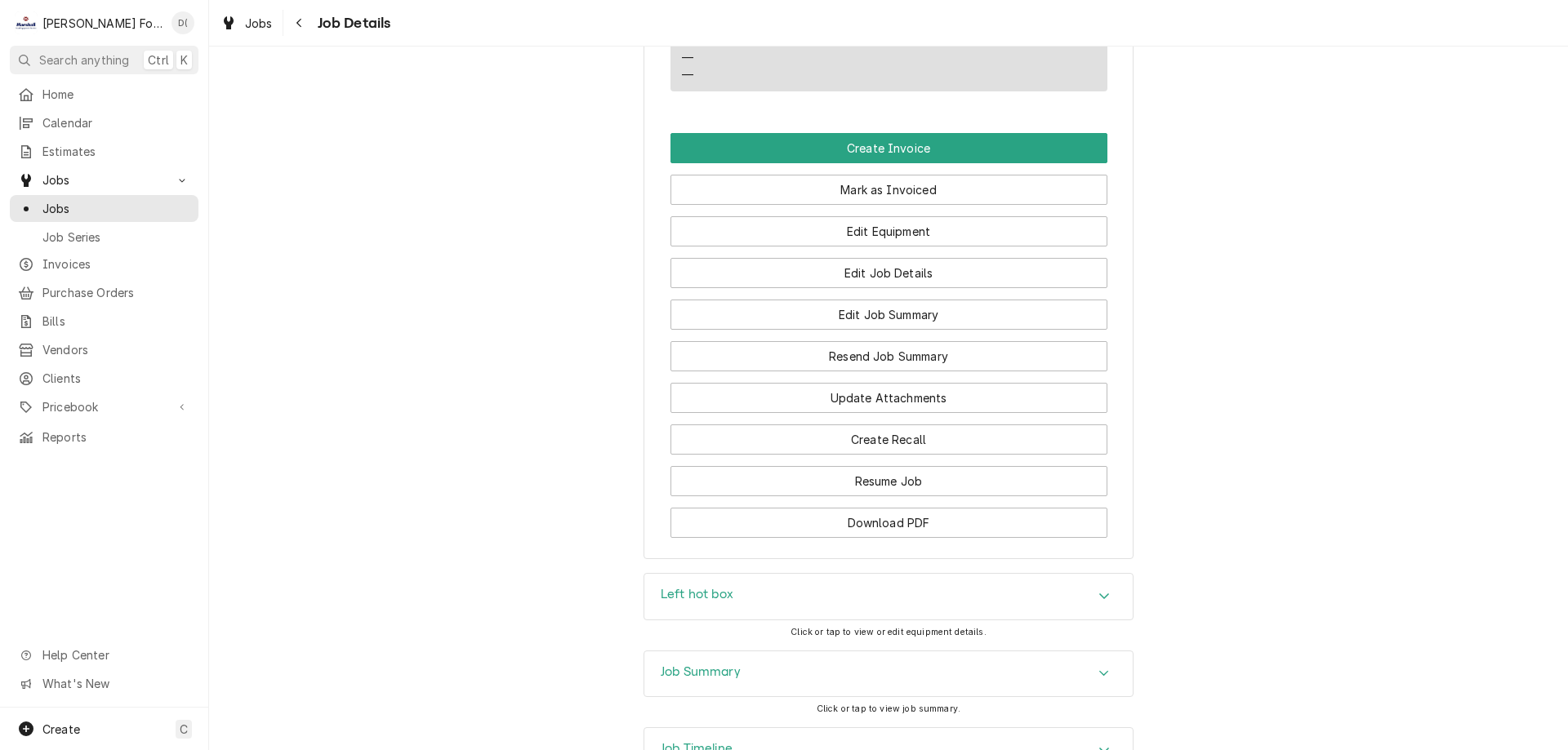
scroll to position [1538, 0]
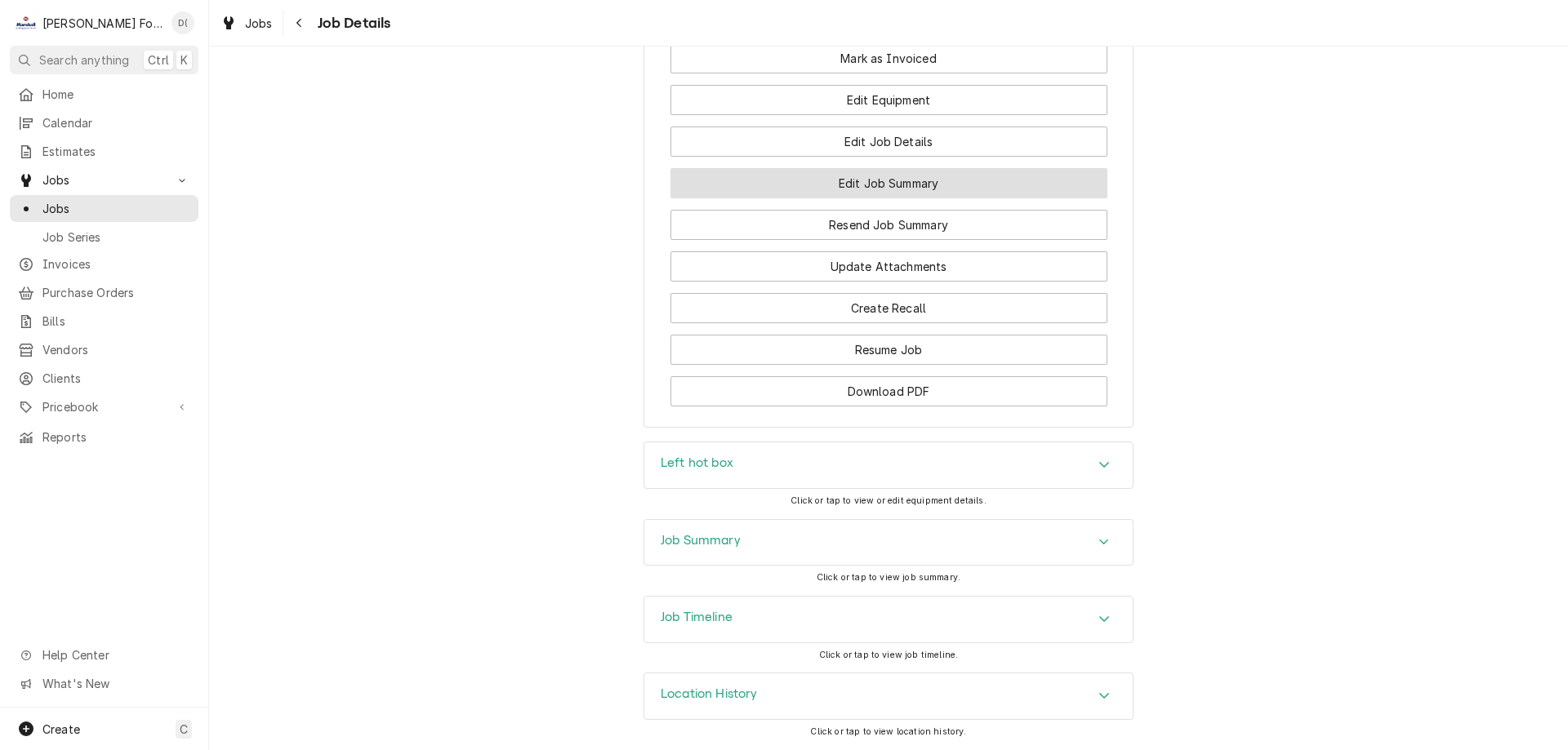
click at [884, 192] on button "Edit Job Summary" at bounding box center [889, 183] width 436 height 30
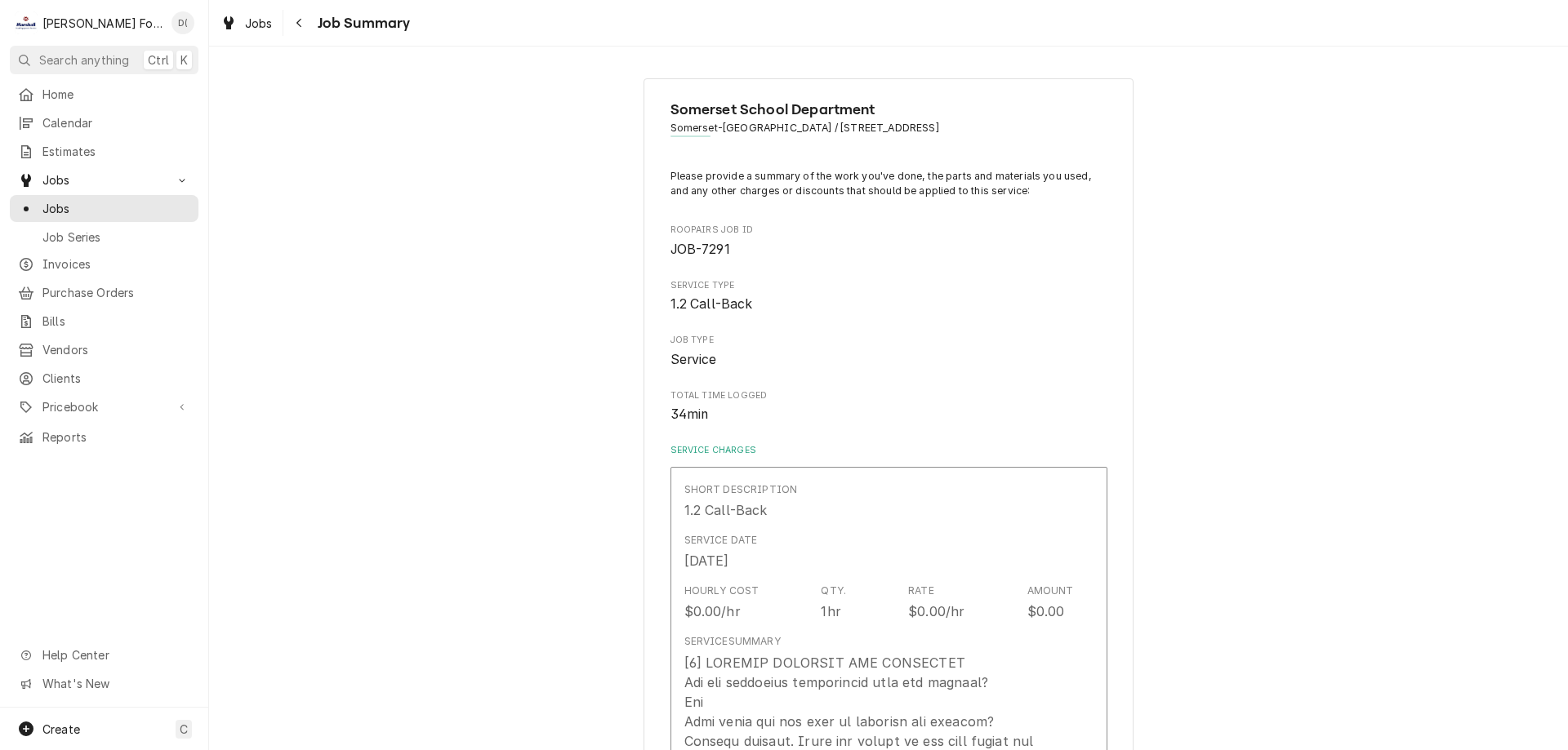
type textarea "x"
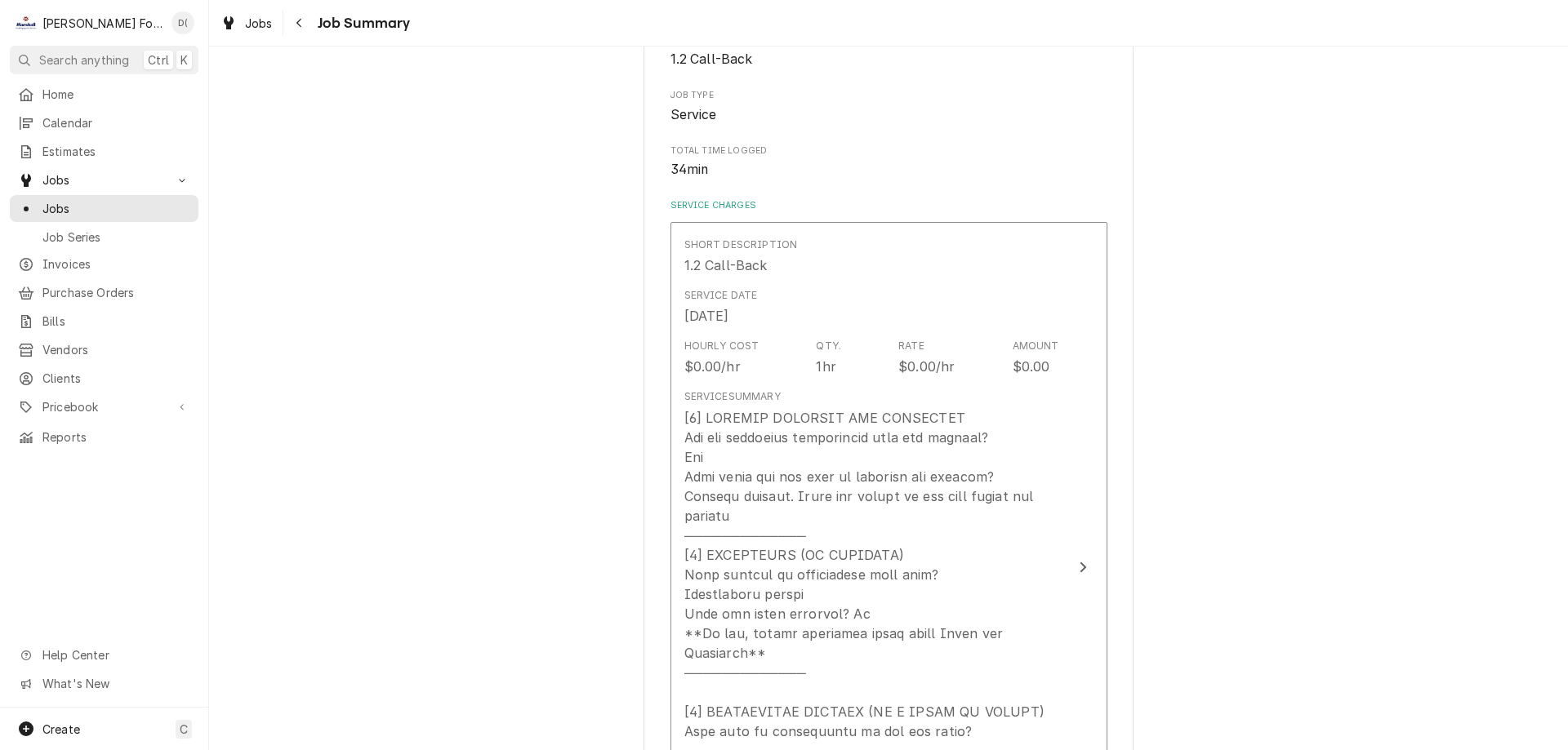
scroll to position [327, 0]
